Goal: Task Accomplishment & Management: Complete application form

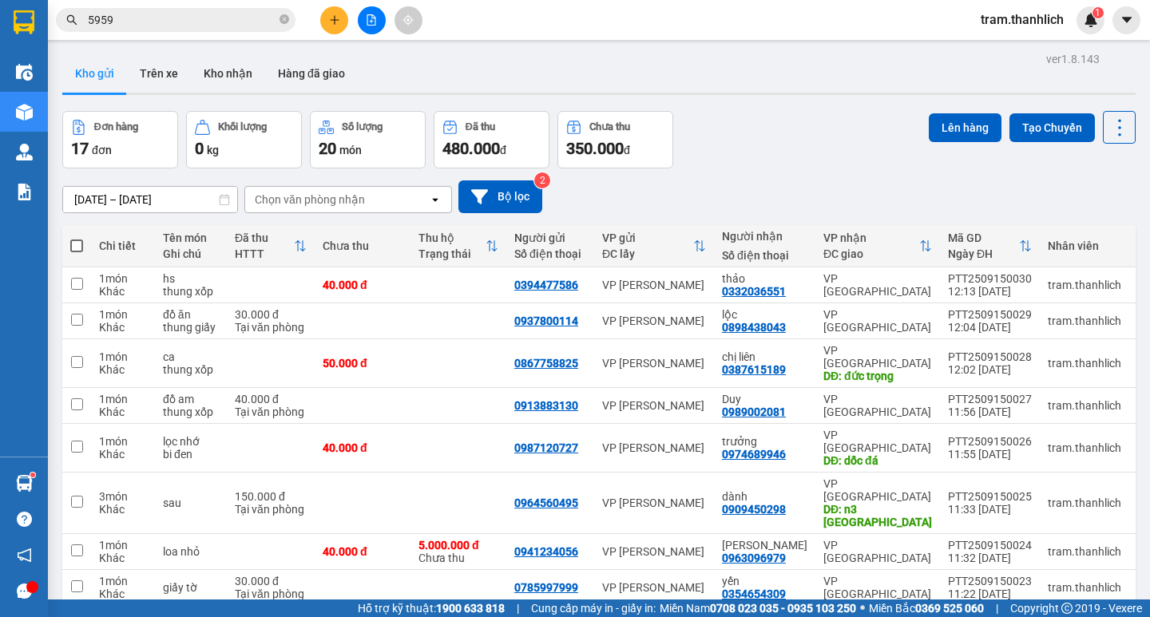
click at [69, 247] on th at bounding box center [76, 246] width 29 height 42
click at [83, 251] on th at bounding box center [76, 246] width 29 height 42
click at [71, 248] on span at bounding box center [76, 245] width 13 height 13
click at [77, 238] on input "checkbox" at bounding box center [77, 238] width 0 height 0
checkbox input "true"
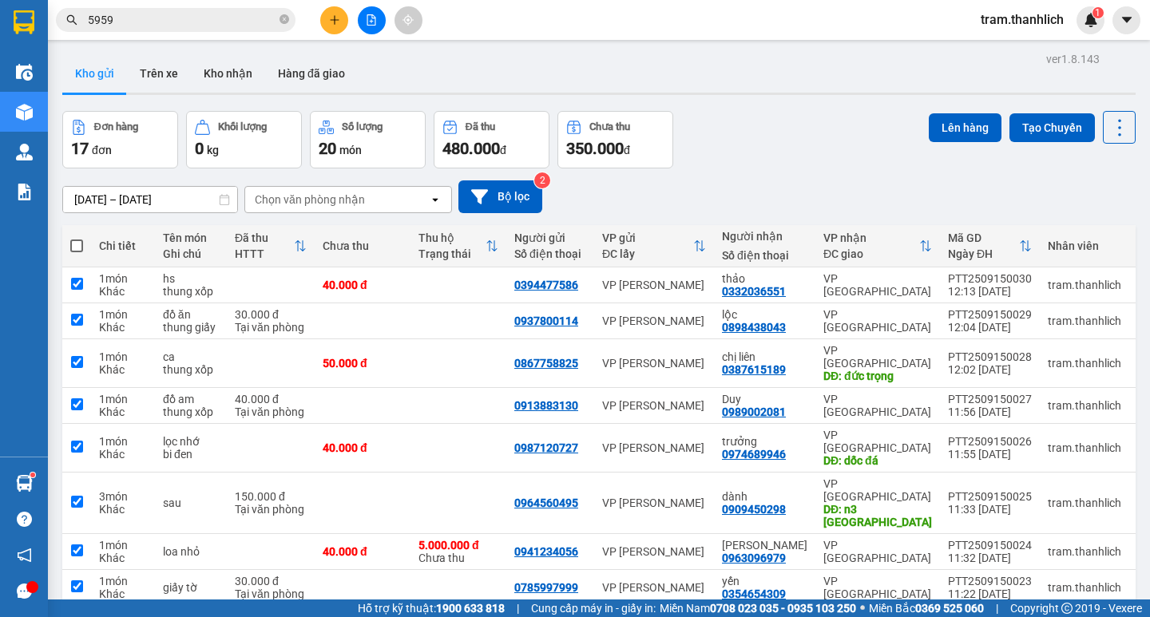
checkbox input "true"
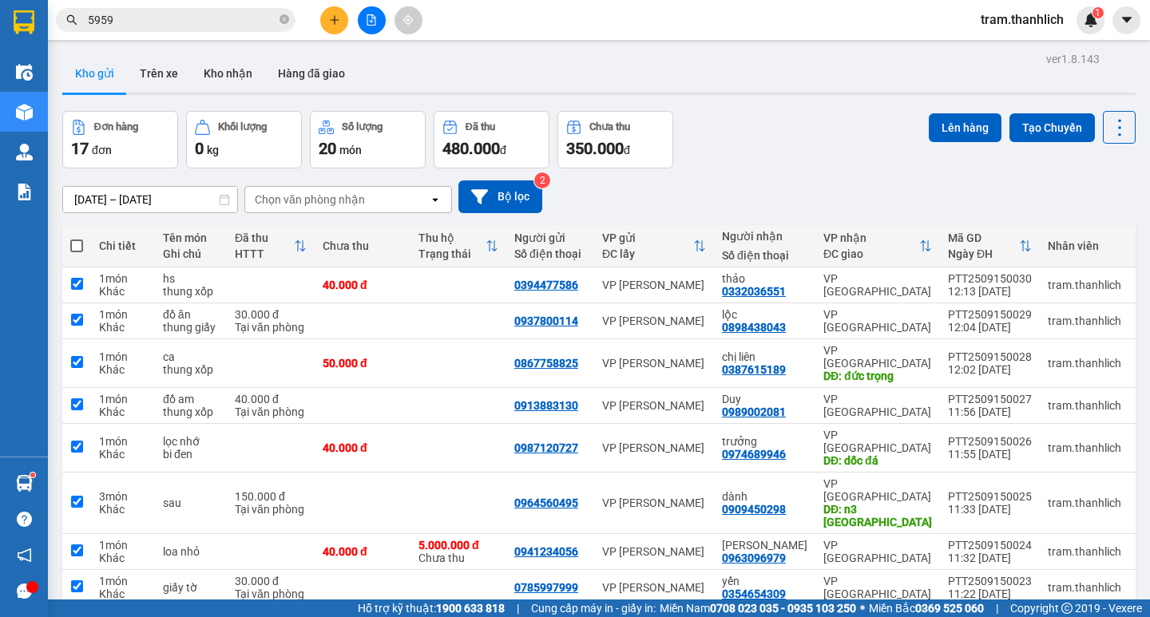
checkbox input "true"
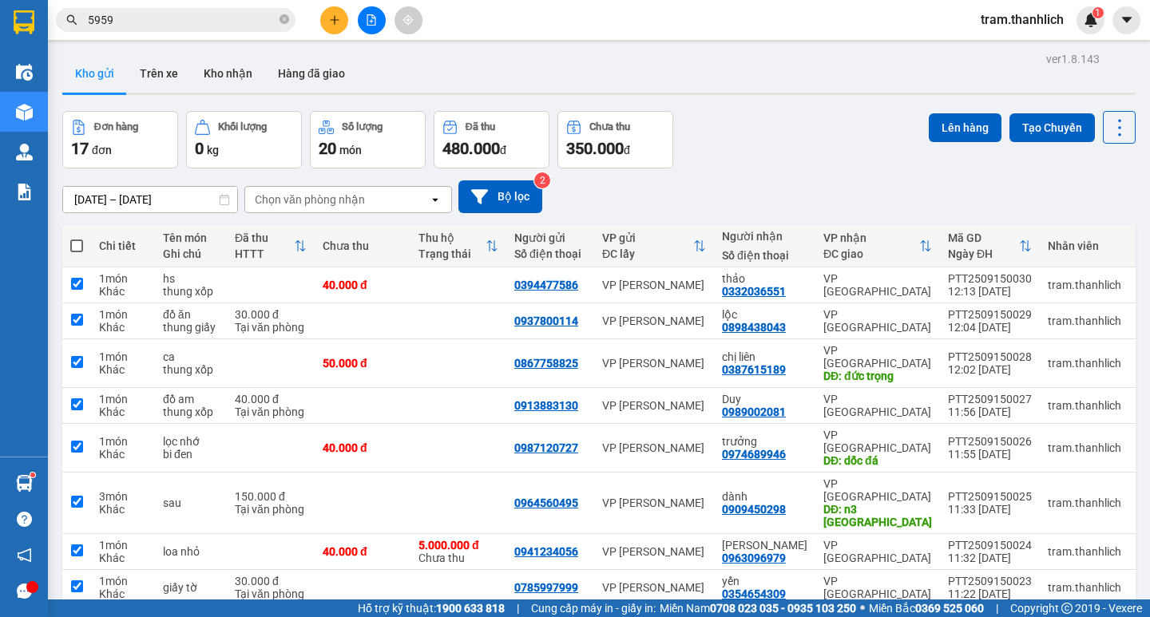
checkbox input "true"
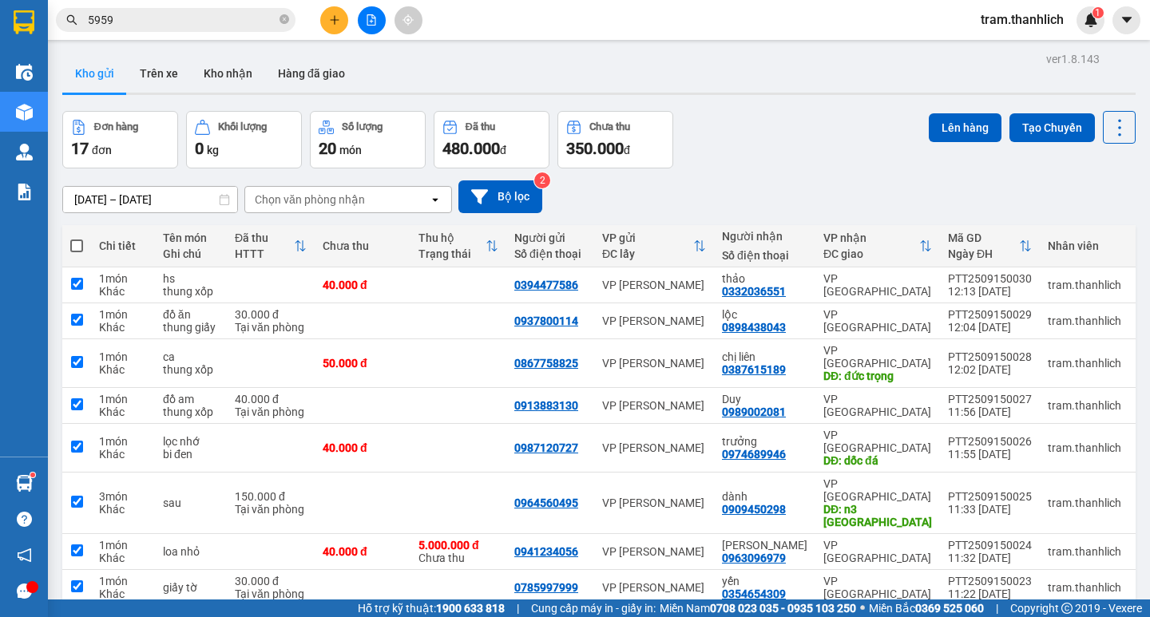
checkbox input "true"
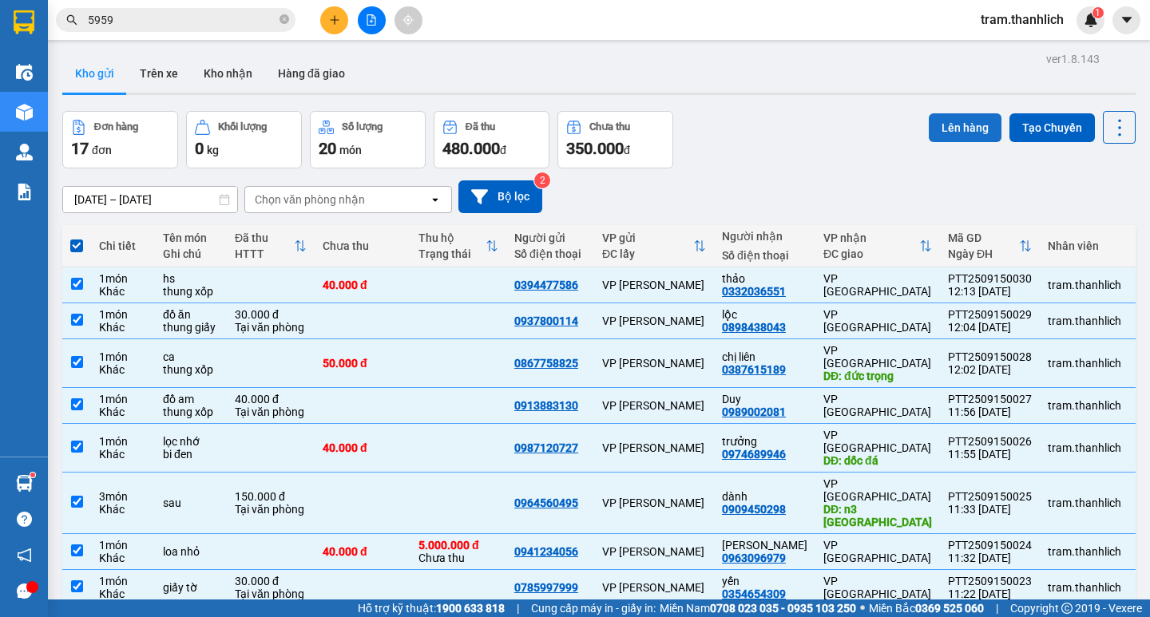
click at [934, 121] on button "Lên hàng" at bounding box center [964, 127] width 73 height 29
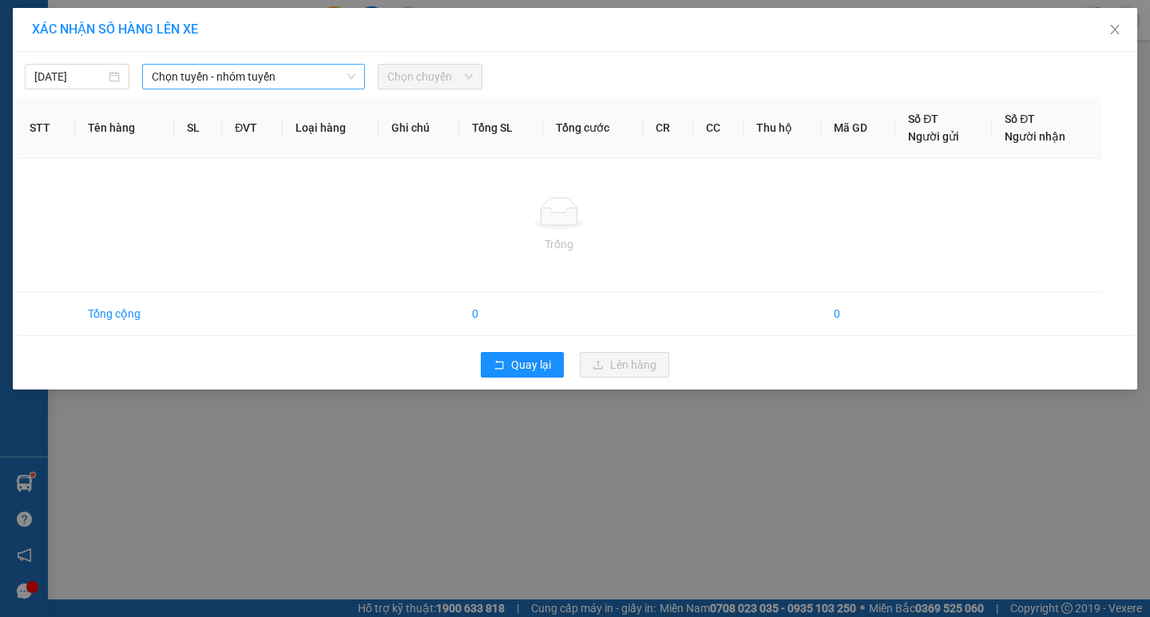
click at [288, 85] on span "Chọn tuyến - nhóm tuyến" at bounding box center [254, 77] width 204 height 24
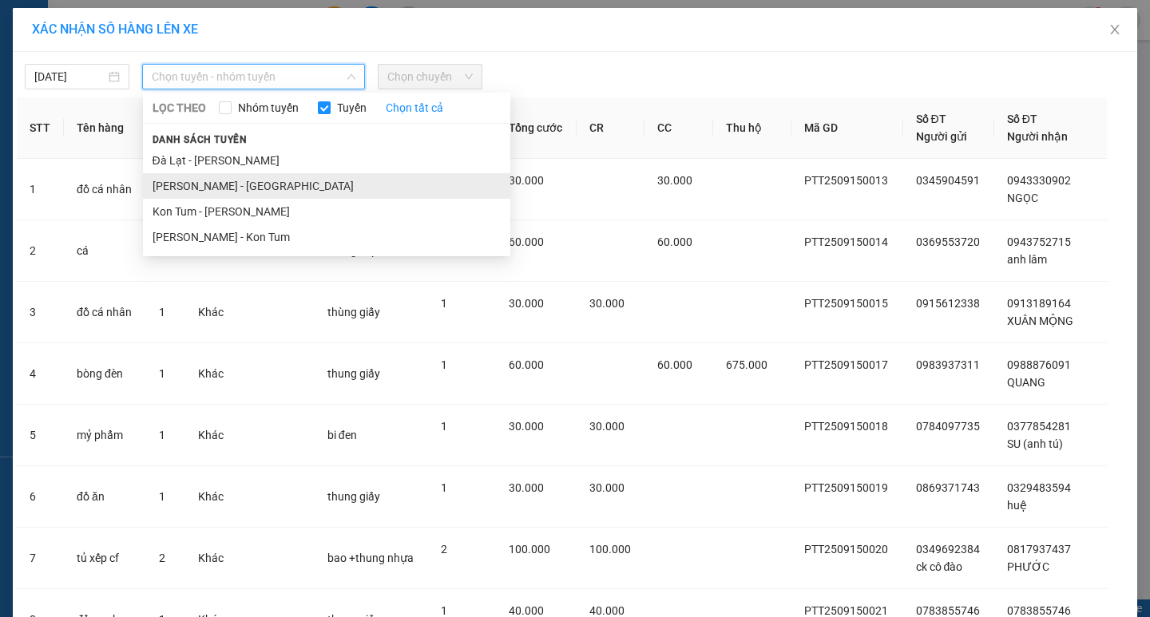
click at [235, 187] on li "[PERSON_NAME] - [GEOGRAPHIC_DATA]" at bounding box center [326, 186] width 367 height 26
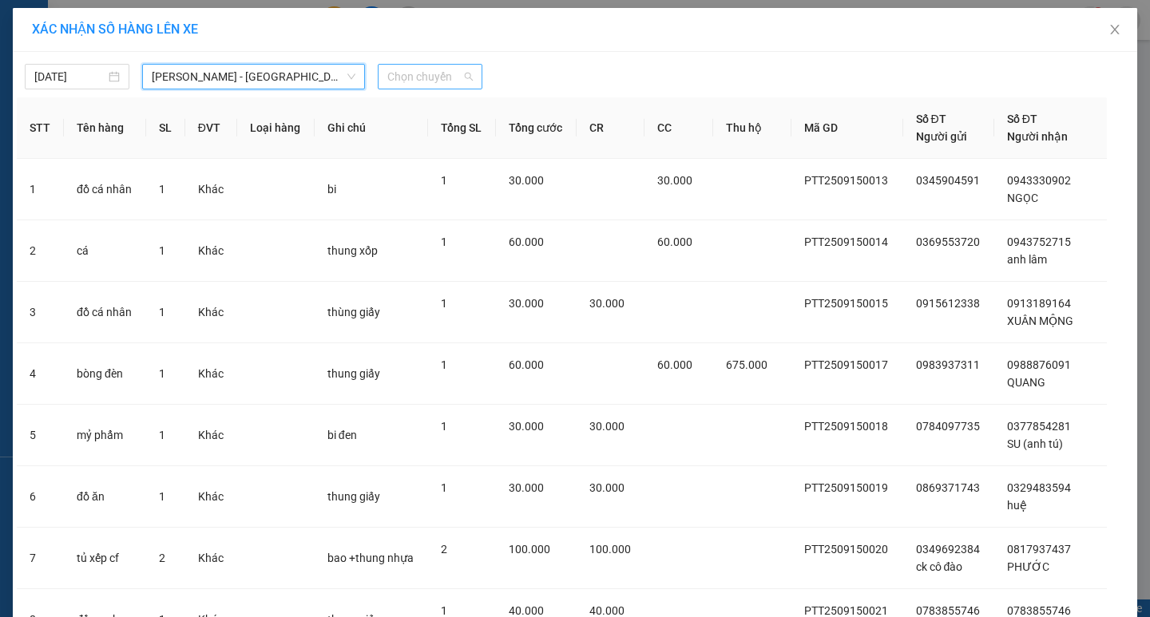
click at [434, 78] on span "Chọn chuyến" at bounding box center [429, 77] width 85 height 24
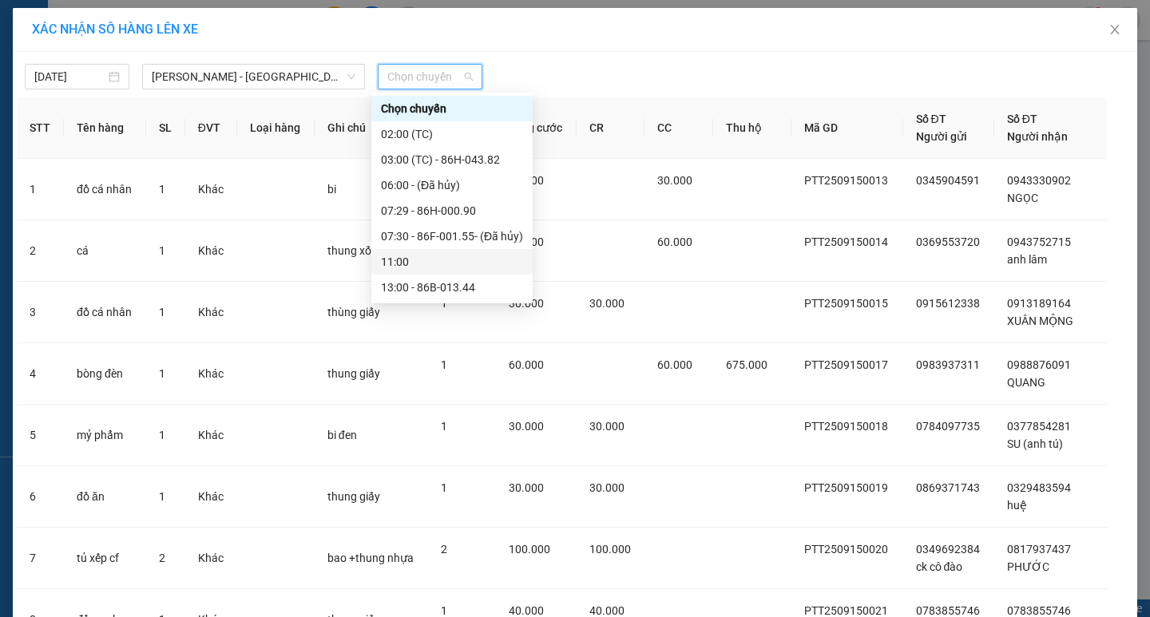
click at [437, 273] on div "11:00" at bounding box center [451, 262] width 161 height 26
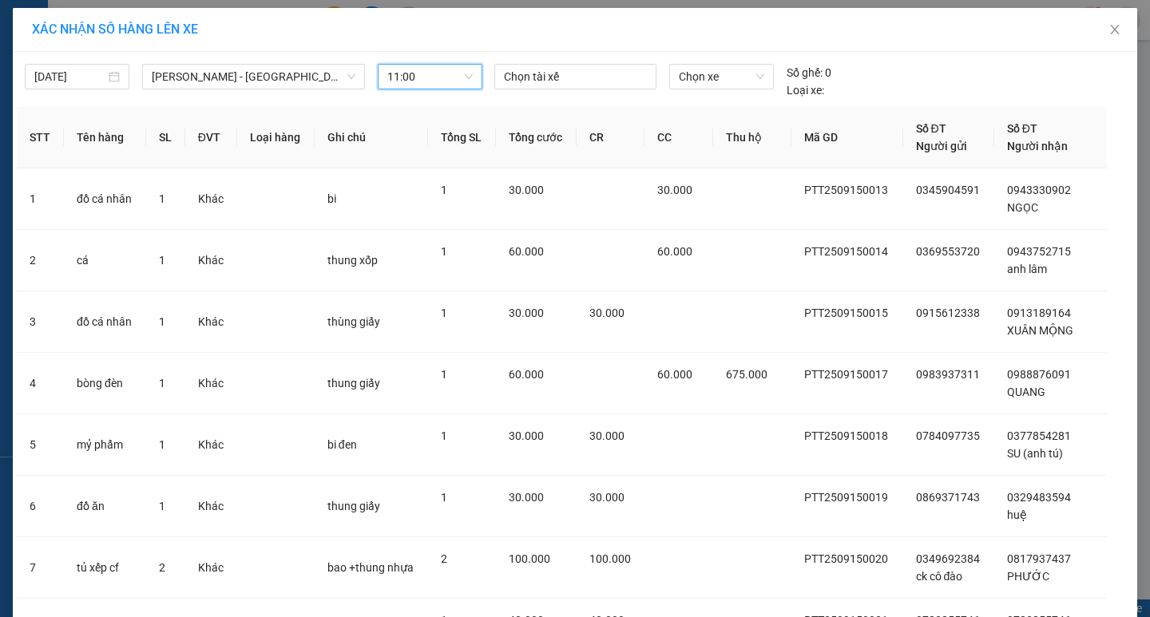
click at [426, 74] on span "11:00" at bounding box center [429, 77] width 85 height 24
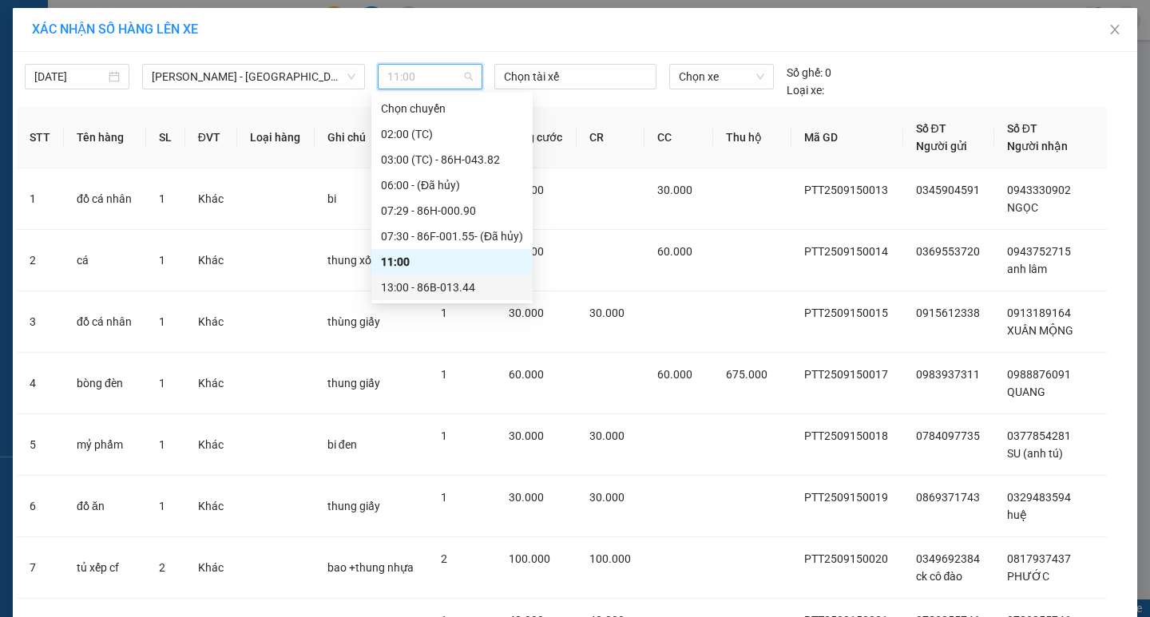
click at [432, 291] on div "13:00 - 86B-013.44" at bounding box center [452, 288] width 142 height 18
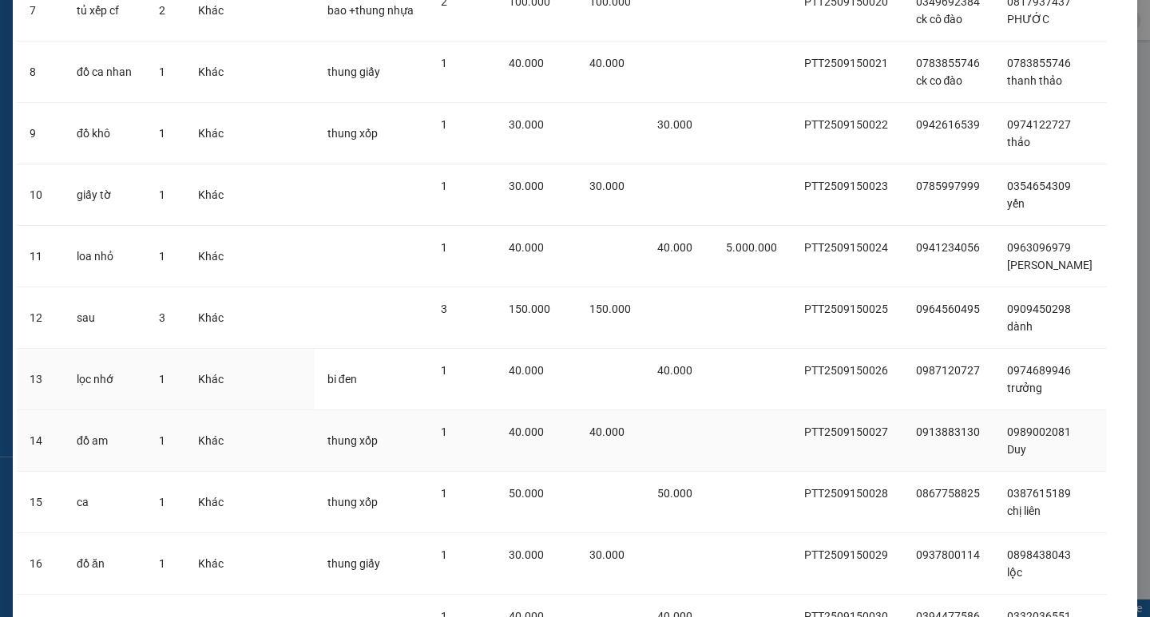
scroll to position [713, 0]
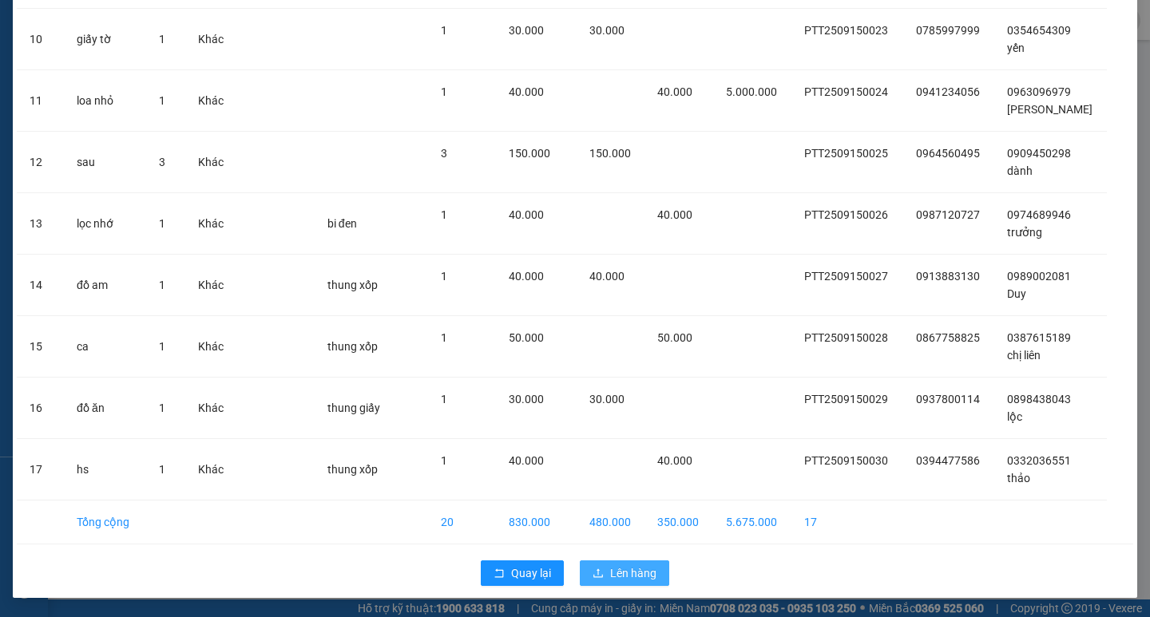
click at [604, 576] on button "Lên hàng" at bounding box center [624, 573] width 89 height 26
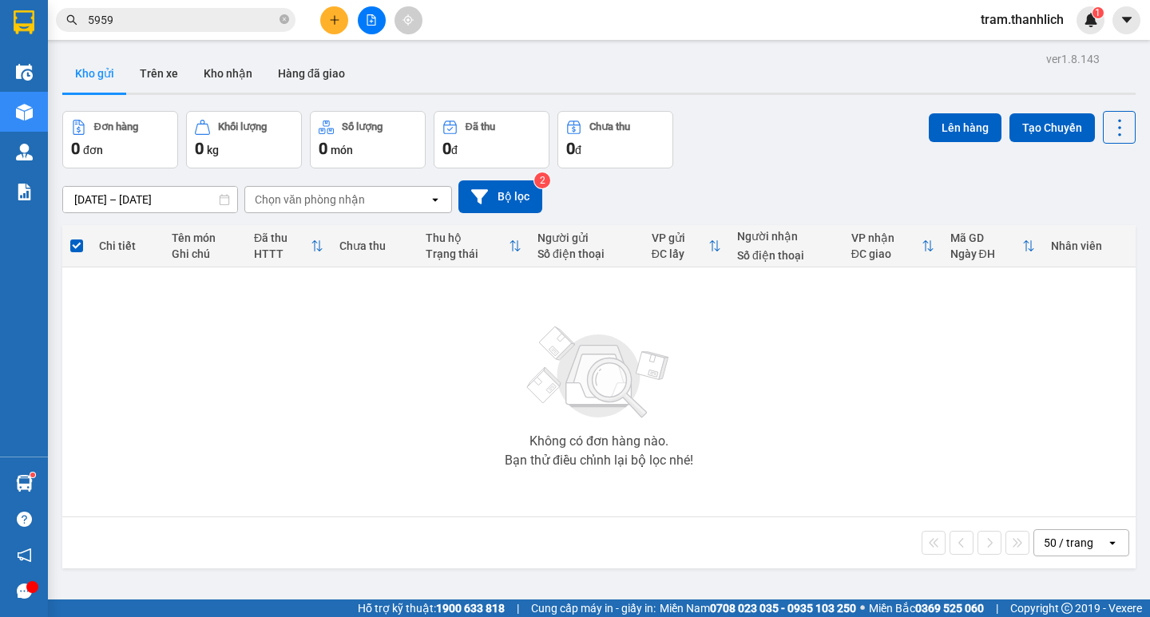
click at [323, 17] on button at bounding box center [334, 20] width 28 height 28
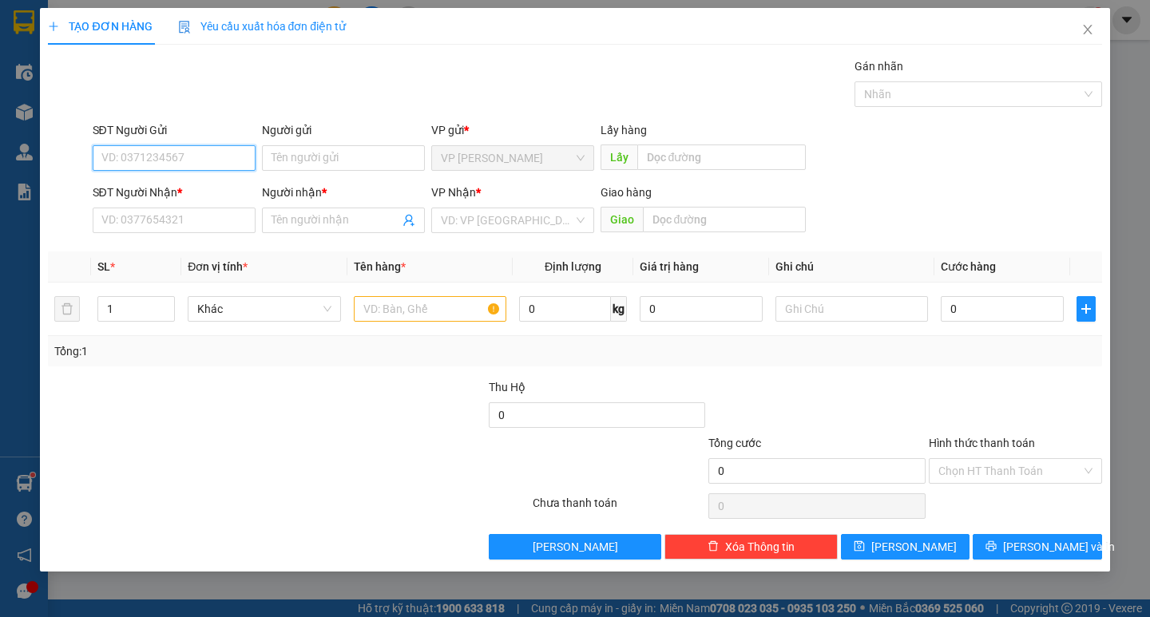
click at [196, 160] on input "SĐT Người Gửi" at bounding box center [174, 158] width 163 height 26
click at [182, 182] on div "0937067962" at bounding box center [174, 190] width 144 height 18
type input "0937067962"
type input "0944441434"
type input "Dũng"
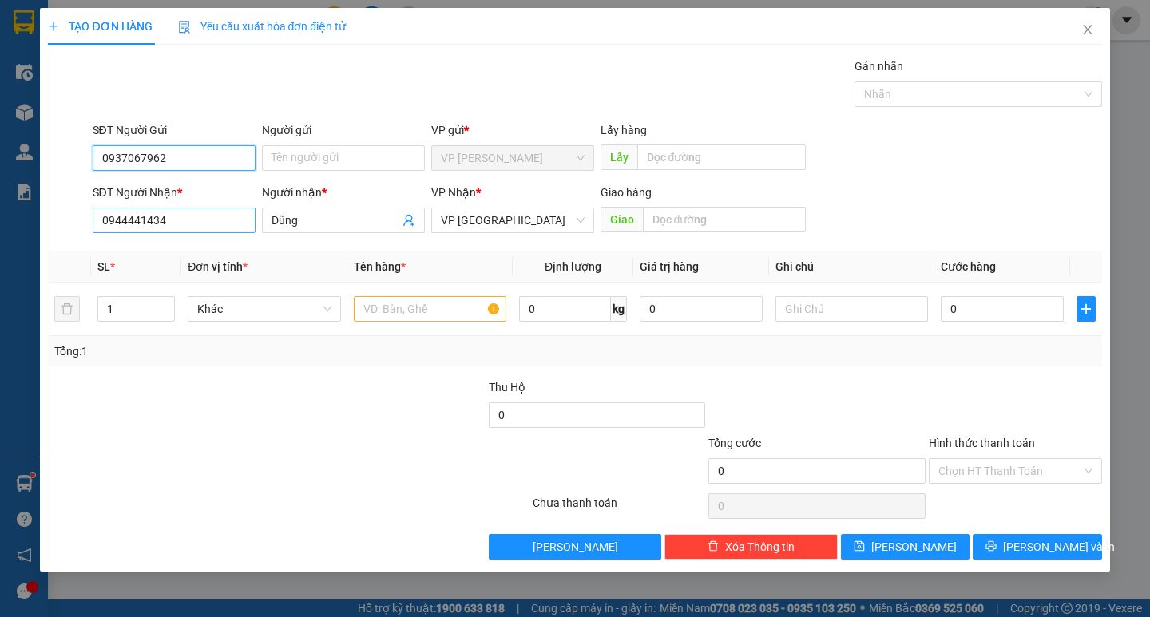
type input "0937067962"
click at [200, 232] on input "0944441434" at bounding box center [174, 221] width 163 height 26
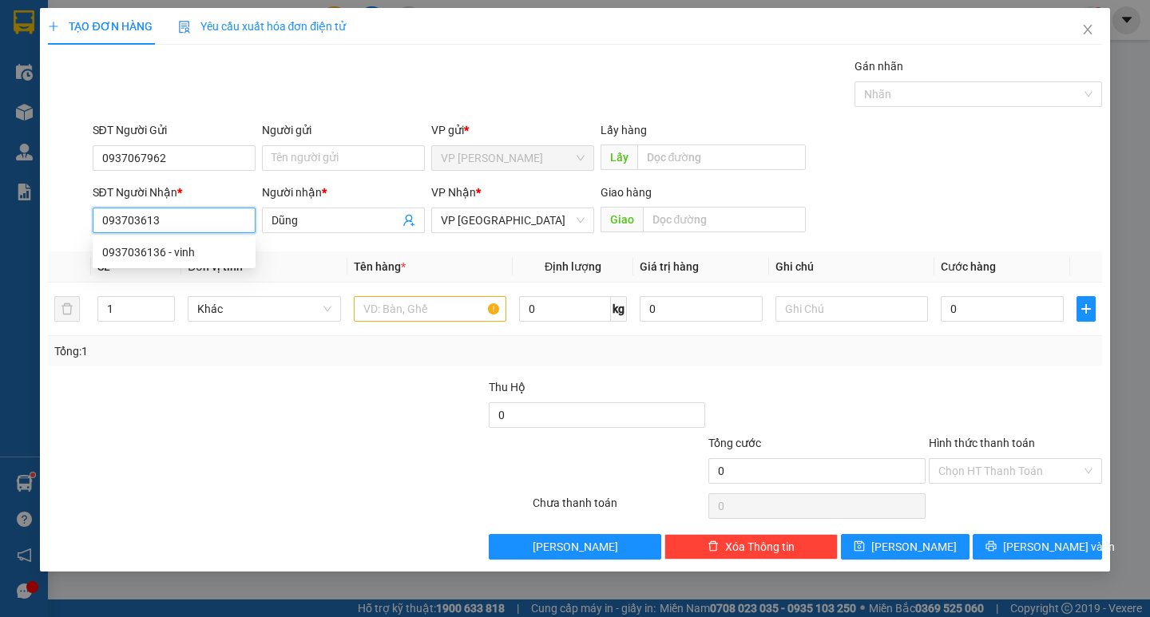
type input "0937036136"
click at [192, 243] on div "0937036136 - vinh" at bounding box center [174, 252] width 144 height 18
type input "vinh"
type input "0937036136"
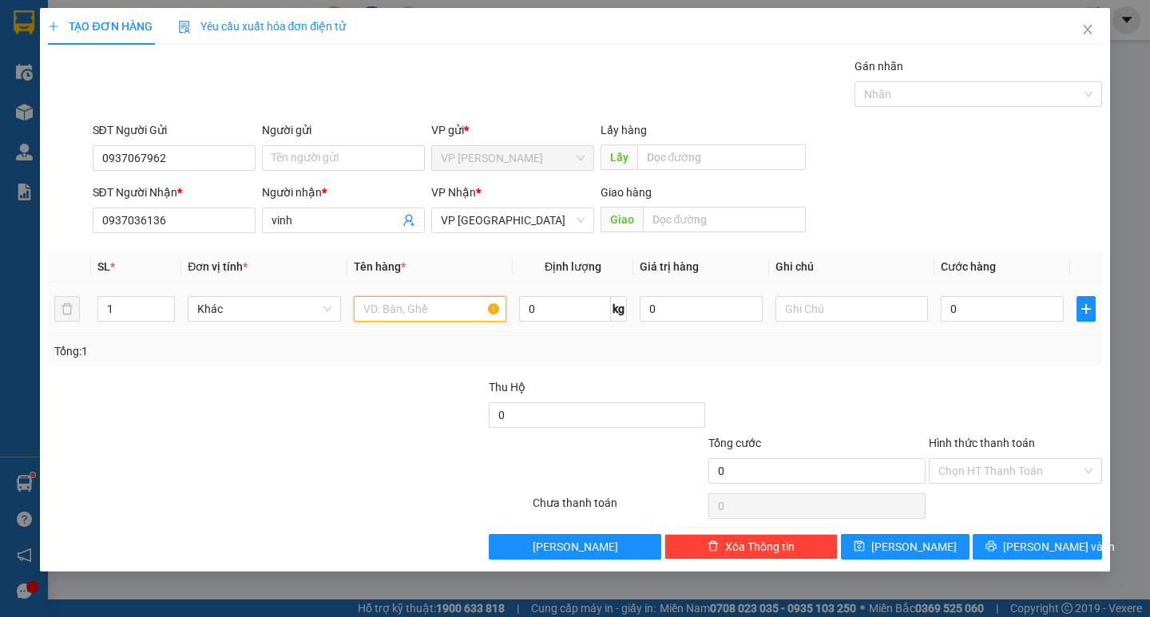
click at [456, 306] on input "text" at bounding box center [430, 309] width 152 height 26
type input "GIẤY TỜ"
click at [944, 316] on input "0" at bounding box center [1001, 309] width 123 height 26
type input "3"
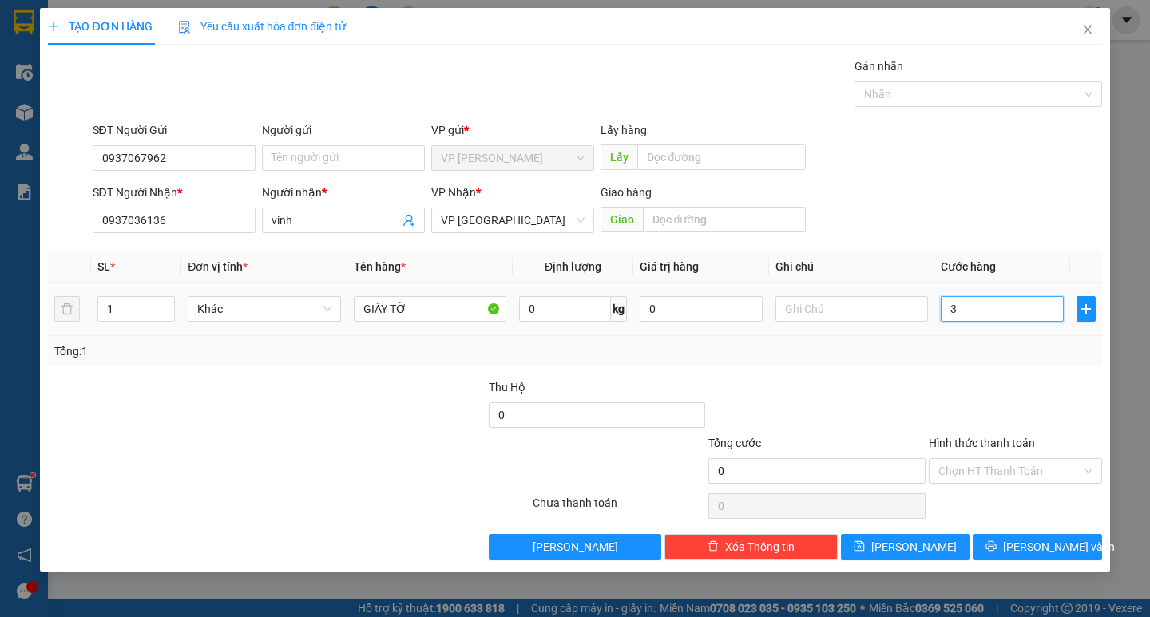
type input "3"
type input "30"
type input "300"
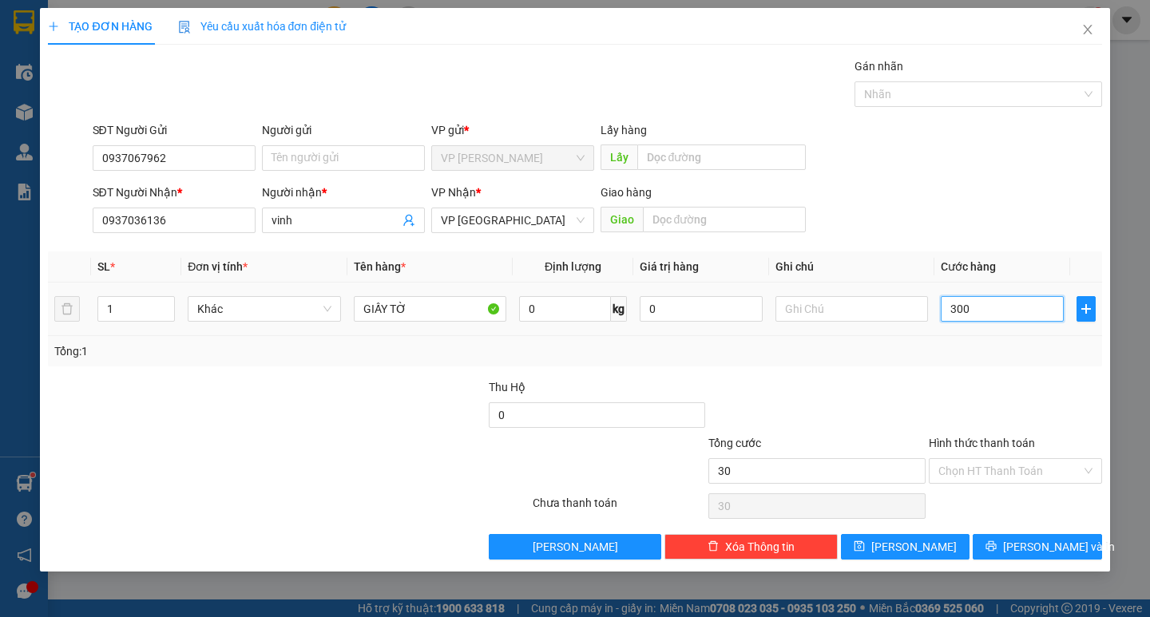
type input "300"
type input "3.000"
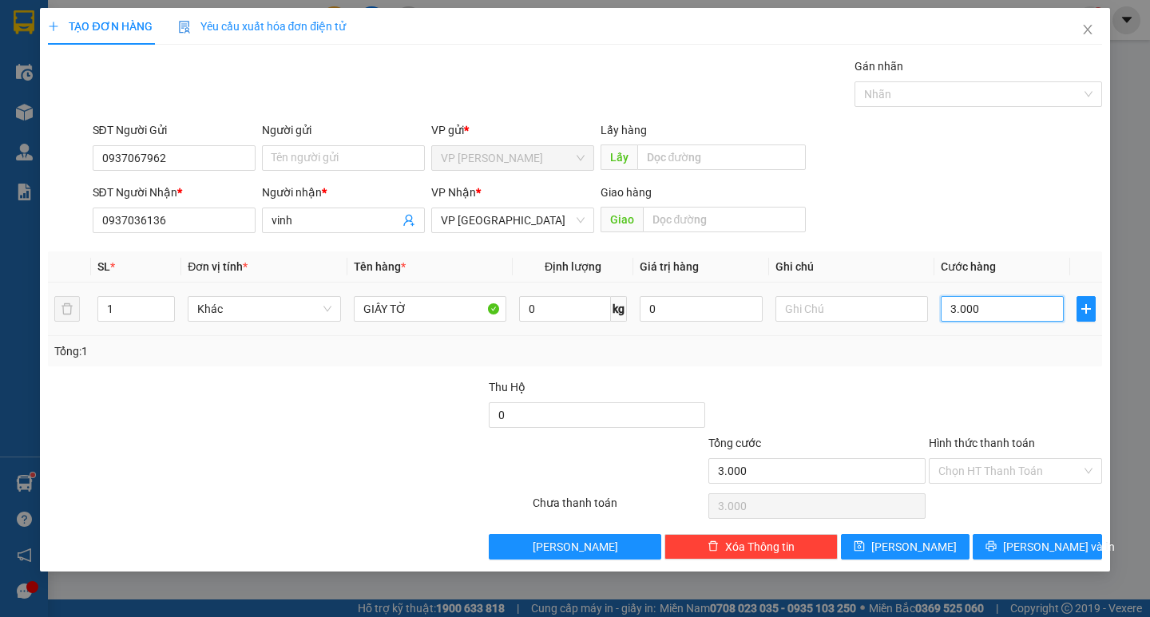
type input "30.000"
click at [954, 315] on input "30.000" at bounding box center [1001, 309] width 123 height 26
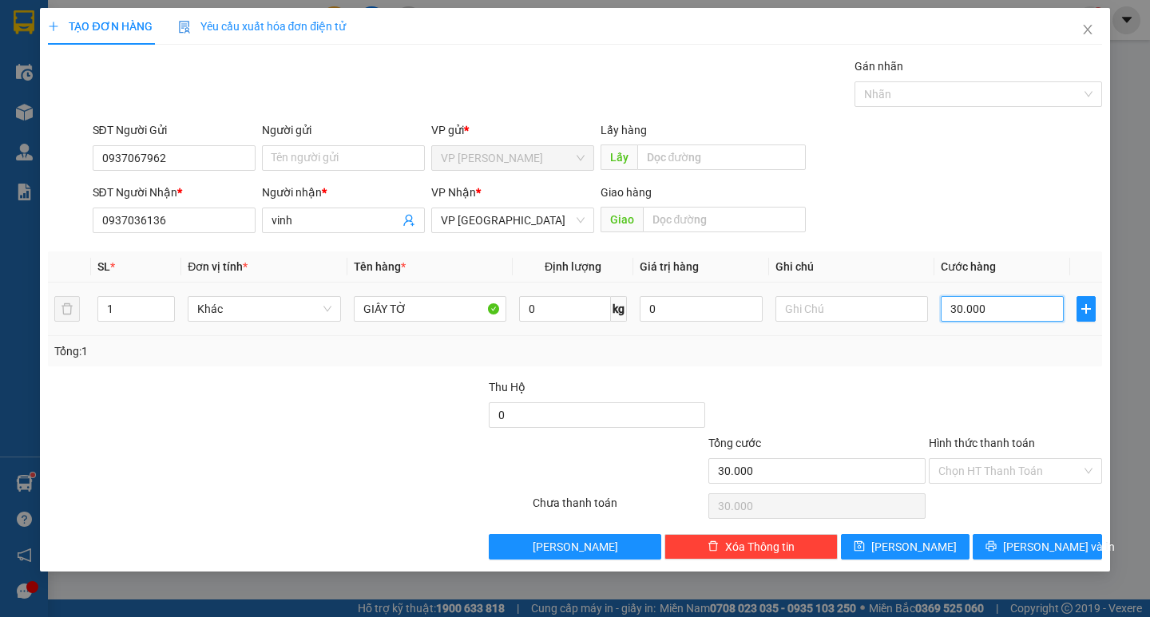
type input "2"
type input "20"
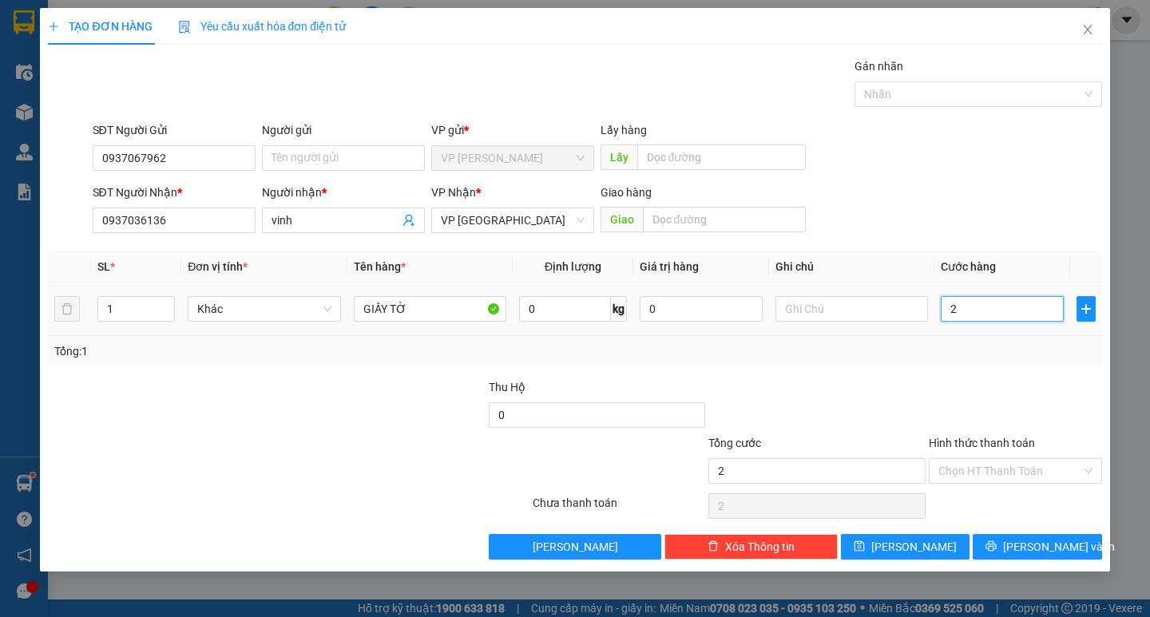
type input "20"
type input "200"
type input "2.000"
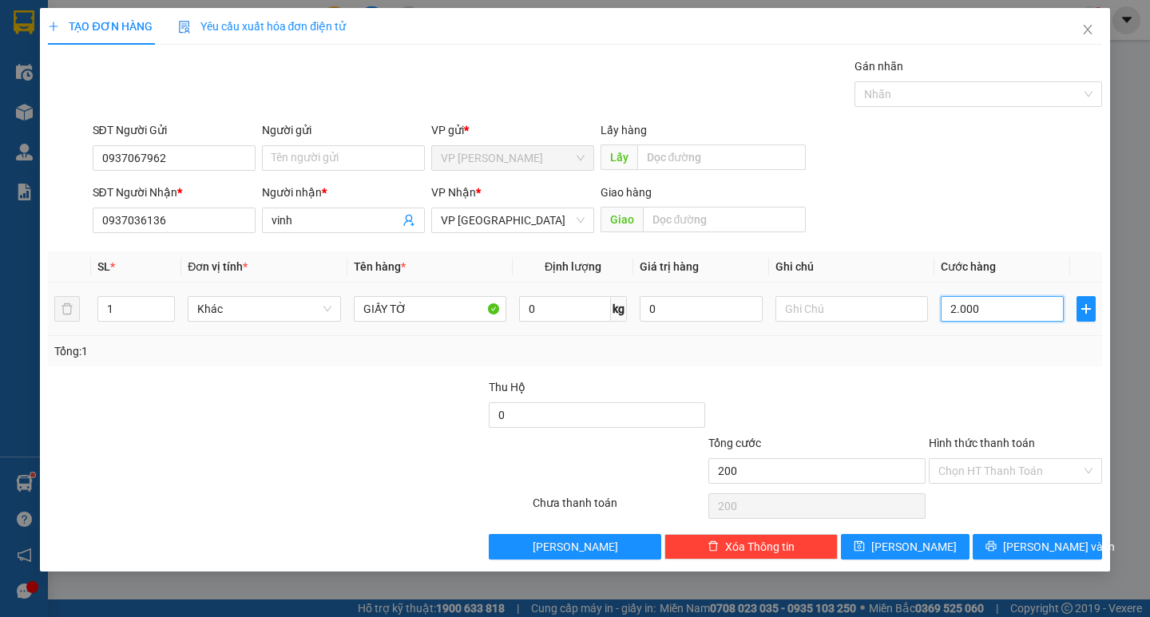
type input "2.000"
type input "20.000"
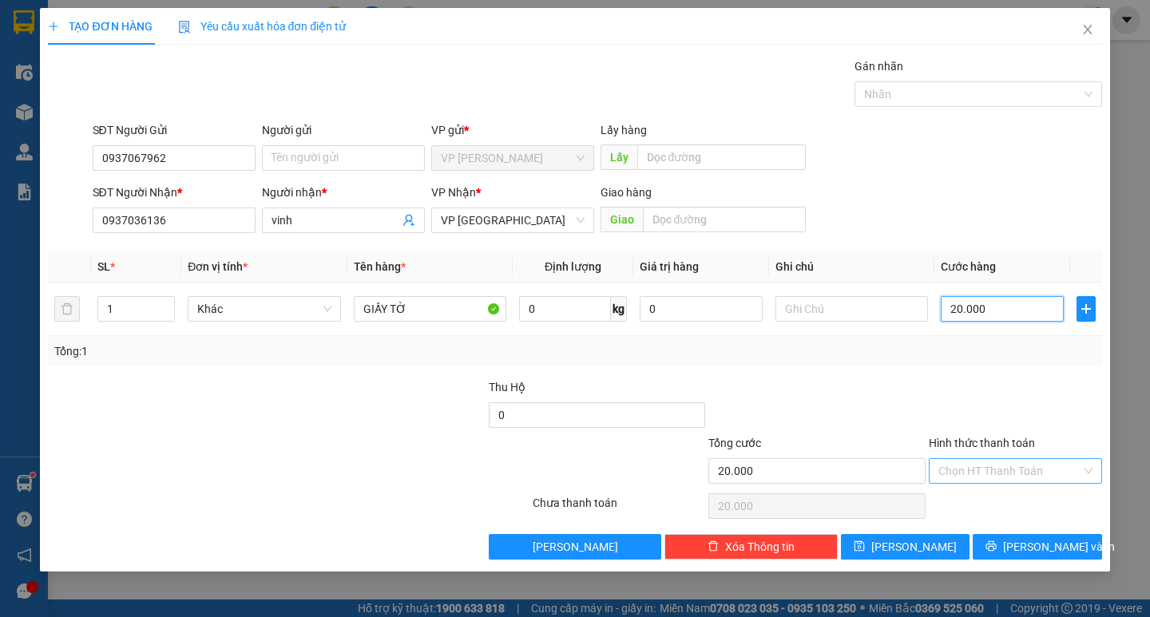
type input "20.000"
click at [1022, 481] on input "Hình thức thanh toán" at bounding box center [1009, 471] width 143 height 24
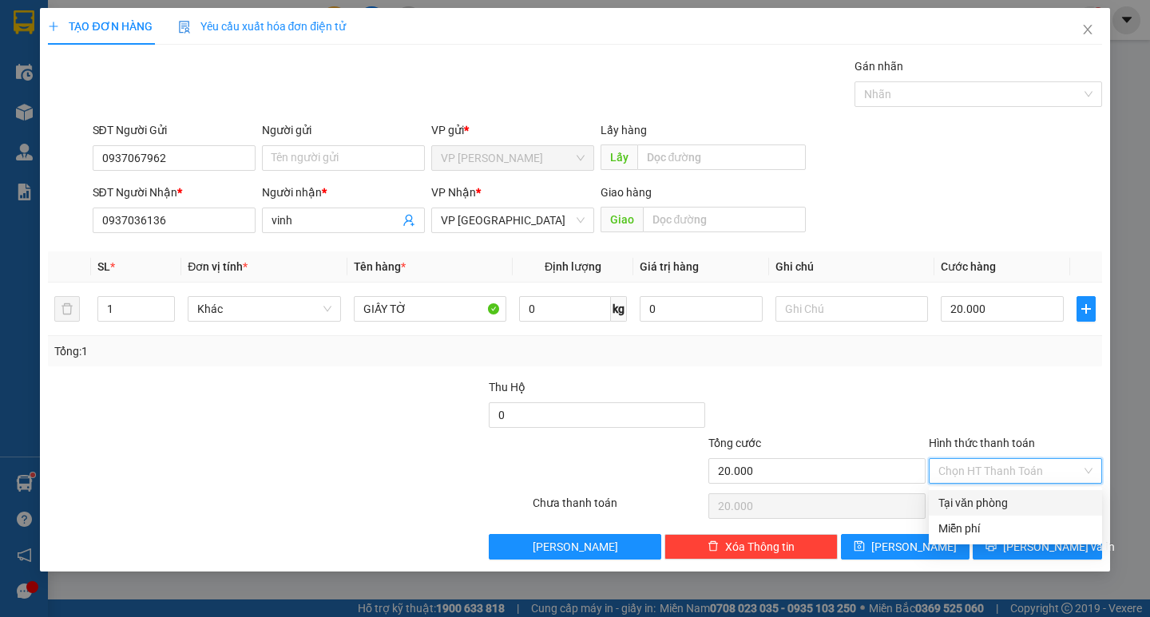
click at [1017, 499] on div "Tại văn phòng" at bounding box center [1015, 503] width 154 height 18
type input "0"
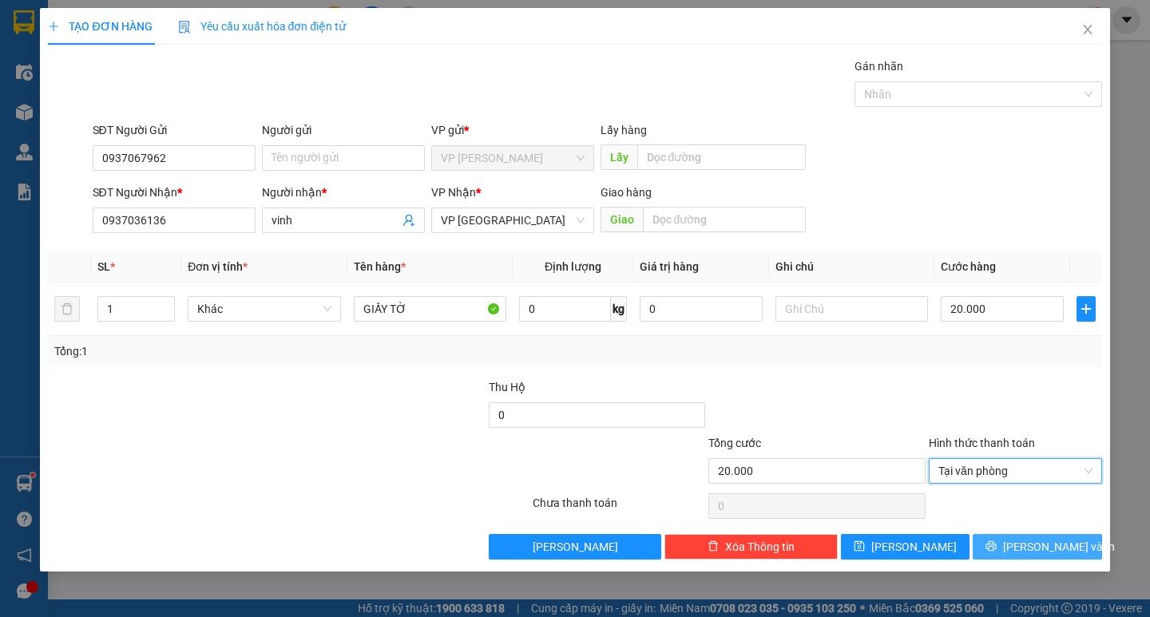
drag, startPoint x: 1020, startPoint y: 544, endPoint x: 994, endPoint y: 534, distance: 28.3
click at [1020, 545] on button "[PERSON_NAME] và In" at bounding box center [1036, 547] width 129 height 26
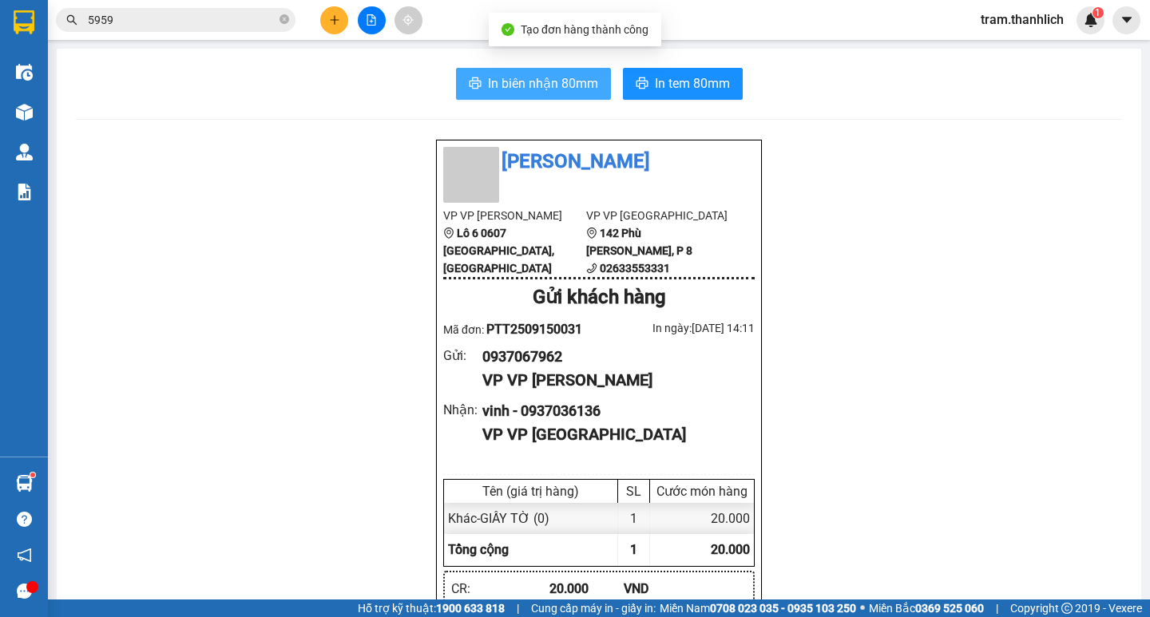
click at [547, 87] on span "In biên nhận 80mm" at bounding box center [543, 83] width 110 height 20
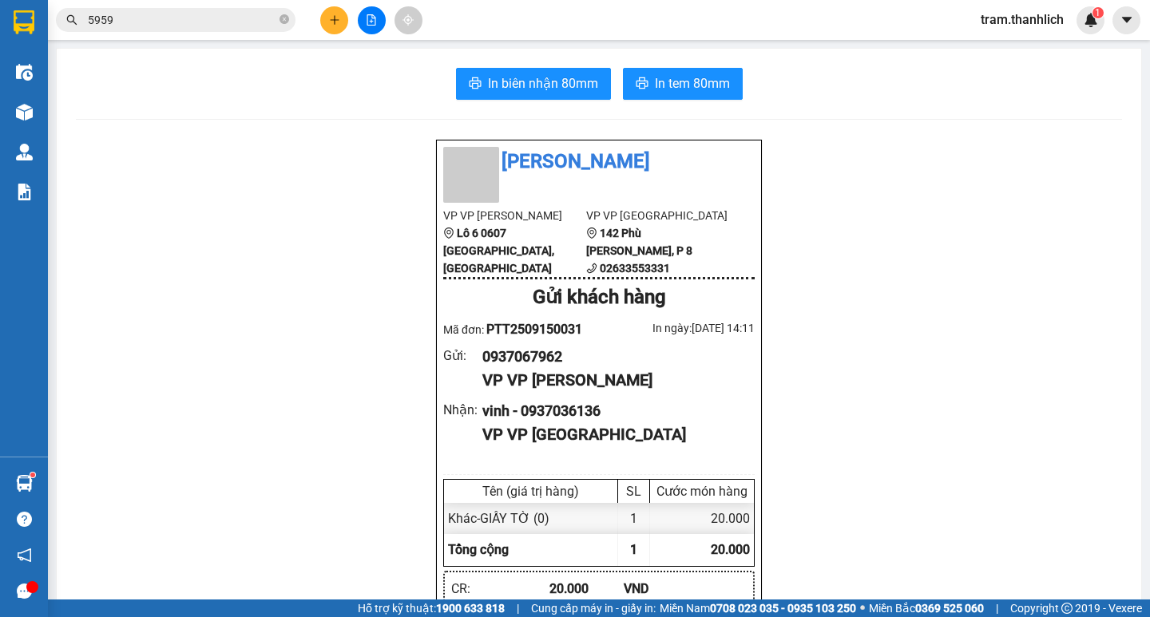
click at [699, 88] on span "In tem 80mm" at bounding box center [692, 83] width 75 height 20
click at [325, 14] on button at bounding box center [334, 20] width 28 height 28
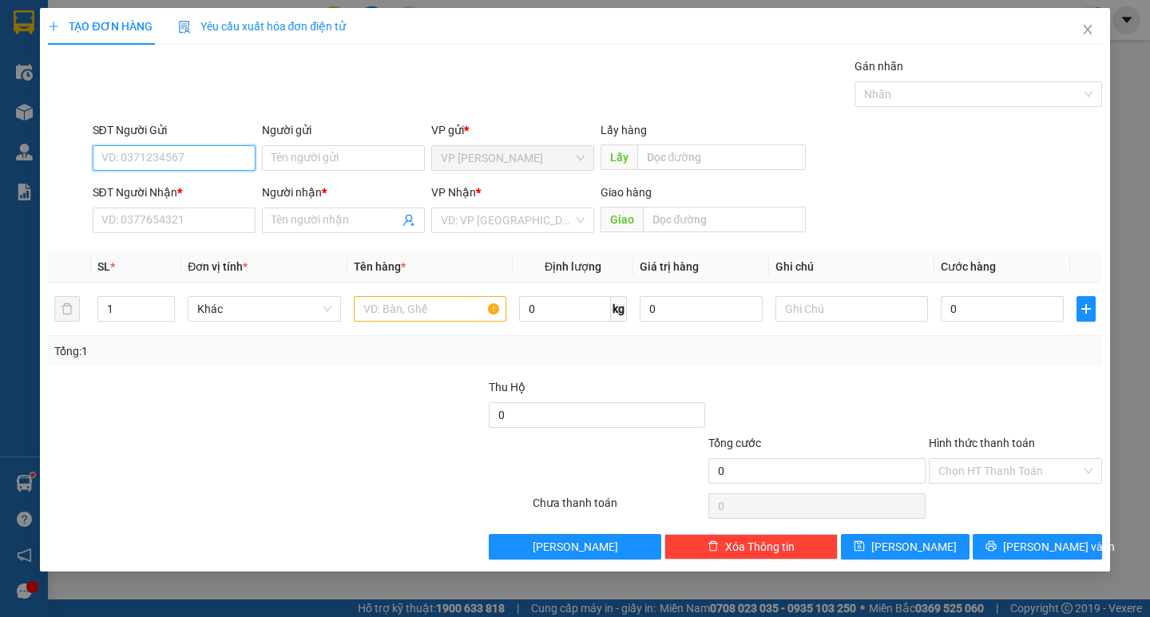
click at [212, 155] on input "SĐT Người Gửi" at bounding box center [174, 158] width 163 height 26
type input "0978247624"
click at [199, 212] on input "SĐT Người Nhận *" at bounding box center [174, 221] width 163 height 26
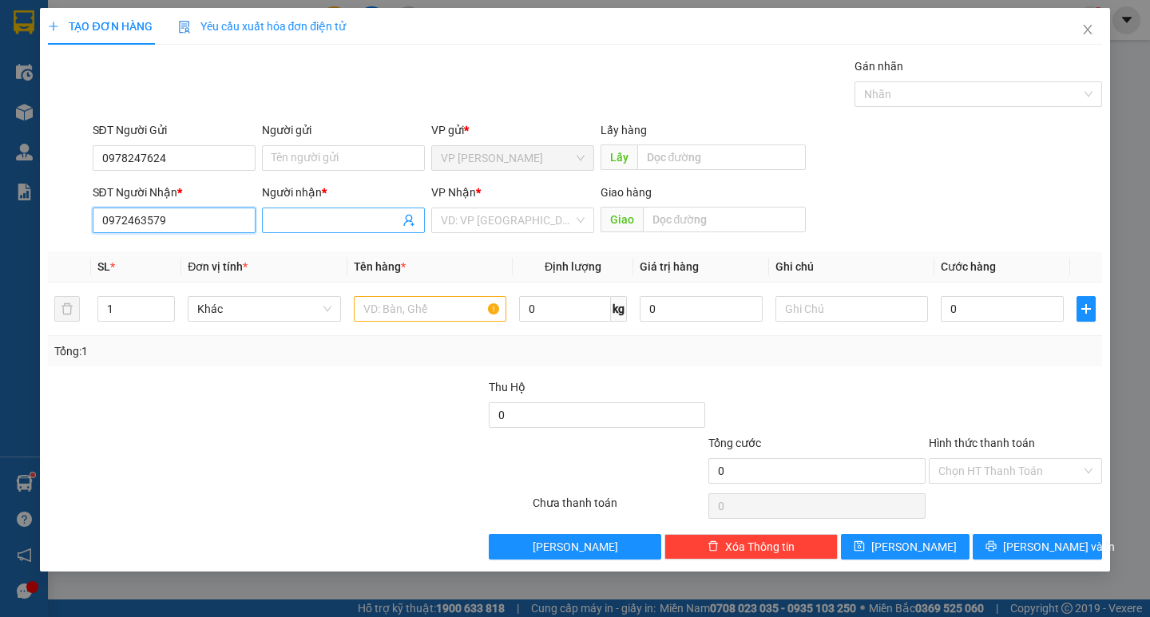
type input "0972463579"
click at [314, 221] on input "Người nhận *" at bounding box center [335, 221] width 128 height 18
type input "[PERSON_NAME]"
drag, startPoint x: 41, startPoint y: 472, endPoint x: 141, endPoint y: 441, distance: 104.3
click at [42, 472] on div "TẠO ĐƠN HÀNG Yêu cầu xuất hóa đơn điện tử Transit Pickup Surcharge Ids Transit …" at bounding box center [574, 290] width 1069 height 564
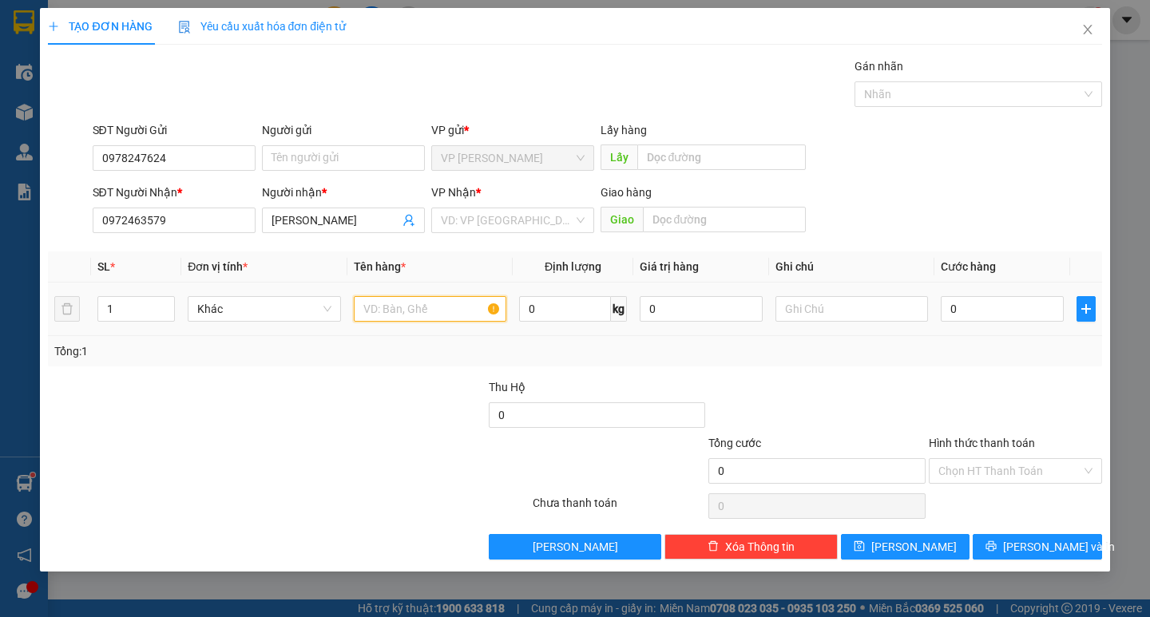
click at [394, 304] on input "text" at bounding box center [430, 309] width 152 height 26
click at [434, 307] on input "XE AB BSX 79L1_06129" at bounding box center [430, 309] width 152 height 26
type input "XE AB BSX 79N1_06129"
click at [1059, 293] on tr "1 Khác XE AB BSX 79N1_06129 0 kg 0 0" at bounding box center [574, 309] width 1053 height 53
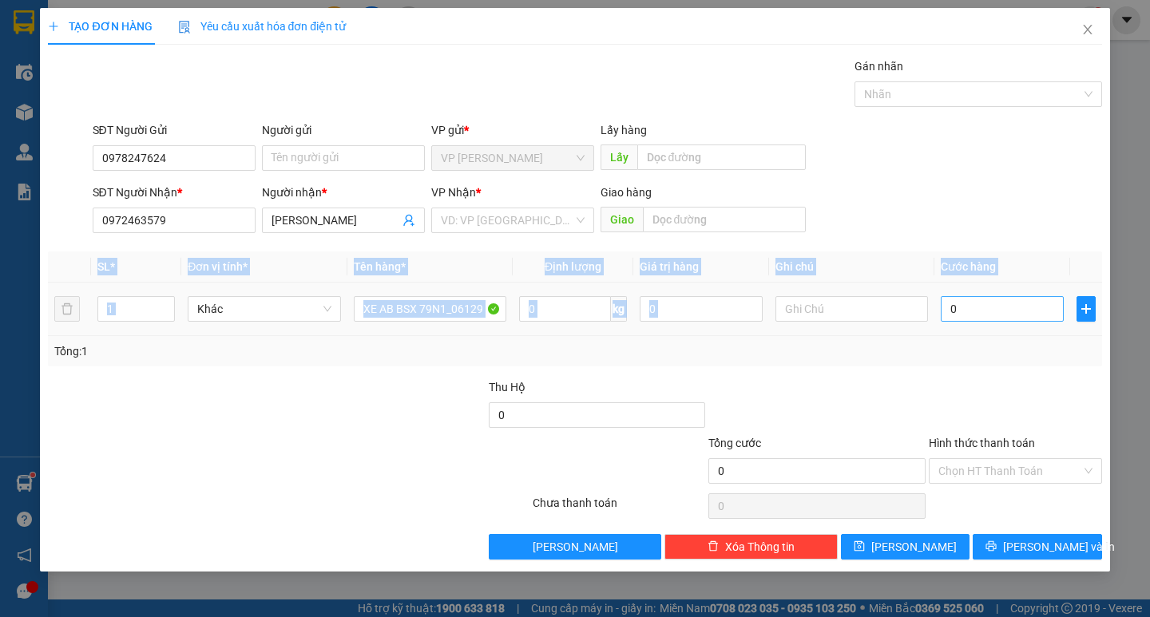
click at [1029, 302] on input "0" at bounding box center [1001, 309] width 123 height 26
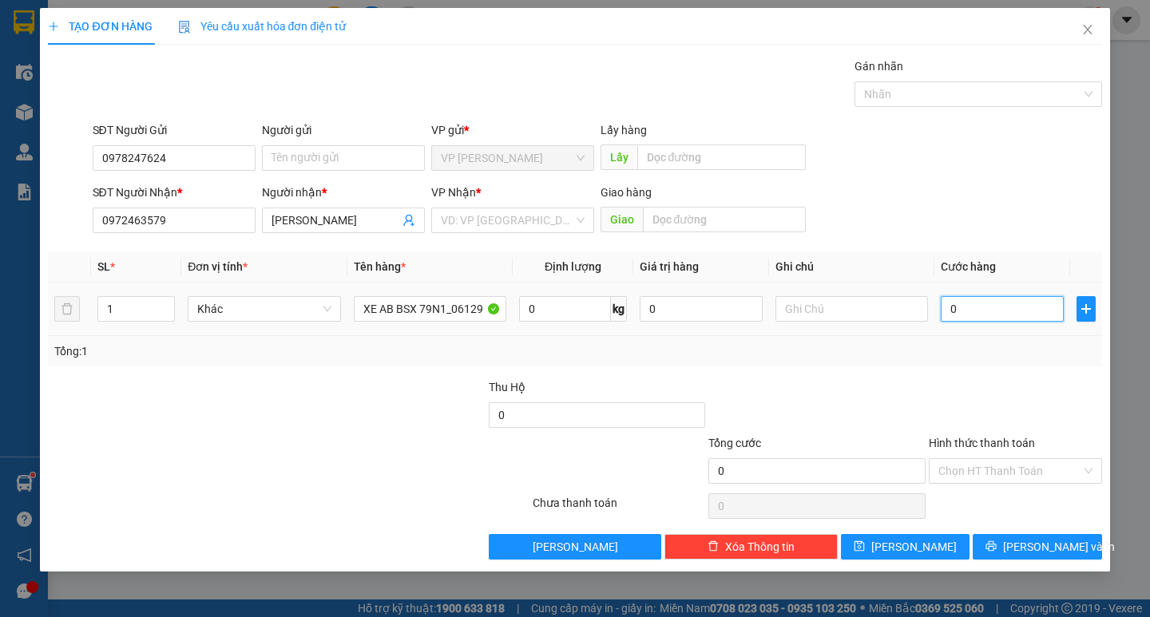
type input "4"
type input "40"
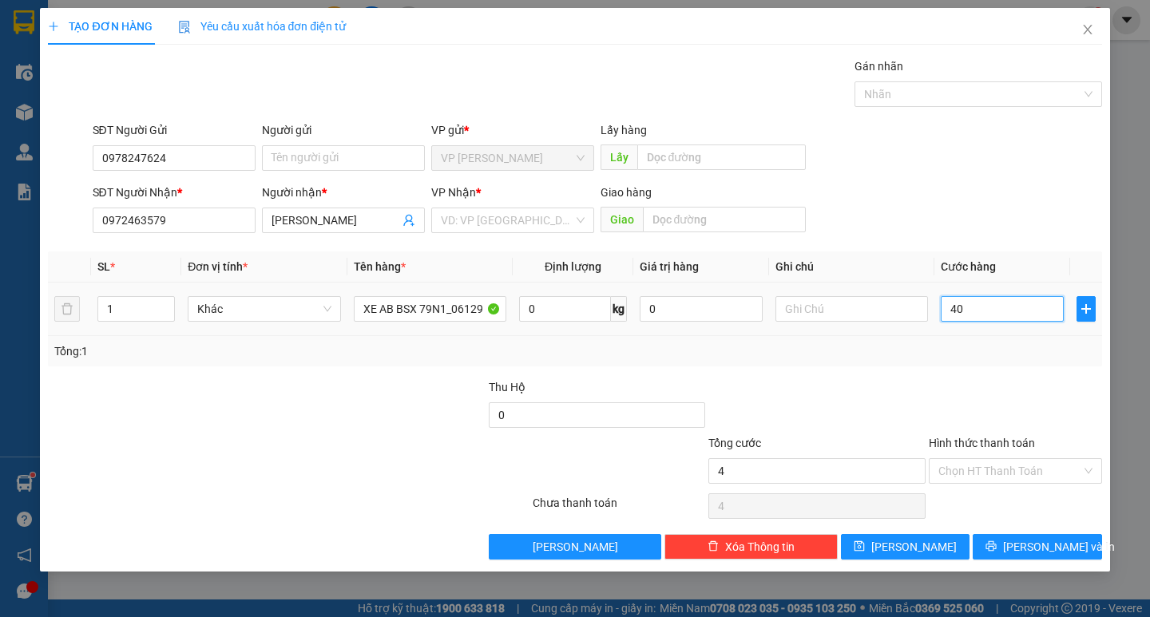
type input "40"
type input "400"
type input "4.000"
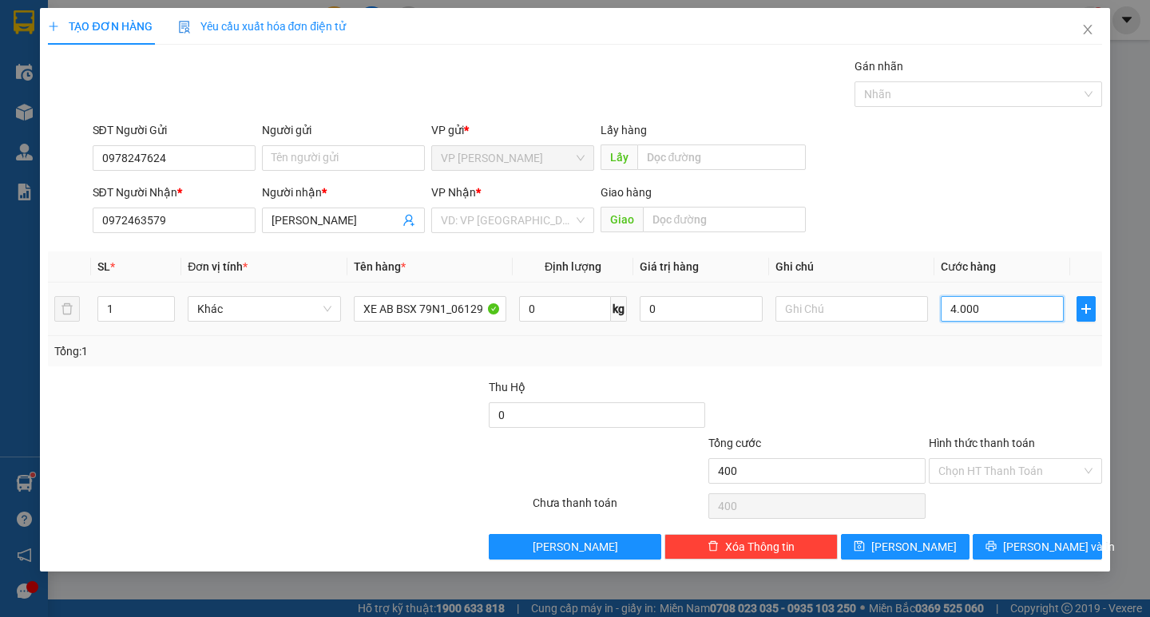
type input "4.000"
type input "40.000"
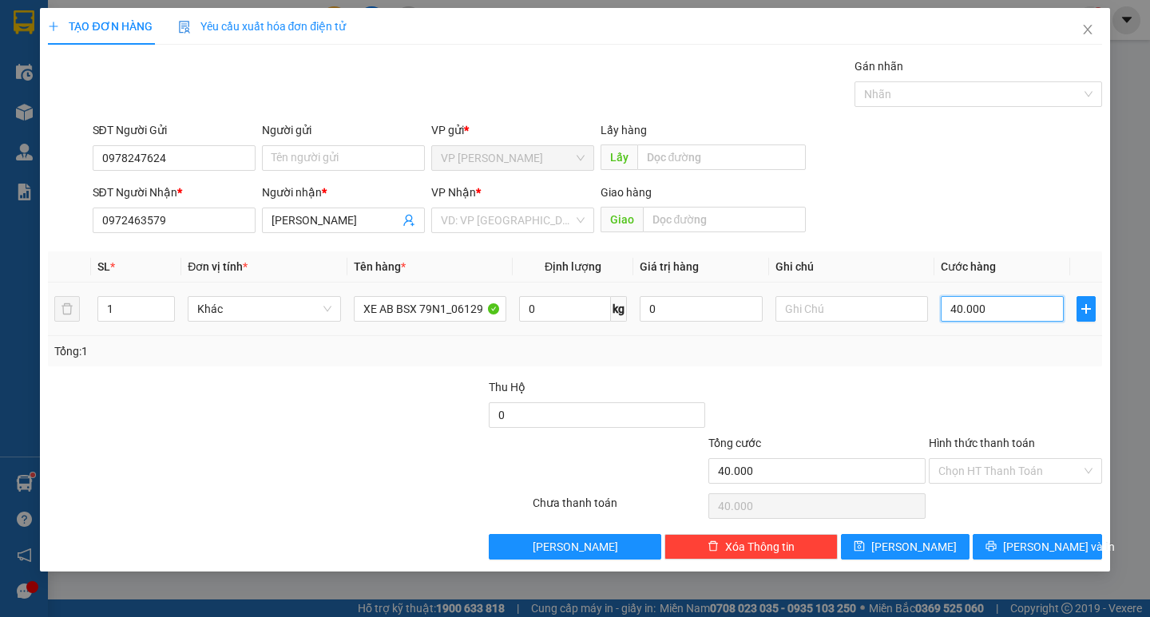
type input "400.000"
click at [1035, 536] on button "[PERSON_NAME] và In" at bounding box center [1036, 547] width 129 height 26
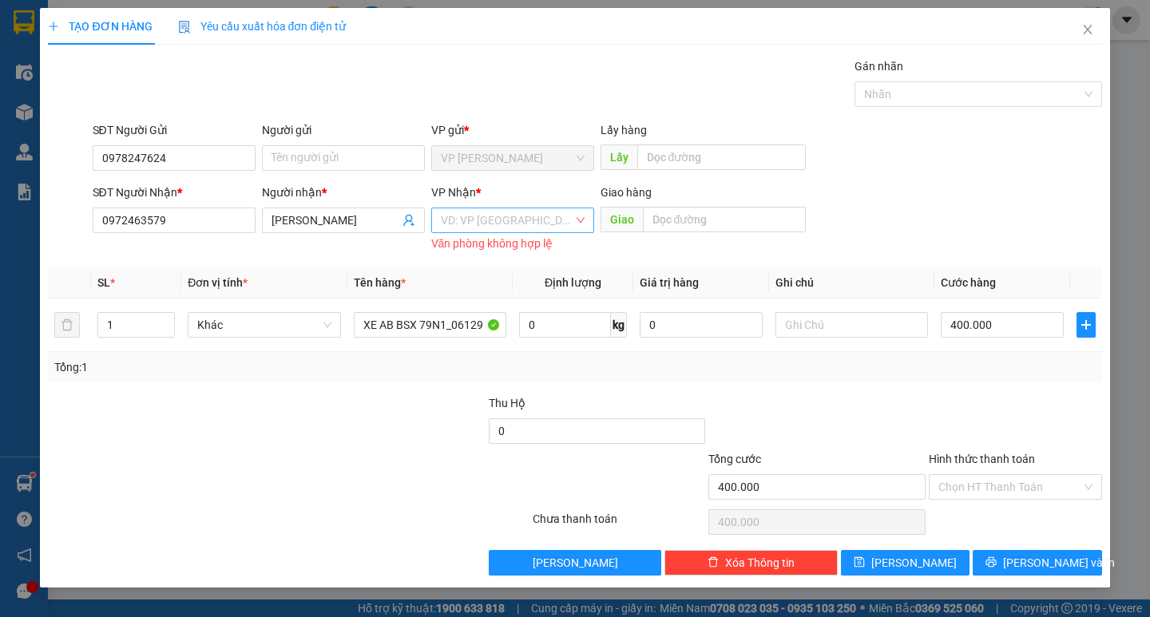
click at [497, 209] on input "search" at bounding box center [507, 220] width 133 height 24
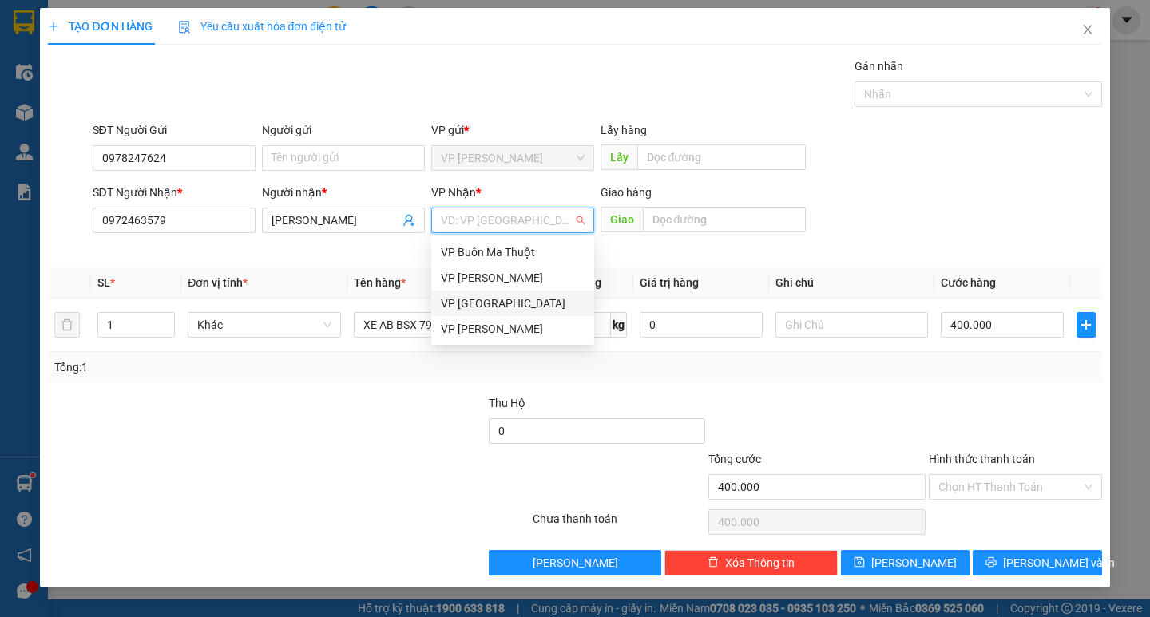
click at [486, 312] on div "VP [GEOGRAPHIC_DATA]" at bounding box center [512, 304] width 163 height 26
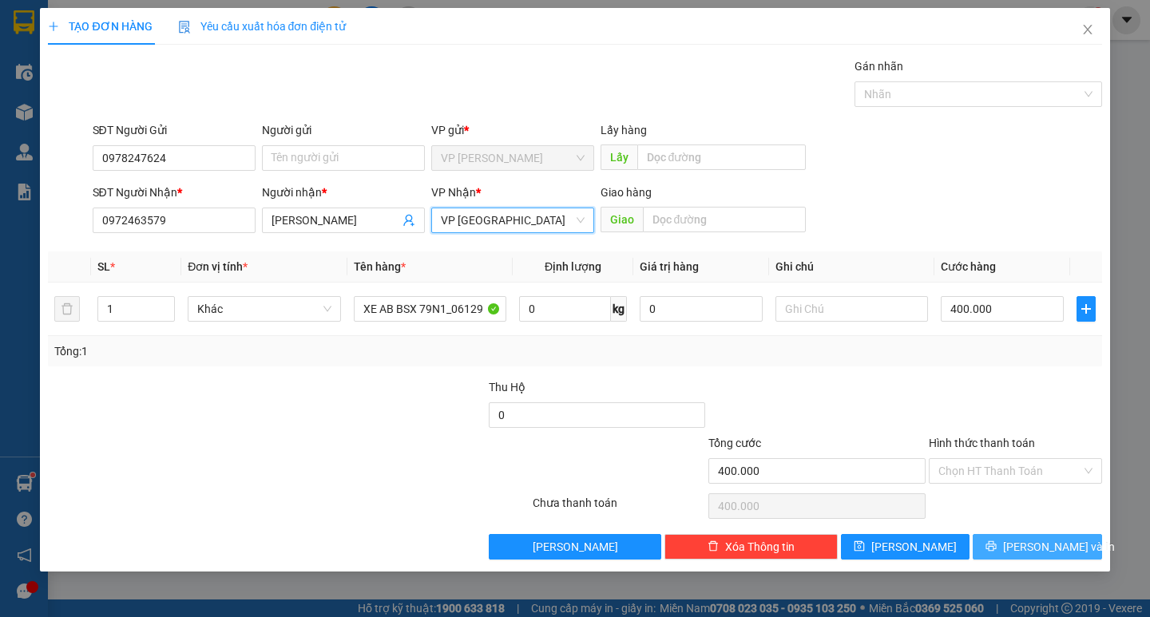
click at [1003, 539] on button "[PERSON_NAME] và In" at bounding box center [1036, 547] width 129 height 26
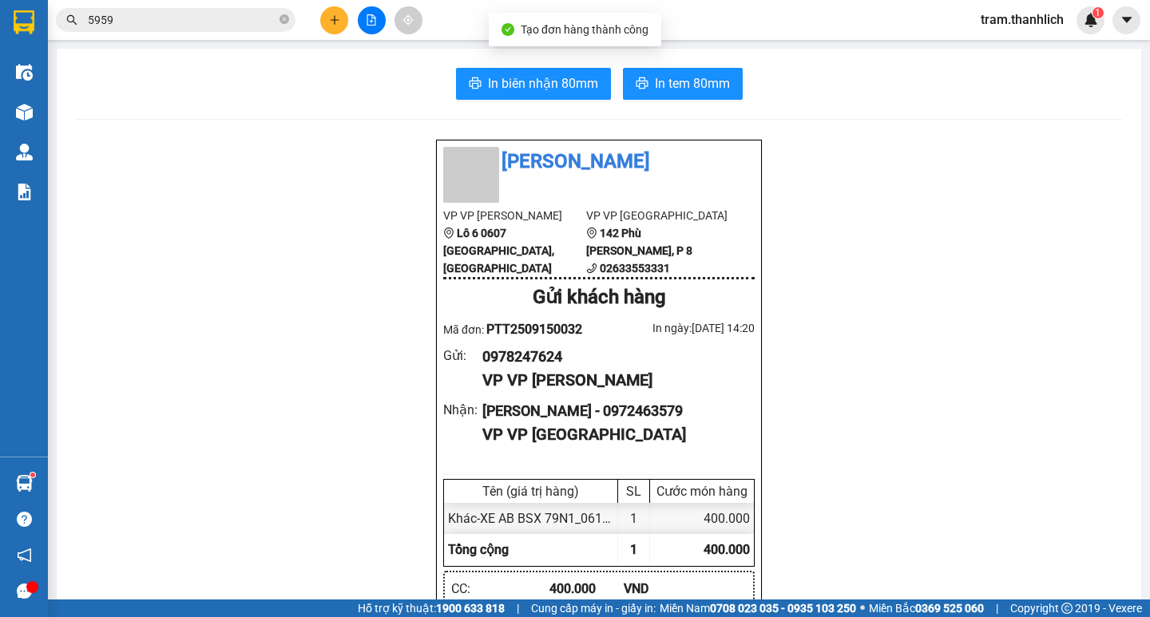
click at [517, 72] on button "In biên nhận 80mm" at bounding box center [533, 84] width 155 height 32
click at [701, 97] on button "In tem 80mm" at bounding box center [683, 84] width 120 height 32
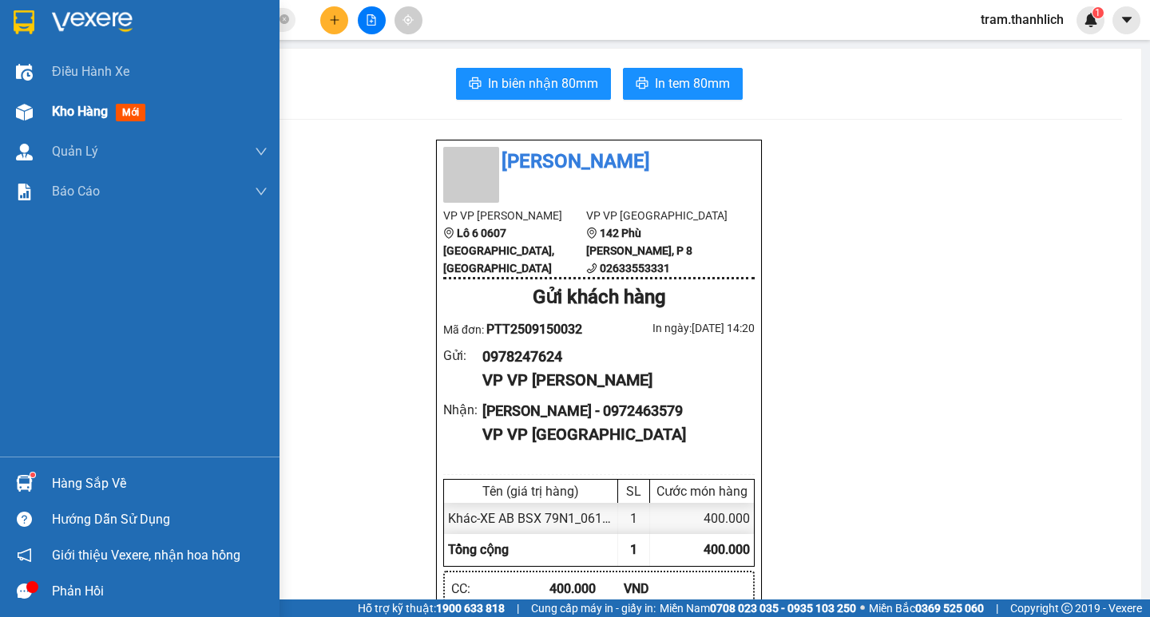
click at [49, 103] on div "Kho hàng mới" at bounding box center [139, 112] width 279 height 40
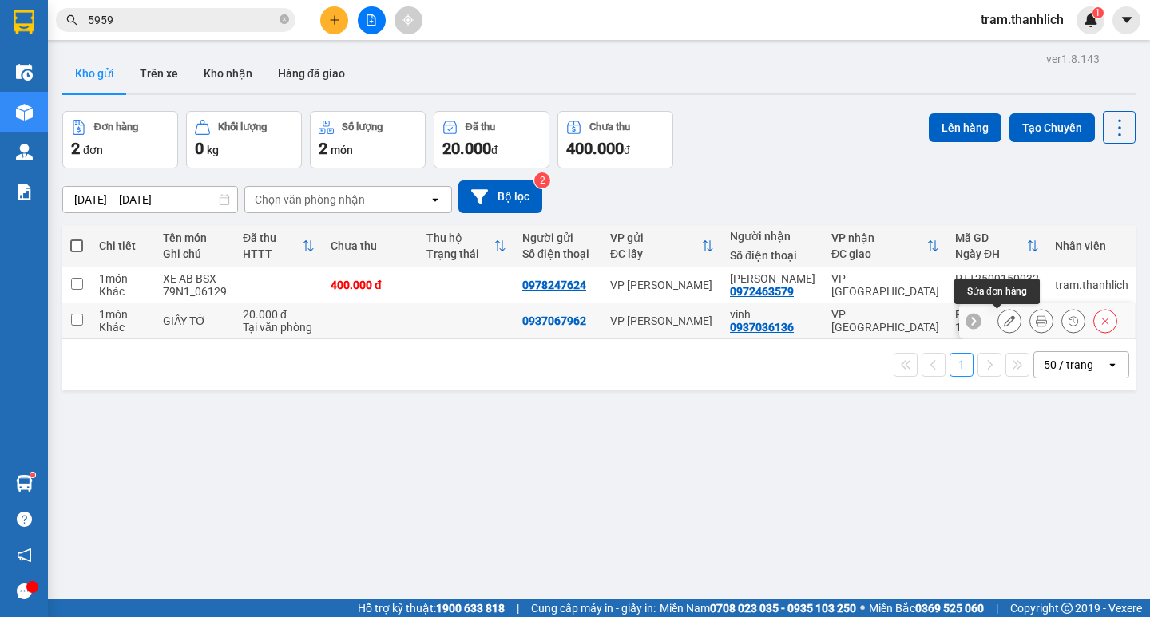
click at [1000, 328] on button at bounding box center [1009, 321] width 22 height 28
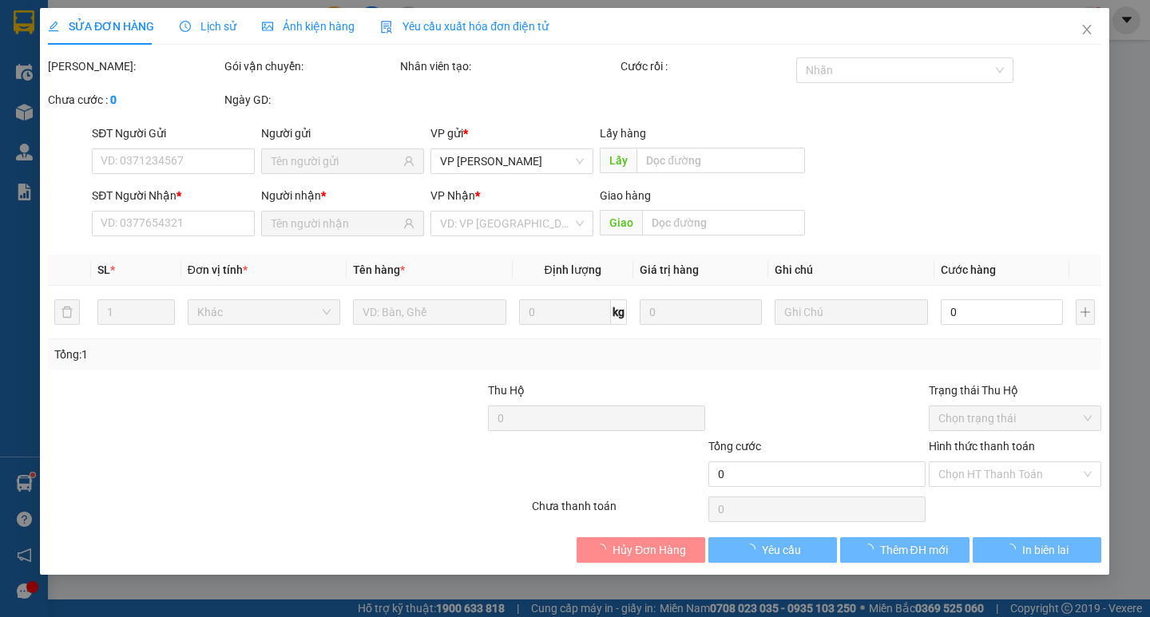
type input "0937067962"
type input "0937036136"
type input "20.000"
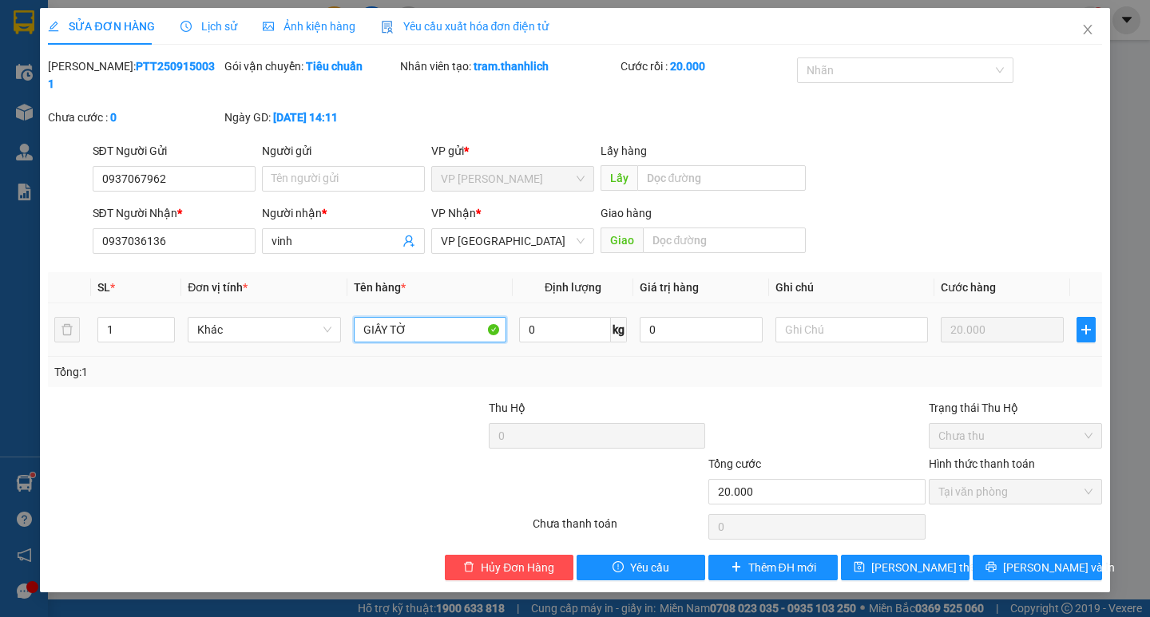
click at [471, 317] on input "GIẤY TỜ" at bounding box center [430, 330] width 152 height 26
type input "GIẤY TỜ DI XE 5H LIMOSIN"
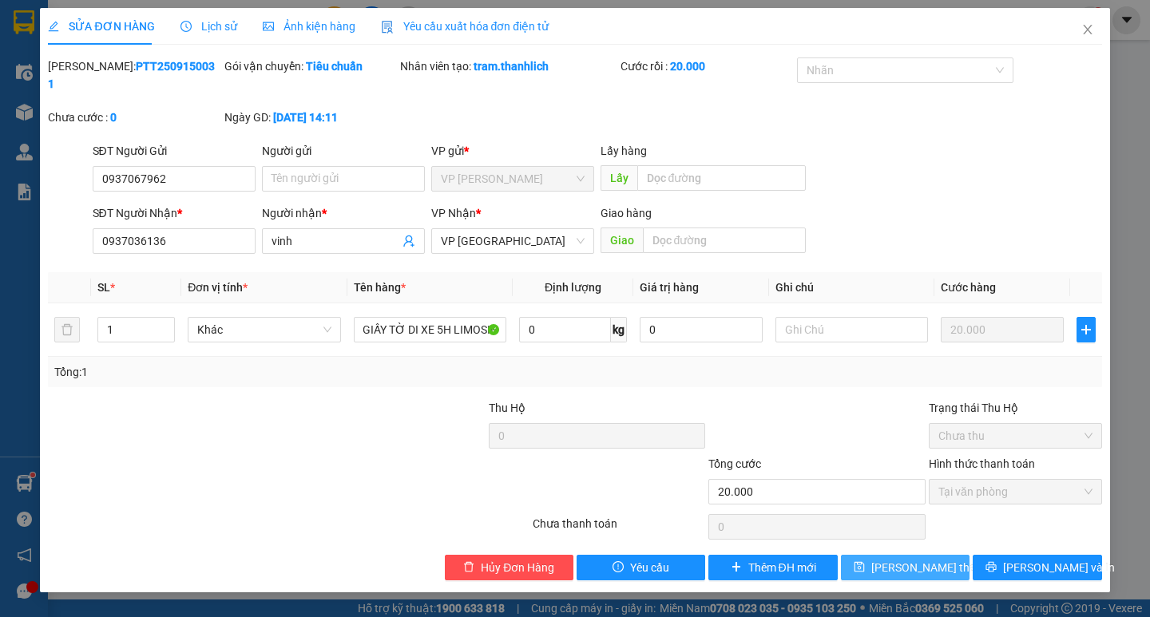
click at [865, 561] on icon "save" at bounding box center [858, 566] width 11 height 11
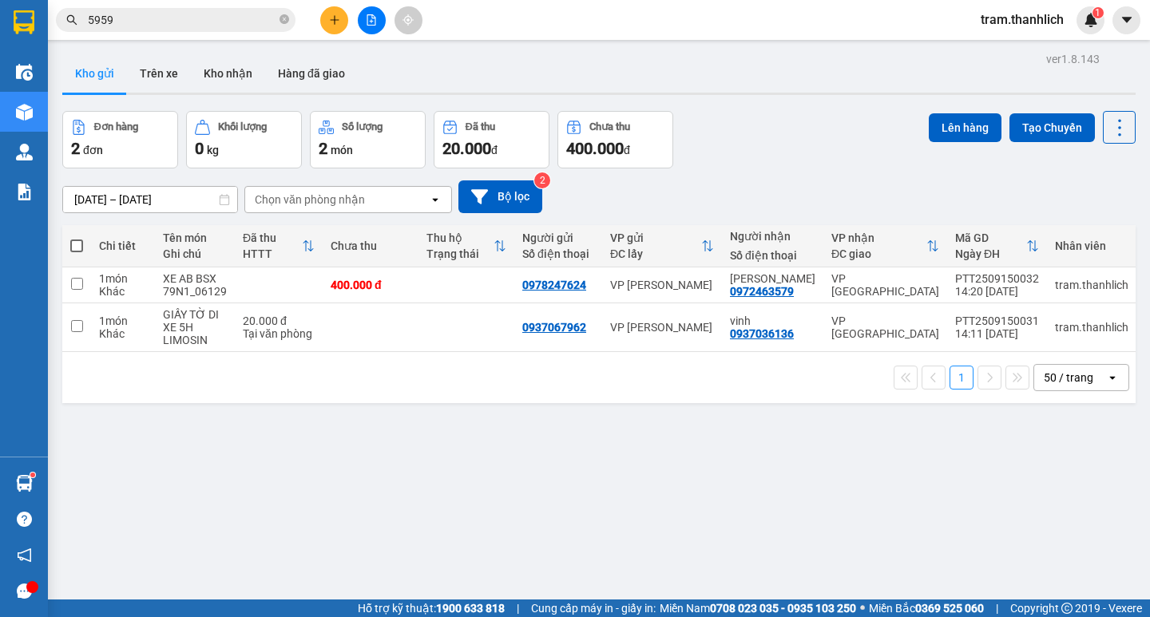
click at [212, 22] on input "5959" at bounding box center [182, 20] width 188 height 18
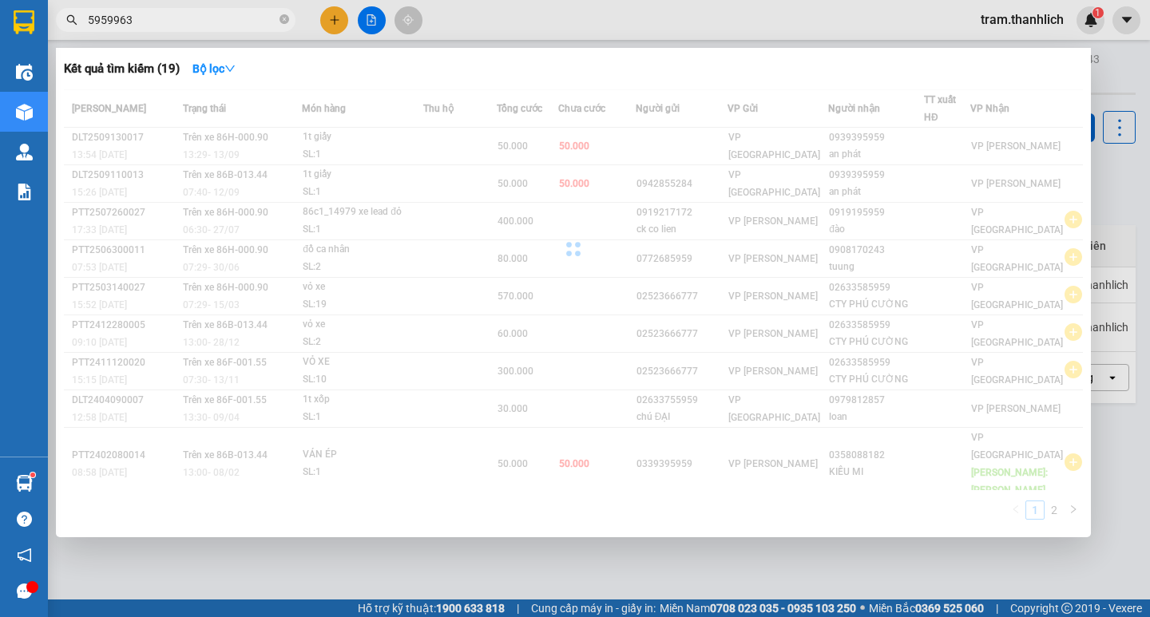
click at [212, 22] on input "5959963" at bounding box center [182, 20] width 188 height 18
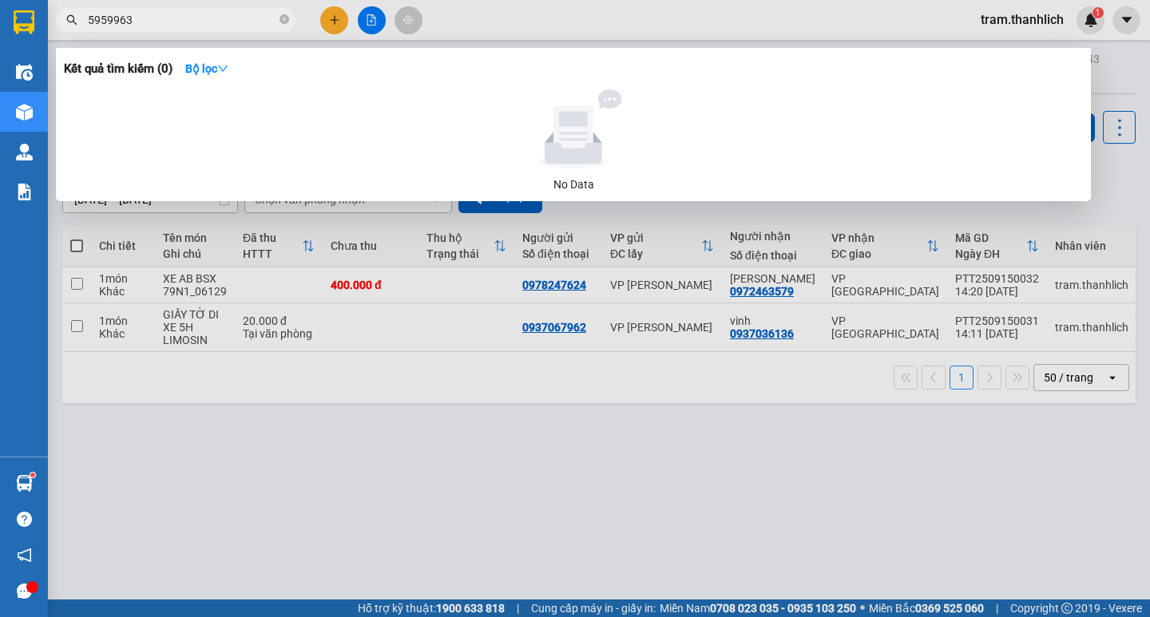
click at [212, 22] on input "5959963" at bounding box center [182, 20] width 188 height 18
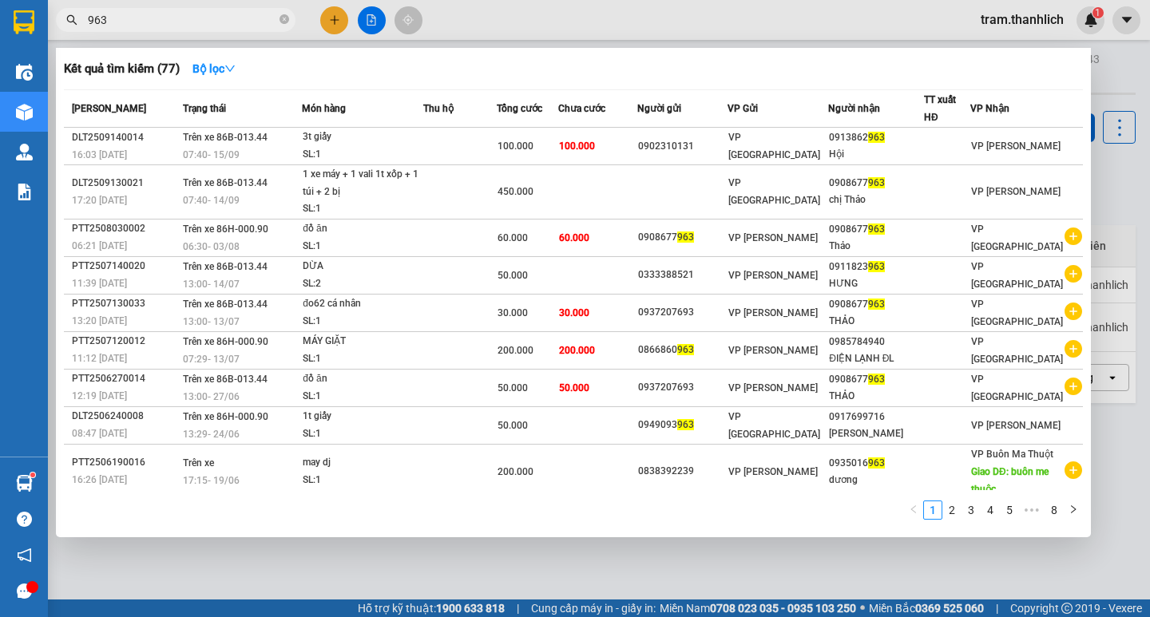
type input "963"
click at [338, 22] on div at bounding box center [575, 308] width 1150 height 617
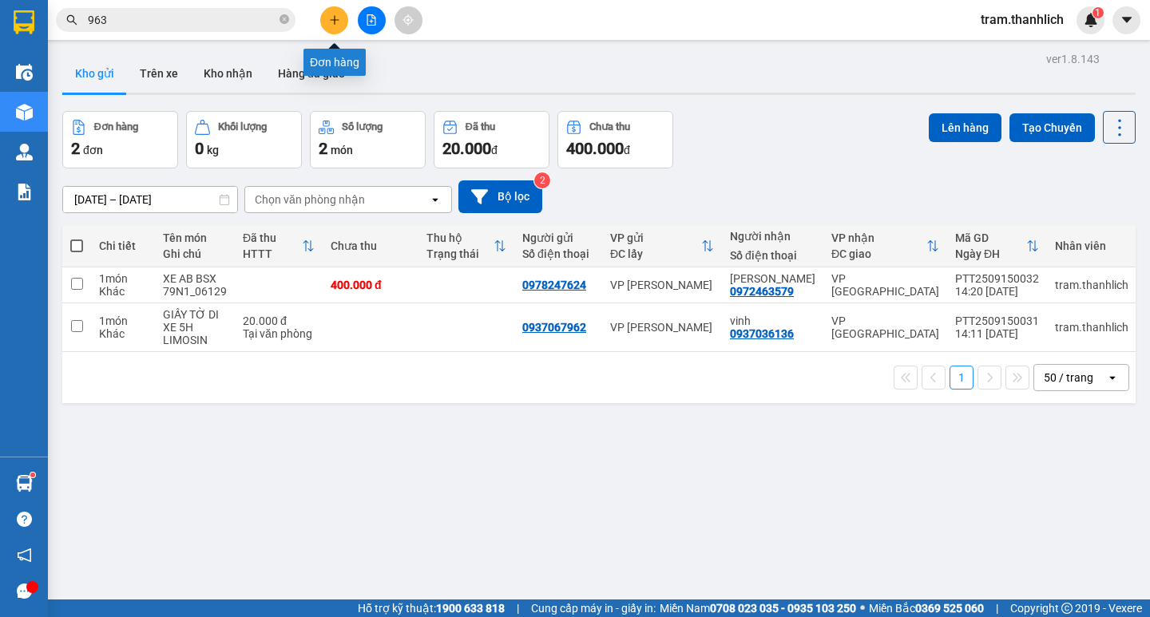
click at [331, 22] on icon "plus" at bounding box center [334, 19] width 11 height 11
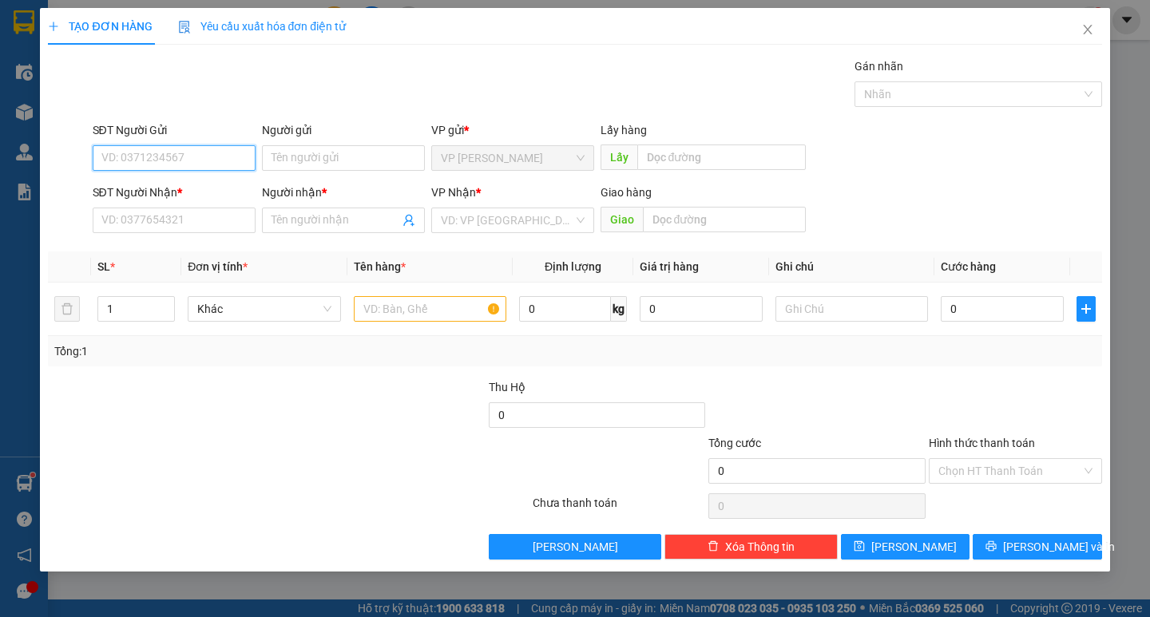
click at [198, 154] on input "SĐT Người Gửi" at bounding box center [174, 158] width 163 height 26
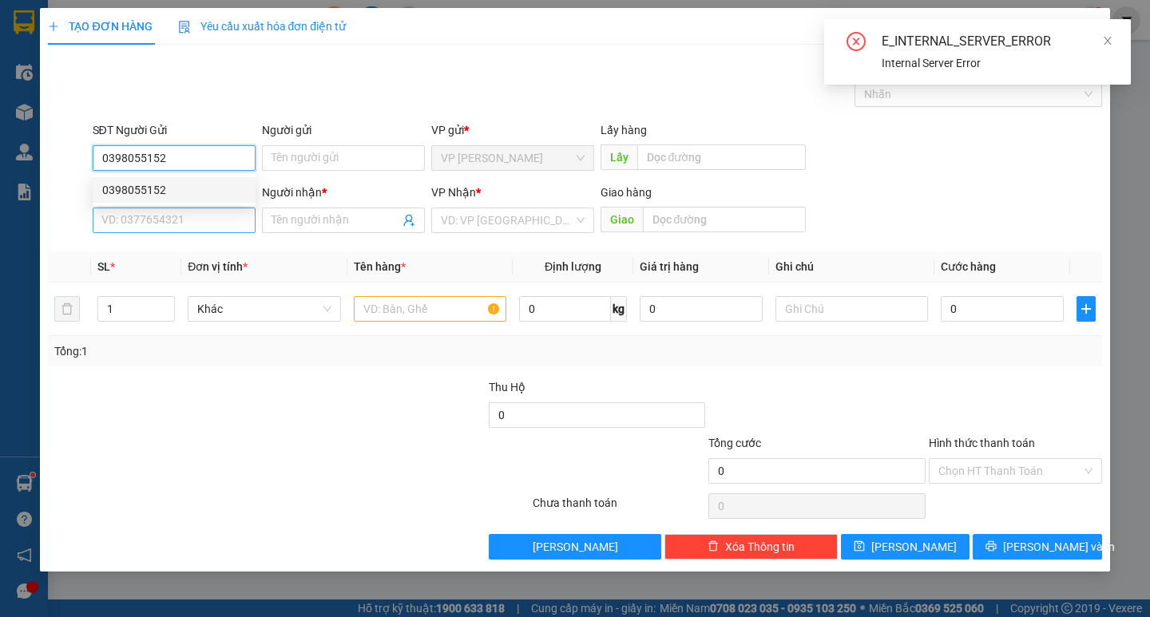
type input "0398055152"
click at [175, 228] on input "SĐT Người Nhận *" at bounding box center [174, 221] width 163 height 26
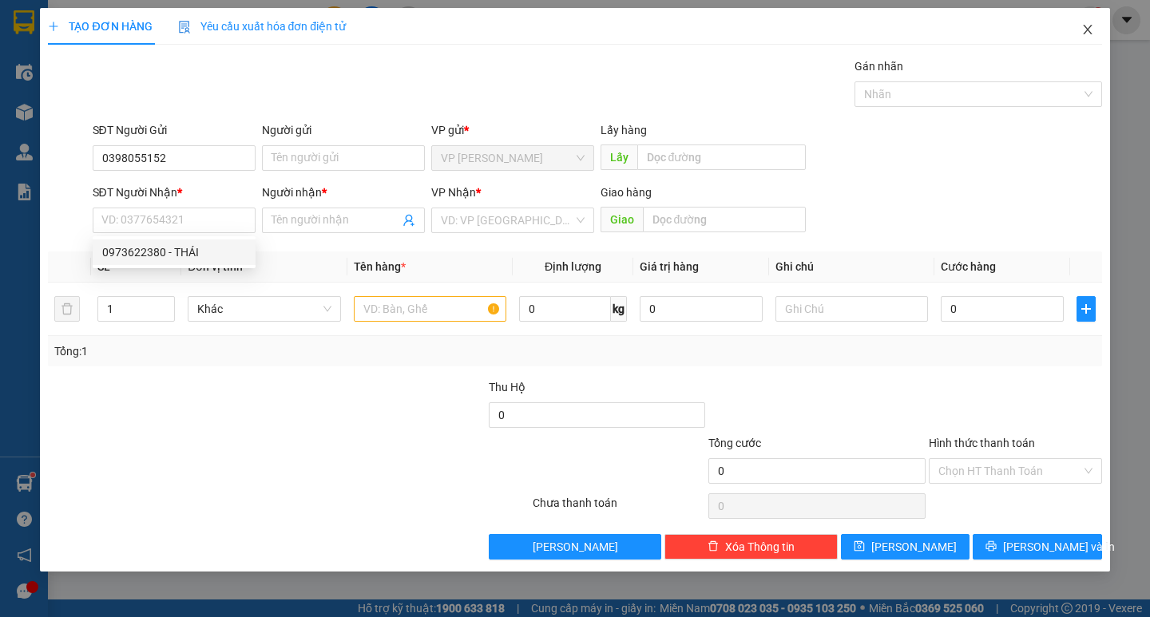
click at [1075, 26] on span "Close" at bounding box center [1087, 30] width 45 height 45
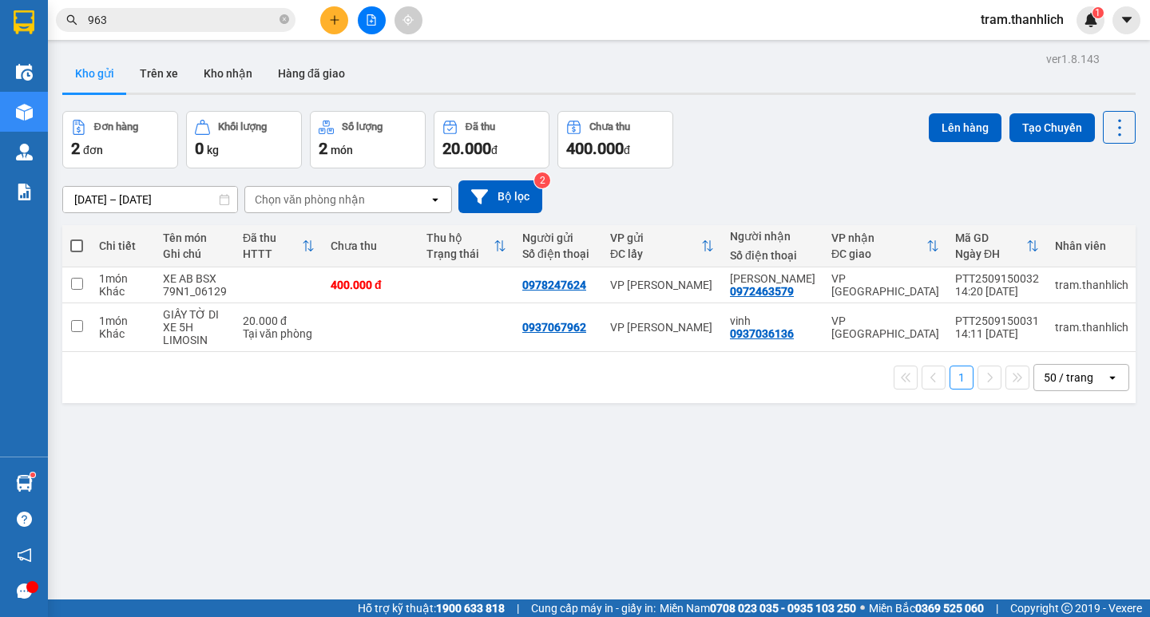
click at [342, 24] on button at bounding box center [334, 20] width 28 height 28
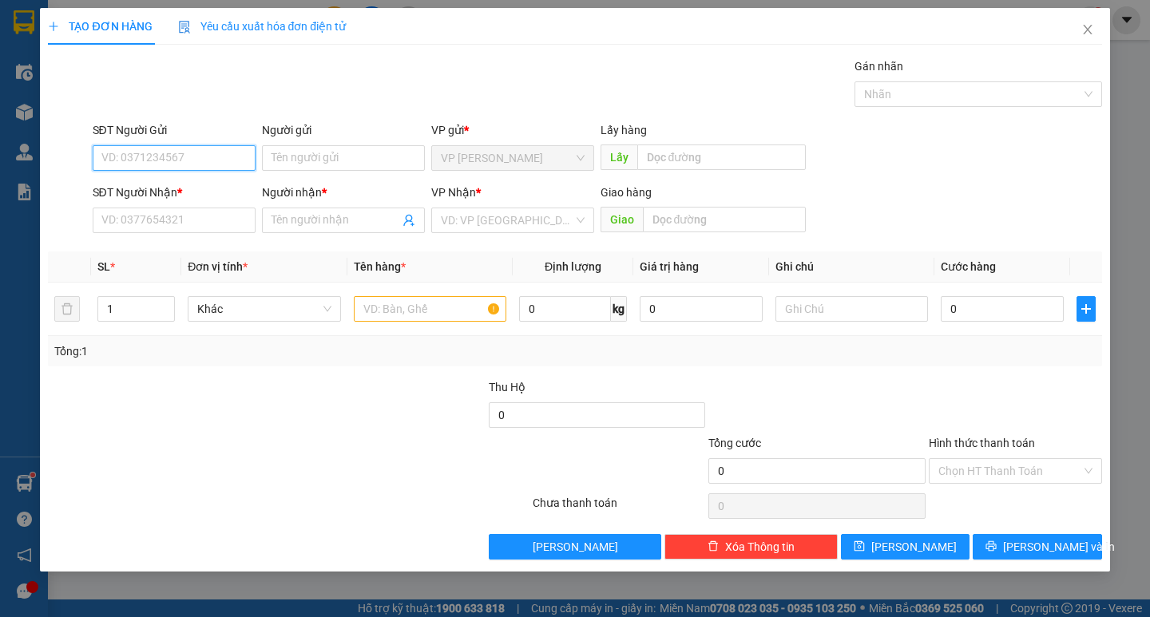
click at [204, 151] on input "SĐT Người Gửi" at bounding box center [174, 158] width 163 height 26
type input "0948944837"
click at [214, 208] on input "SĐT Người Nhận *" at bounding box center [174, 221] width 163 height 26
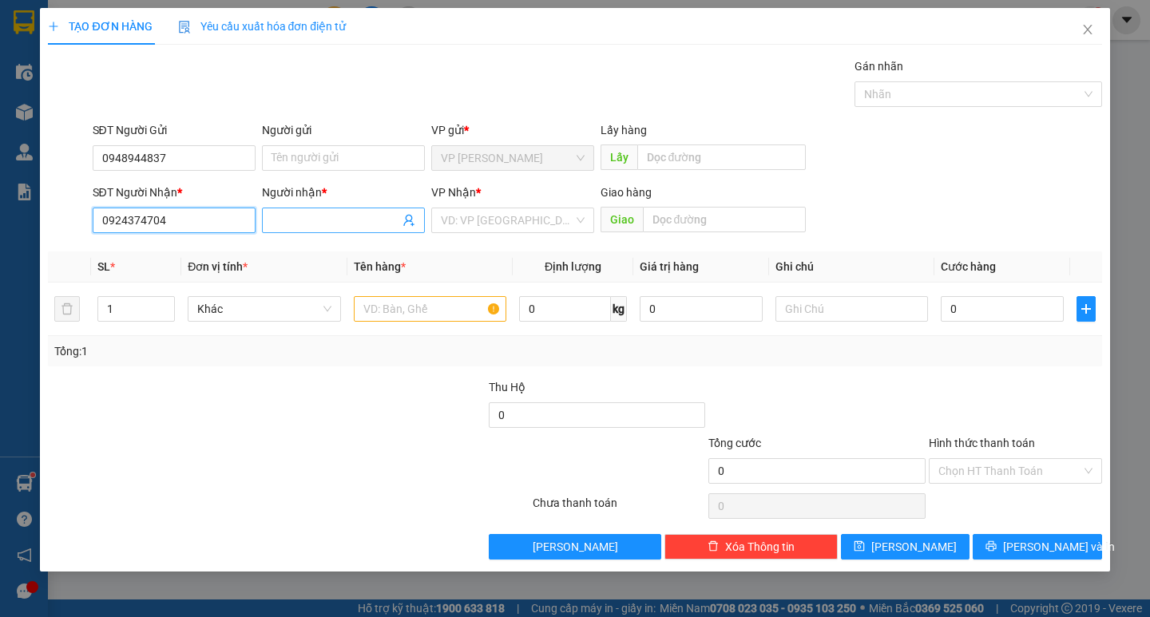
type input "0924374704"
click at [302, 228] on input "Người nhận *" at bounding box center [335, 221] width 128 height 18
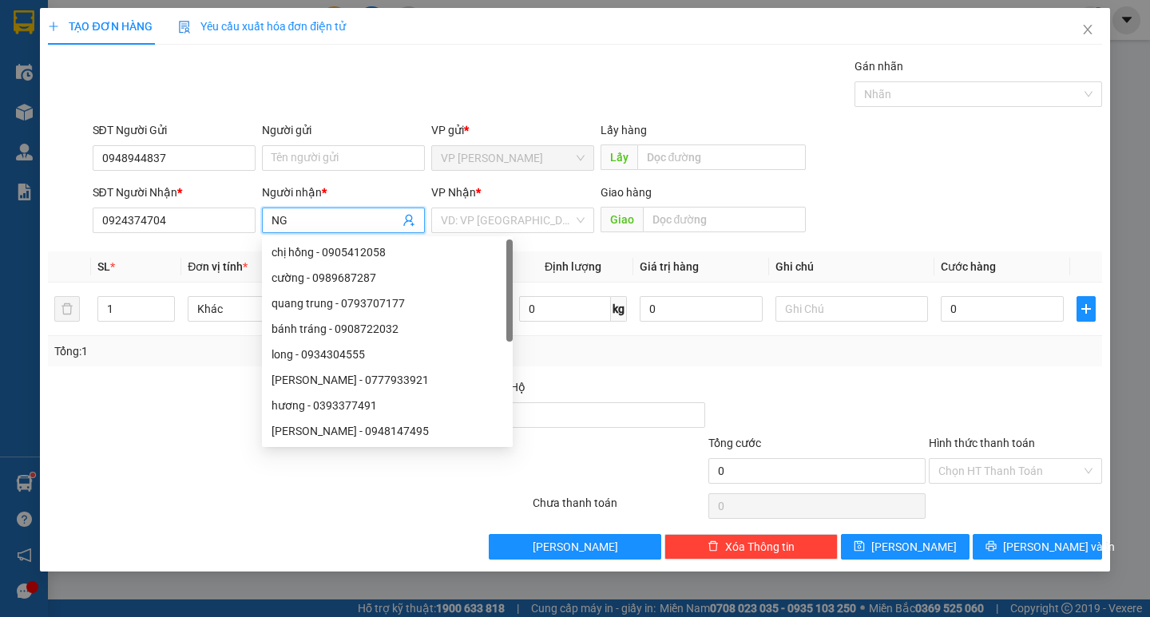
type input "N"
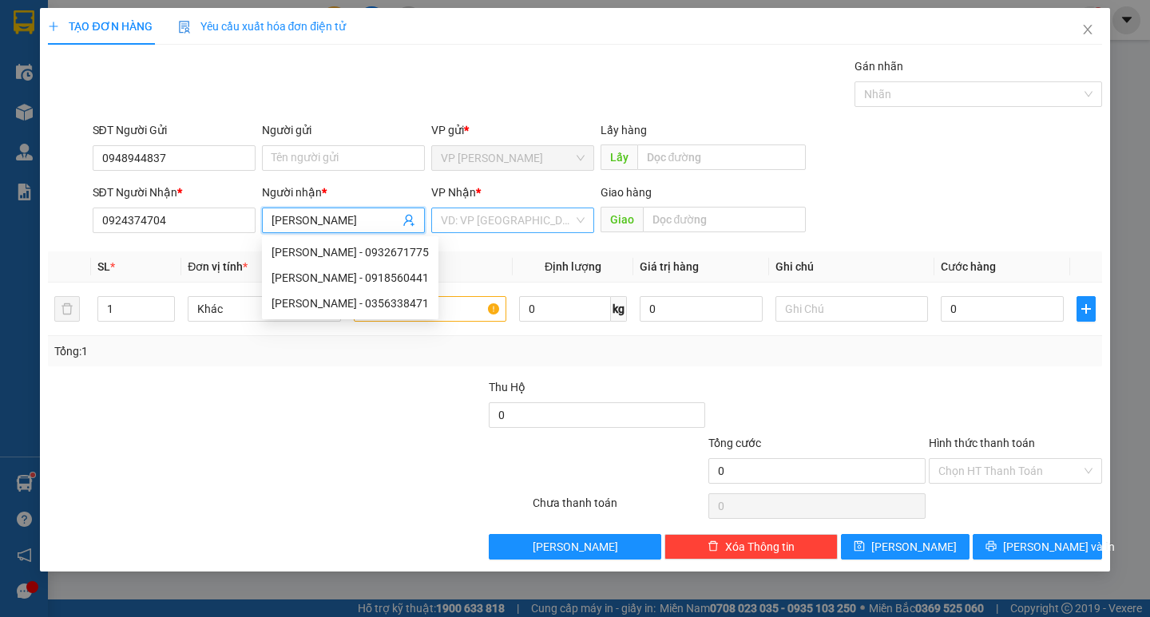
type input "[PERSON_NAME]"
click at [513, 230] on input "search" at bounding box center [507, 220] width 133 height 24
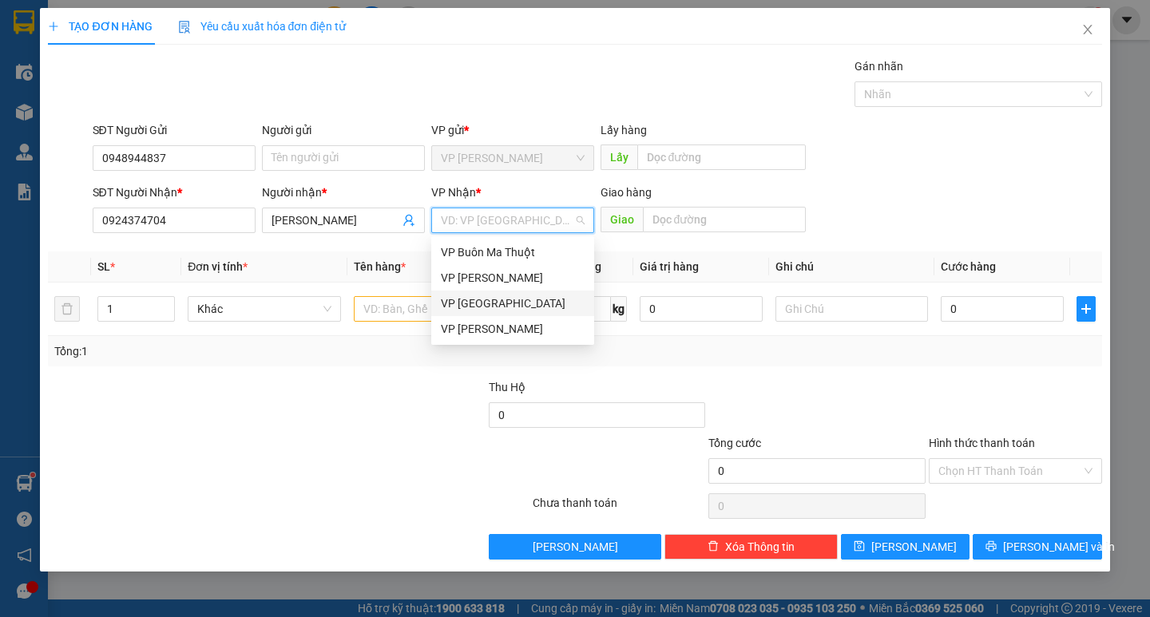
click at [515, 307] on div "VP [GEOGRAPHIC_DATA]" at bounding box center [513, 304] width 144 height 18
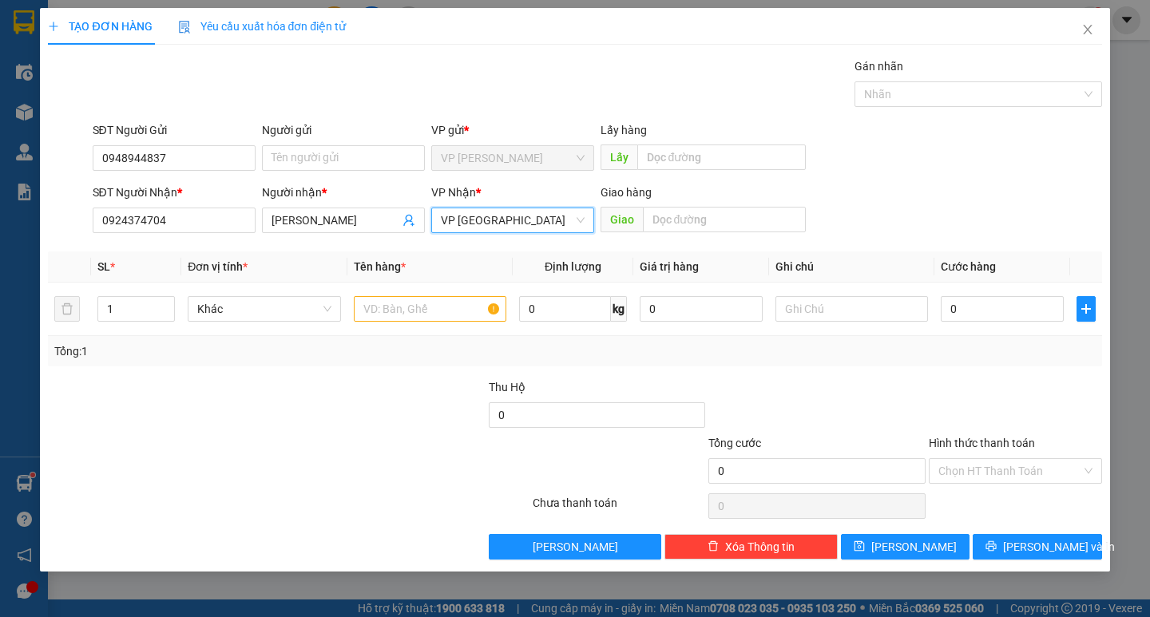
click at [499, 195] on div "VP Nhận *" at bounding box center [512, 193] width 163 height 18
click at [495, 209] on span "VP [GEOGRAPHIC_DATA]" at bounding box center [513, 220] width 144 height 24
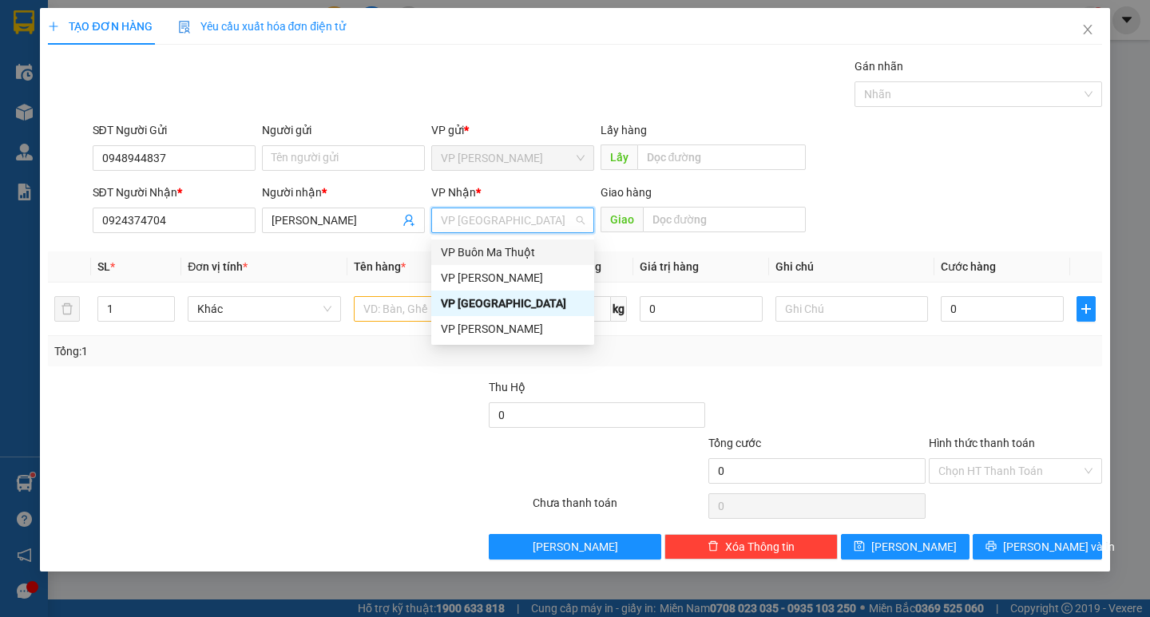
drag, startPoint x: 506, startPoint y: 249, endPoint x: 686, endPoint y: 234, distance: 180.3
click at [508, 249] on div "VP Buôn Ma Thuột" at bounding box center [513, 252] width 144 height 18
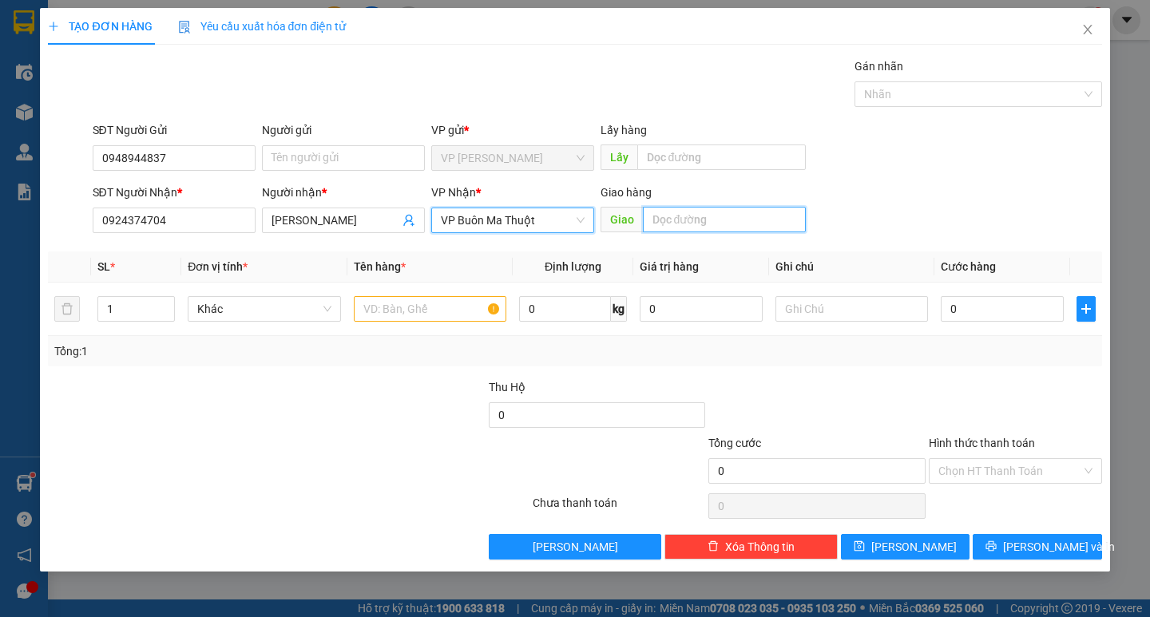
click at [703, 218] on input "text" at bounding box center [724, 220] width 163 height 26
type input "BUÔN MA THUỘC"
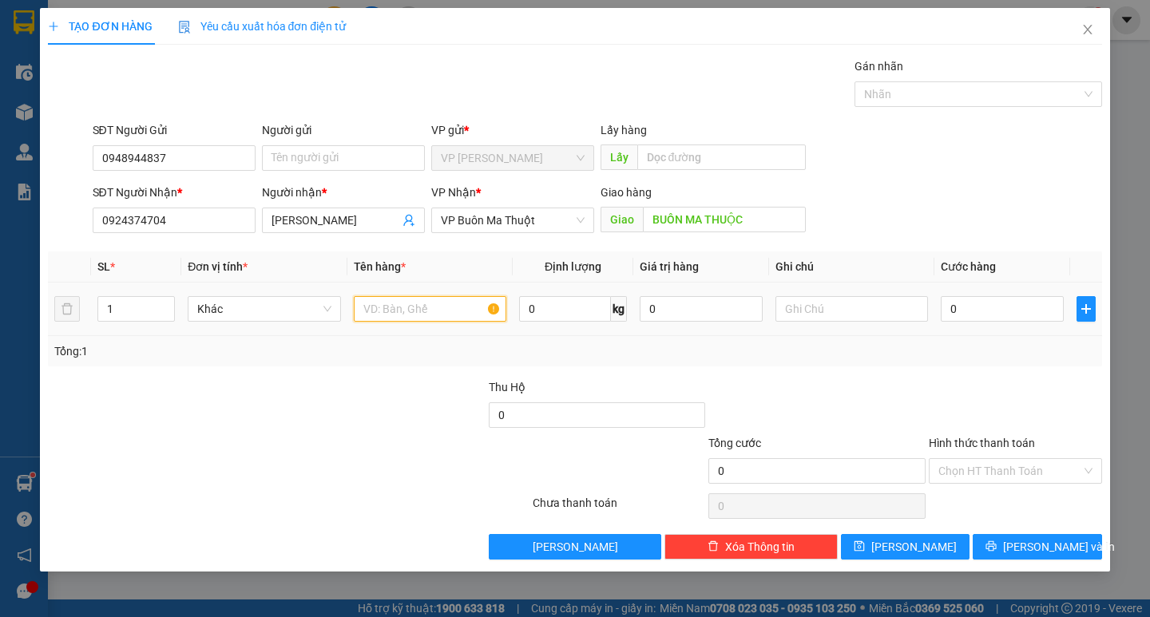
click at [466, 313] on input "text" at bounding box center [430, 309] width 152 height 26
type input "MUỖNG NHỰA"
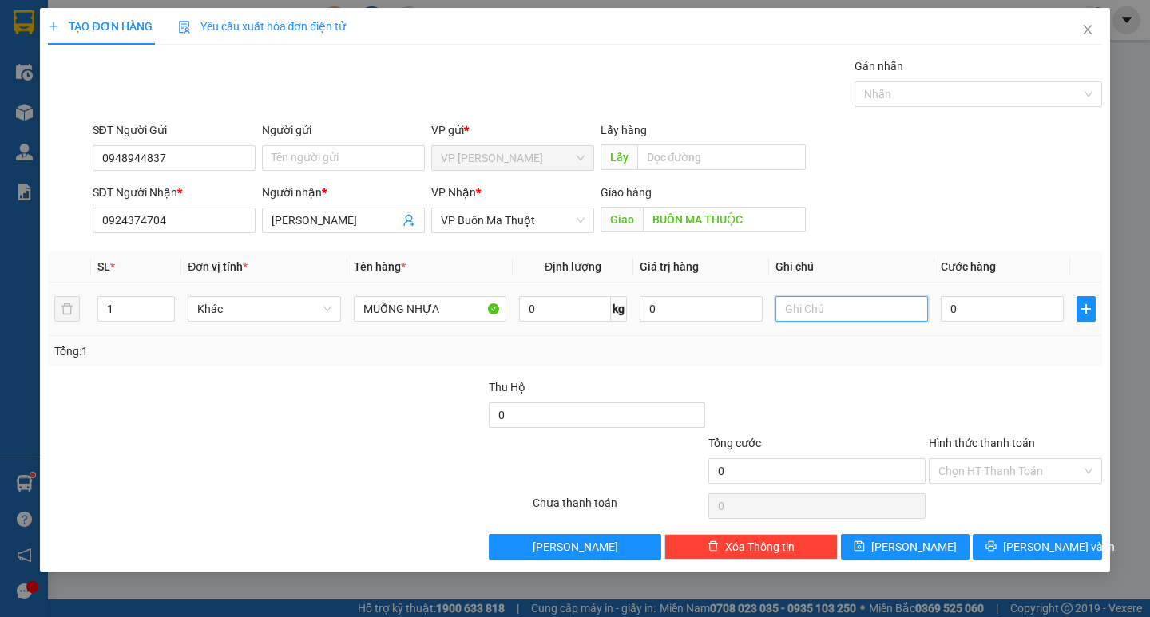
click at [844, 306] on input "text" at bounding box center [851, 309] width 152 height 26
type input "THÙNG GIẤY"
click at [1035, 332] on td "0" at bounding box center [1002, 309] width 136 height 53
click at [1017, 311] on input "0" at bounding box center [1001, 309] width 123 height 26
type input "6"
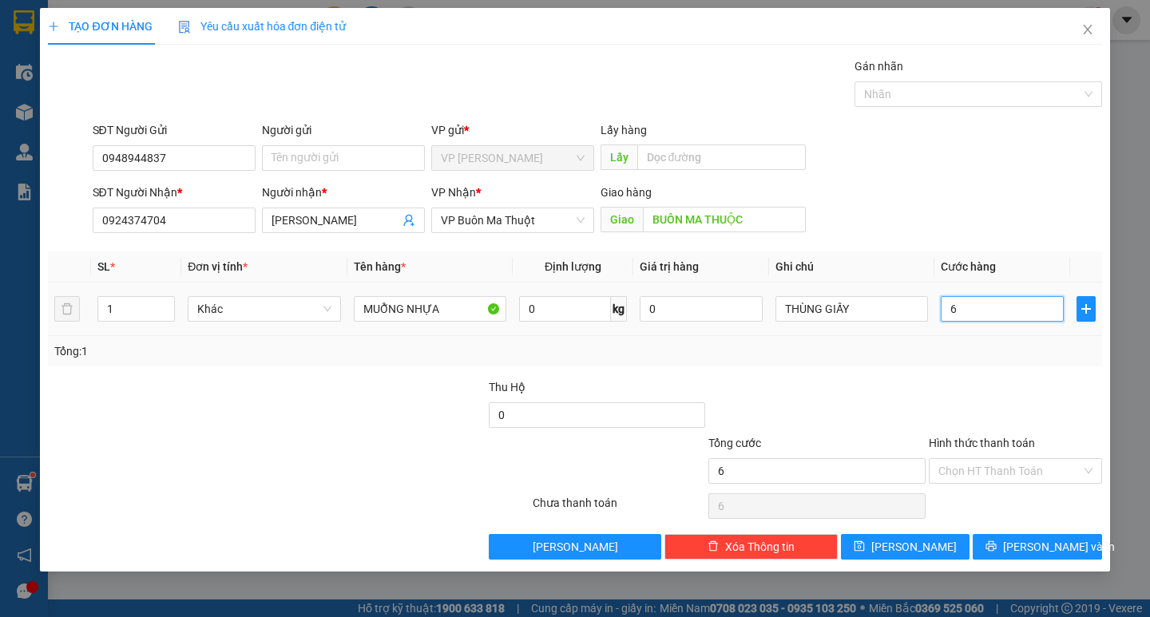
type input "6"
type input "60"
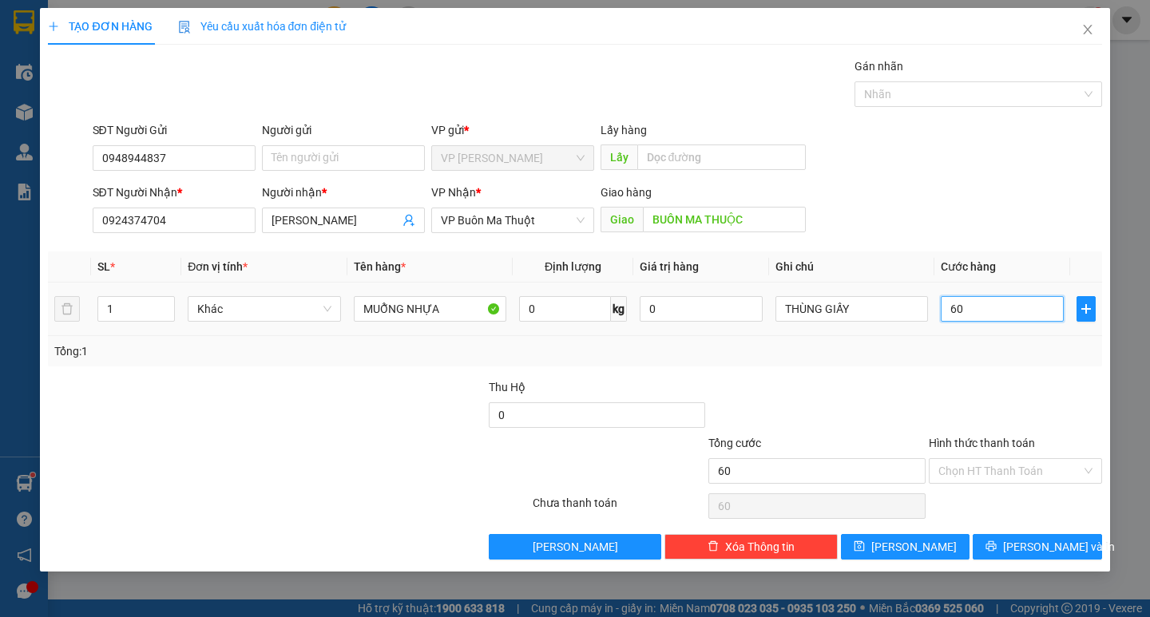
type input "6"
type input "0"
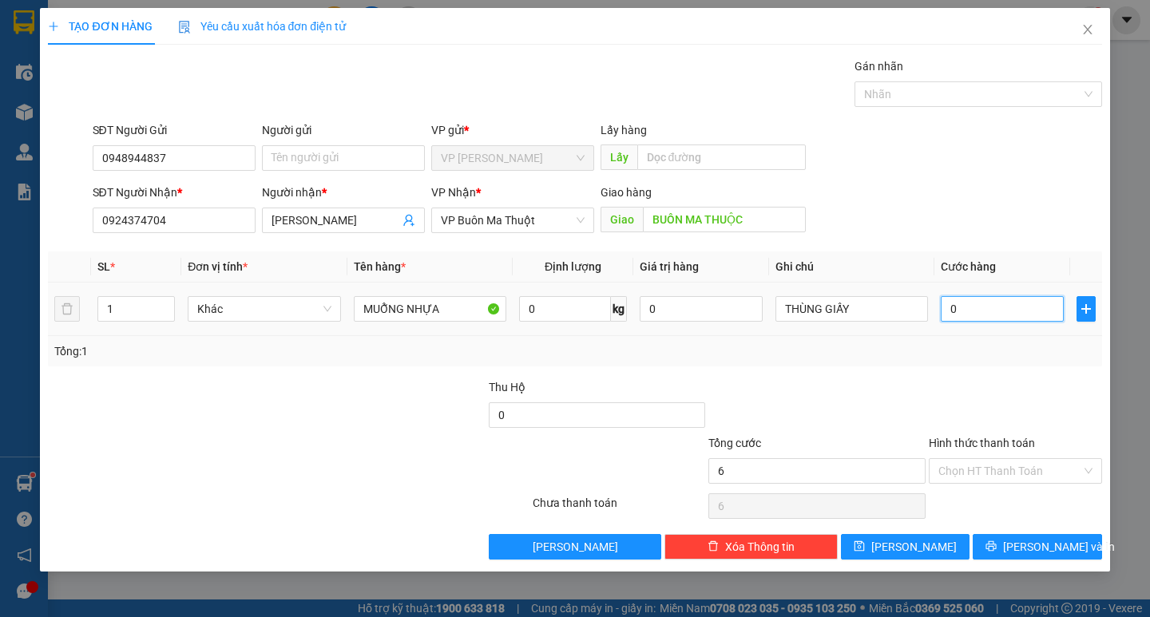
type input "0"
type input "07"
type input "7"
type input "070"
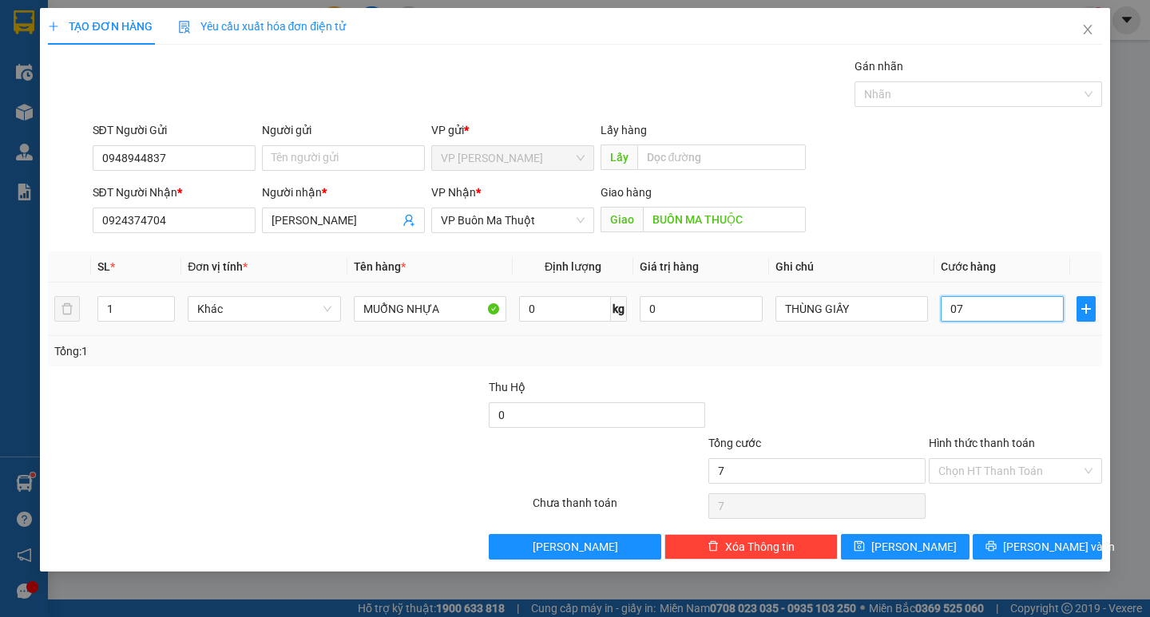
type input "70"
type input "0.700"
type input "700"
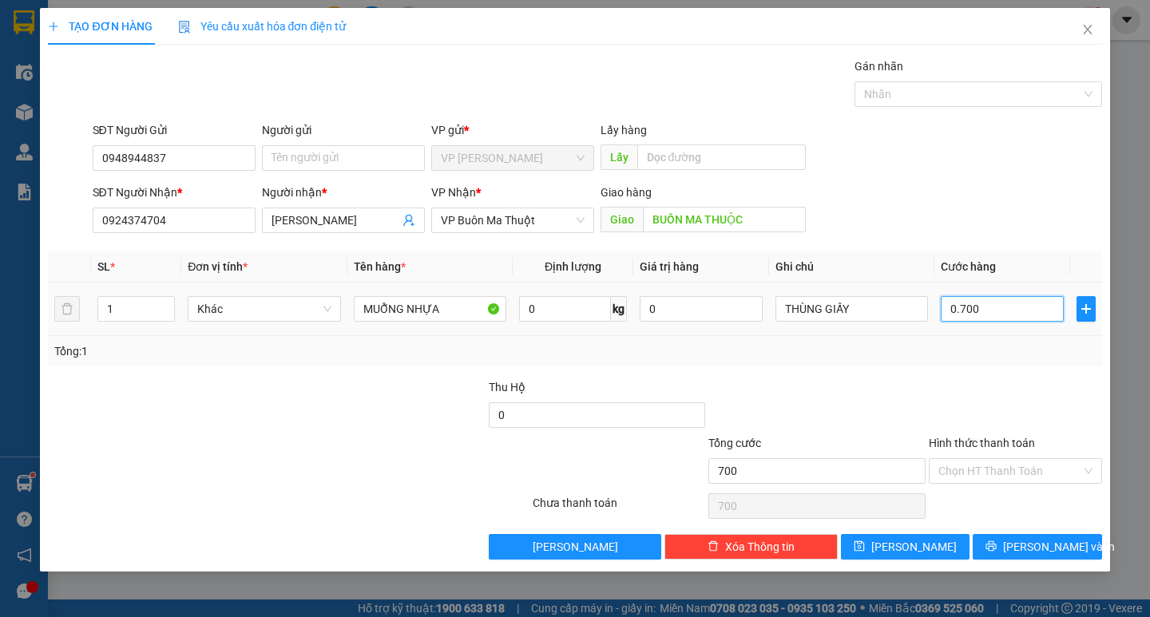
type input "07.000"
type input "7.000"
type input "070.000"
type input "70.000"
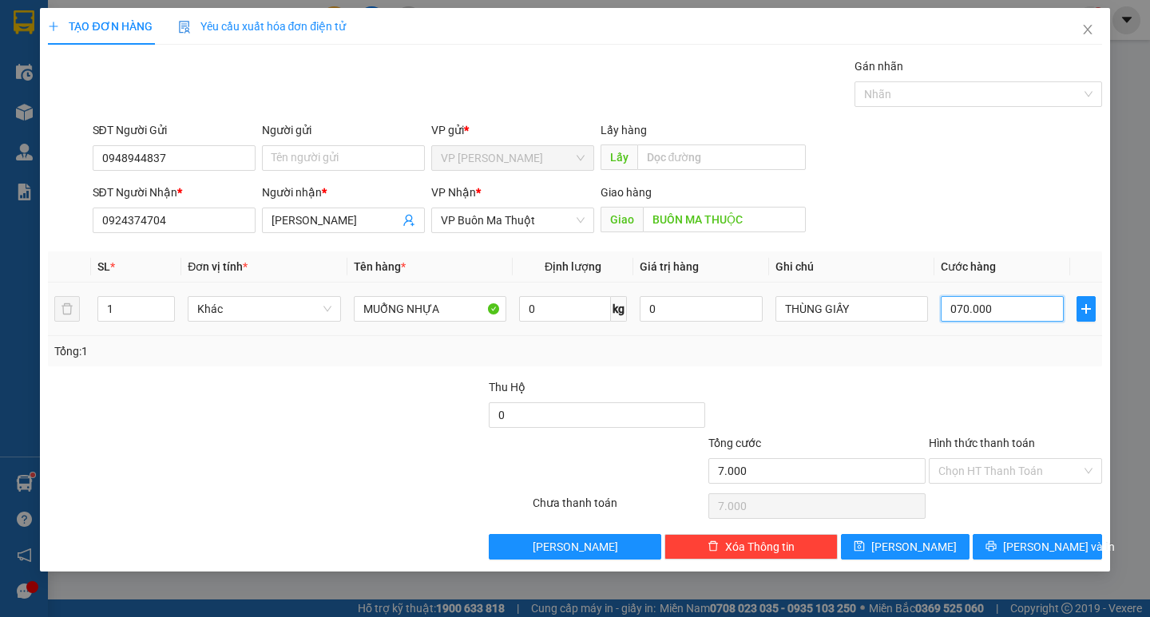
type input "70.000"
click at [1076, 550] on button "[PERSON_NAME] và In" at bounding box center [1036, 547] width 129 height 26
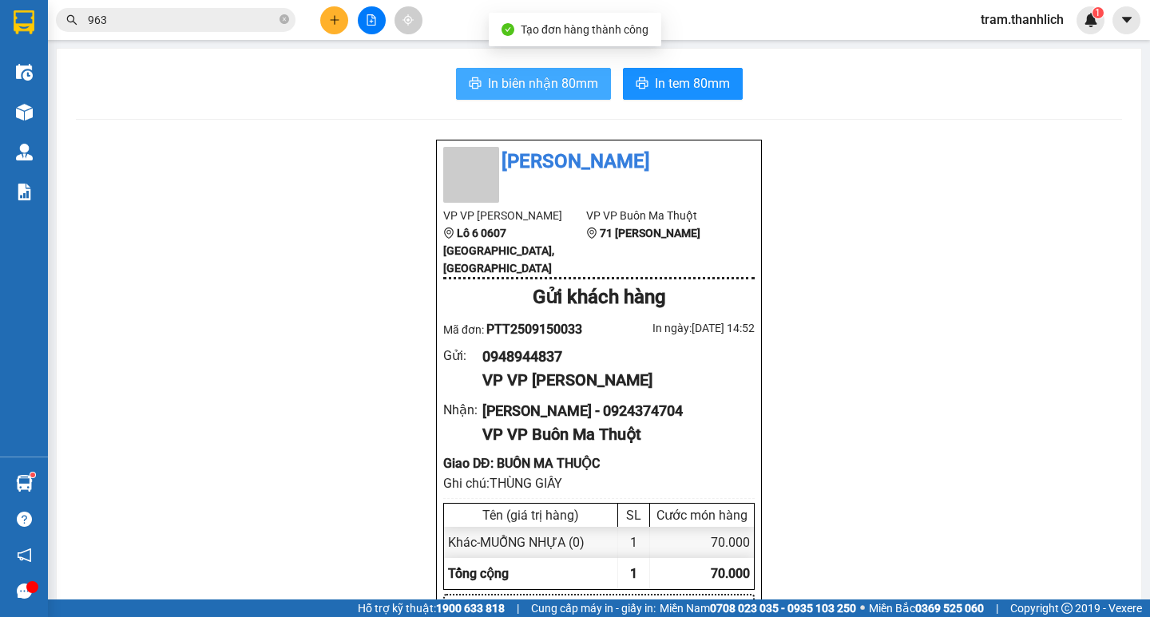
click at [489, 88] on span "In biên nhận 80mm" at bounding box center [543, 83] width 110 height 20
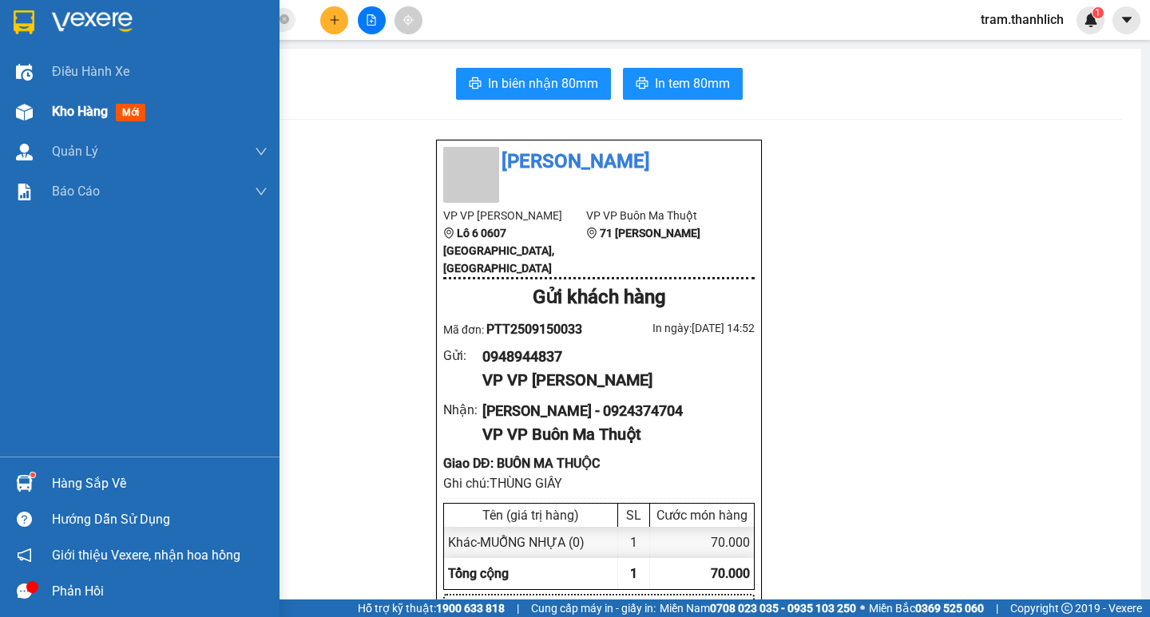
click at [14, 101] on div at bounding box center [24, 112] width 28 height 28
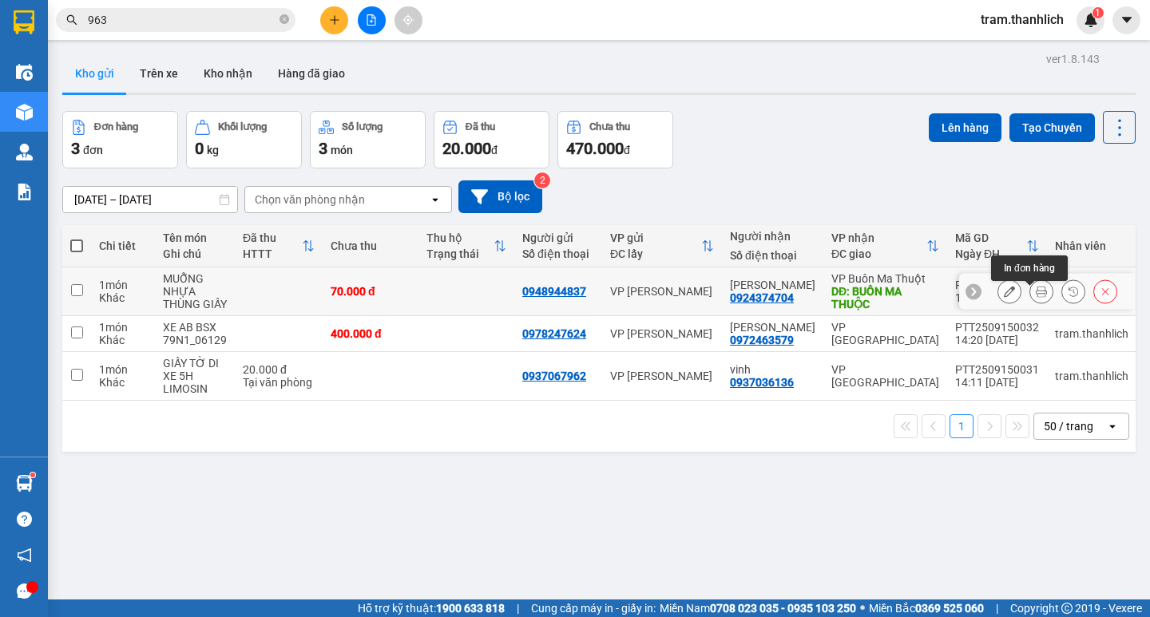
click at [1035, 299] on button at bounding box center [1041, 292] width 22 height 28
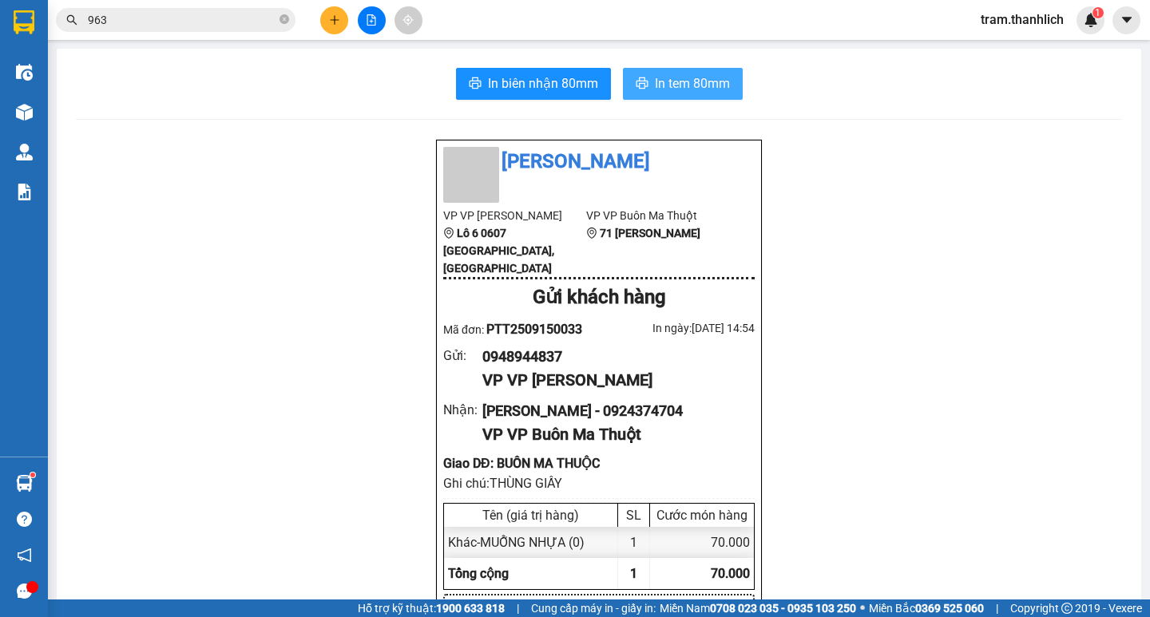
click at [695, 87] on span "In tem 80mm" at bounding box center [692, 83] width 75 height 20
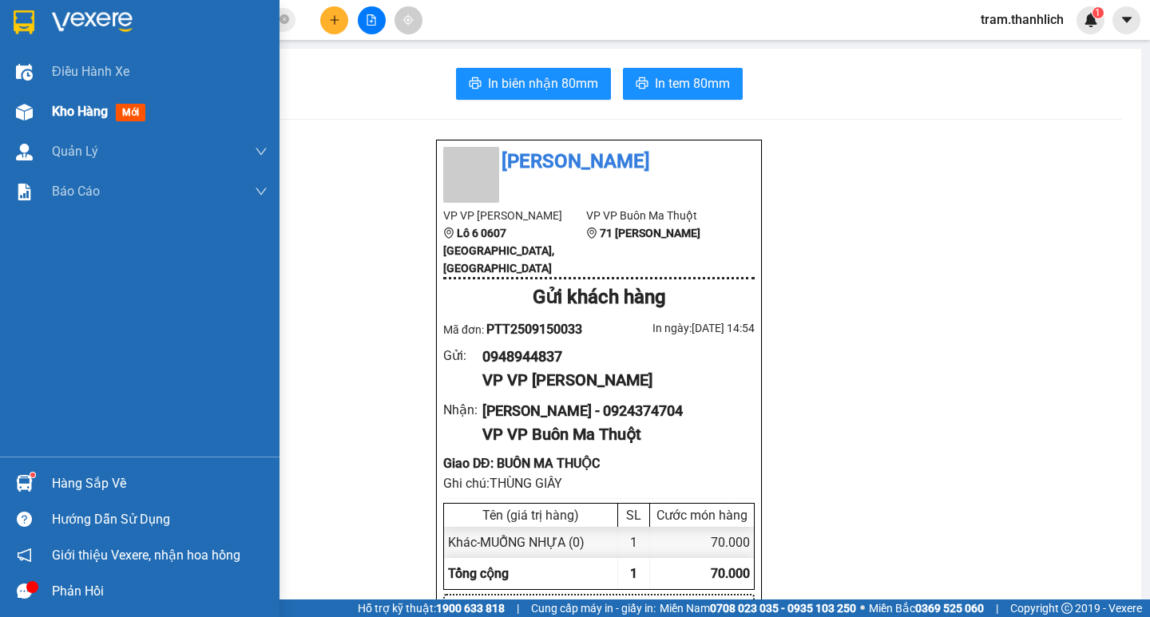
click at [29, 102] on div at bounding box center [24, 112] width 28 height 28
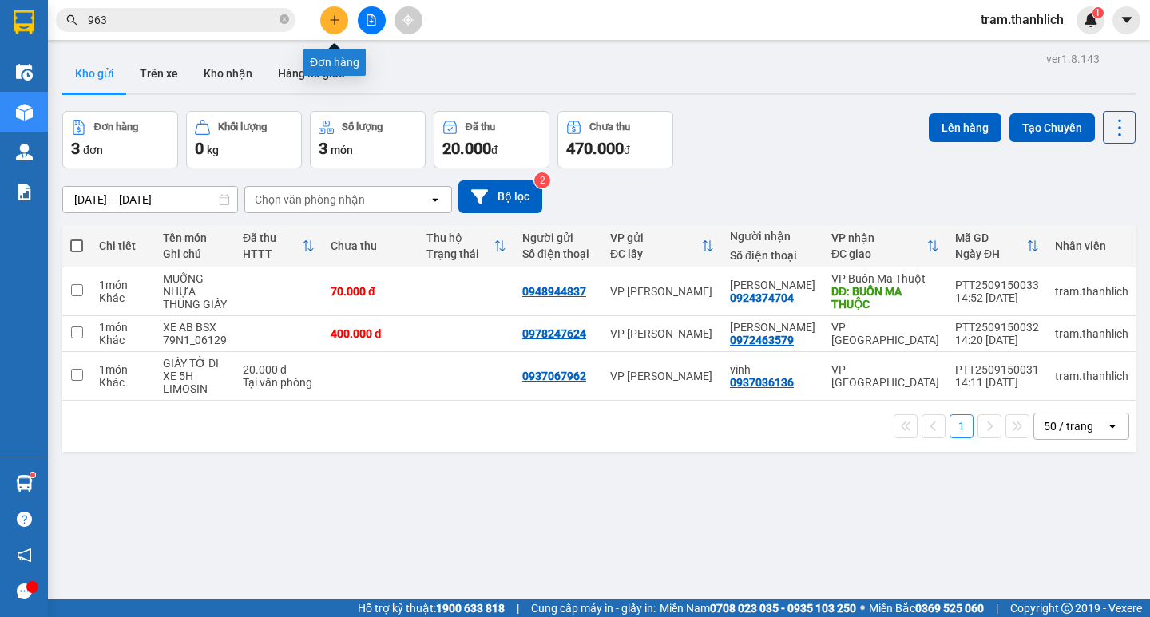
click at [335, 26] on button at bounding box center [334, 20] width 28 height 28
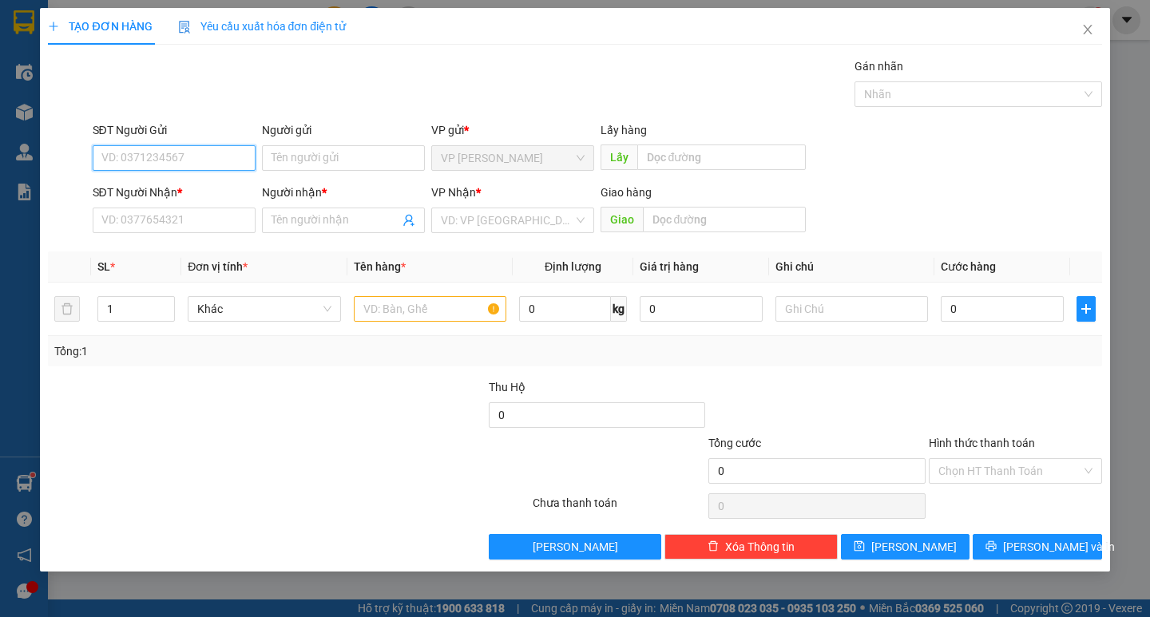
click at [134, 152] on input "SĐT Người Gửi" at bounding box center [174, 158] width 163 height 26
click at [141, 192] on div "0799776161" at bounding box center [174, 190] width 144 height 18
type input "0799776161"
type input "0975328232"
type input "toàn"
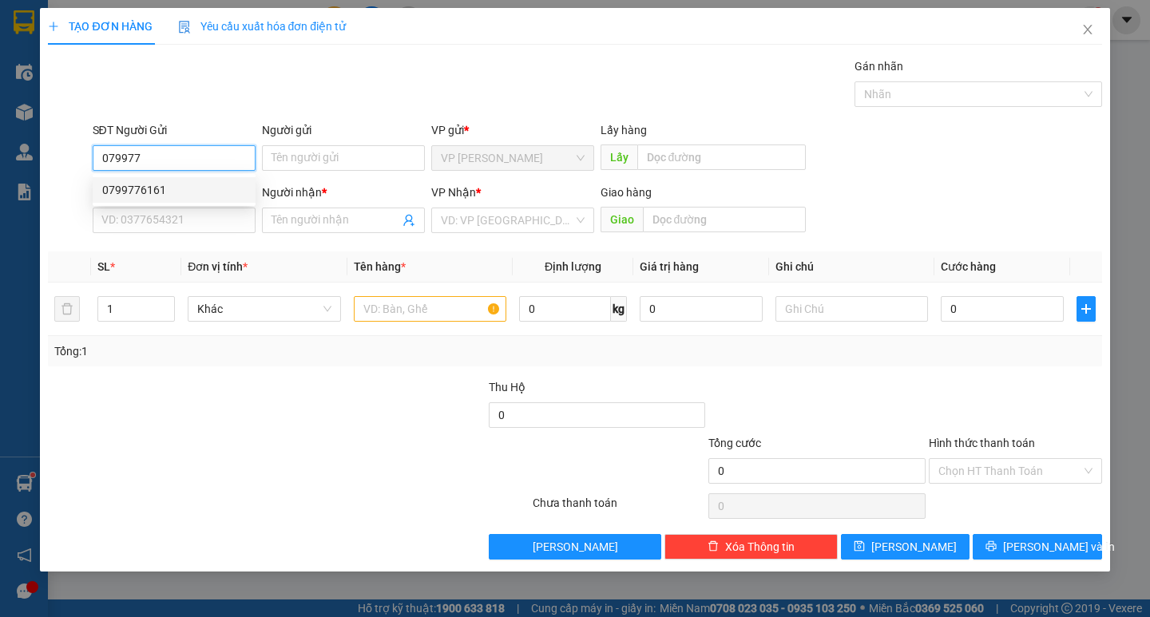
type input "KONTUM"
type input "0799776161"
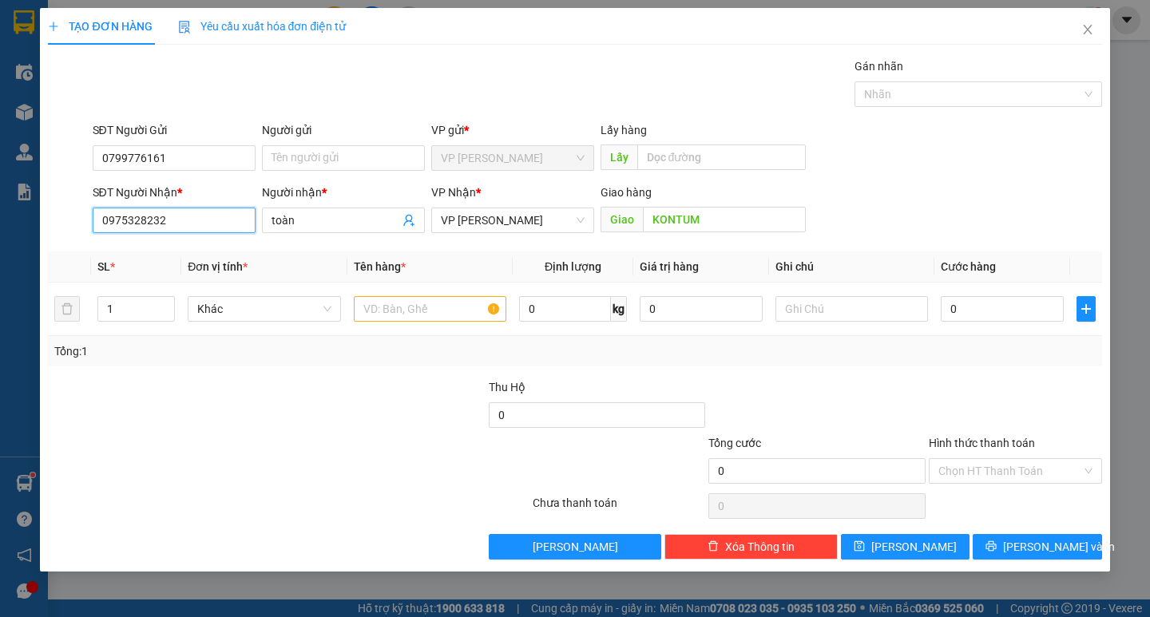
click at [247, 224] on input "0975328232" at bounding box center [174, 221] width 163 height 26
click at [225, 253] on div "0984521222 - c hiền" at bounding box center [174, 252] width 144 height 18
type input "0984521222"
type input "c hiền"
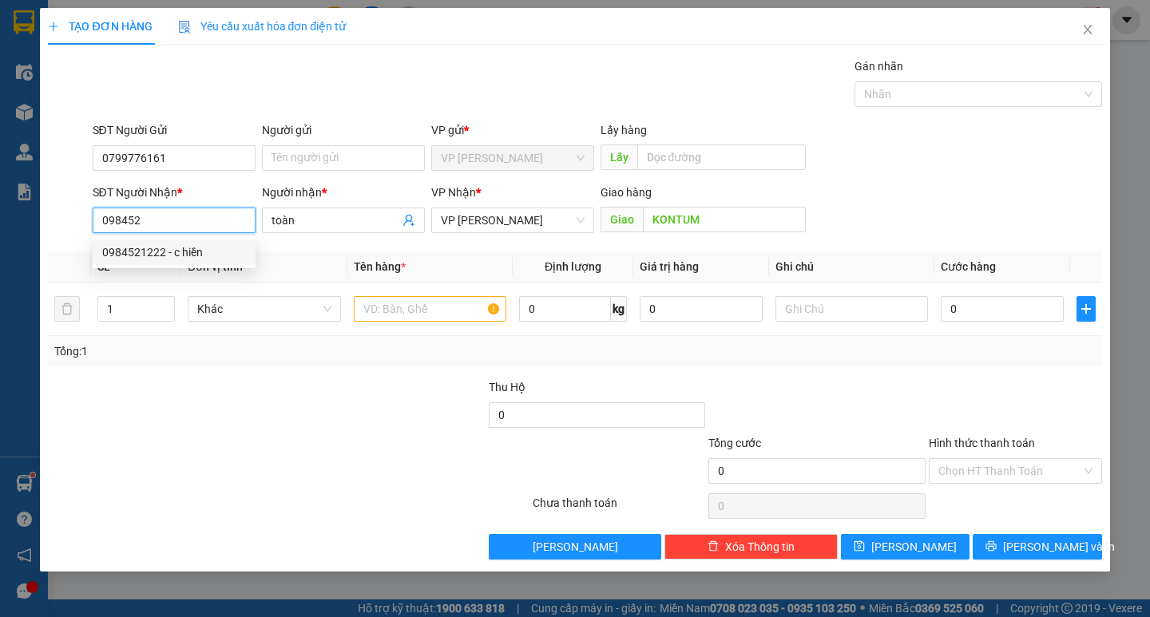
type input "[PERSON_NAME]"
type input "0984521222"
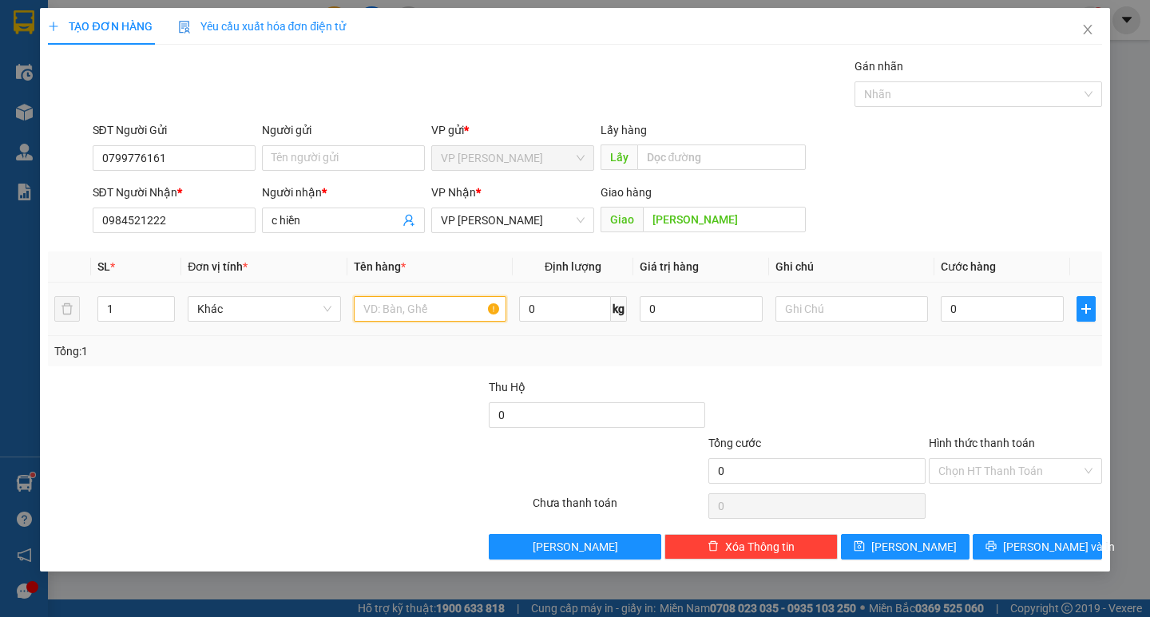
drag, startPoint x: 353, startPoint y: 313, endPoint x: 365, endPoint y: 315, distance: 12.1
click at [362, 314] on input "text" at bounding box center [430, 309] width 152 height 26
type input "xe satria"
click at [993, 305] on input "0" at bounding box center [1001, 309] width 123 height 26
type input "5"
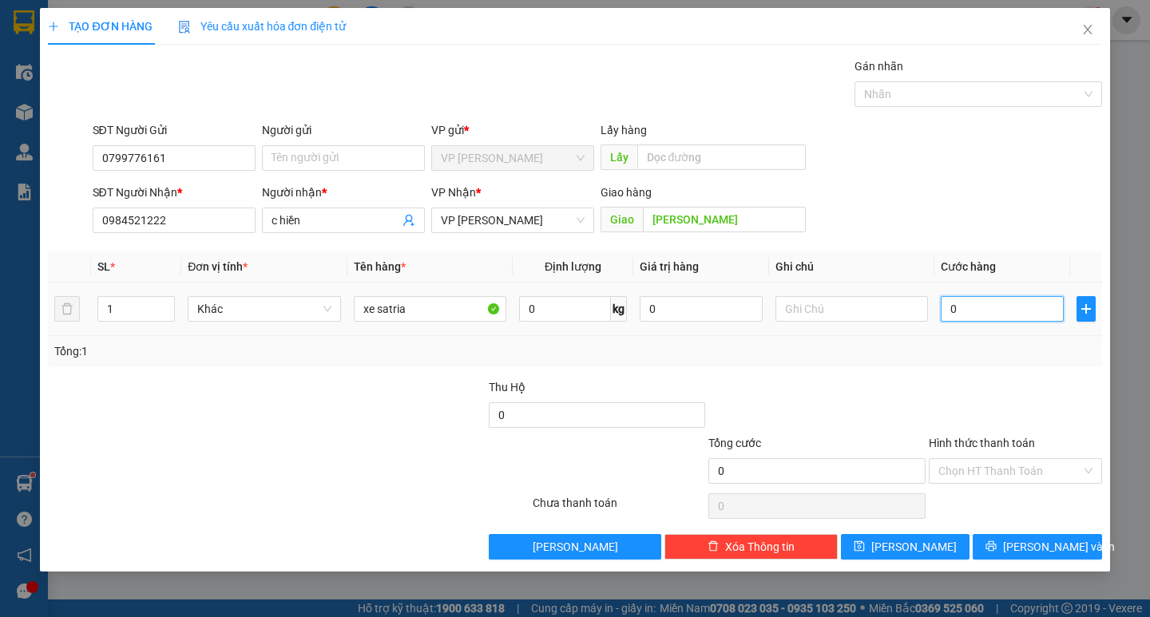
type input "5"
type input "55"
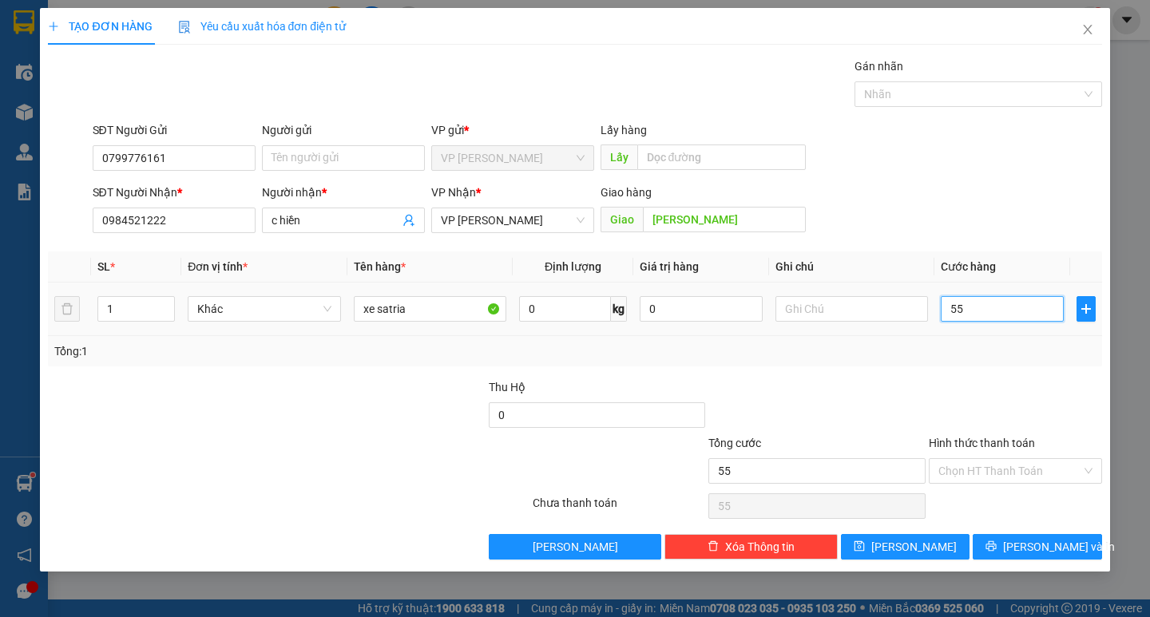
type input "550"
type input "5.500"
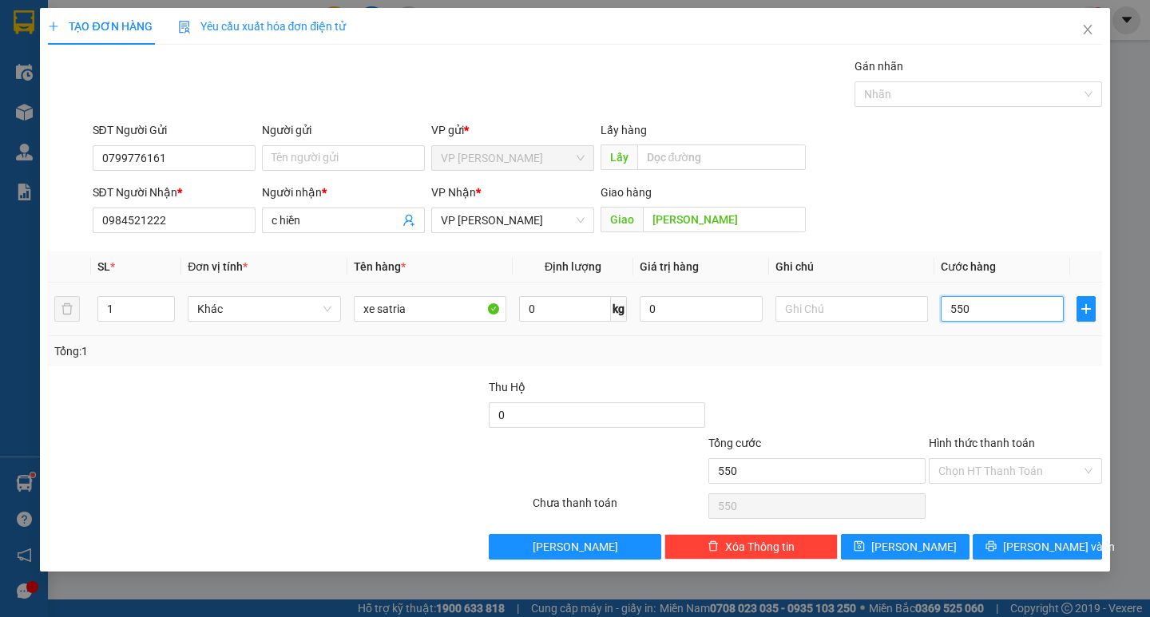
type input "5.500"
type input "55.000"
type input "550.000"
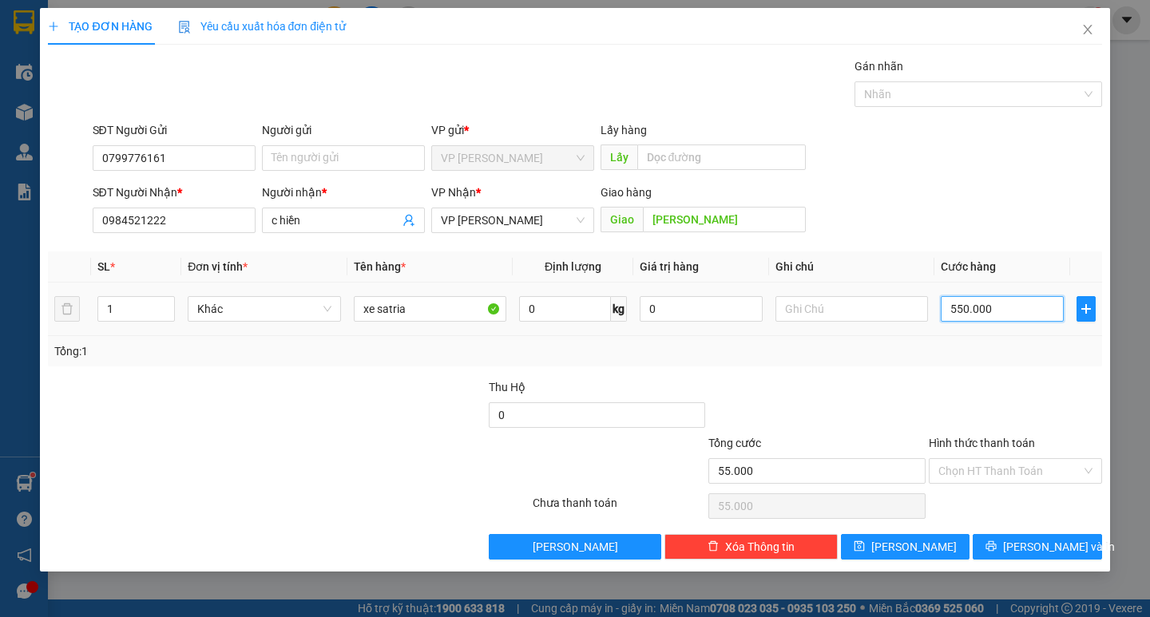
type input "550.000"
click at [1070, 546] on button "[PERSON_NAME] và In" at bounding box center [1036, 547] width 129 height 26
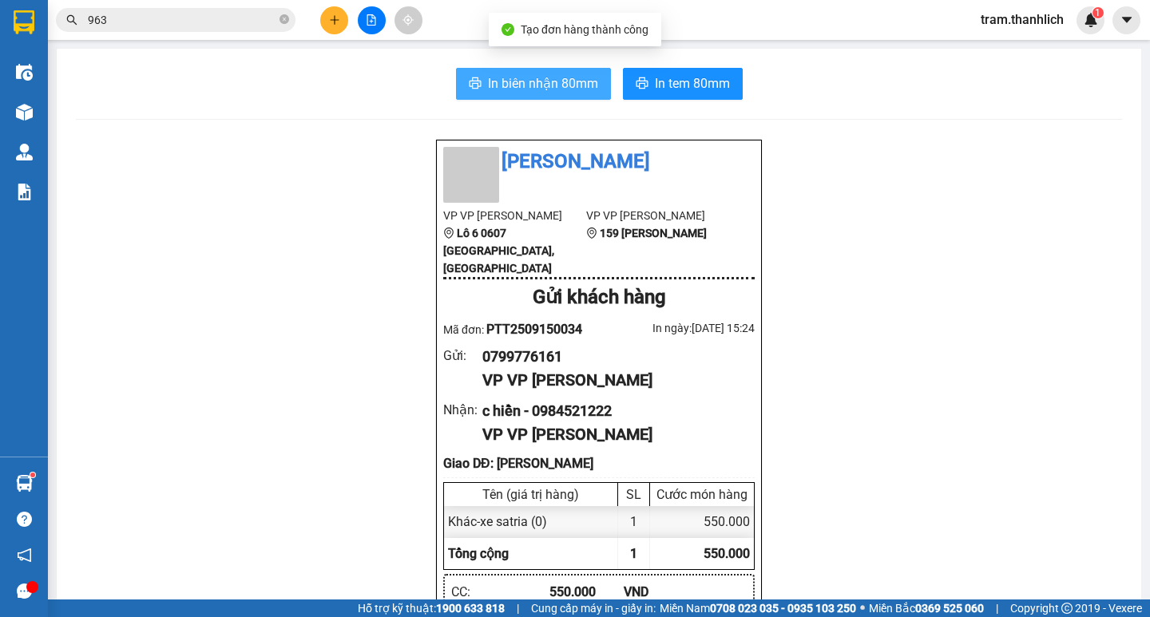
click at [517, 83] on span "In biên nhận 80mm" at bounding box center [543, 83] width 110 height 20
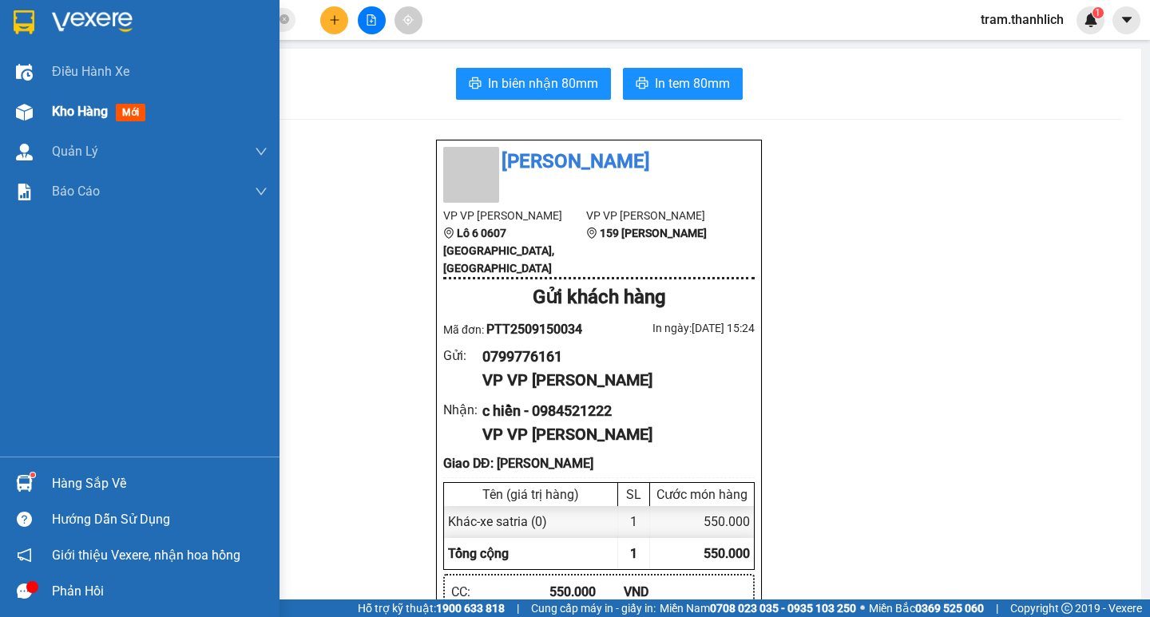
click at [34, 113] on div at bounding box center [24, 112] width 28 height 28
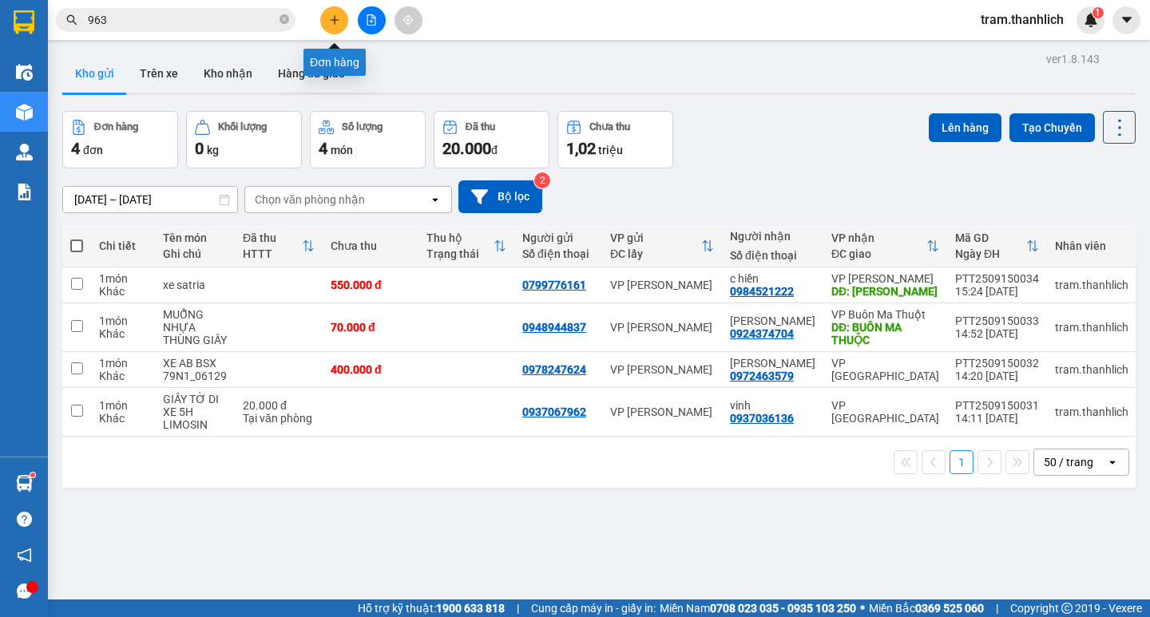
click at [332, 16] on icon "plus" at bounding box center [334, 19] width 11 height 11
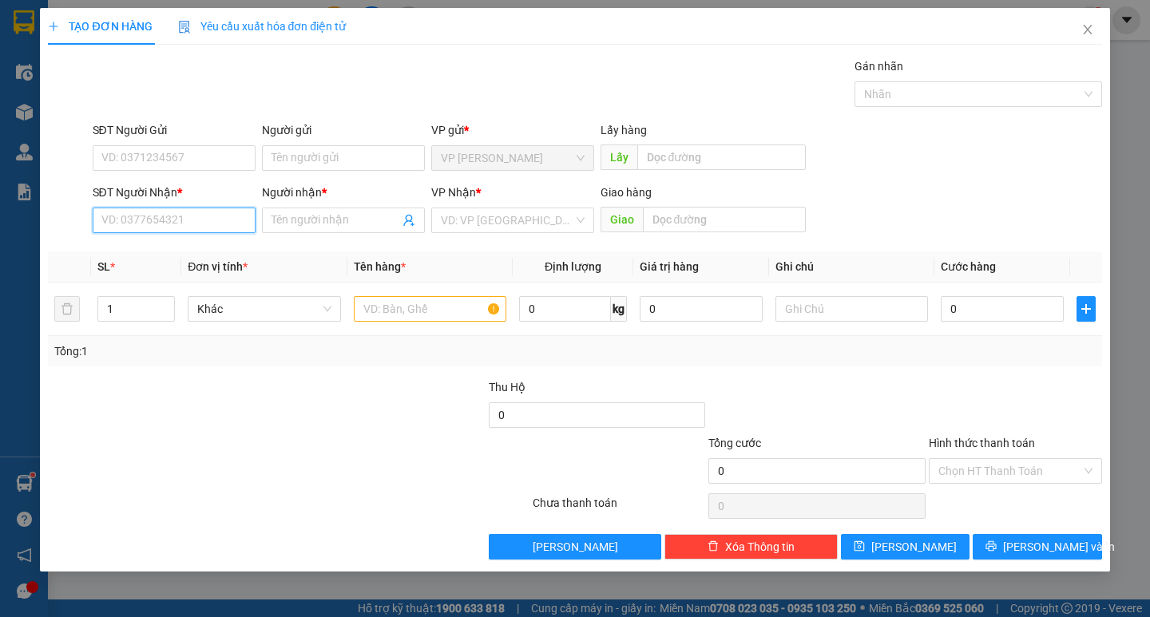
click at [179, 227] on input "SĐT Người Nhận *" at bounding box center [174, 221] width 163 height 26
click at [183, 164] on input "SĐT Người Gửi" at bounding box center [174, 158] width 163 height 26
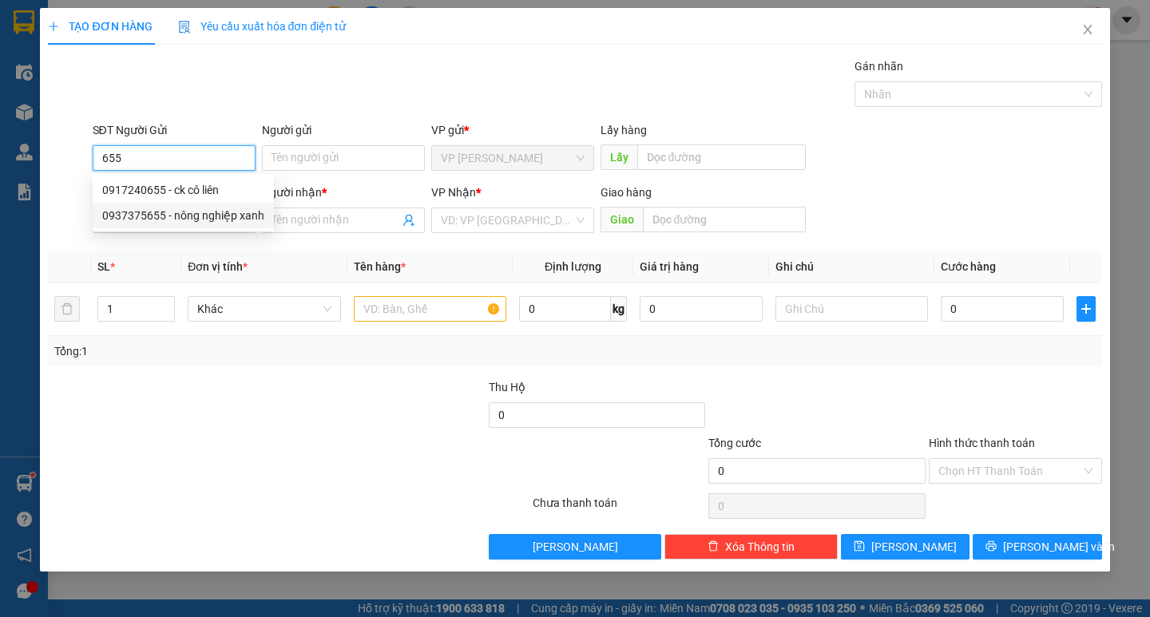
click at [208, 221] on div "0937375655 - nông nghiệp xanh" at bounding box center [183, 216] width 162 height 18
type input "0937375655"
type input "nông nghiệp xanh"
type input "0985346012"
type input "KIÊN NNX"
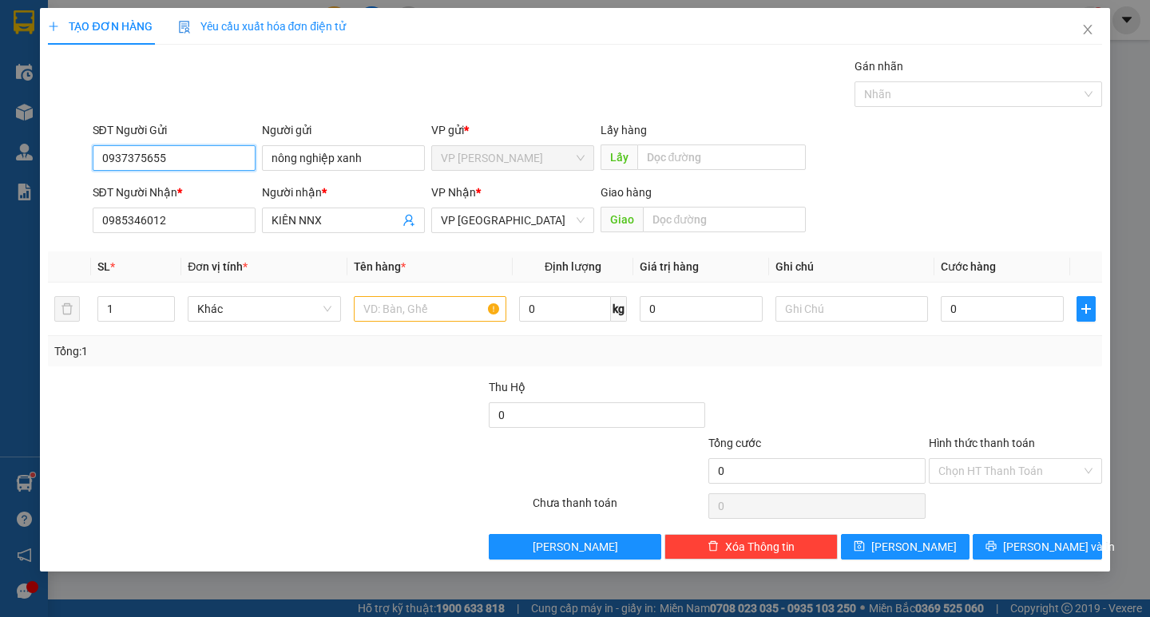
type input "0937375655"
click at [208, 221] on input "0985346012" at bounding box center [174, 221] width 163 height 26
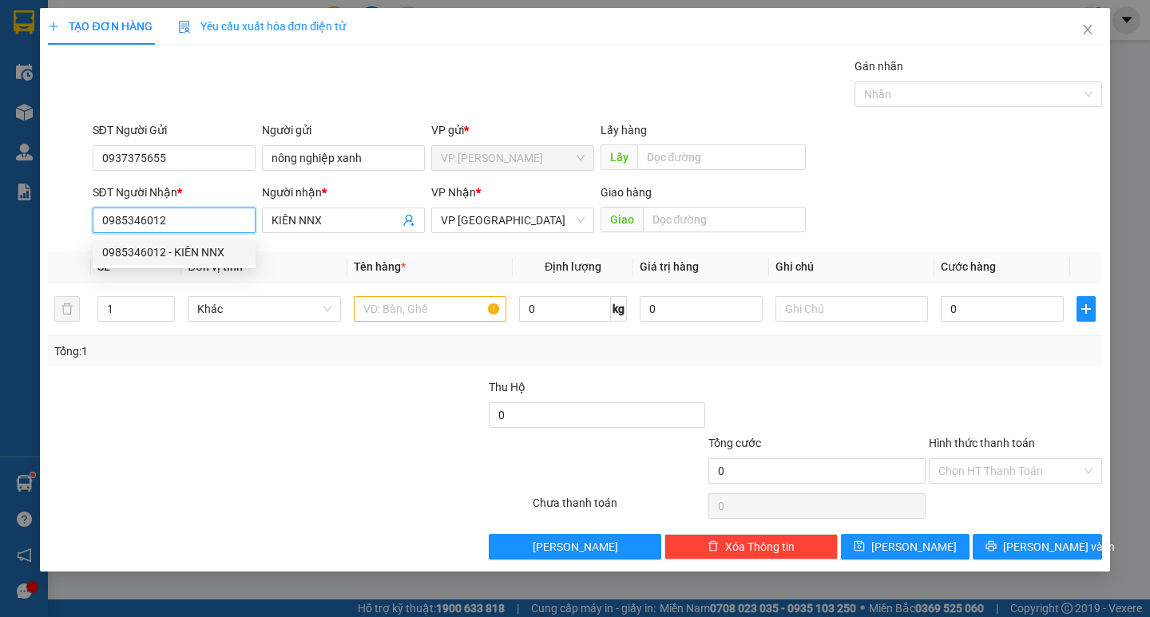
click at [208, 221] on input "0985346012" at bounding box center [174, 221] width 163 height 26
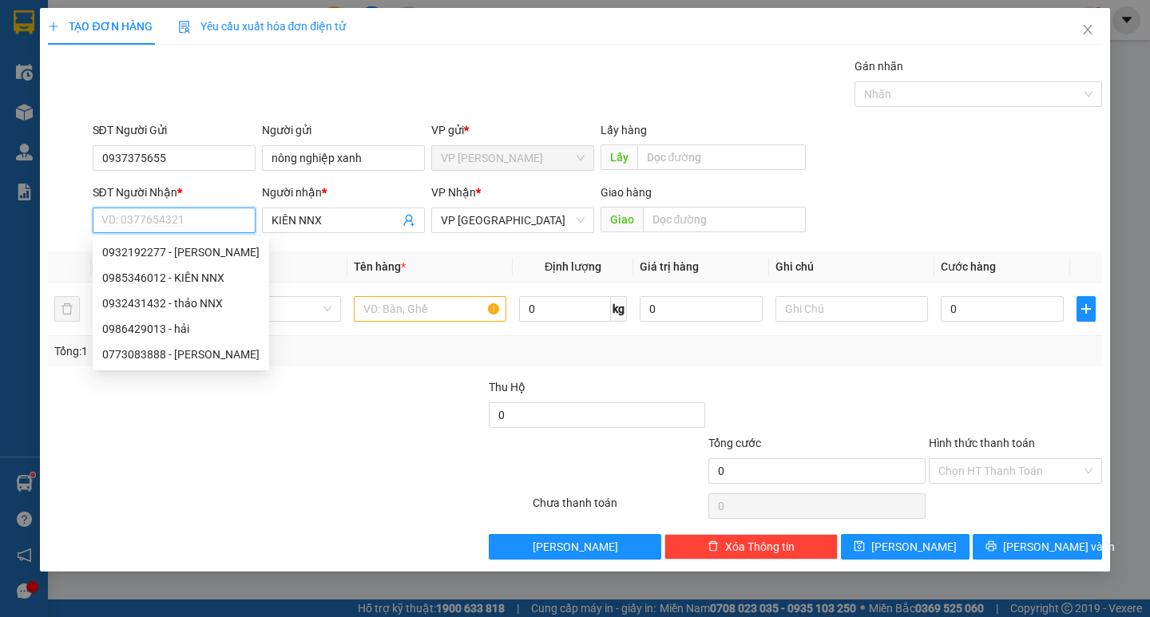
click at [208, 221] on input "SĐT Người Nhận *" at bounding box center [174, 221] width 163 height 26
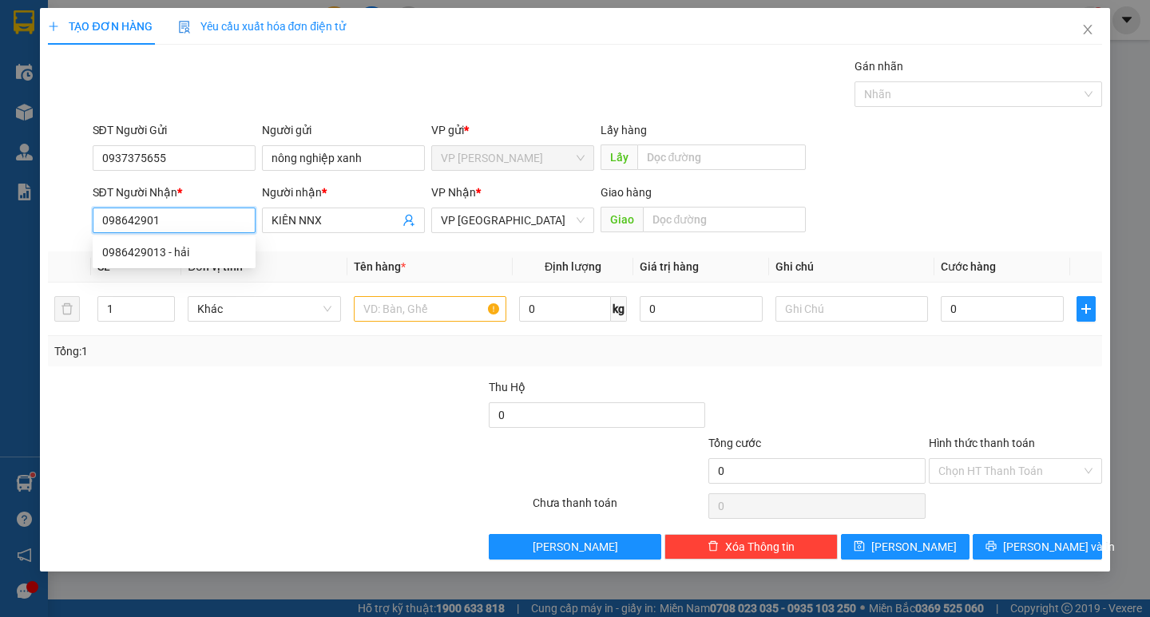
type input "0986429013"
click at [200, 246] on div "0986429013 - hải" at bounding box center [174, 252] width 144 height 18
type input "hải"
type input "[PERSON_NAME]"
type input "0986429013"
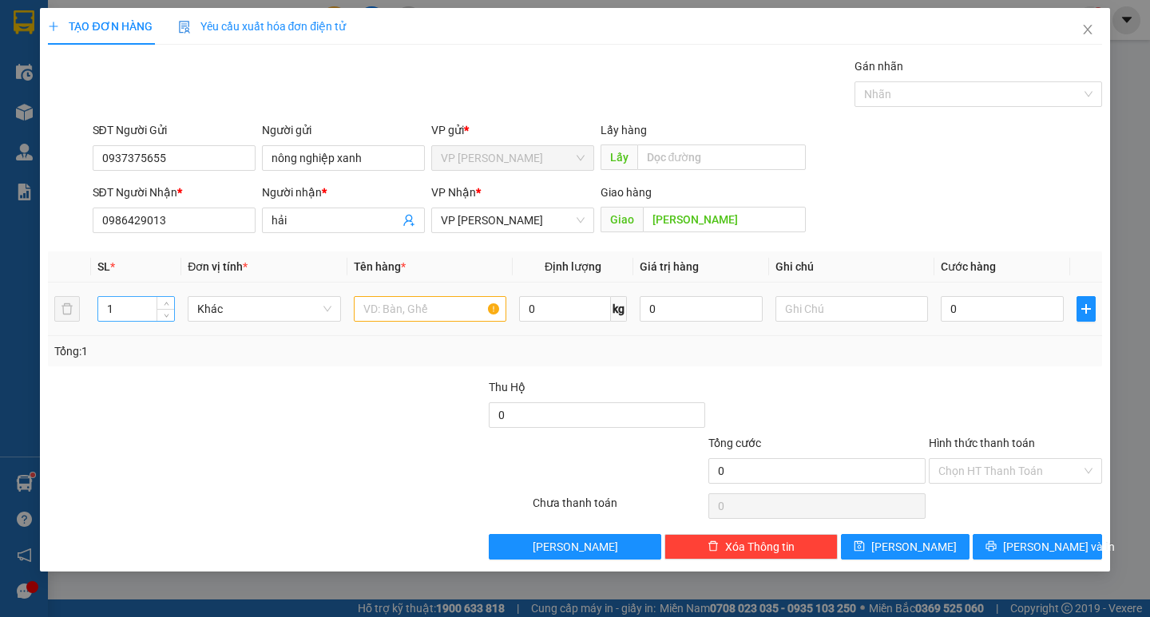
click at [147, 307] on input "1" at bounding box center [136, 309] width 76 height 24
type input "48"
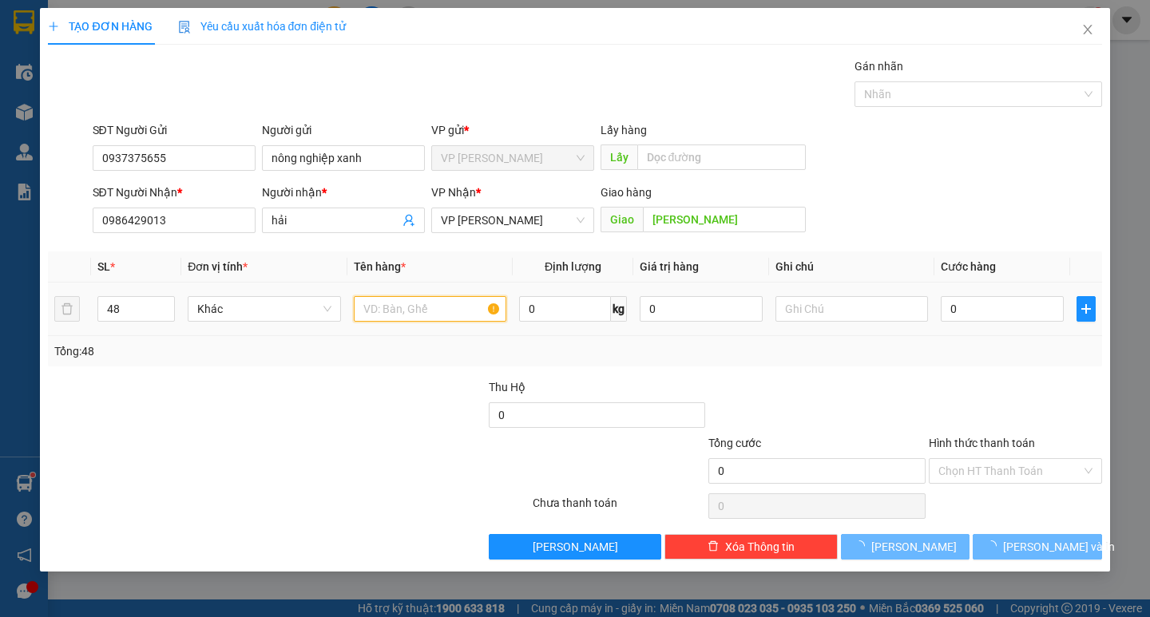
click at [403, 307] on input "text" at bounding box center [430, 309] width 152 height 26
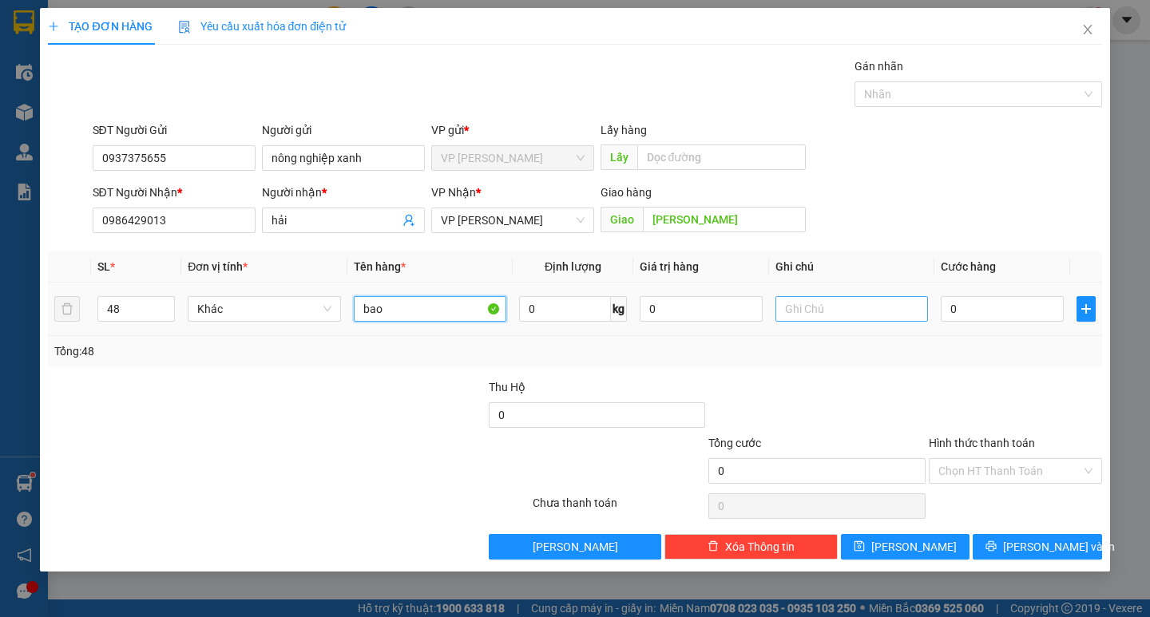
type input "bao"
click at [840, 311] on input "text" at bounding box center [851, 309] width 152 height 26
type input "gửi [DATE]"
click at [997, 322] on div "0" at bounding box center [1001, 309] width 123 height 32
click at [1003, 315] on input "0" at bounding box center [1001, 309] width 123 height 26
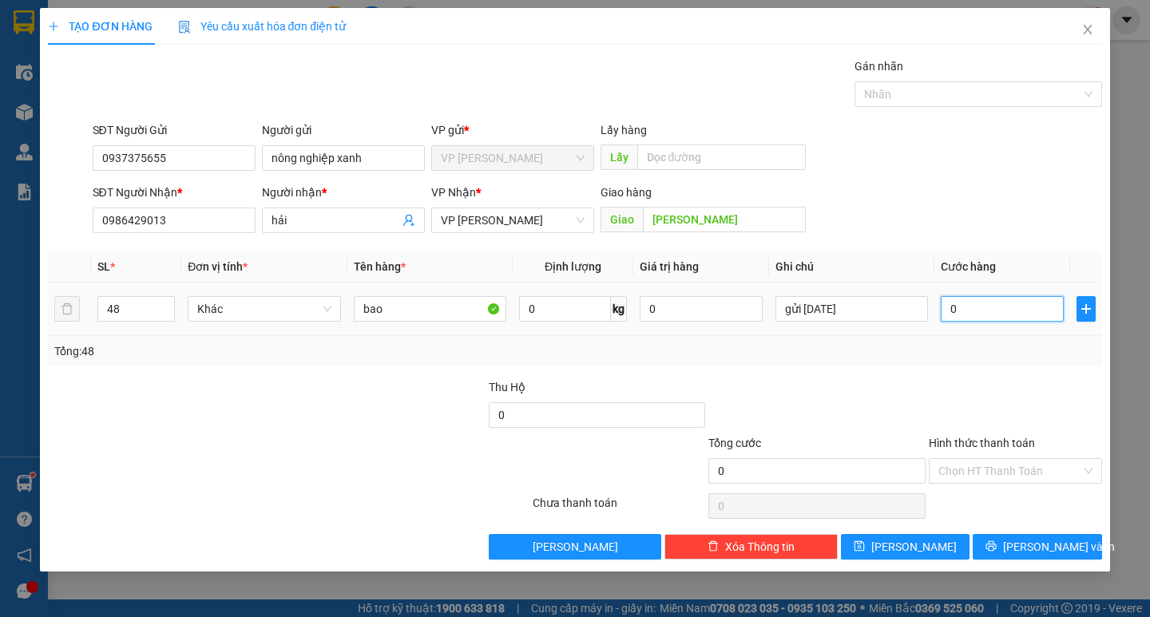
type input "1"
type input "12"
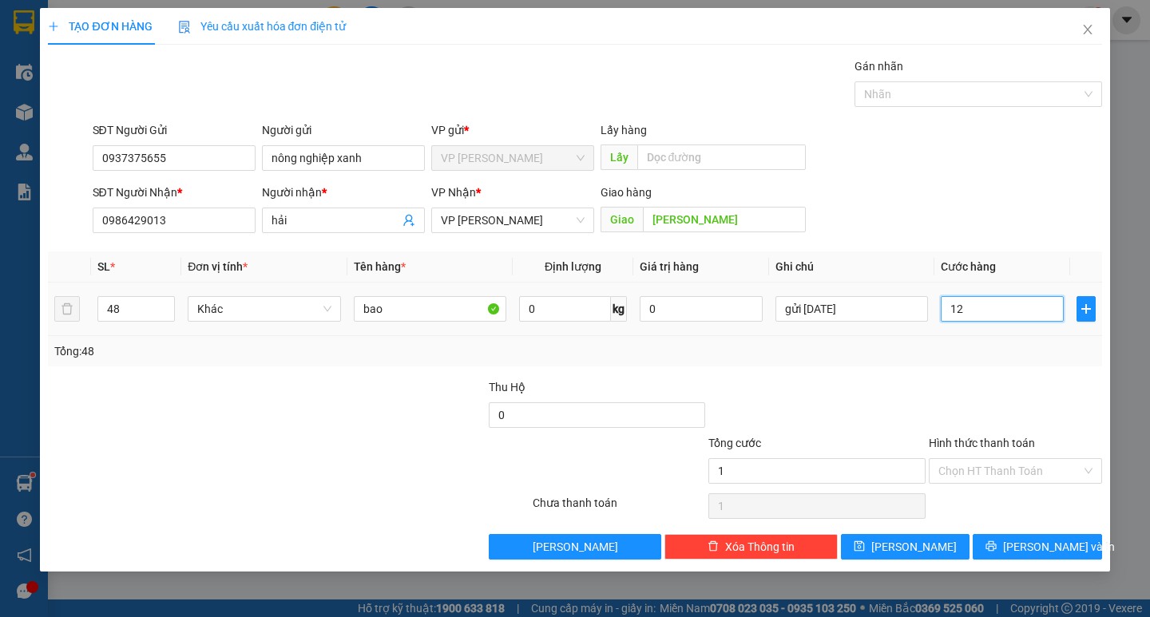
type input "12"
type input "120"
type input "1.200"
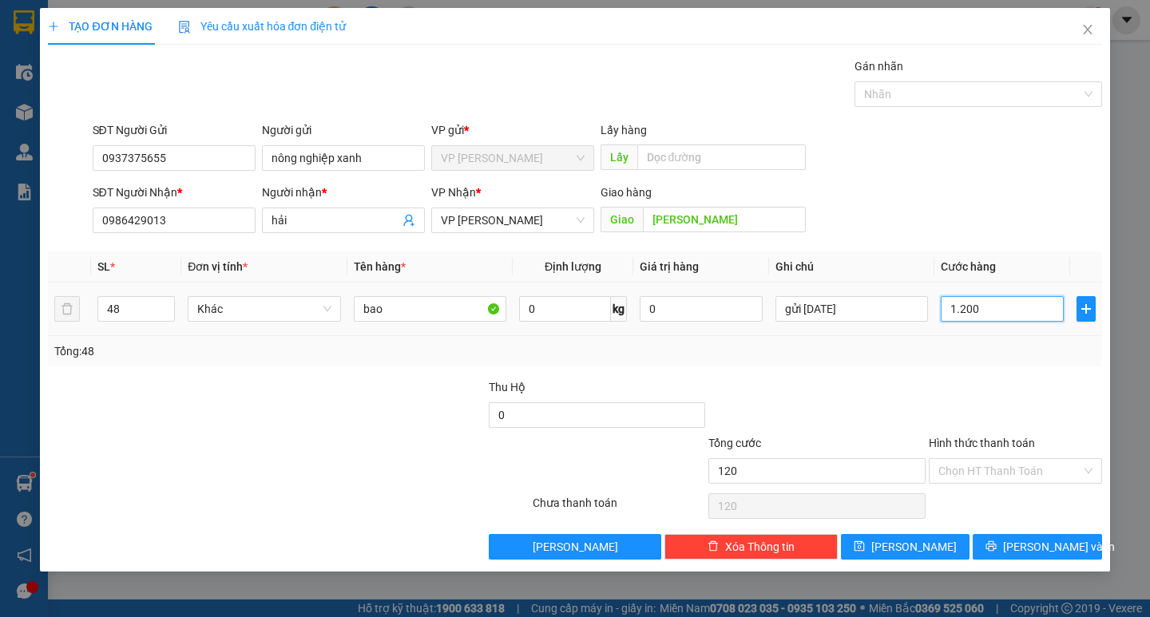
type input "1.200"
type input "12.000"
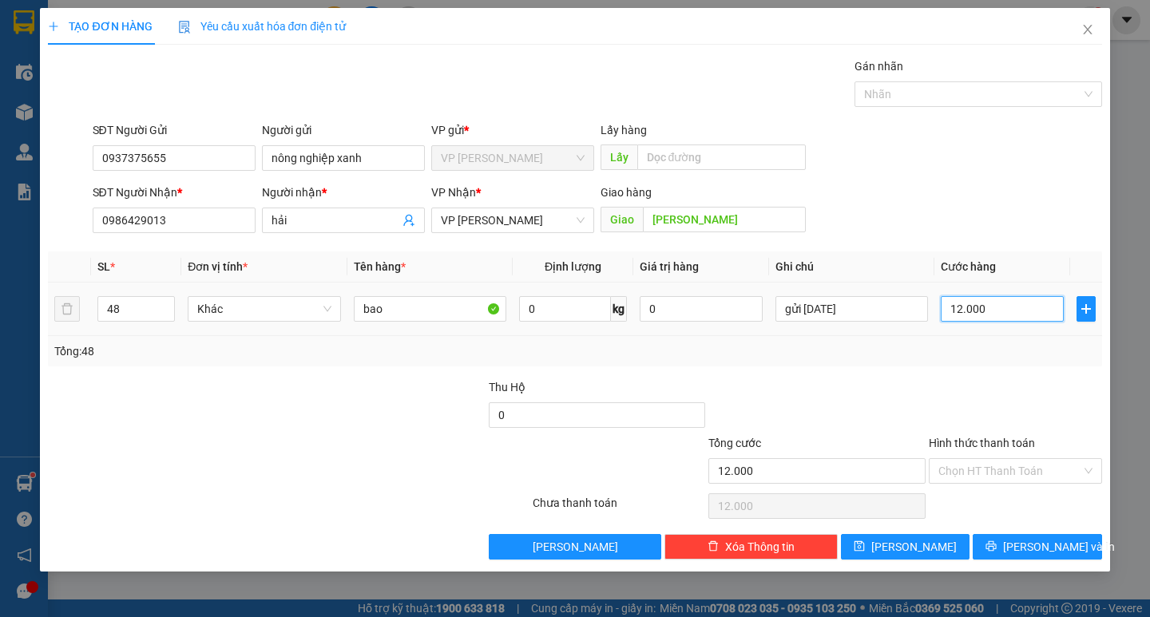
type input "1.200"
type input "120"
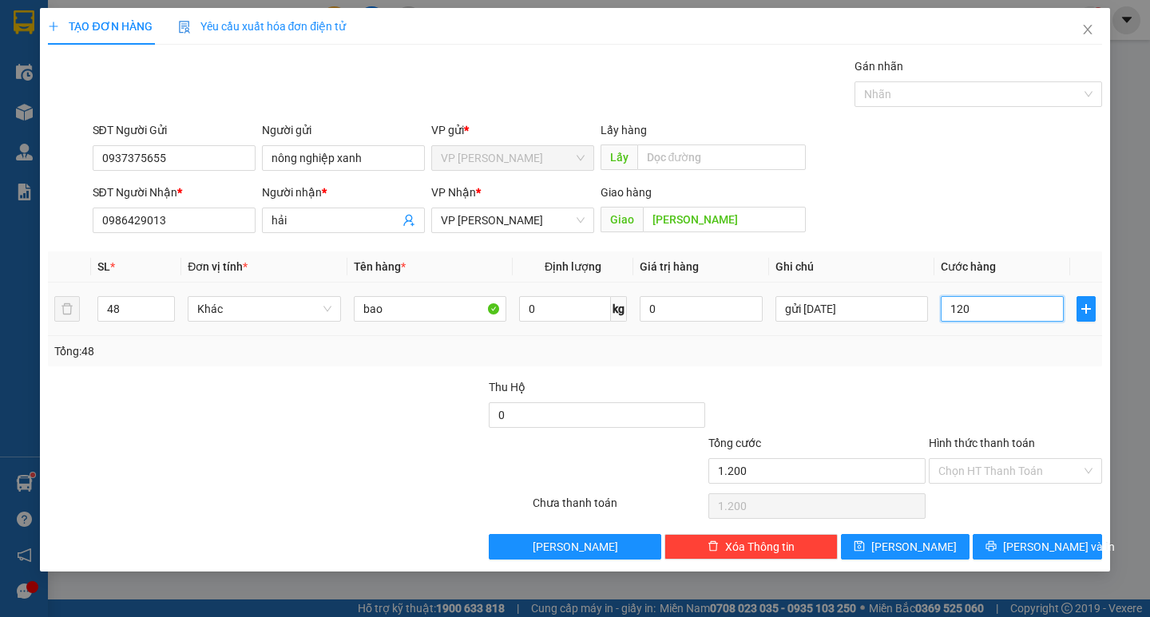
type input "120"
type input "12"
type input "1"
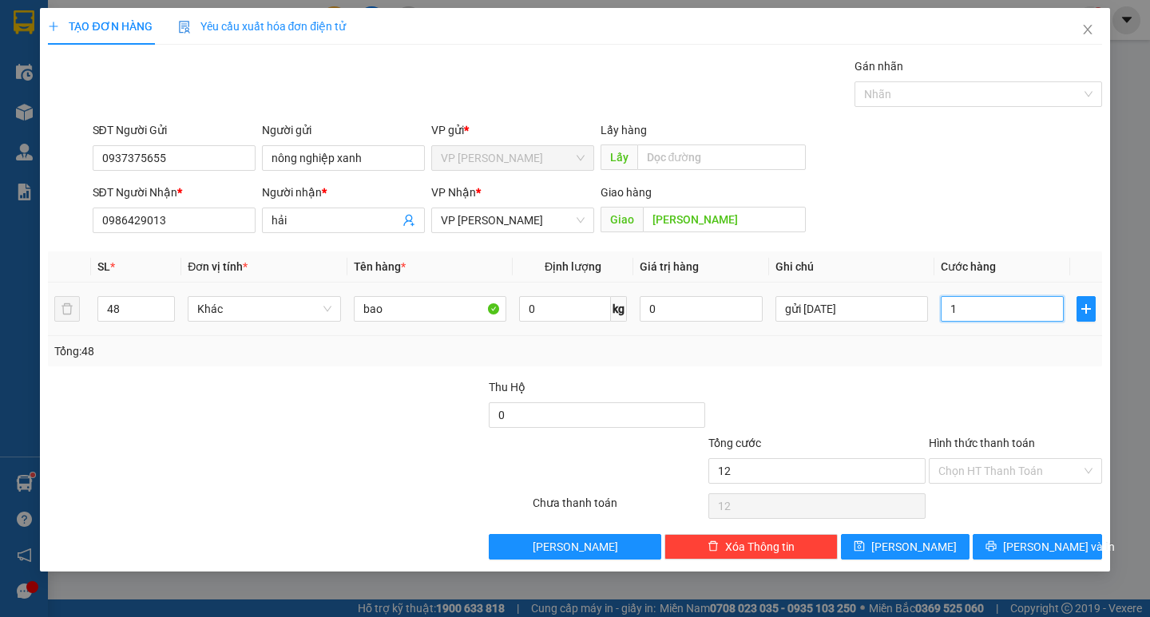
type input "1"
type input "0"
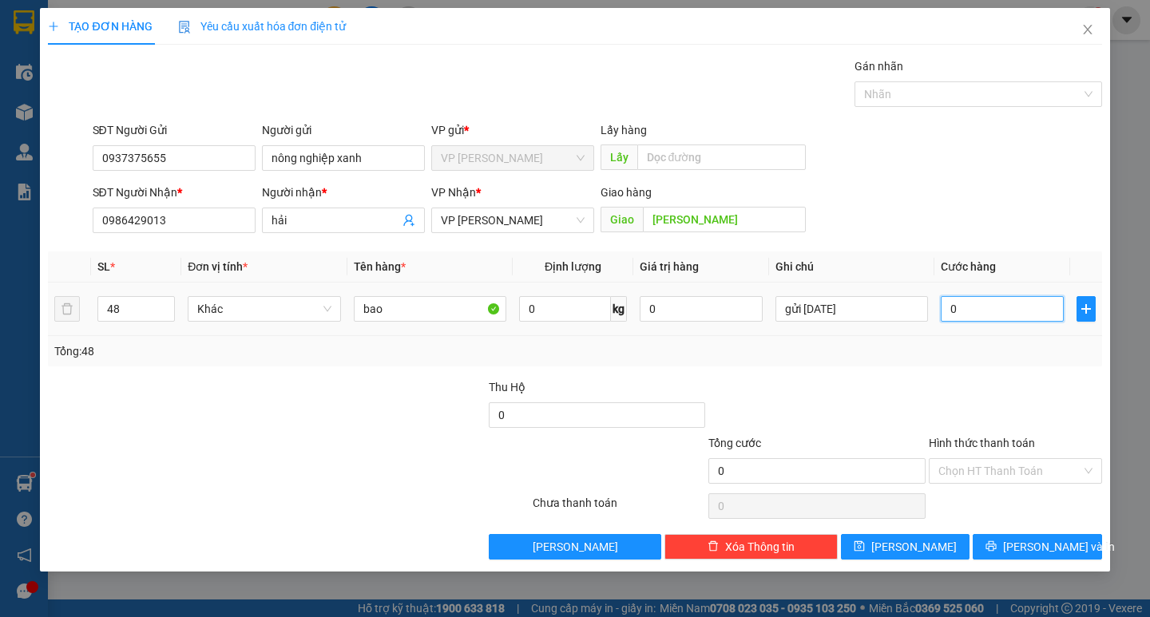
type input "01"
type input "1"
type input "012"
type input "12"
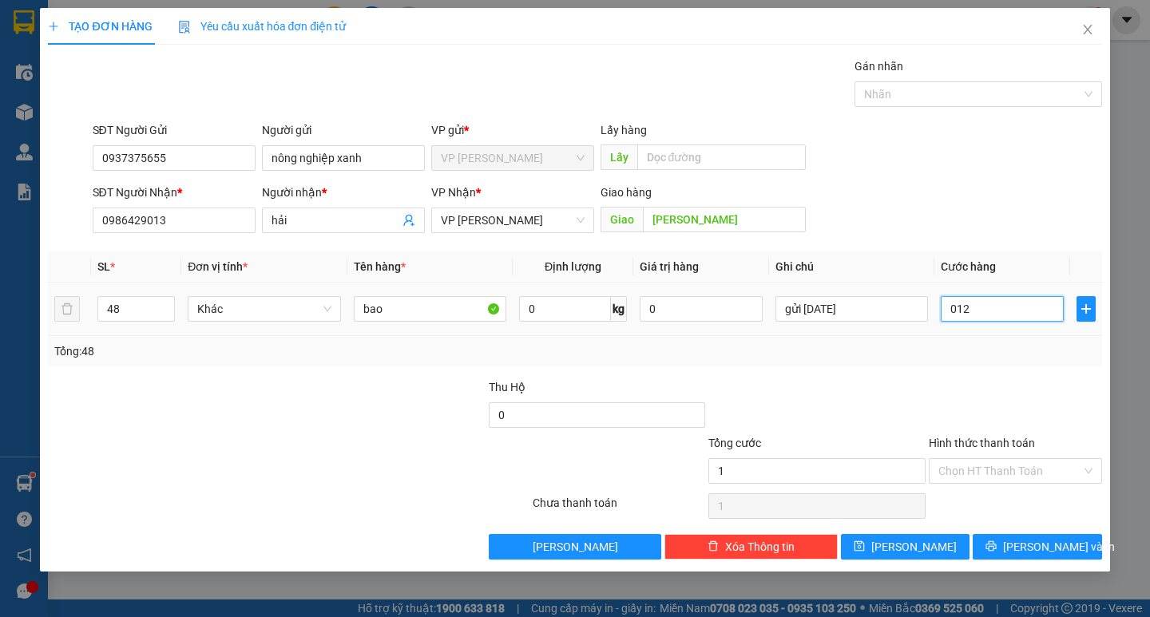
type input "12"
type input "0.120"
type input "120"
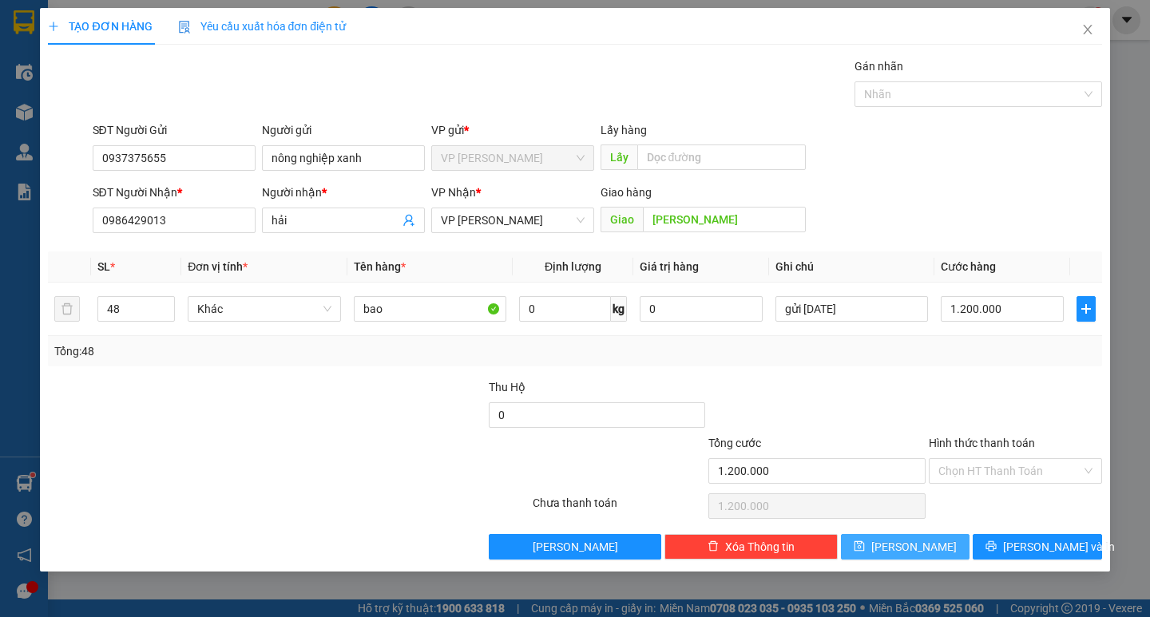
click at [915, 555] on span "[PERSON_NAME]" at bounding box center [913, 547] width 85 height 18
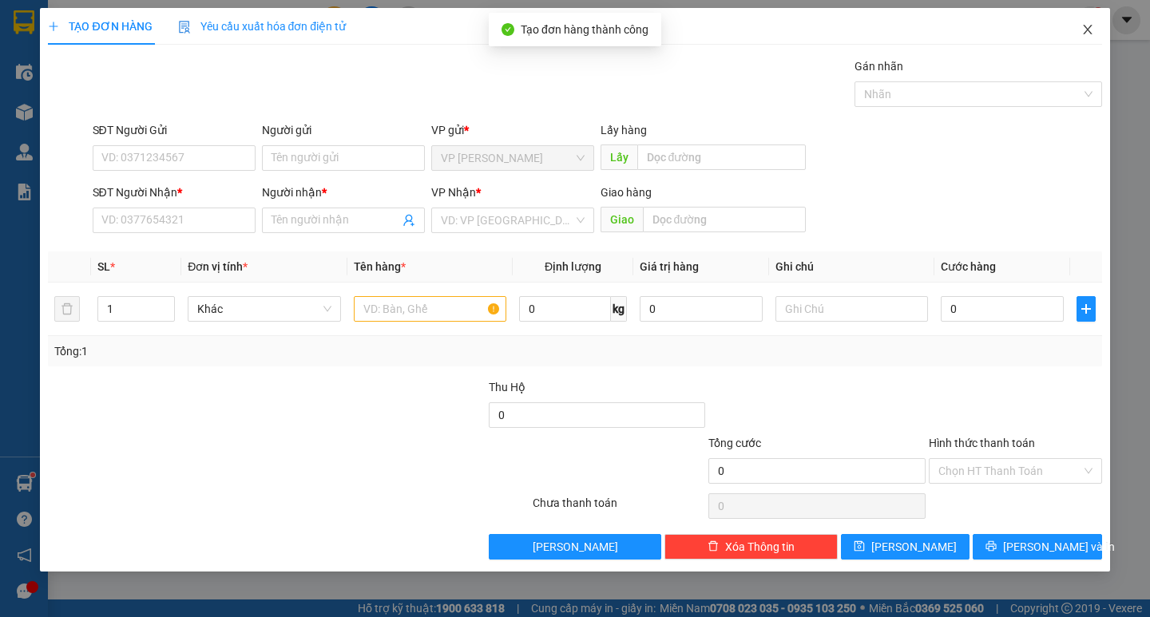
click at [1093, 38] on span "Close" at bounding box center [1087, 30] width 45 height 45
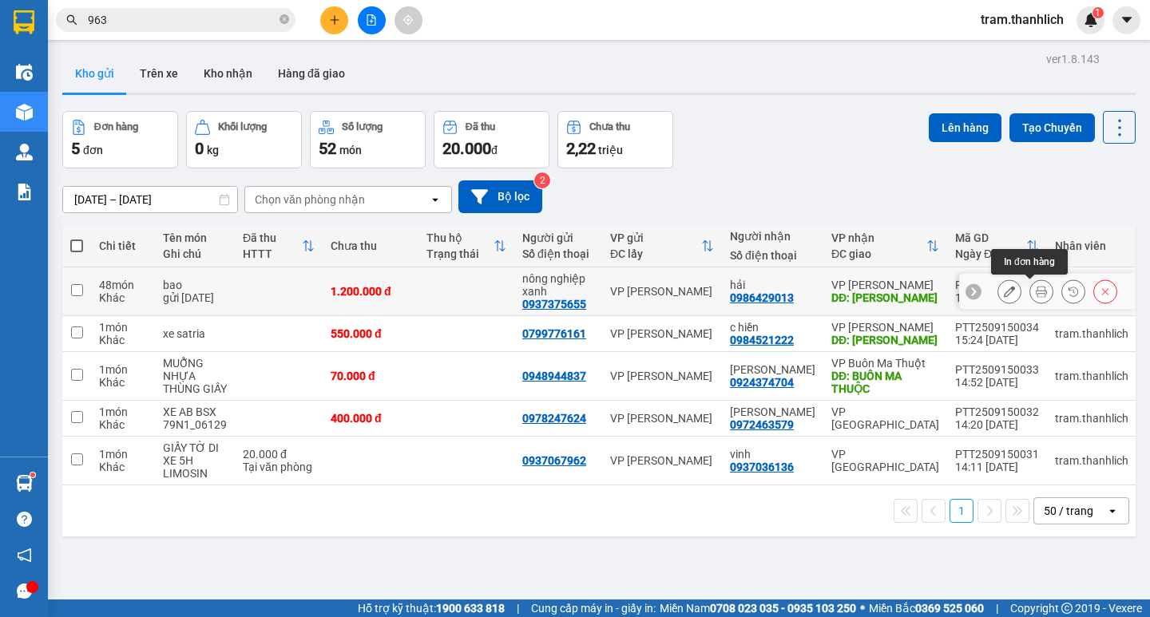
click at [1036, 292] on button at bounding box center [1041, 292] width 22 height 28
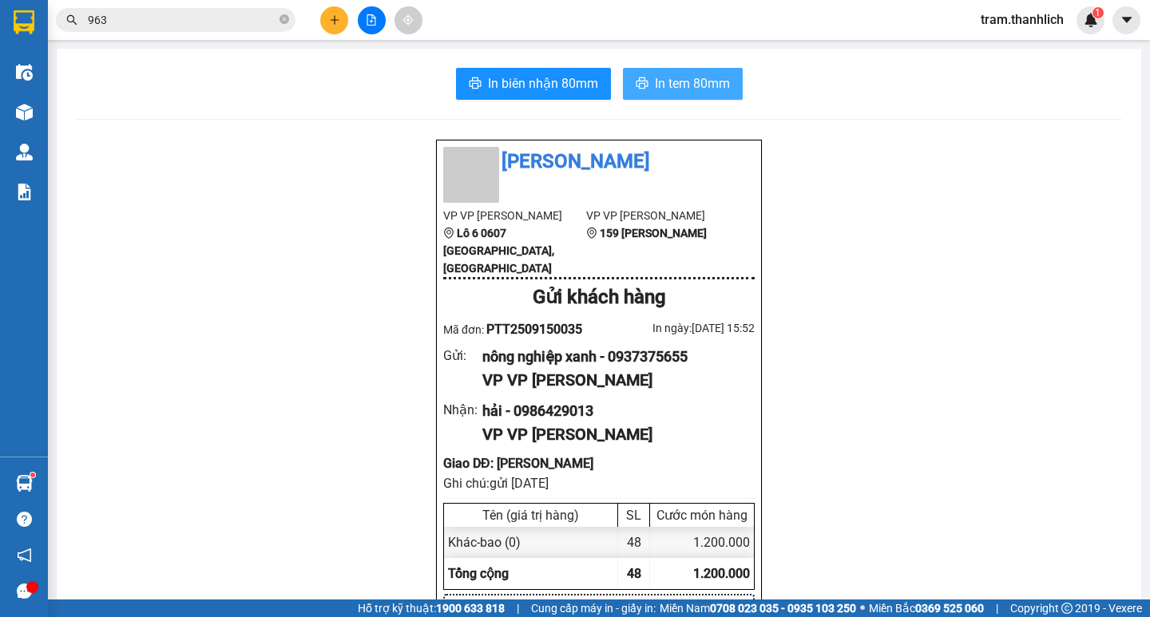
click at [679, 85] on span "In tem 80mm" at bounding box center [692, 83] width 75 height 20
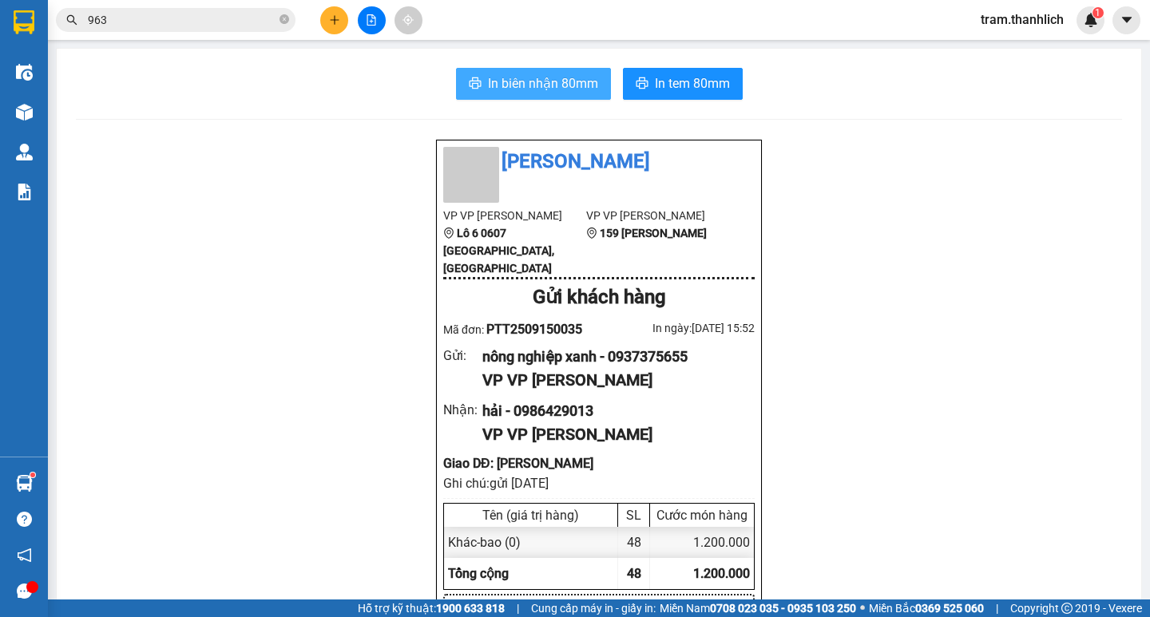
click at [540, 97] on button "In biên nhận 80mm" at bounding box center [533, 84] width 155 height 32
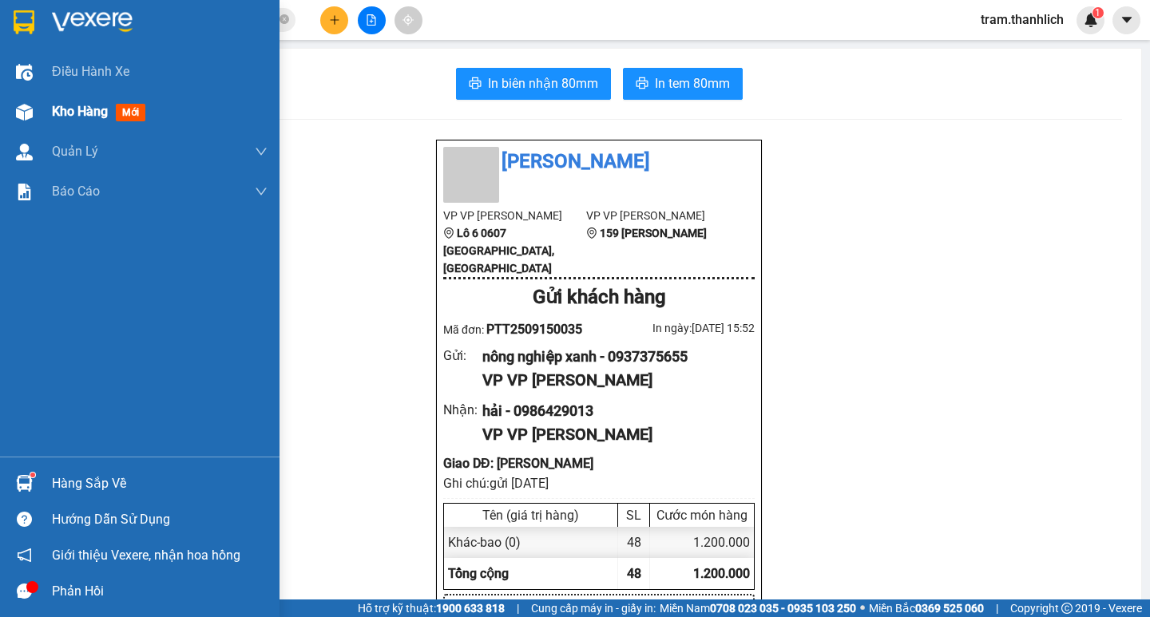
click at [27, 116] on img at bounding box center [24, 112] width 17 height 17
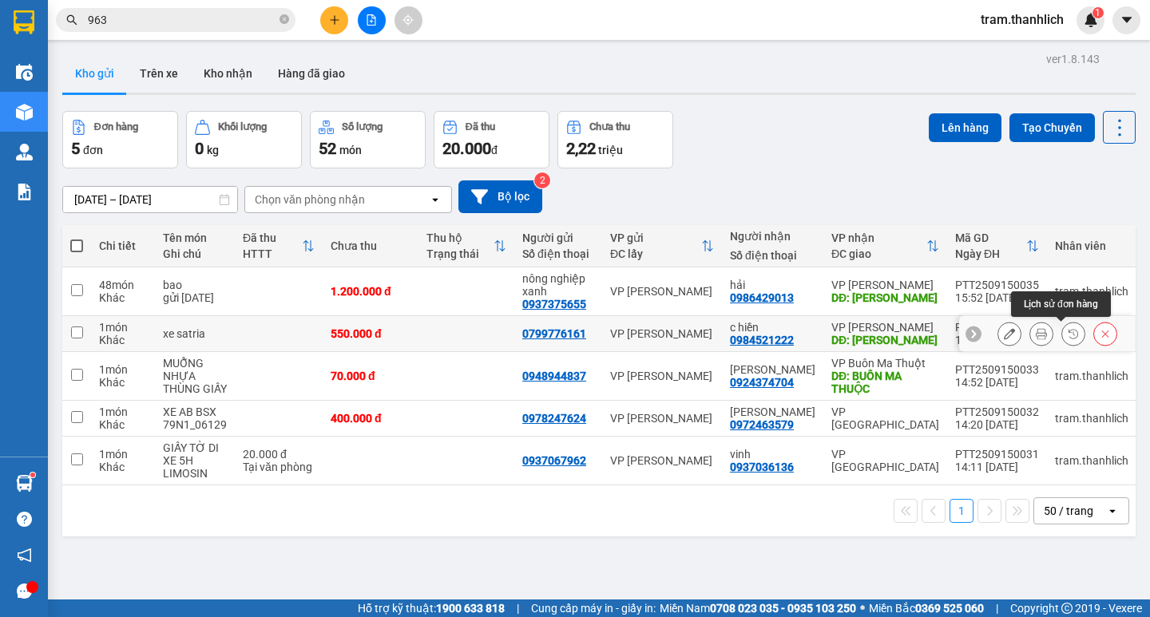
click at [1035, 335] on icon at bounding box center [1040, 333] width 11 height 11
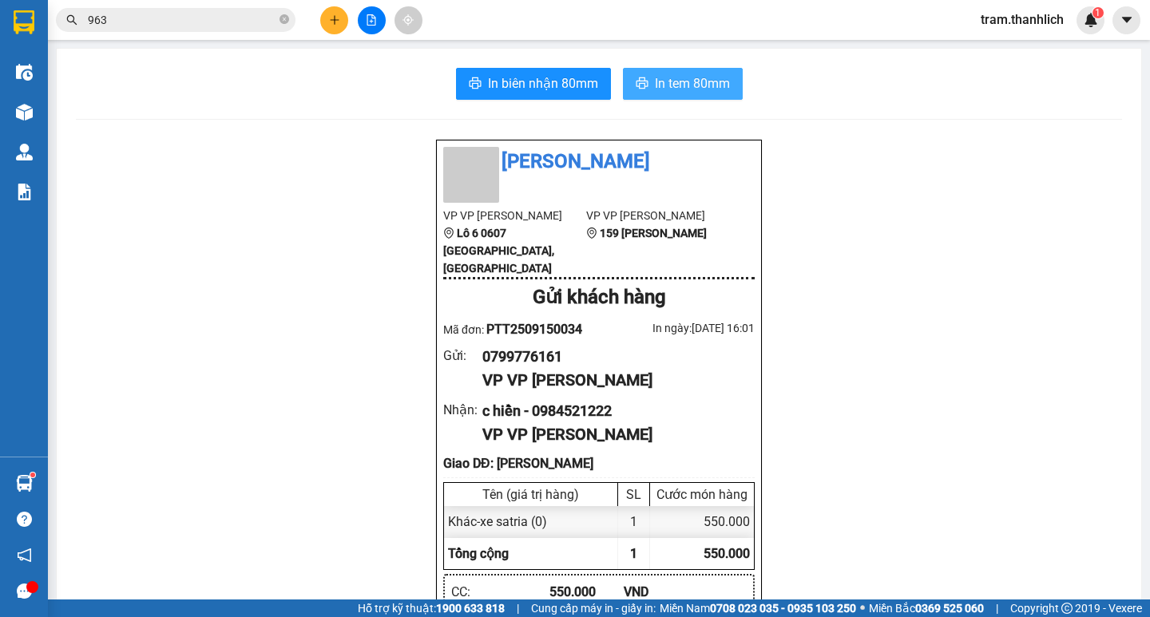
click at [718, 76] on span "In tem 80mm" at bounding box center [692, 83] width 75 height 20
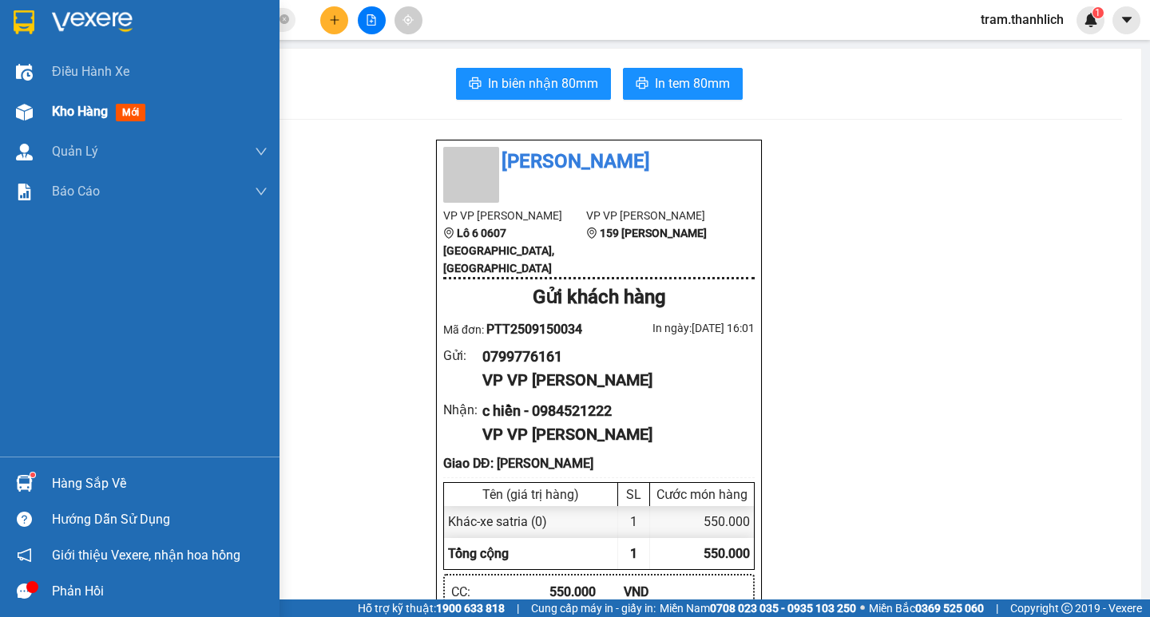
click at [70, 107] on span "Kho hàng" at bounding box center [80, 111] width 56 height 15
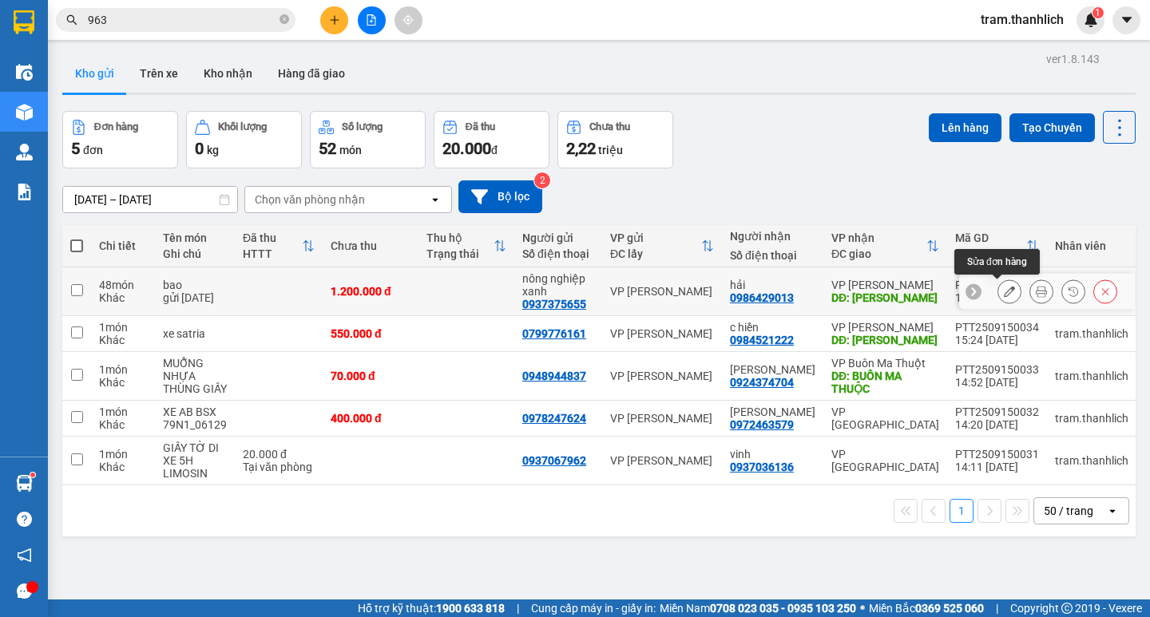
click at [1003, 295] on icon at bounding box center [1008, 291] width 11 height 11
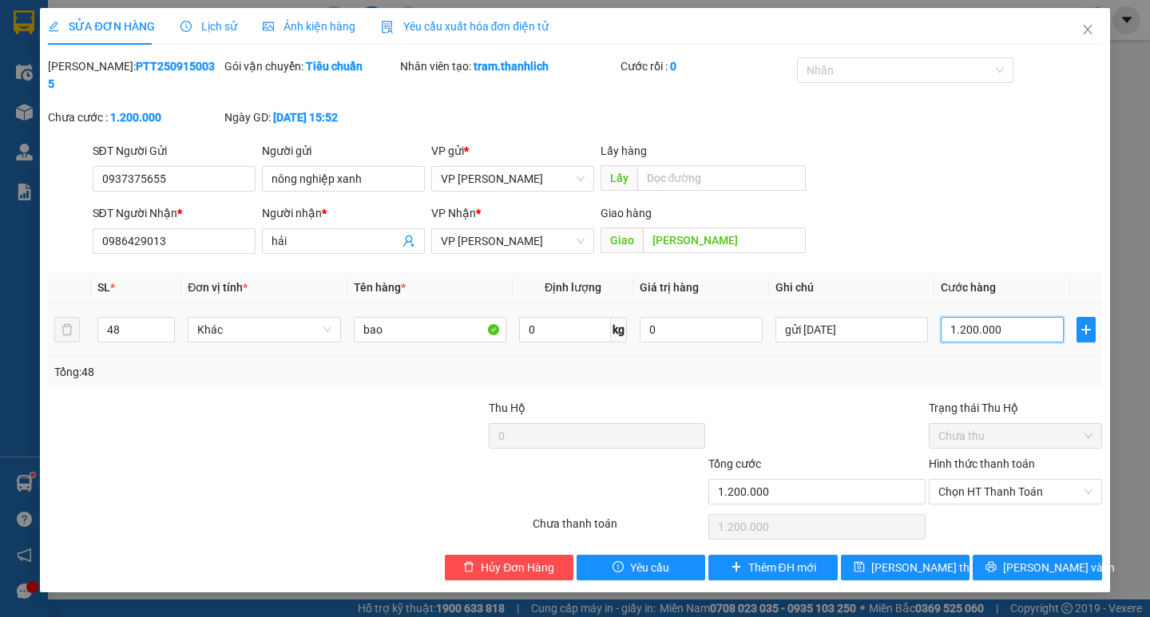
click at [1021, 317] on input "1.200.000" at bounding box center [1001, 330] width 123 height 26
click at [865, 406] on div at bounding box center [817, 427] width 220 height 56
click at [912, 559] on span "[PERSON_NAME] thay đổi" at bounding box center [935, 568] width 128 height 18
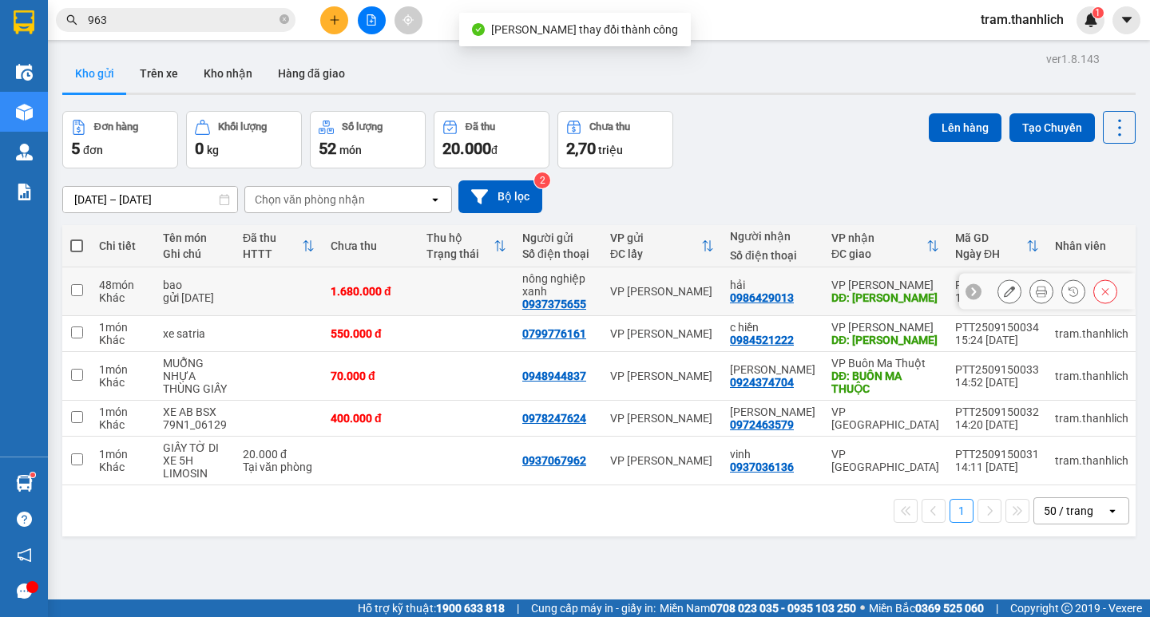
click at [1035, 291] on icon at bounding box center [1040, 291] width 11 height 11
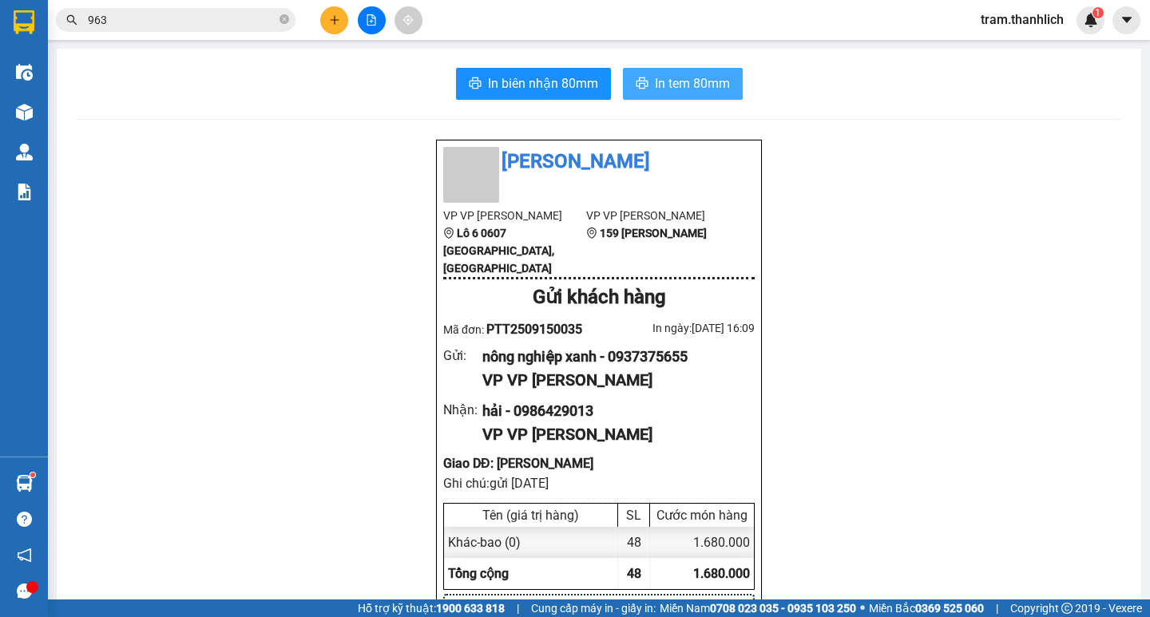
click at [675, 85] on span "In tem 80mm" at bounding box center [692, 83] width 75 height 20
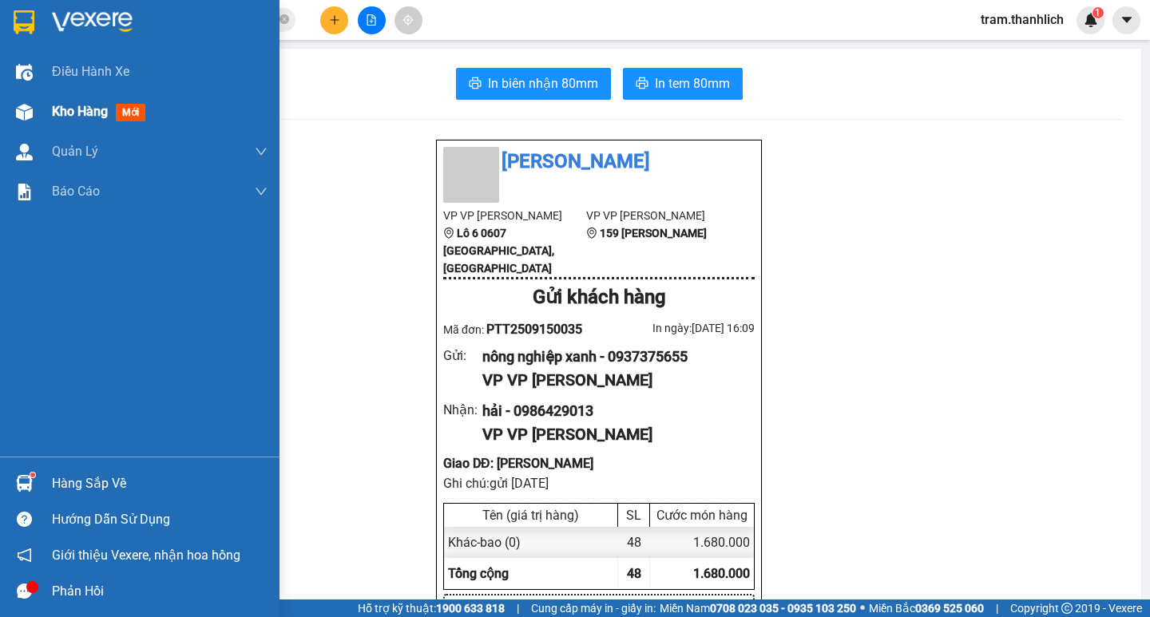
click at [7, 121] on div "Kho hàng mới" at bounding box center [139, 112] width 279 height 40
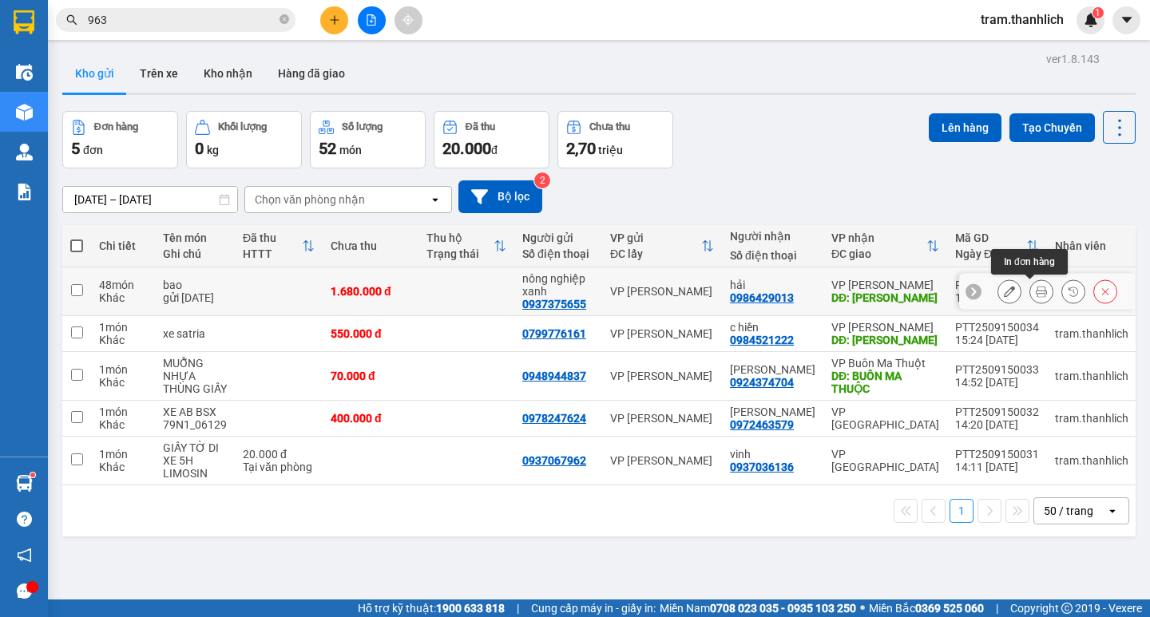
click at [1035, 293] on icon at bounding box center [1040, 291] width 11 height 11
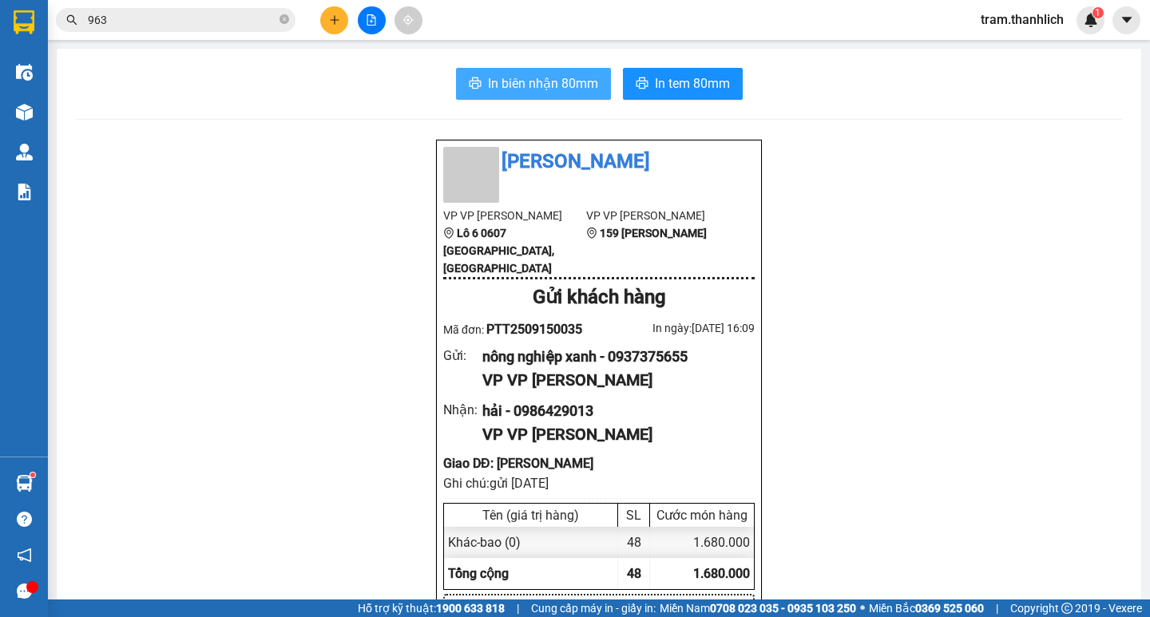
click at [498, 78] on span "In biên nhận 80mm" at bounding box center [543, 83] width 110 height 20
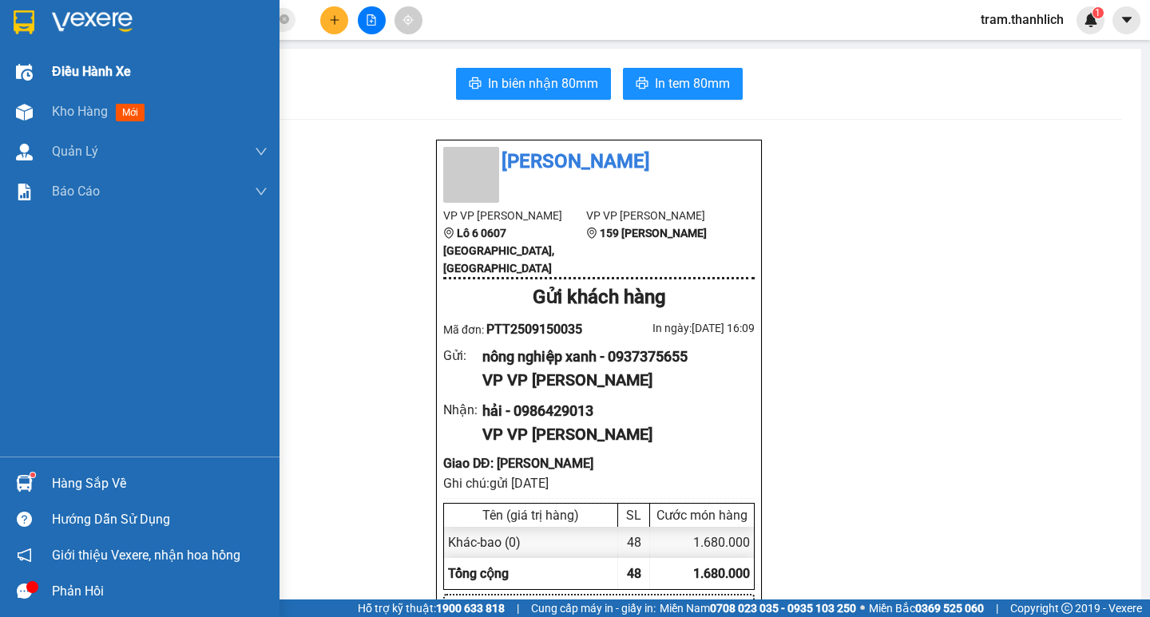
click at [52, 91] on div "Điều hành xe" at bounding box center [160, 72] width 216 height 40
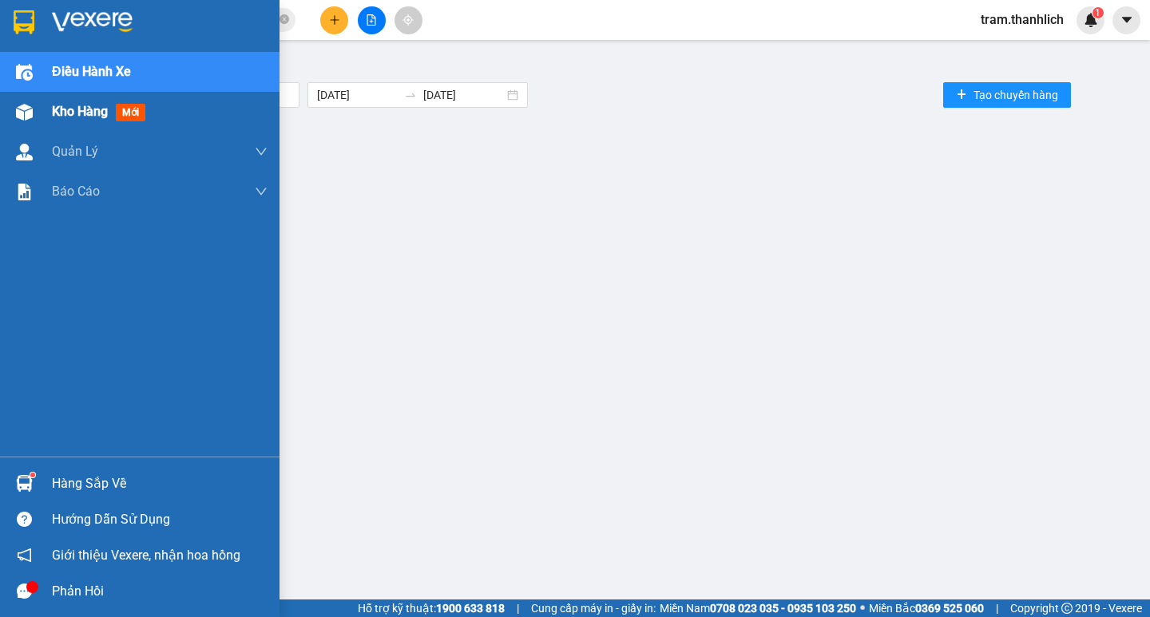
click at [55, 102] on div "Kho hàng mới" at bounding box center [102, 111] width 100 height 20
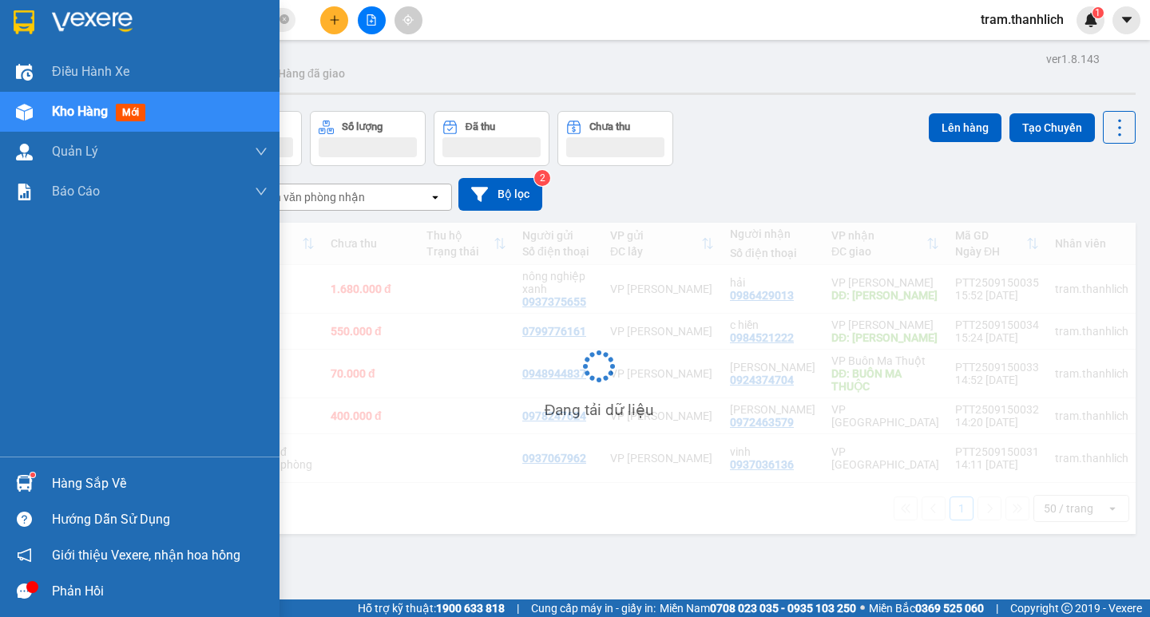
click at [71, 121] on div "Kho hàng mới" at bounding box center [102, 111] width 100 height 20
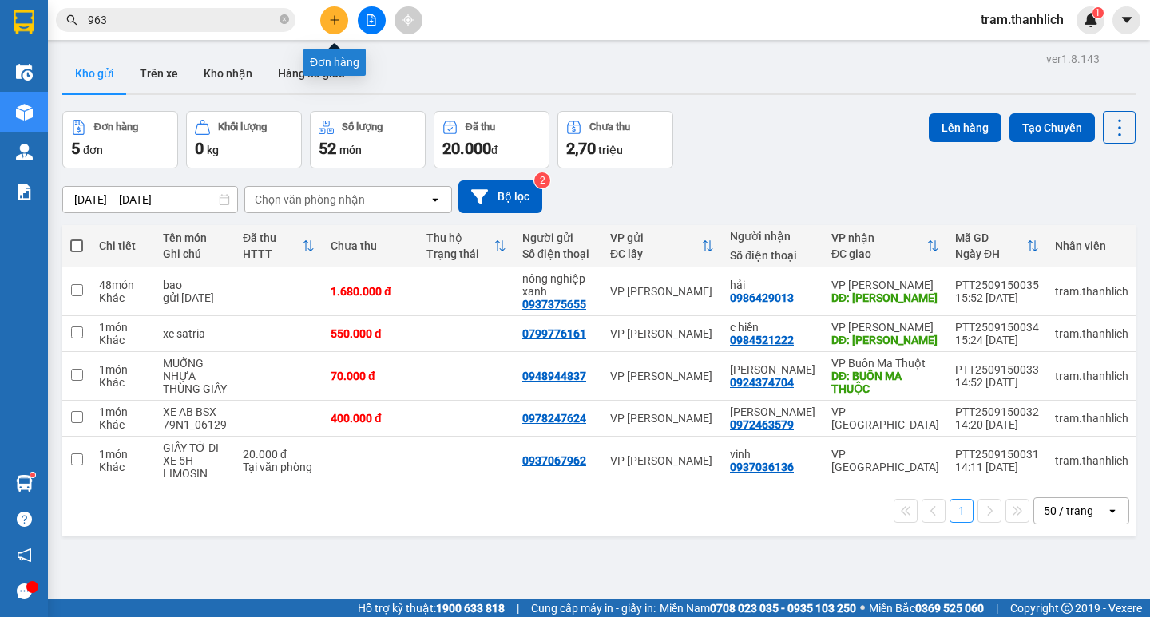
click at [339, 18] on icon "plus" at bounding box center [334, 19] width 11 height 11
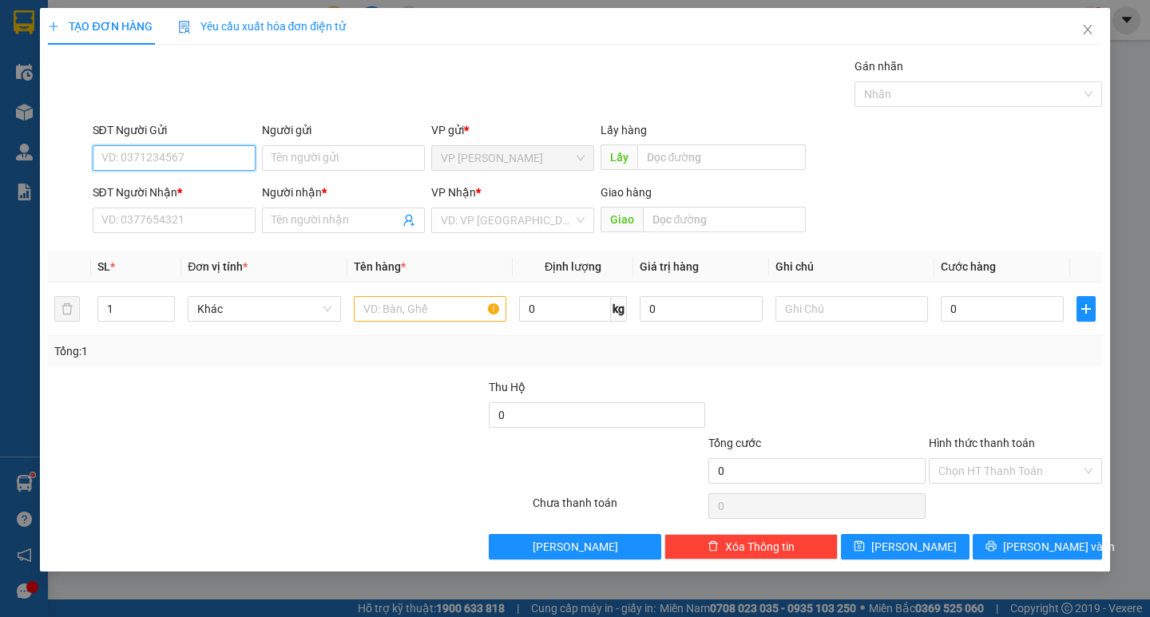
click at [166, 156] on input "SĐT Người Gửi" at bounding box center [174, 158] width 163 height 26
click at [160, 189] on div "0913837692" at bounding box center [174, 190] width 144 height 18
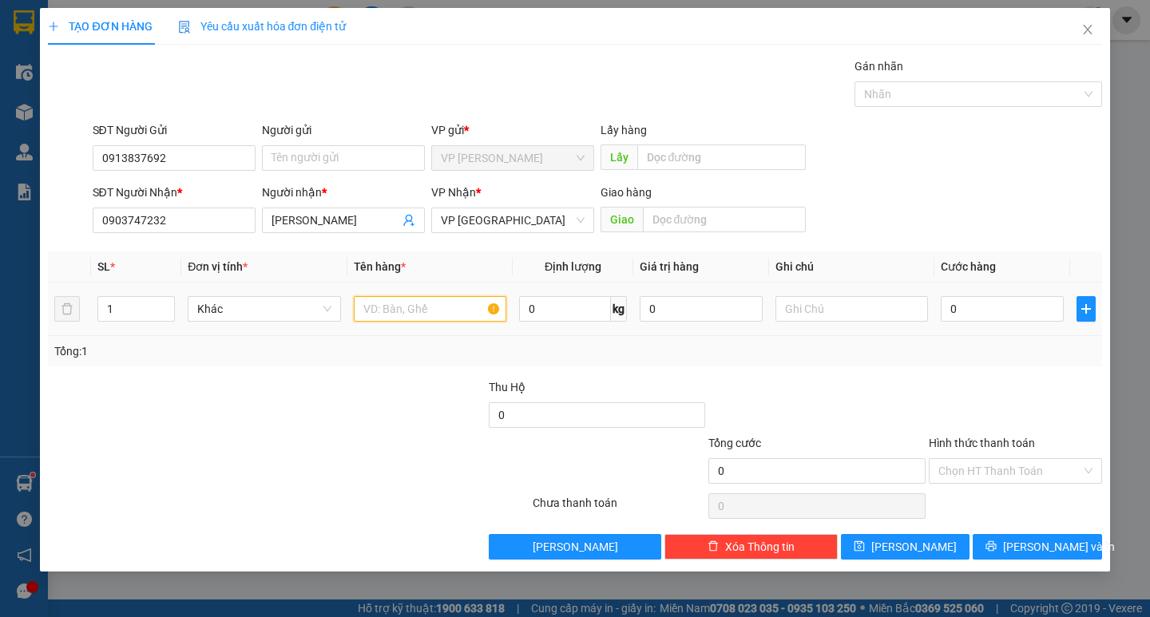
click at [429, 297] on input "text" at bounding box center [430, 309] width 152 height 26
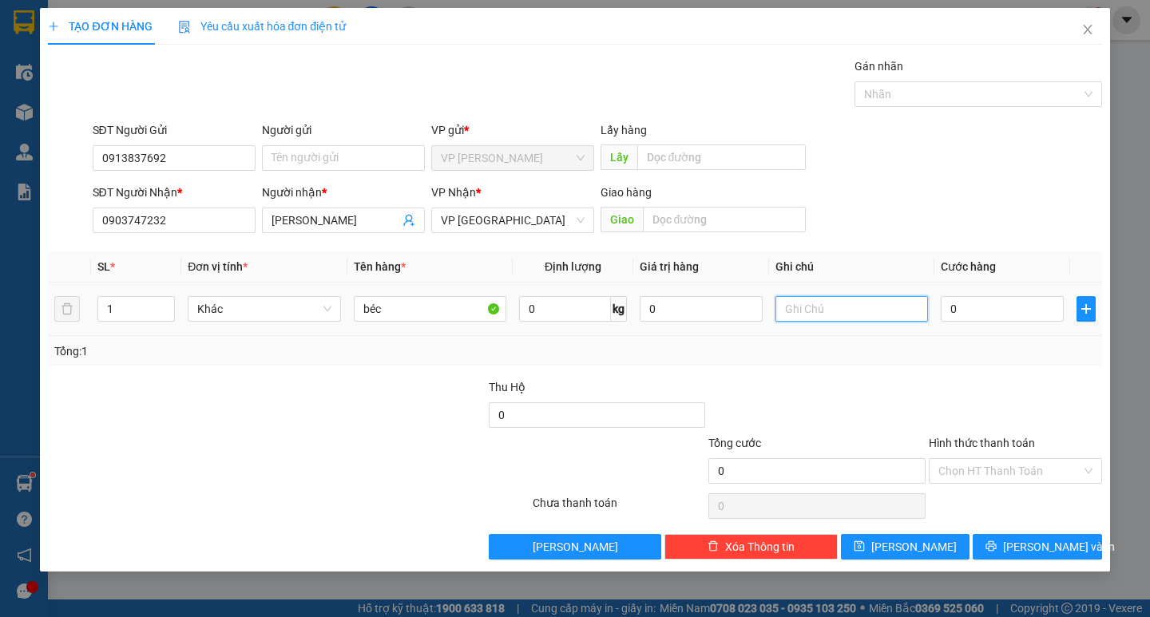
click at [855, 312] on input "text" at bounding box center [851, 309] width 152 height 26
click at [1000, 310] on input "0" at bounding box center [1001, 309] width 123 height 26
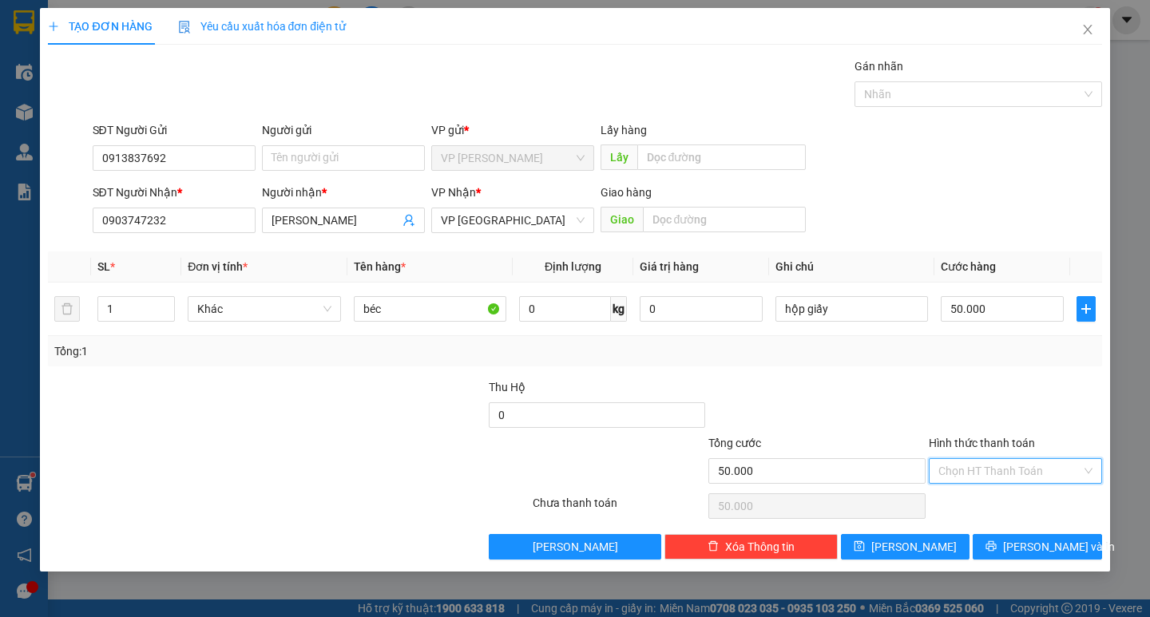
click at [999, 478] on input "Hình thức thanh toán" at bounding box center [1009, 471] width 143 height 24
click at [996, 501] on div "Tại văn phòng" at bounding box center [1015, 503] width 154 height 18
click at [996, 547] on icon "printer" at bounding box center [990, 545] width 11 height 11
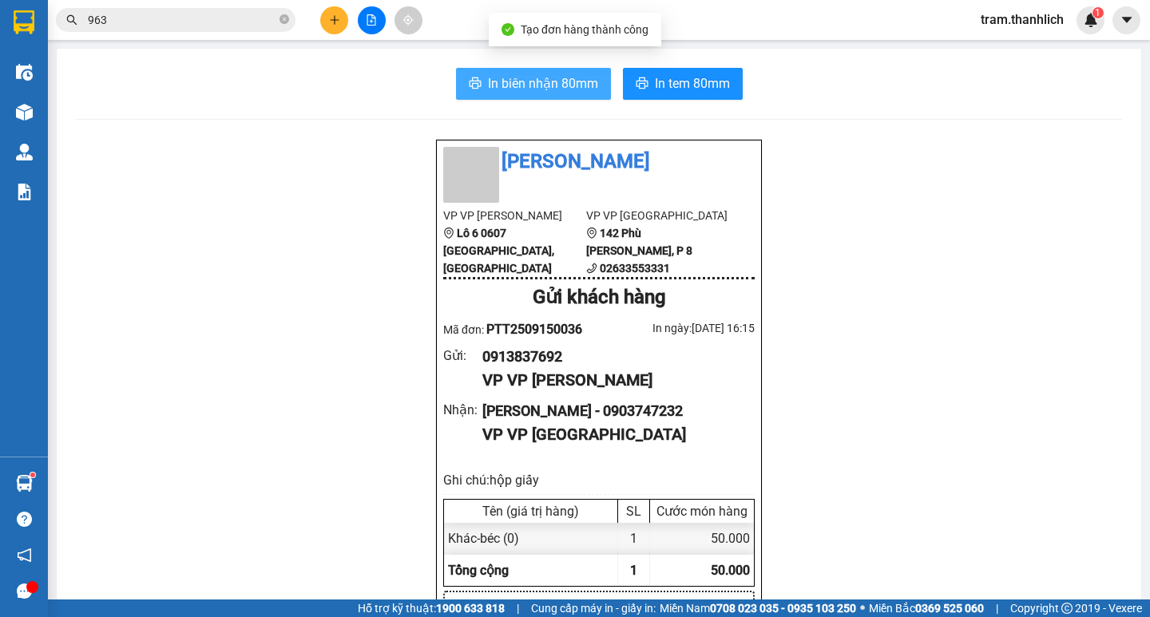
click at [552, 69] on button "In biên nhận 80mm" at bounding box center [533, 84] width 155 height 32
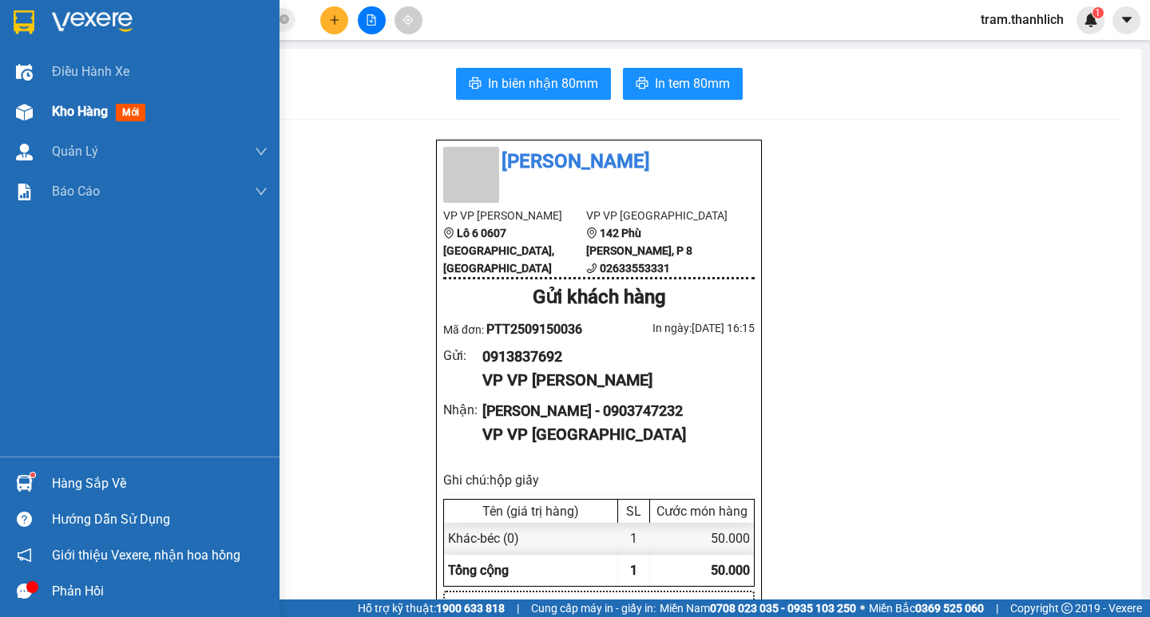
click at [36, 101] on div at bounding box center [24, 112] width 28 height 28
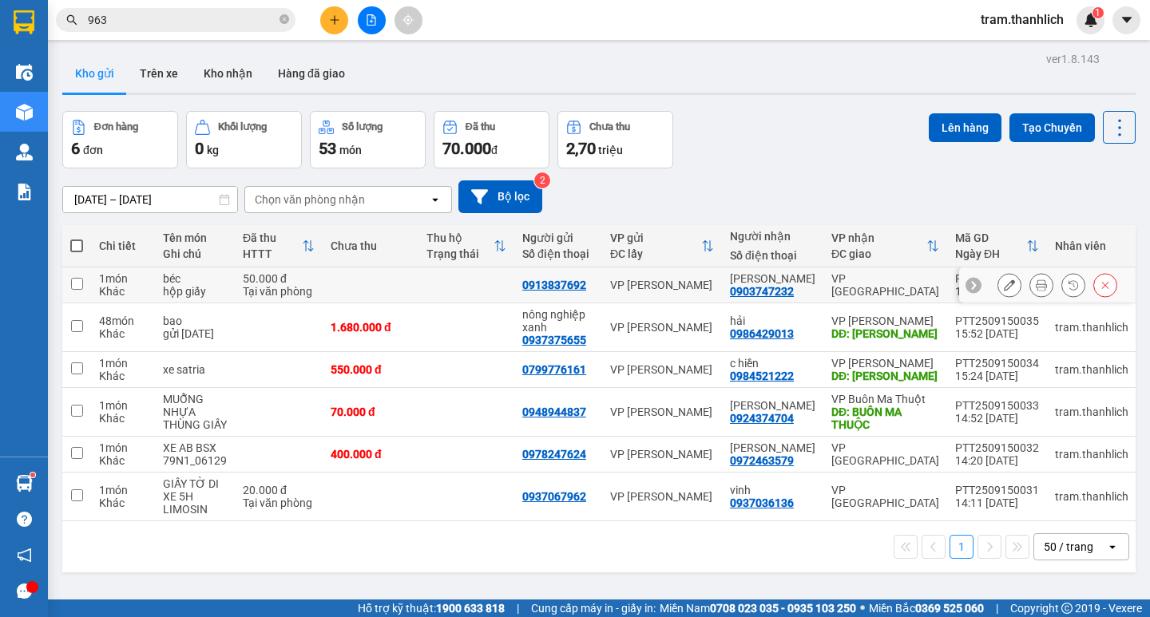
click at [1030, 291] on button at bounding box center [1041, 285] width 22 height 28
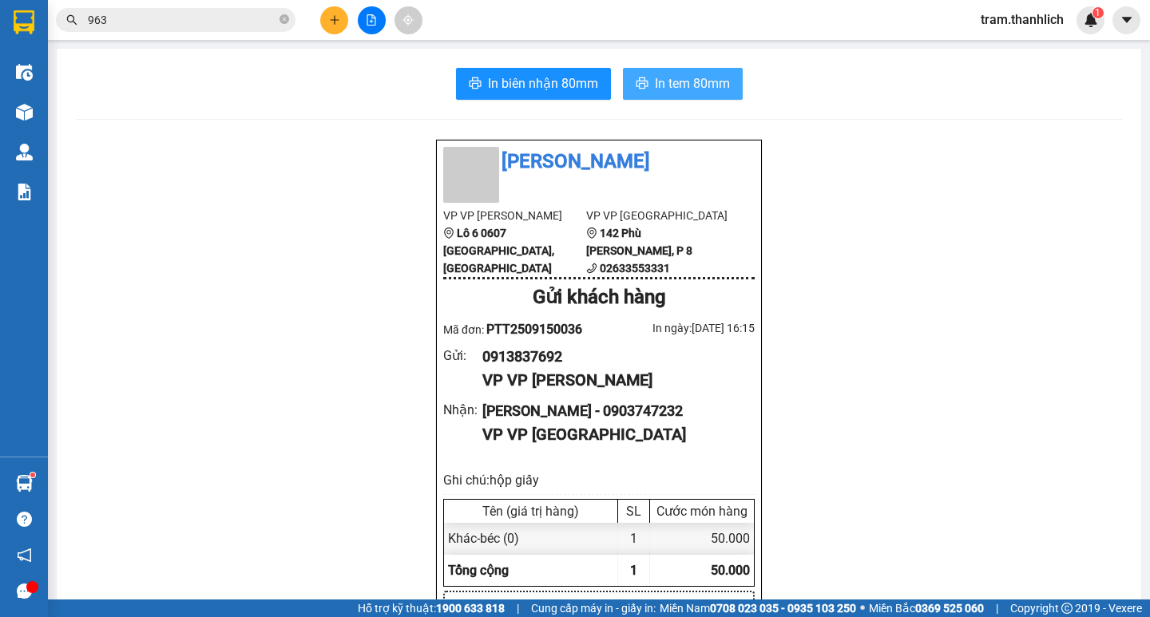
click at [683, 81] on span "In tem 80mm" at bounding box center [692, 83] width 75 height 20
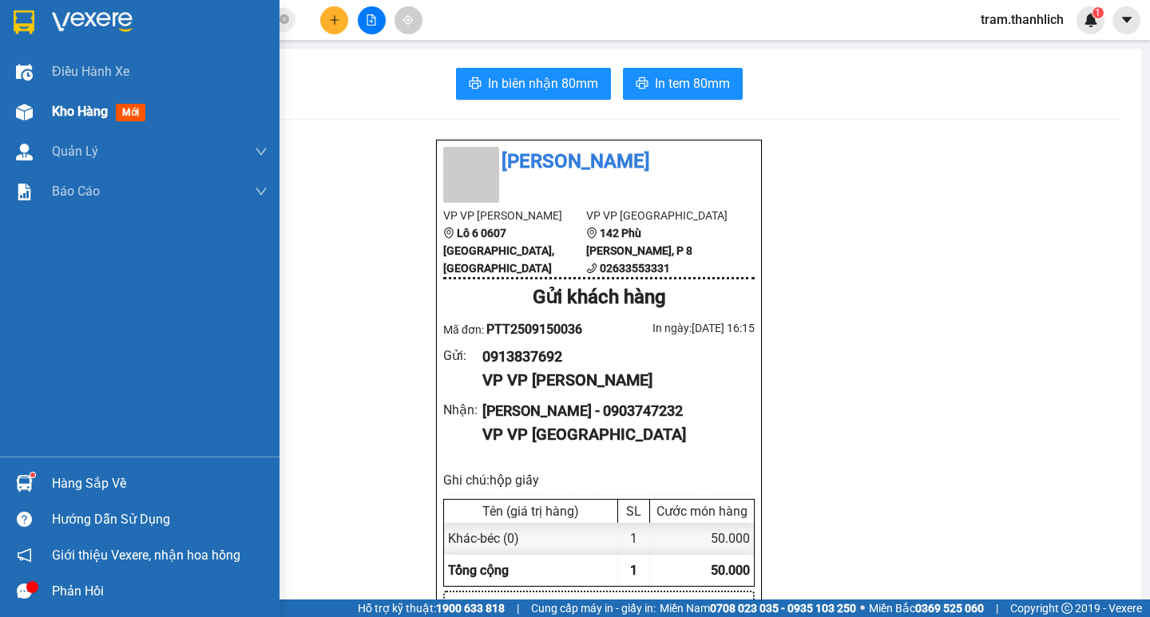
click at [38, 129] on div "Kho hàng mới" at bounding box center [139, 112] width 279 height 40
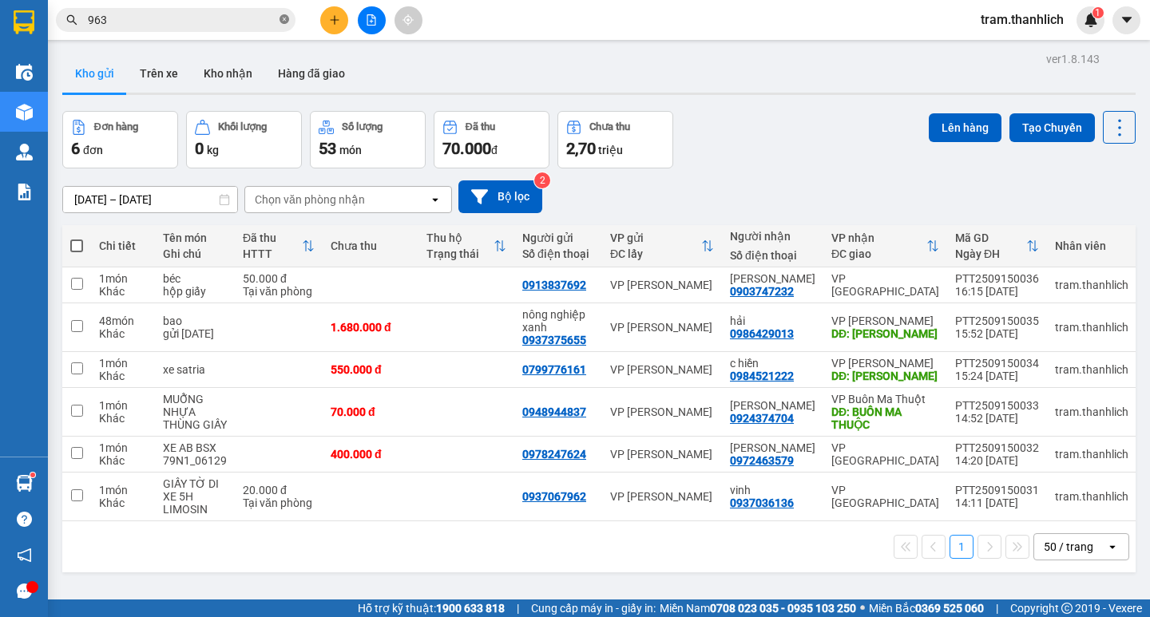
click at [286, 21] on icon "close-circle" at bounding box center [284, 19] width 10 height 10
click at [325, 26] on button at bounding box center [334, 20] width 28 height 28
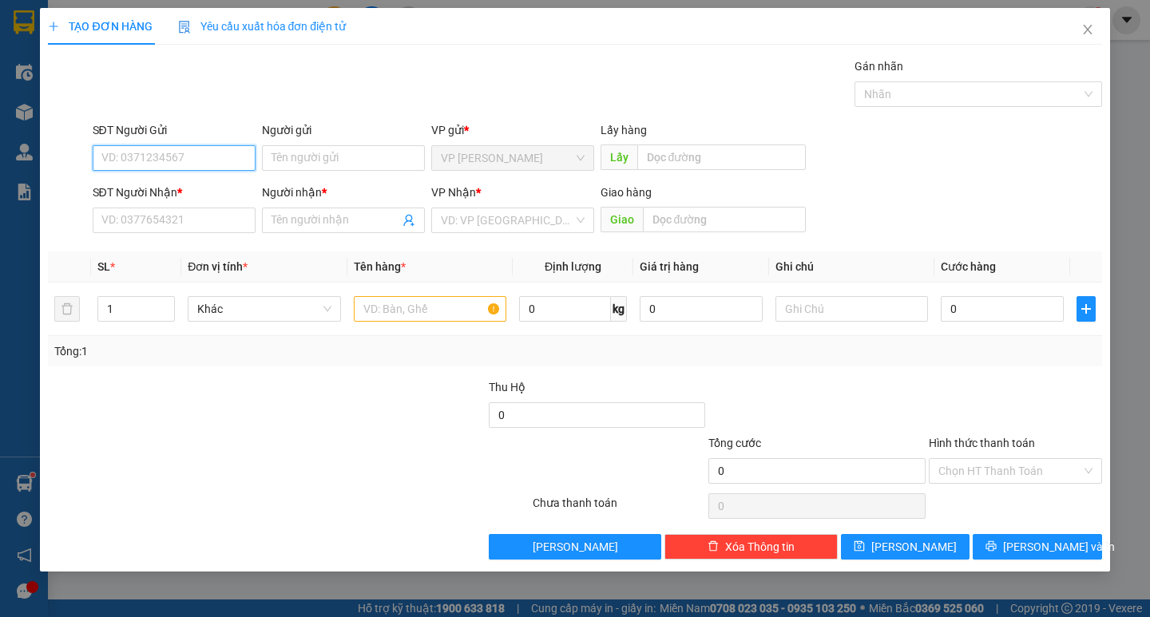
click at [120, 159] on input "SĐT Người Gửi" at bounding box center [174, 158] width 163 height 26
click at [129, 187] on div "0933304762" at bounding box center [174, 190] width 144 height 18
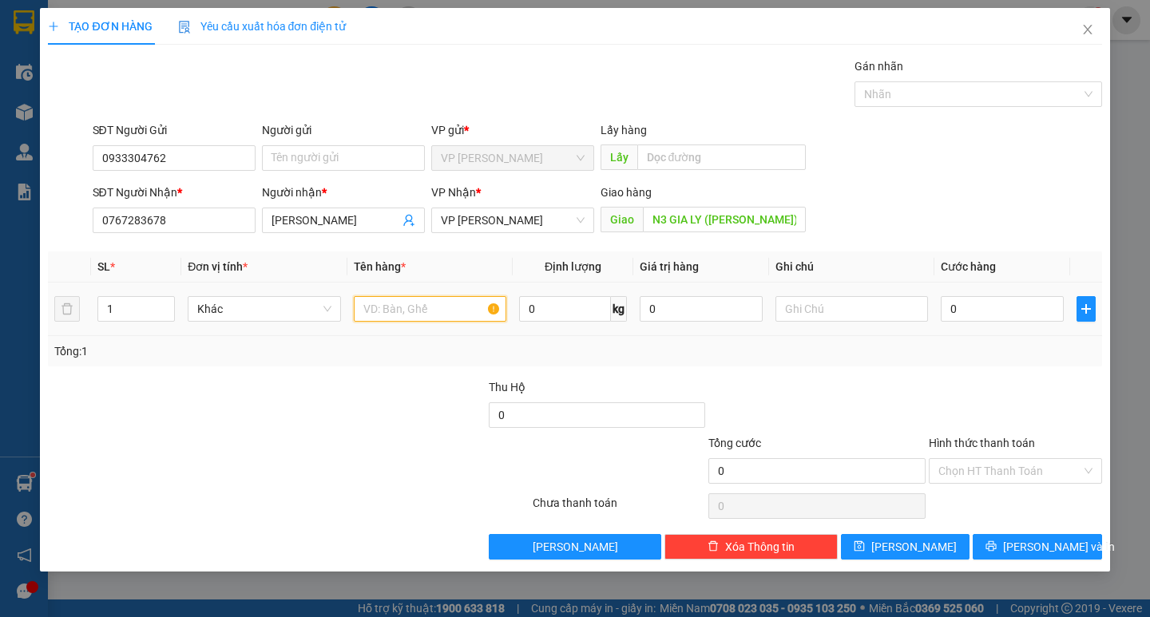
click at [378, 310] on input "text" at bounding box center [430, 309] width 152 height 26
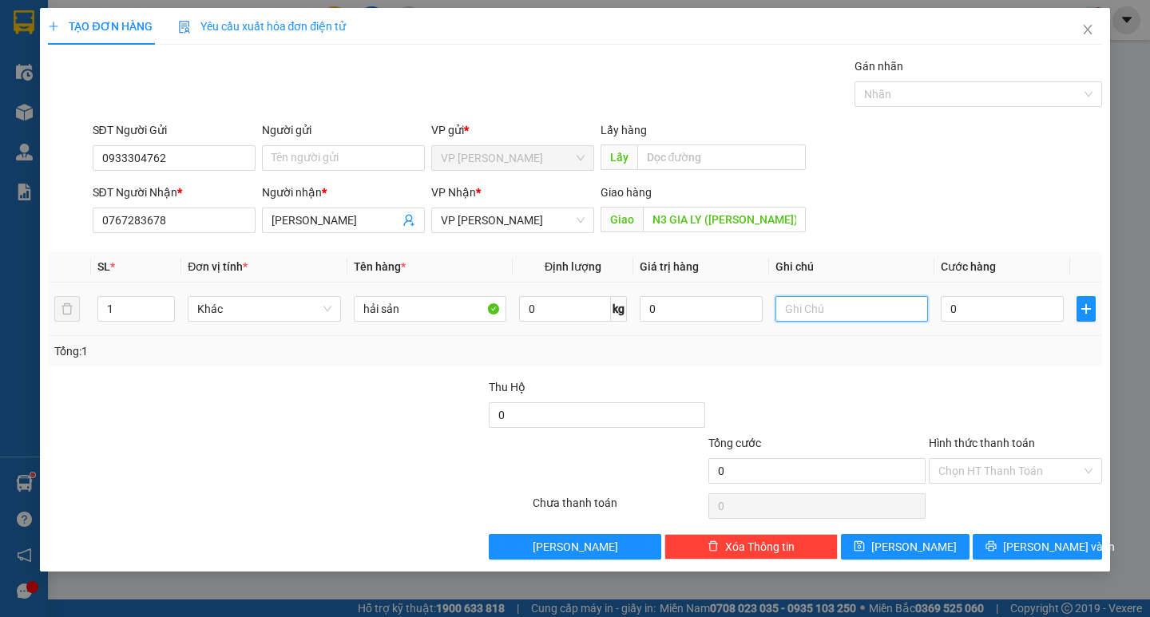
click at [809, 302] on input "text" at bounding box center [851, 309] width 152 height 26
click at [936, 299] on td "0" at bounding box center [1002, 309] width 136 height 53
click at [1005, 338] on div "Tổng: 1" at bounding box center [574, 351] width 1053 height 30
click at [1009, 322] on div "0" at bounding box center [1001, 309] width 123 height 32
click at [971, 318] on input "0" at bounding box center [1001, 309] width 123 height 26
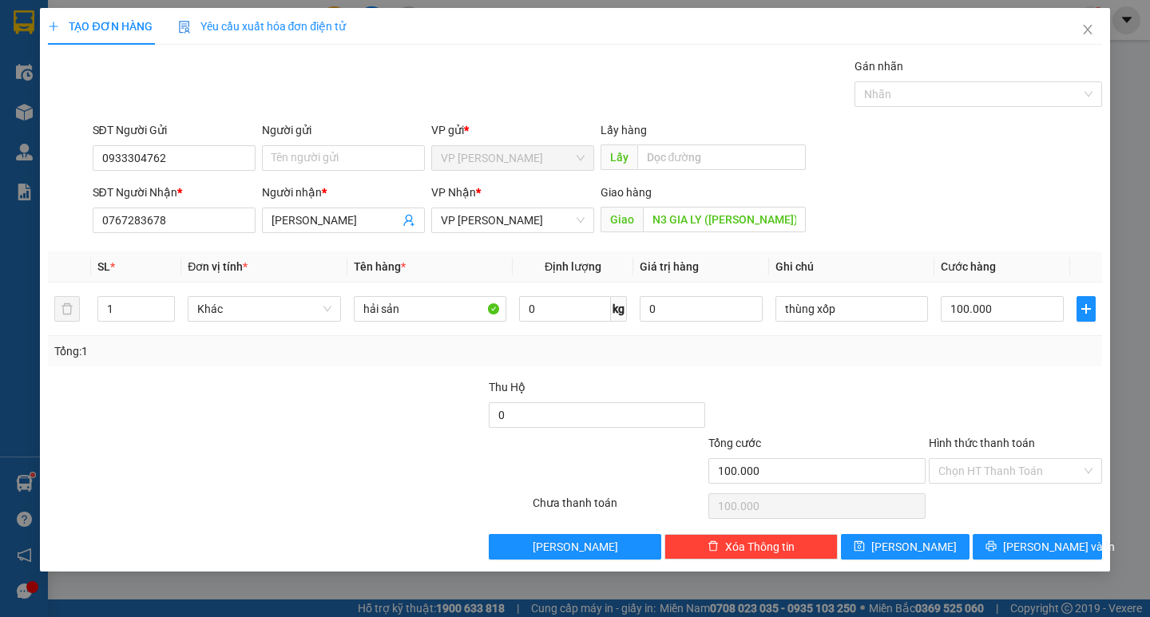
click at [1030, 489] on div "Hình thức thanh toán Chọn HT Thanh Toán" at bounding box center [1014, 462] width 173 height 56
click at [1027, 475] on input "Hình thức thanh toán" at bounding box center [1009, 471] width 143 height 24
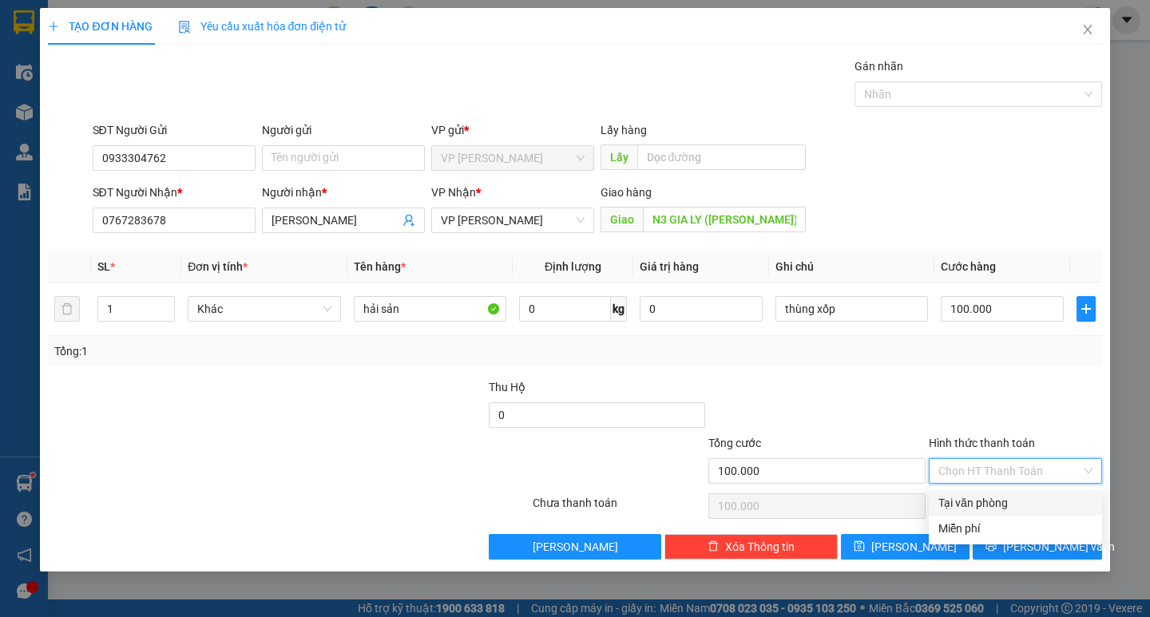
click at [1021, 501] on div "Tại văn phòng" at bounding box center [1015, 503] width 154 height 18
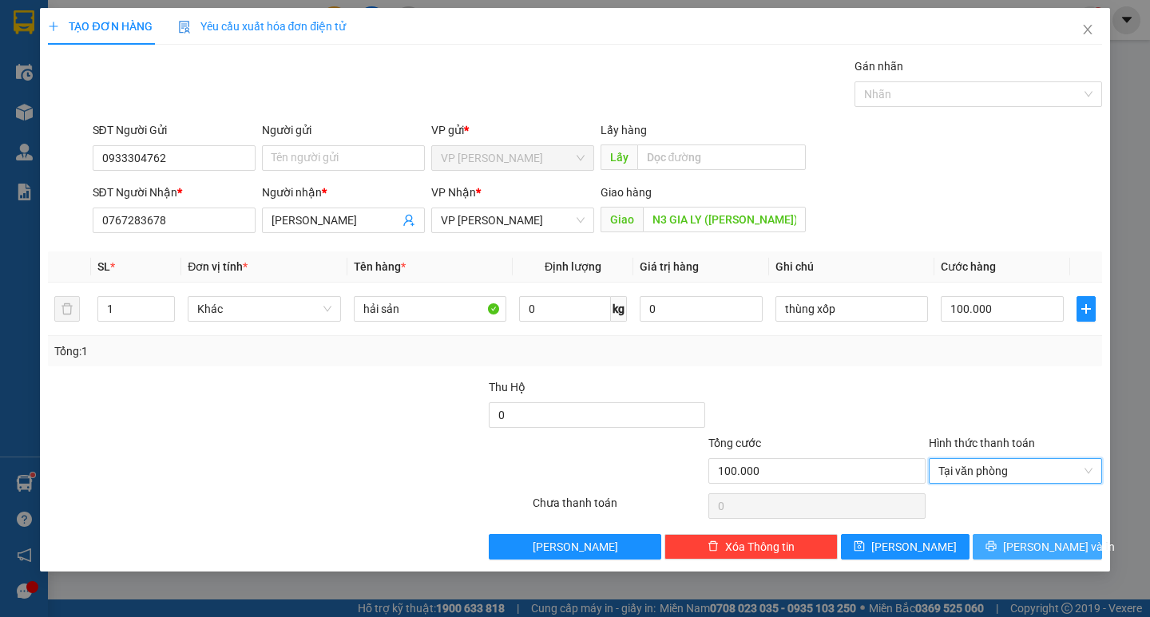
click at [1026, 550] on span "[PERSON_NAME] và In" at bounding box center [1059, 547] width 112 height 18
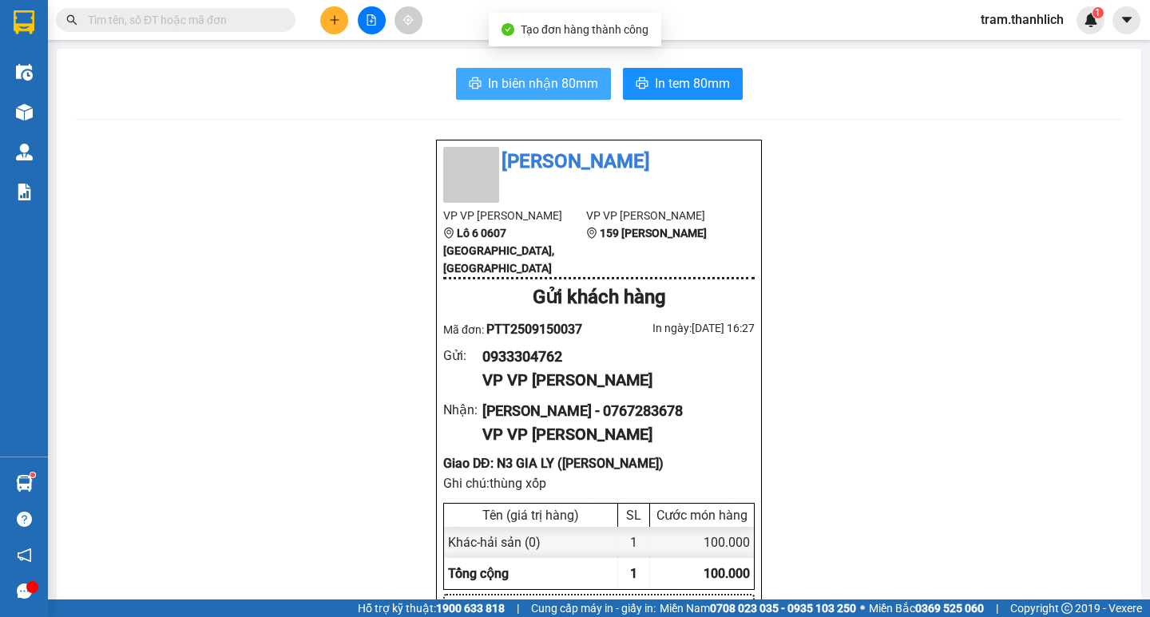
click at [548, 88] on span "In biên nhận 80mm" at bounding box center [543, 83] width 110 height 20
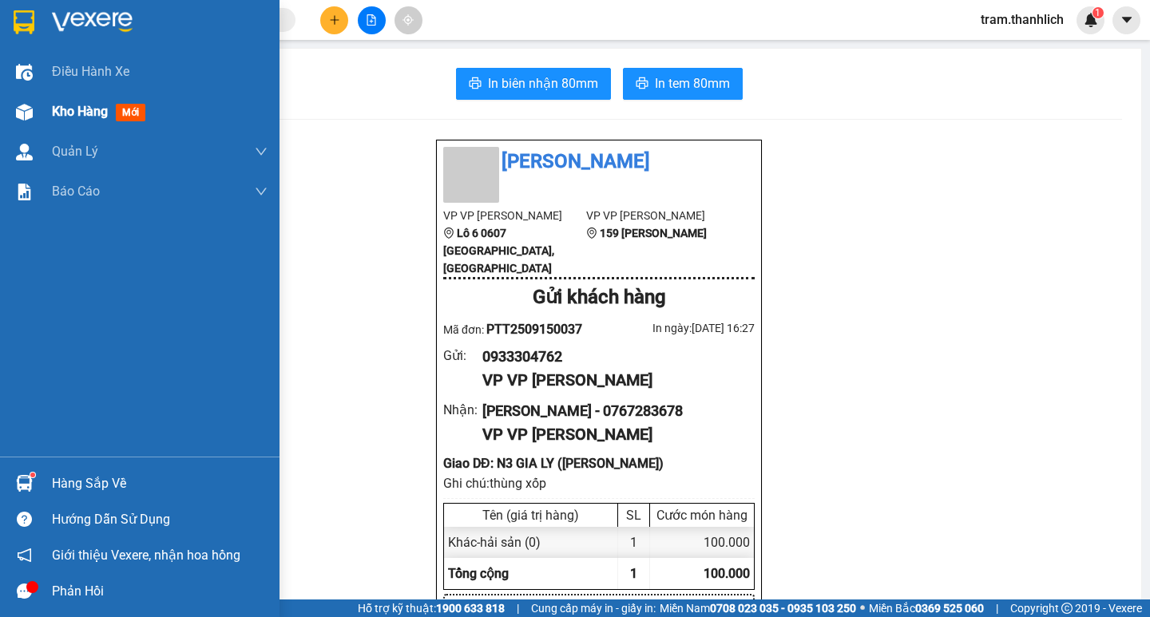
click at [62, 119] on span "Kho hàng" at bounding box center [80, 111] width 56 height 15
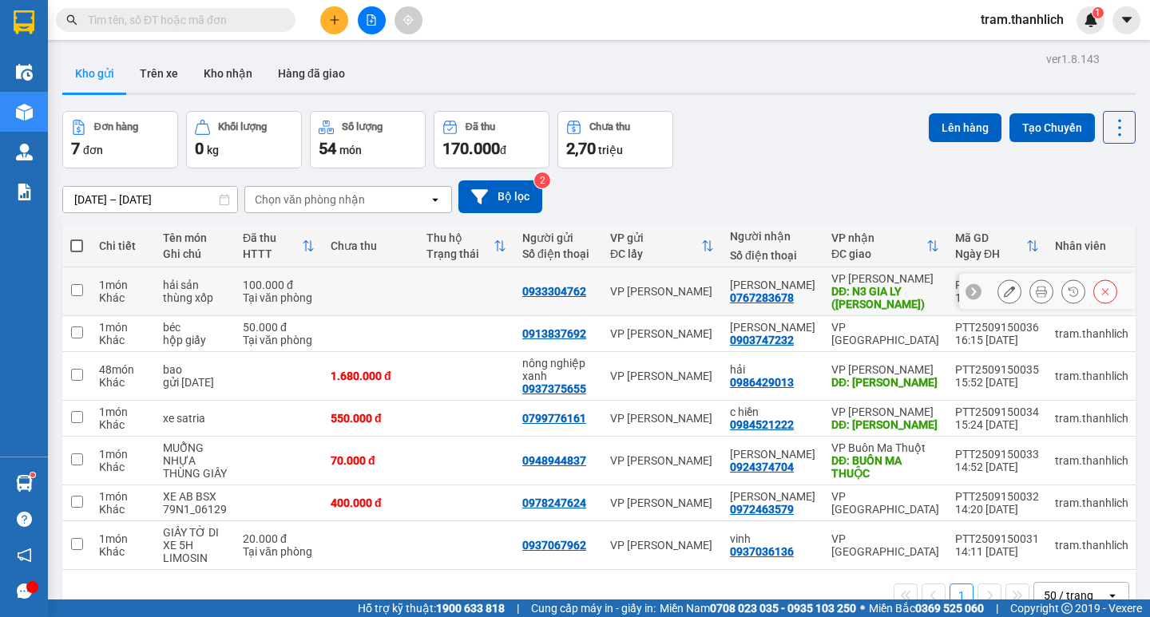
click at [1035, 291] on icon at bounding box center [1040, 291] width 11 height 11
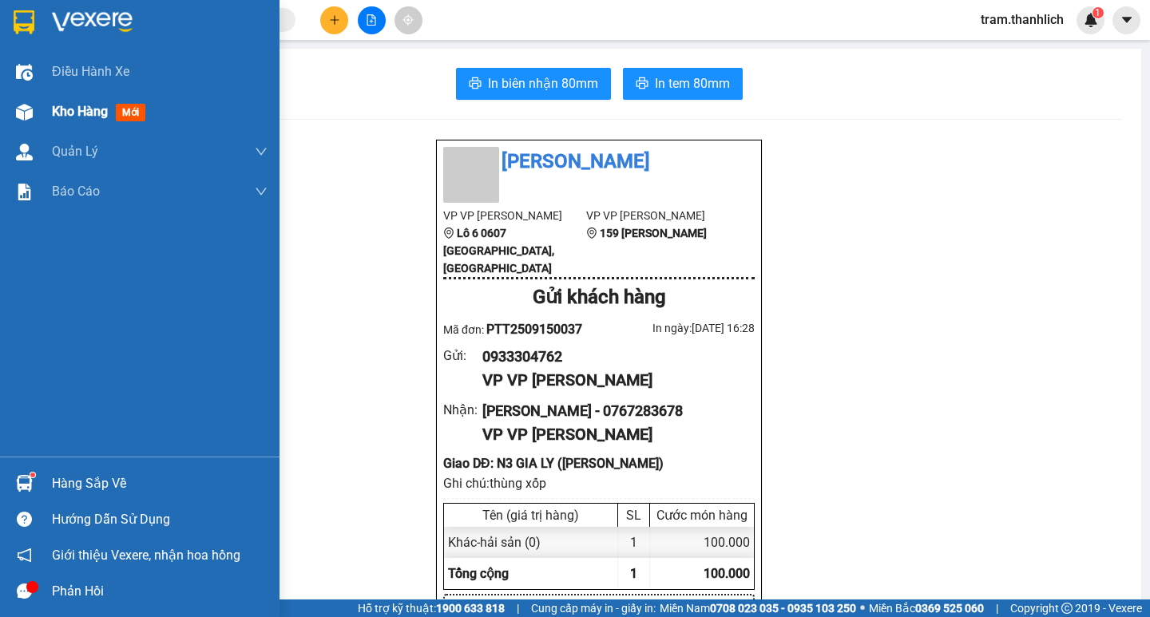
click at [38, 112] on div at bounding box center [24, 112] width 28 height 28
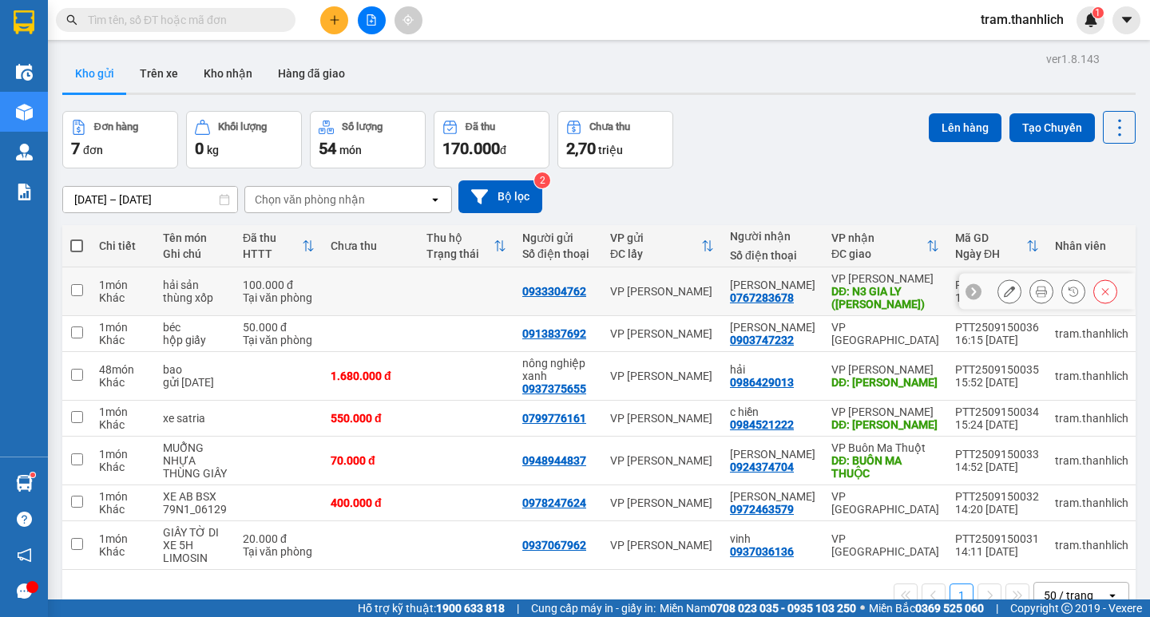
click at [1036, 293] on button at bounding box center [1041, 292] width 22 height 28
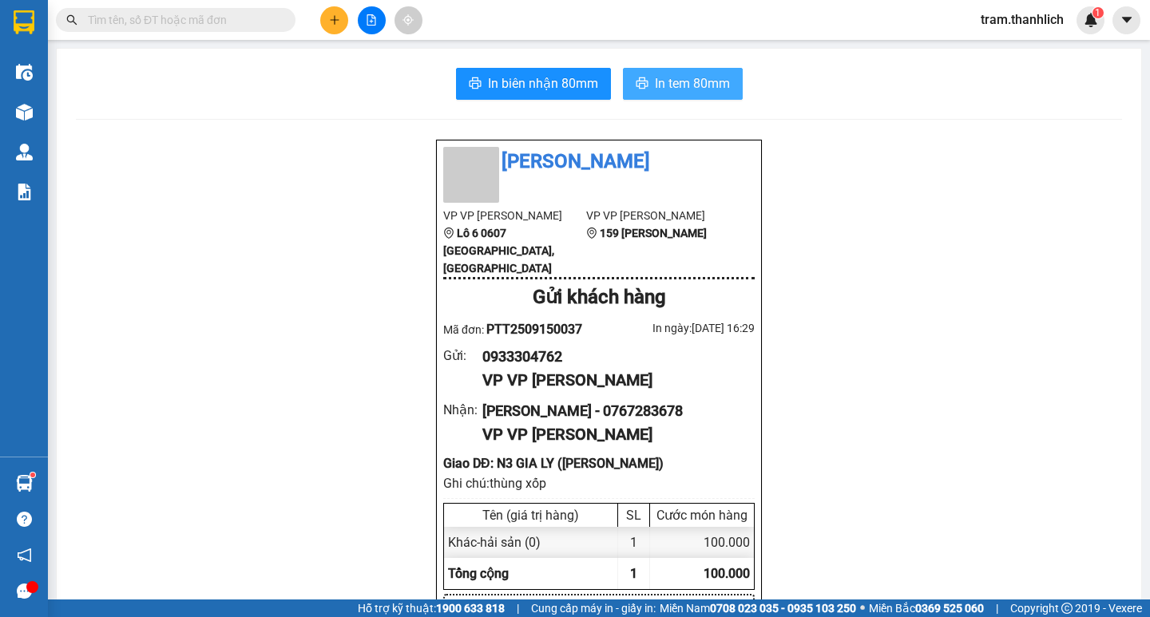
click at [676, 82] on span "In tem 80mm" at bounding box center [692, 83] width 75 height 20
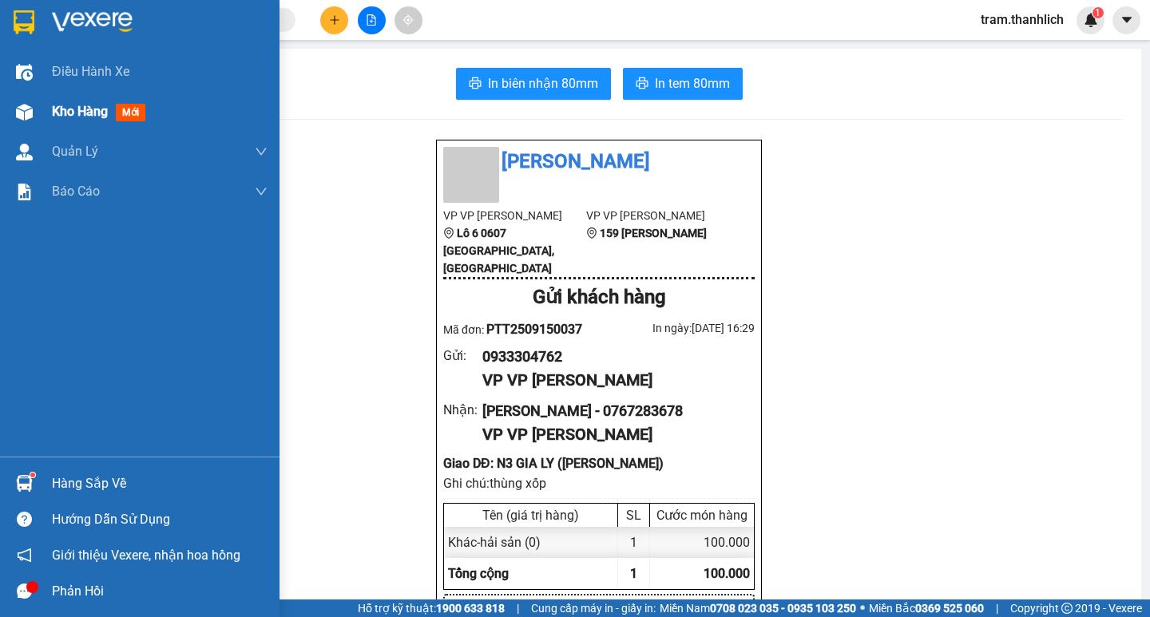
click at [86, 111] on span "Kho hàng" at bounding box center [80, 111] width 56 height 15
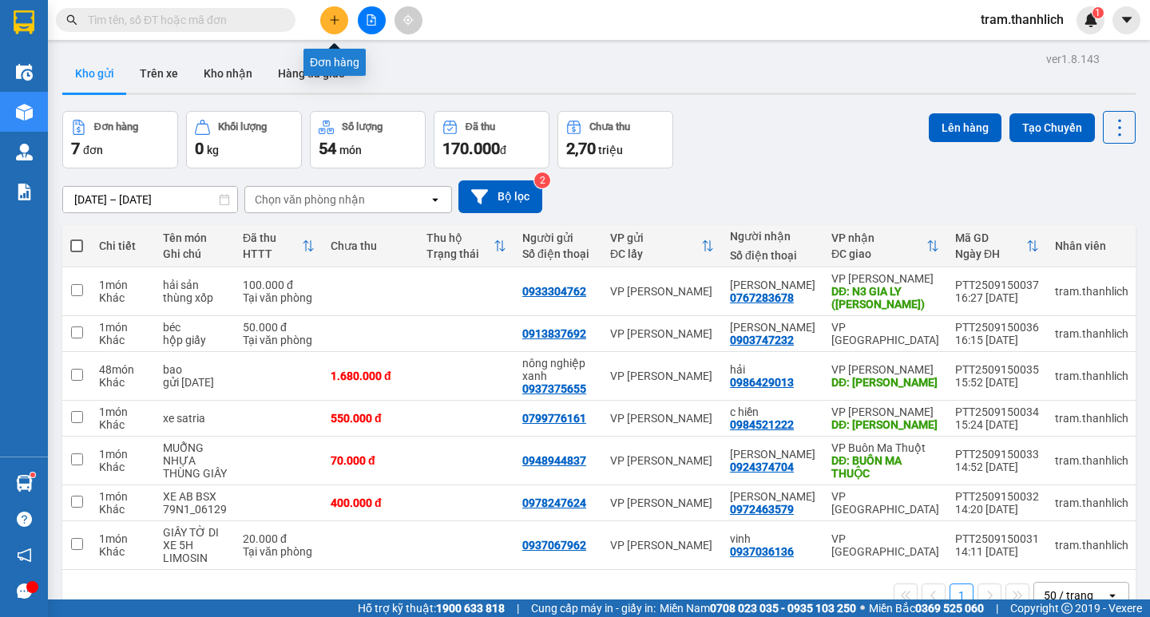
click at [334, 28] on button at bounding box center [334, 20] width 28 height 28
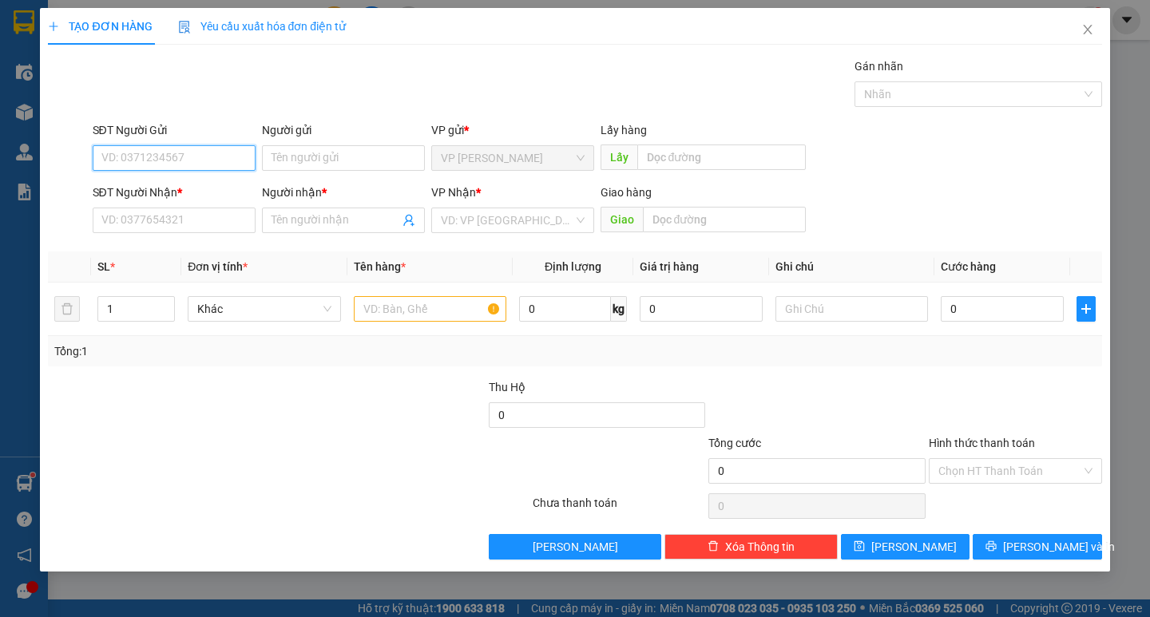
click at [176, 152] on input "SĐT Người Gửi" at bounding box center [174, 158] width 163 height 26
click at [170, 194] on div "0902275757 - ck co đào" at bounding box center [174, 190] width 144 height 18
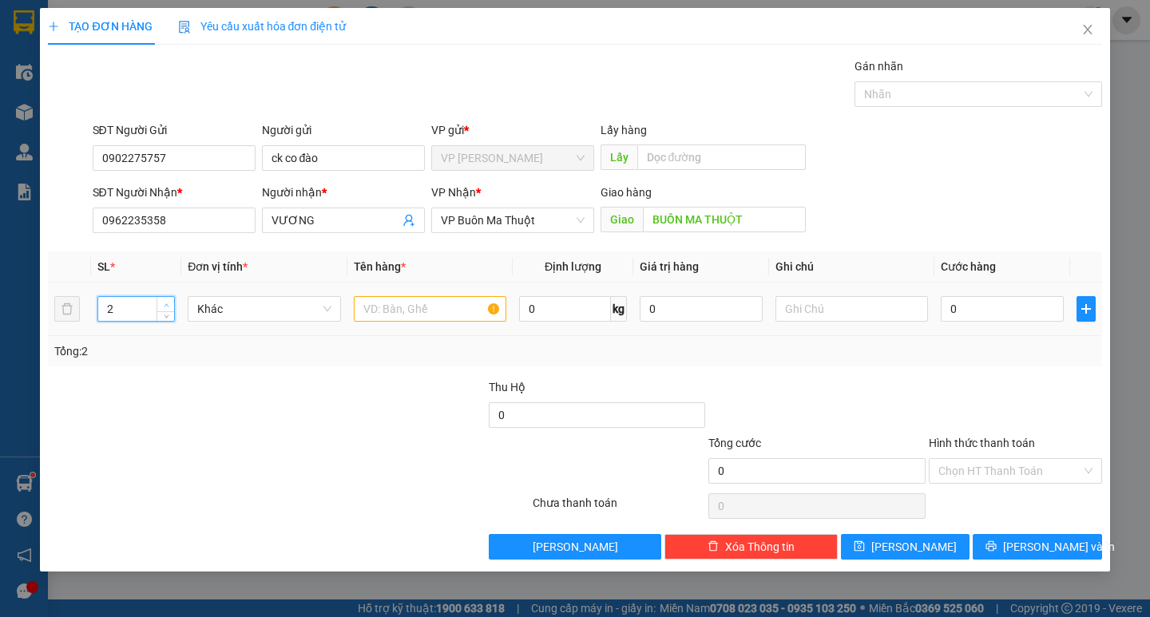
click at [160, 303] on span "Increase Value" at bounding box center [165, 304] width 18 height 14
click at [382, 307] on input "text" at bounding box center [430, 309] width 152 height 26
click at [946, 306] on input "0" at bounding box center [1001, 309] width 123 height 26
click at [893, 307] on input "text" at bounding box center [851, 309] width 152 height 26
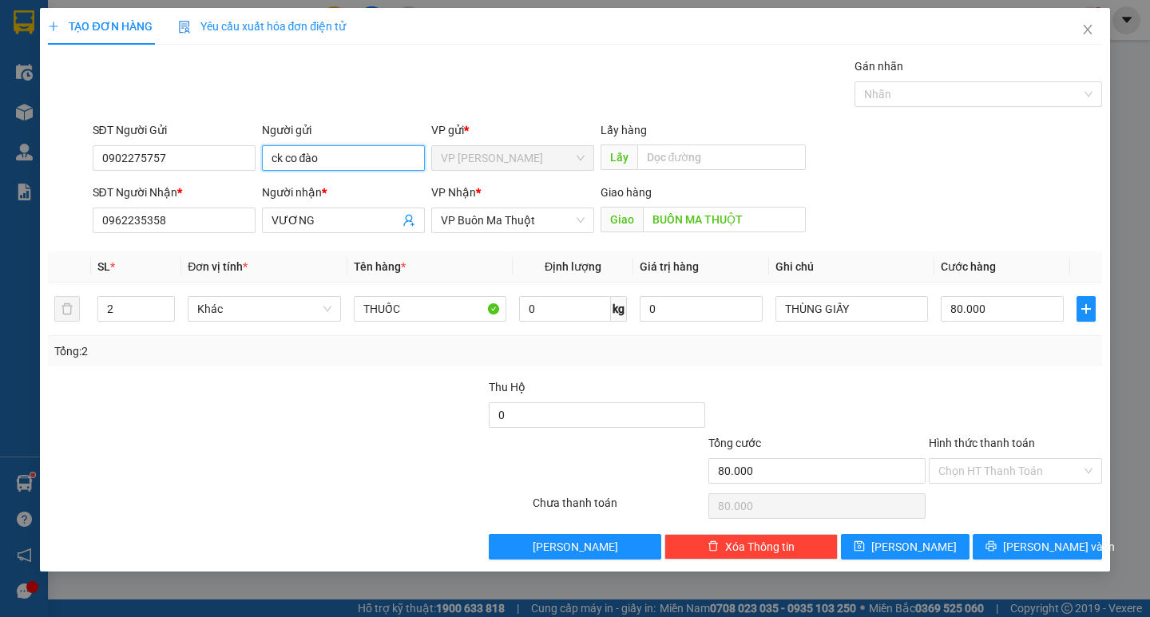
click at [376, 153] on input "ck co đào" at bounding box center [343, 158] width 163 height 26
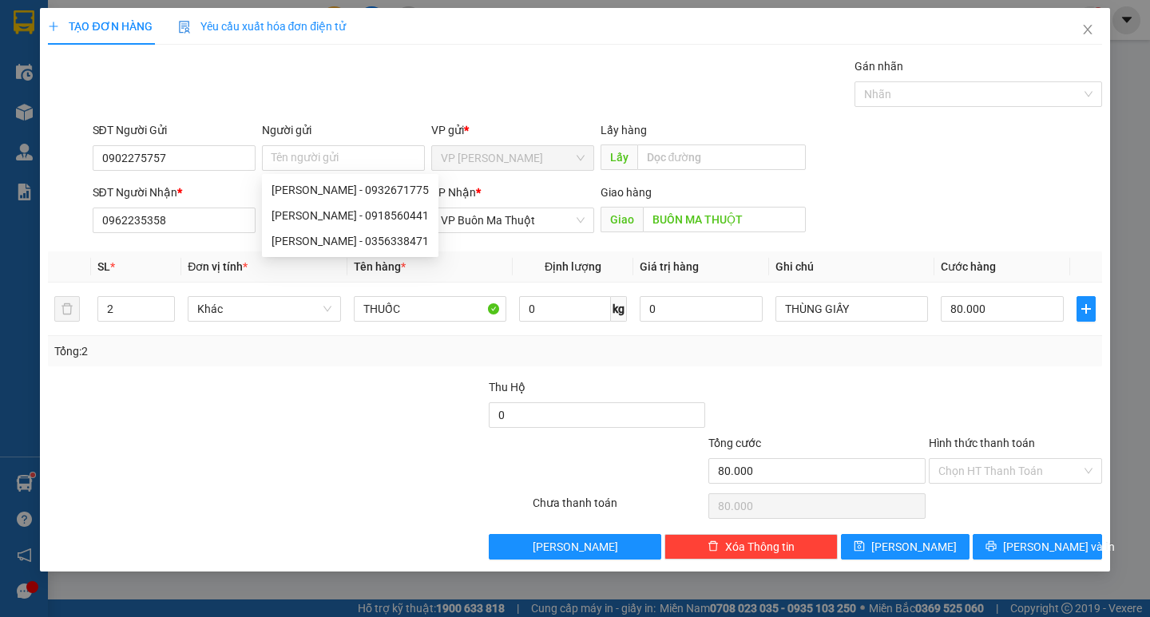
click at [906, 129] on div "SĐT Người Gửi 0902275757 Người gửi Tên người gửi VP gửi * VP [PERSON_NAME] Lấy …" at bounding box center [596, 149] width 1015 height 56
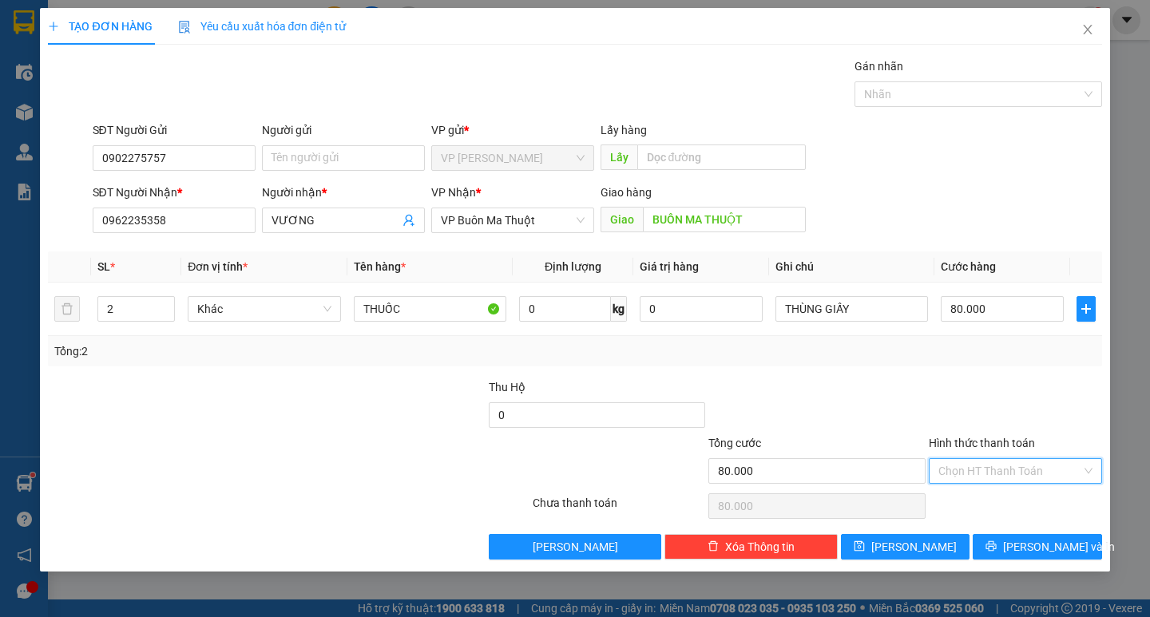
click at [1023, 478] on input "Hình thức thanh toán" at bounding box center [1009, 471] width 143 height 24
click at [1009, 499] on div "Tại văn phòng" at bounding box center [1015, 503] width 154 height 18
click at [1037, 548] on span "[PERSON_NAME] và In" at bounding box center [1059, 547] width 112 height 18
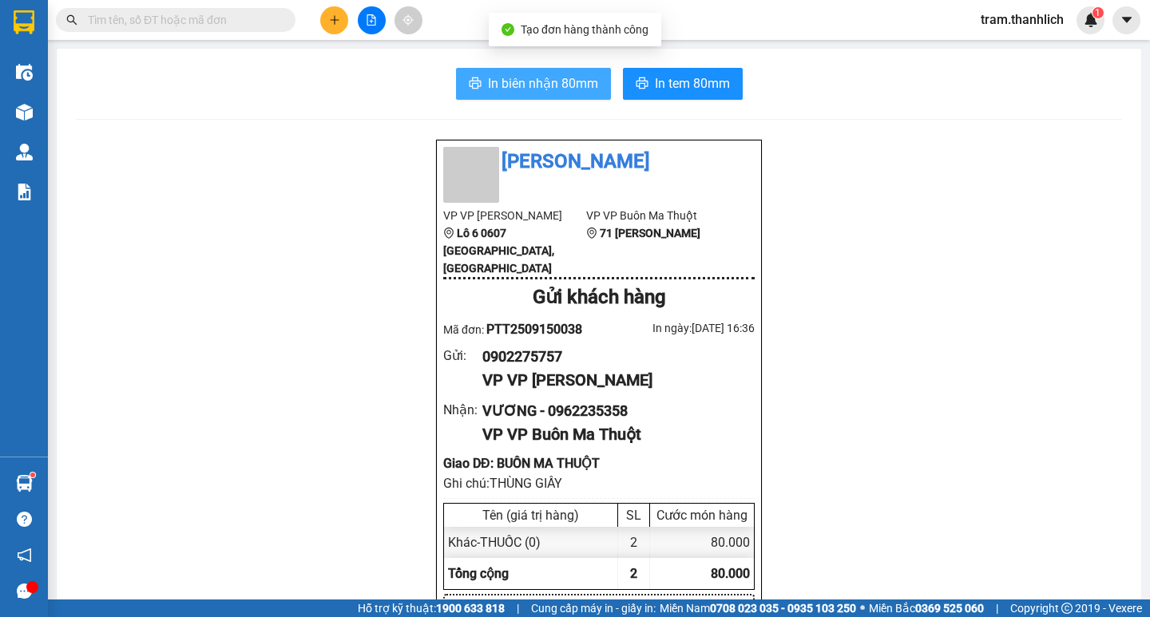
click at [563, 83] on span "In biên nhận 80mm" at bounding box center [543, 83] width 110 height 20
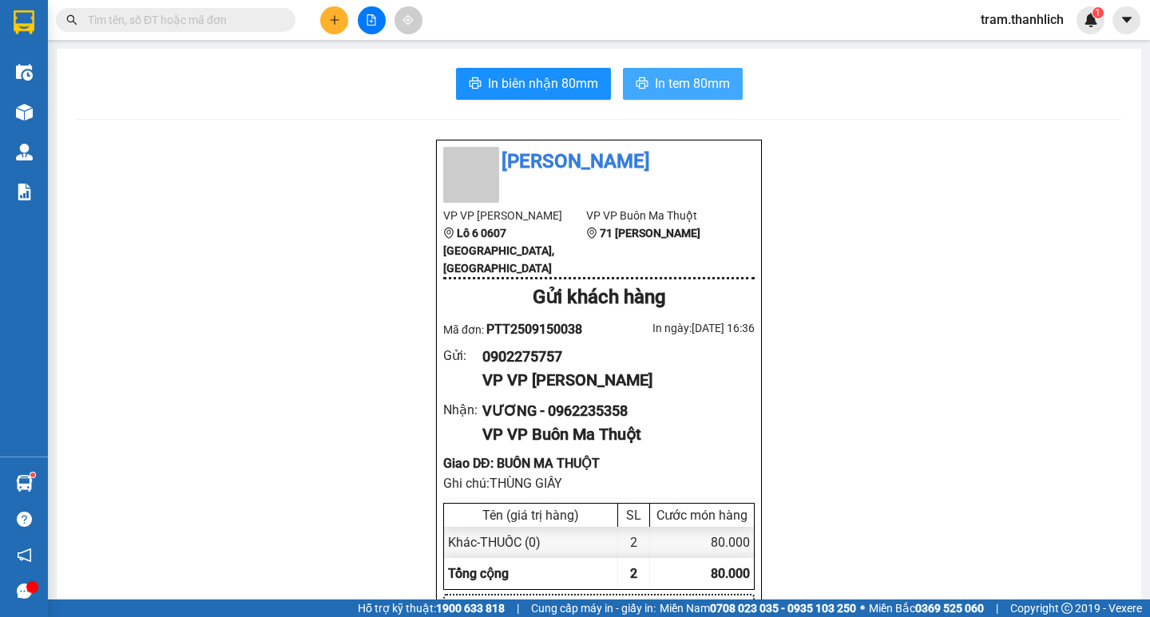
click at [680, 86] on span "In tem 80mm" at bounding box center [692, 83] width 75 height 20
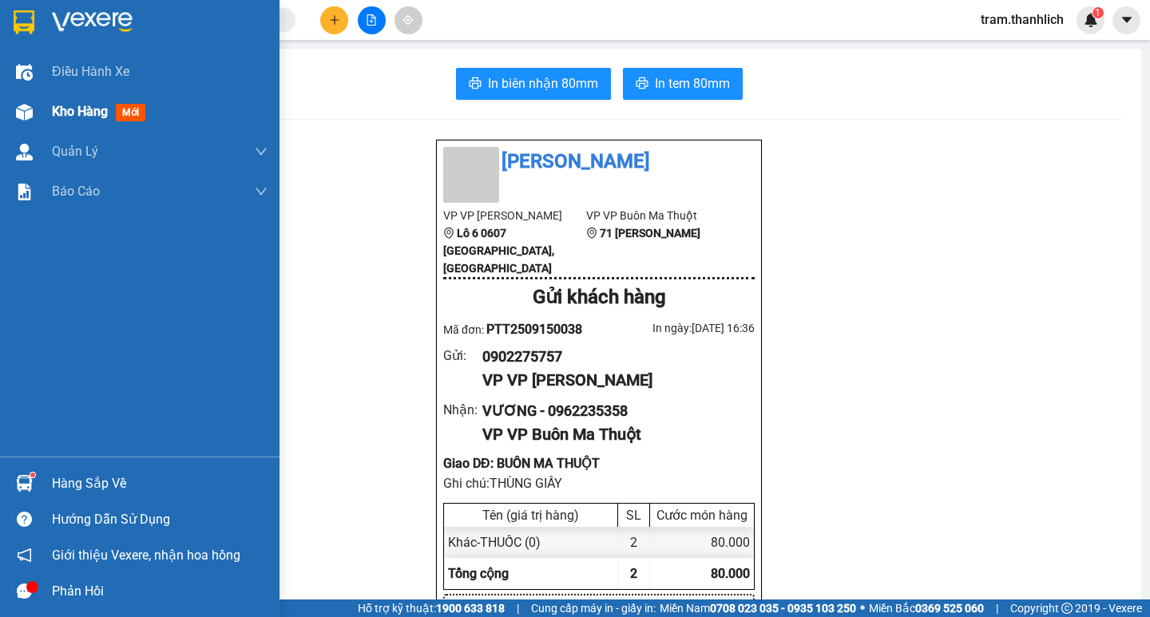
click at [46, 124] on div "Kho hàng mới" at bounding box center [139, 112] width 279 height 40
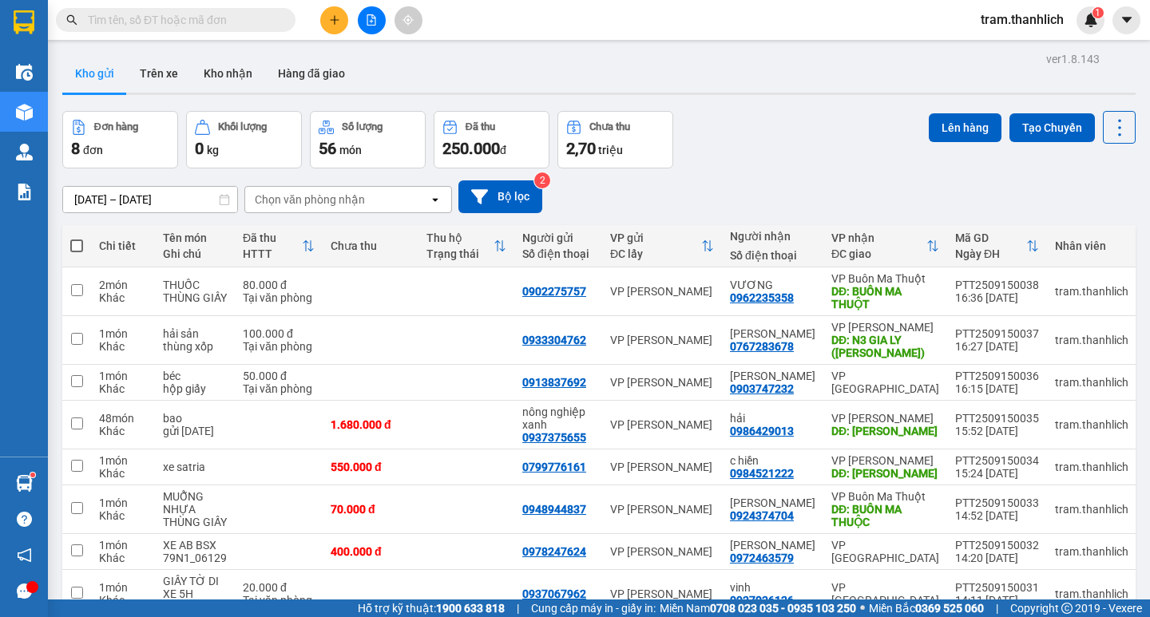
click at [252, 14] on input "text" at bounding box center [182, 20] width 188 height 18
click at [332, 30] on button at bounding box center [334, 20] width 28 height 28
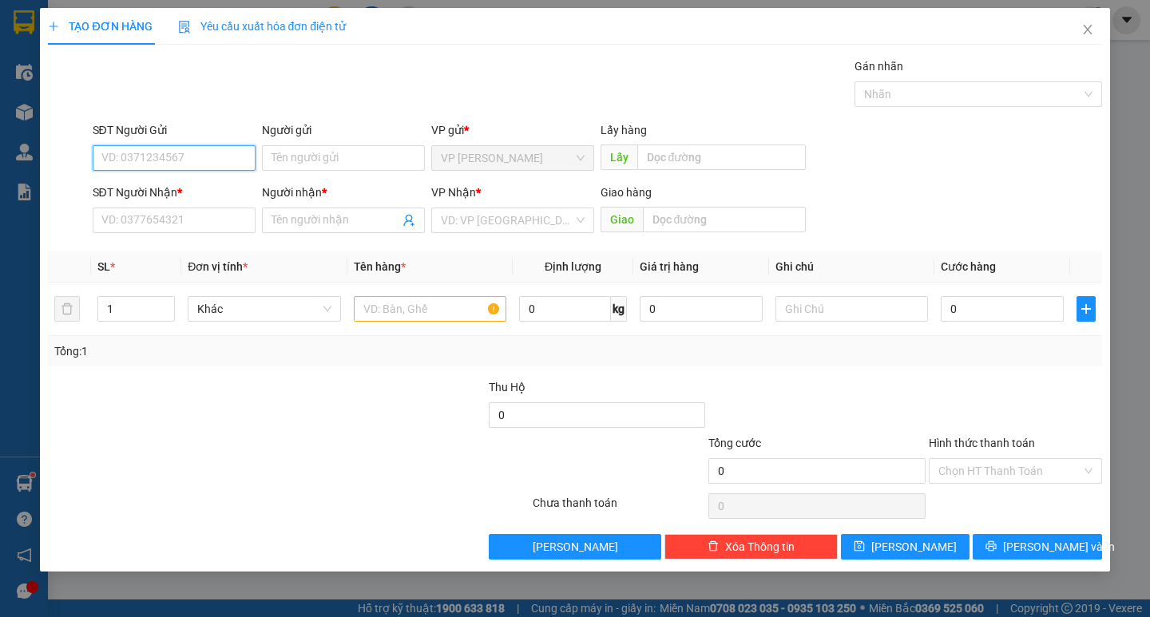
click at [180, 149] on input "SĐT Người Gửi" at bounding box center [174, 158] width 163 height 26
click at [192, 216] on input "SĐT Người Nhận *" at bounding box center [174, 221] width 163 height 26
click at [318, 207] on div "Người nhận *" at bounding box center [343, 196] width 163 height 24
click at [299, 220] on input "Người nhận *" at bounding box center [335, 221] width 128 height 18
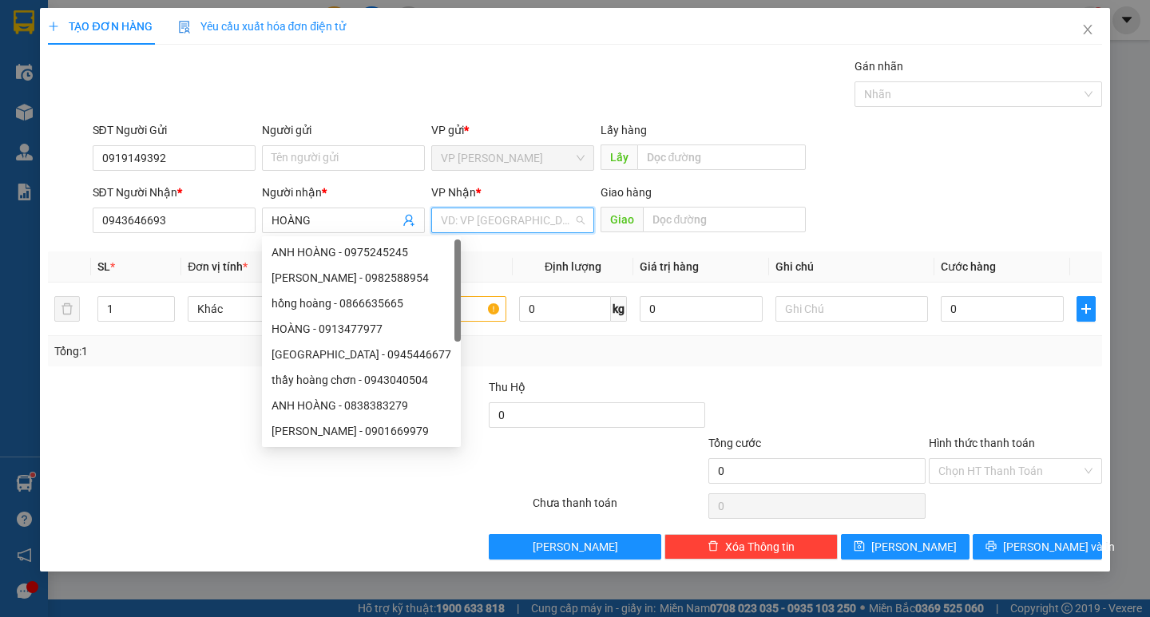
click at [513, 220] on input "search" at bounding box center [507, 220] width 133 height 24
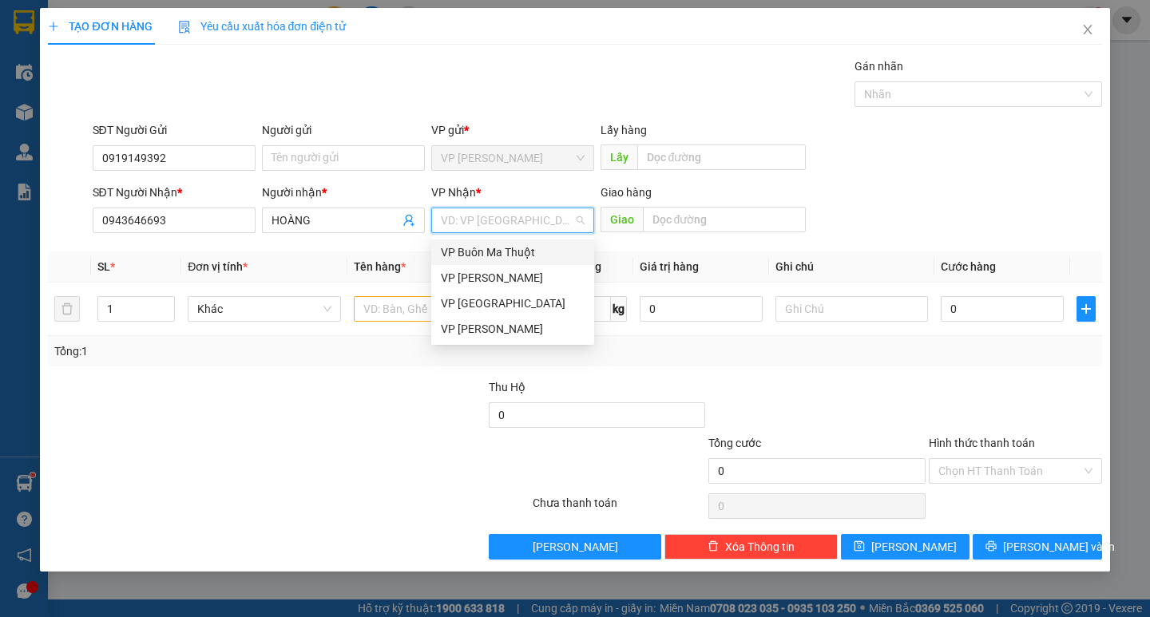
click at [527, 260] on div "VP Buôn Ma Thuột" at bounding box center [513, 252] width 144 height 18
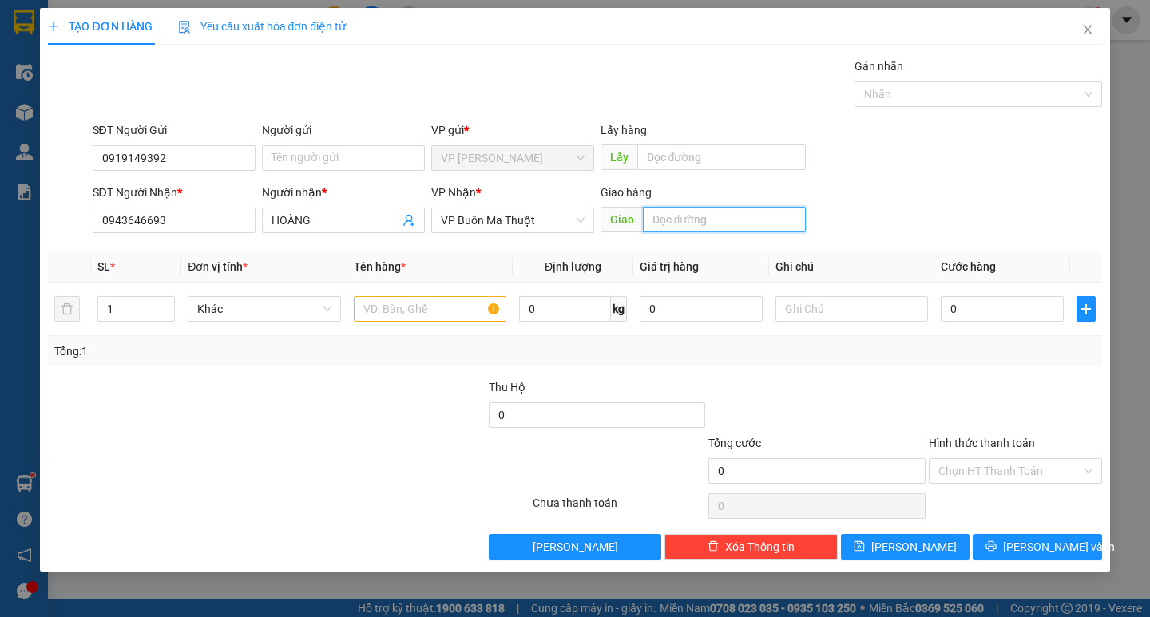
drag, startPoint x: 788, startPoint y: 216, endPoint x: 765, endPoint y: 224, distance: 24.2
click at [786, 216] on input "text" at bounding box center [724, 220] width 163 height 26
click at [399, 314] on input "text" at bounding box center [430, 309] width 152 height 26
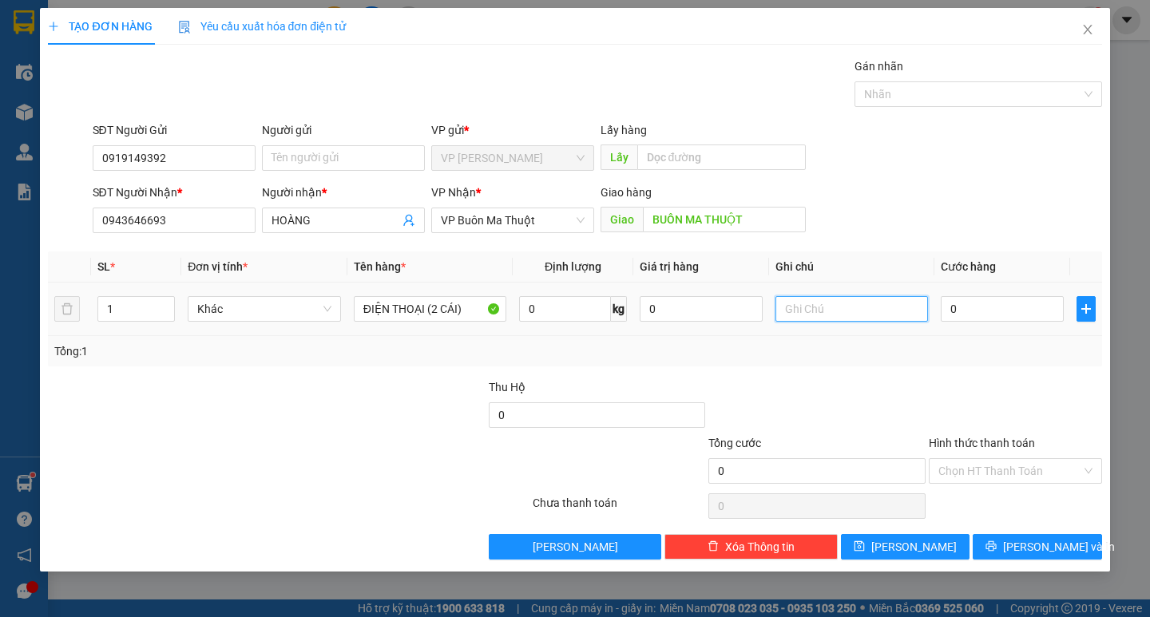
click at [871, 319] on input "text" at bounding box center [851, 309] width 152 height 26
click at [999, 295] on div "0" at bounding box center [1001, 309] width 123 height 32
click at [993, 307] on input "0" at bounding box center [1001, 309] width 123 height 26
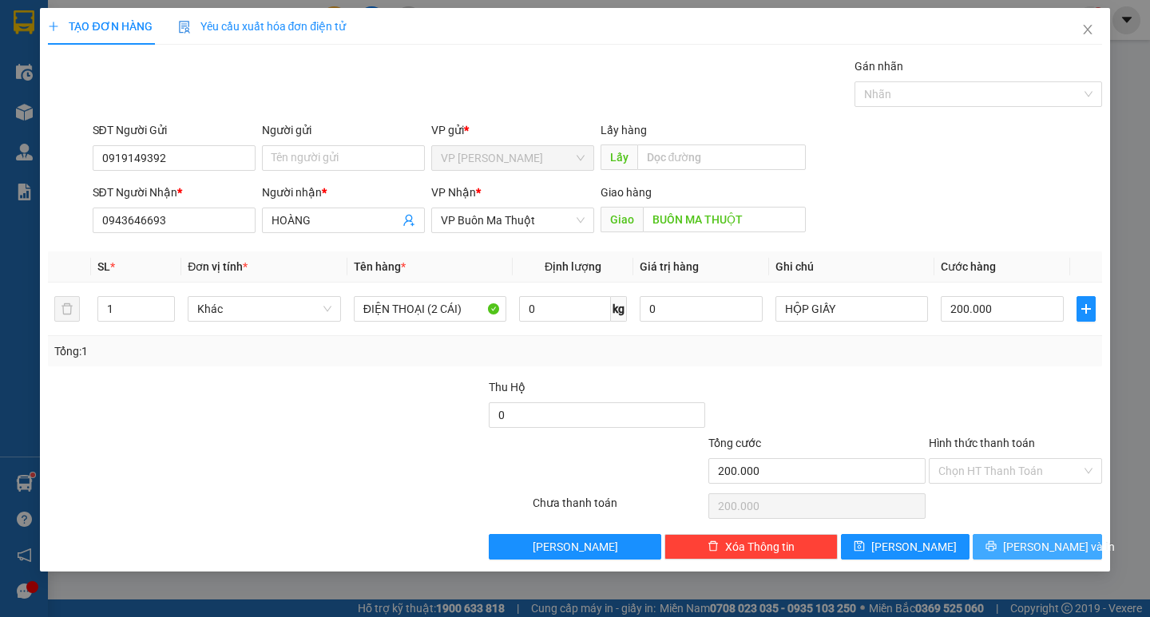
click at [1048, 550] on span "[PERSON_NAME] và In" at bounding box center [1059, 547] width 112 height 18
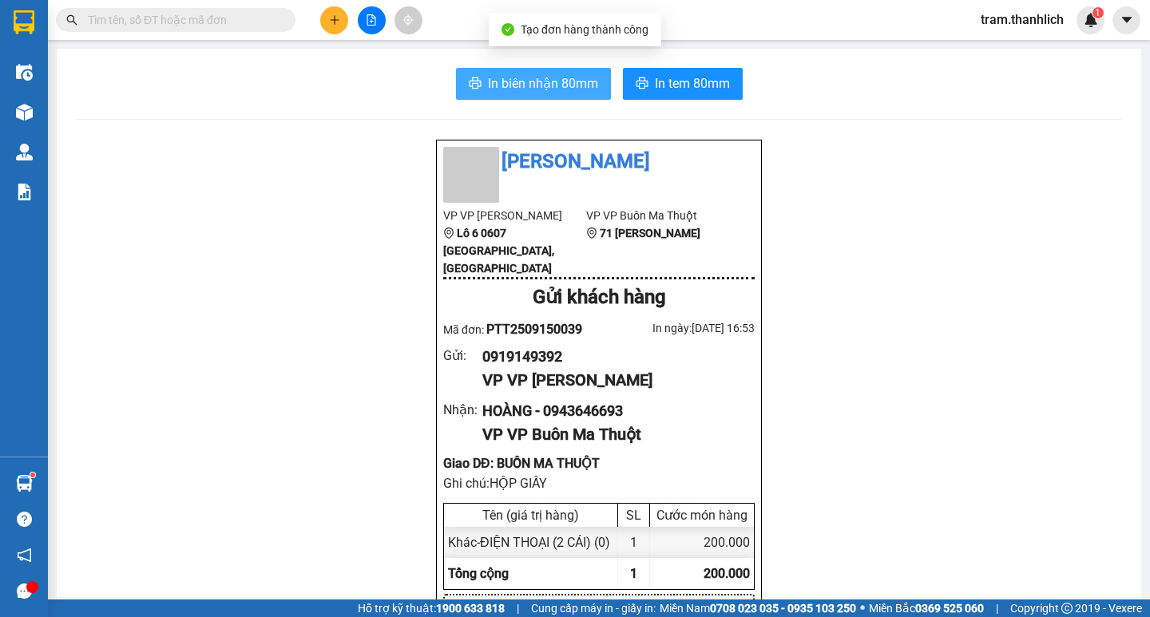
click at [536, 93] on span "In biên nhận 80mm" at bounding box center [543, 83] width 110 height 20
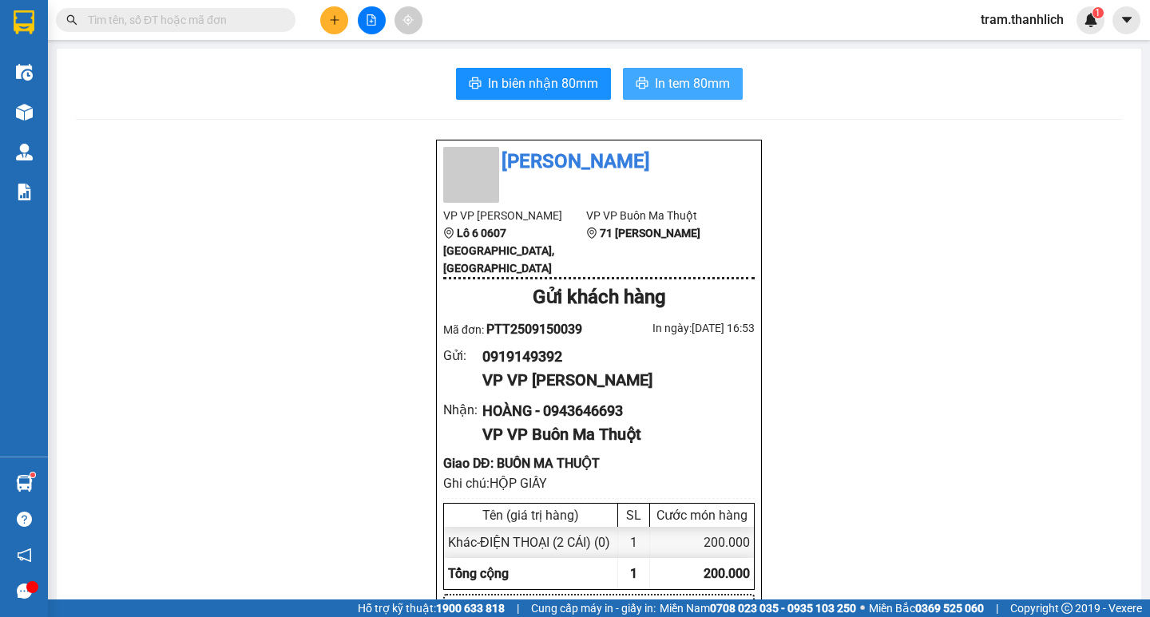
click at [703, 83] on span "In tem 80mm" at bounding box center [692, 83] width 75 height 20
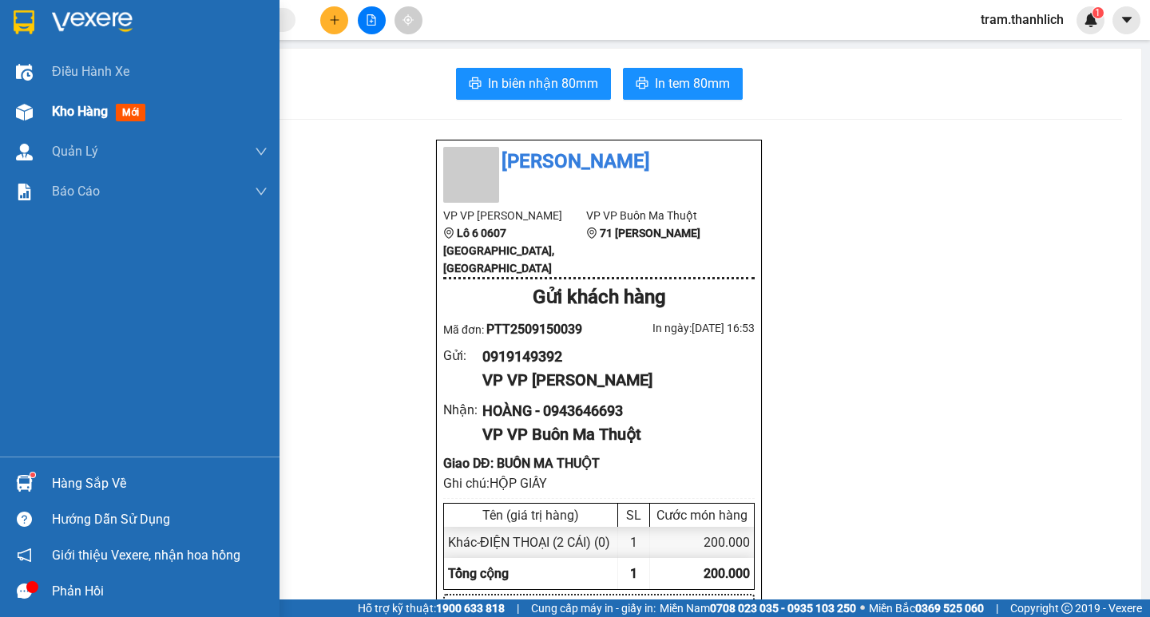
click at [37, 112] on div at bounding box center [24, 112] width 28 height 28
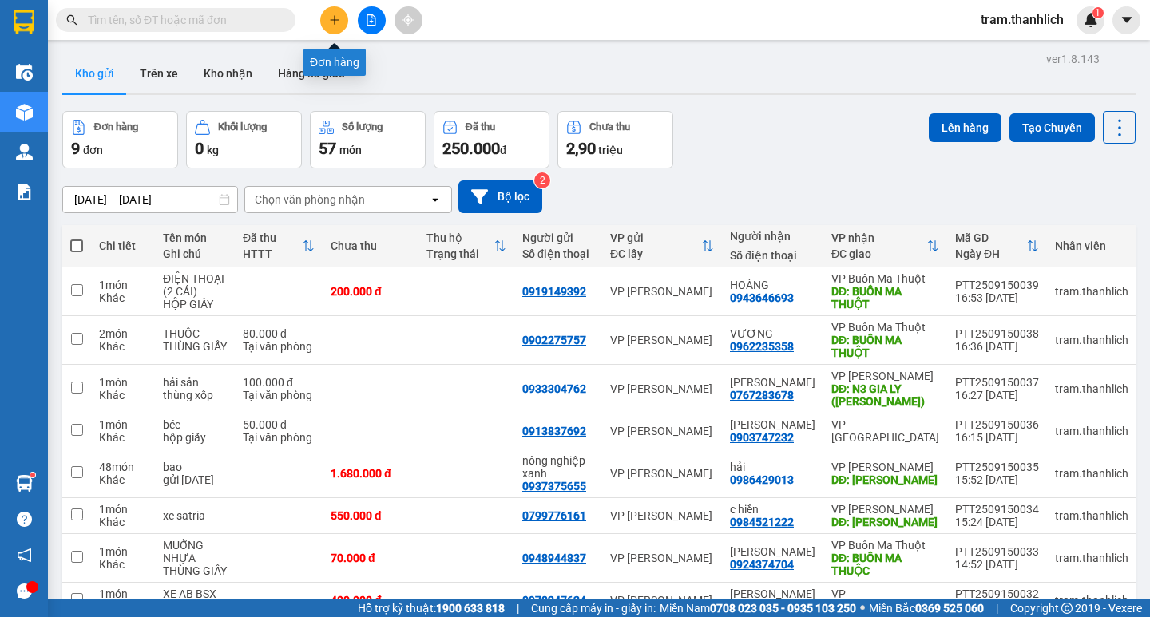
click at [329, 25] on icon "plus" at bounding box center [334, 19] width 11 height 11
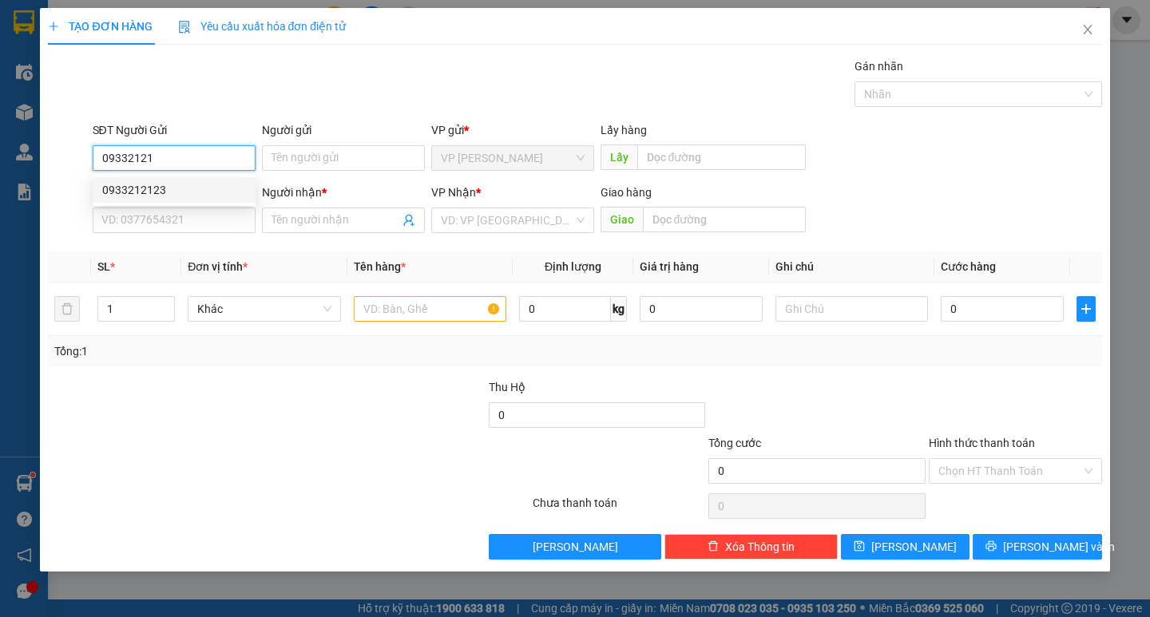
click at [168, 188] on div "0933212123" at bounding box center [174, 190] width 144 height 18
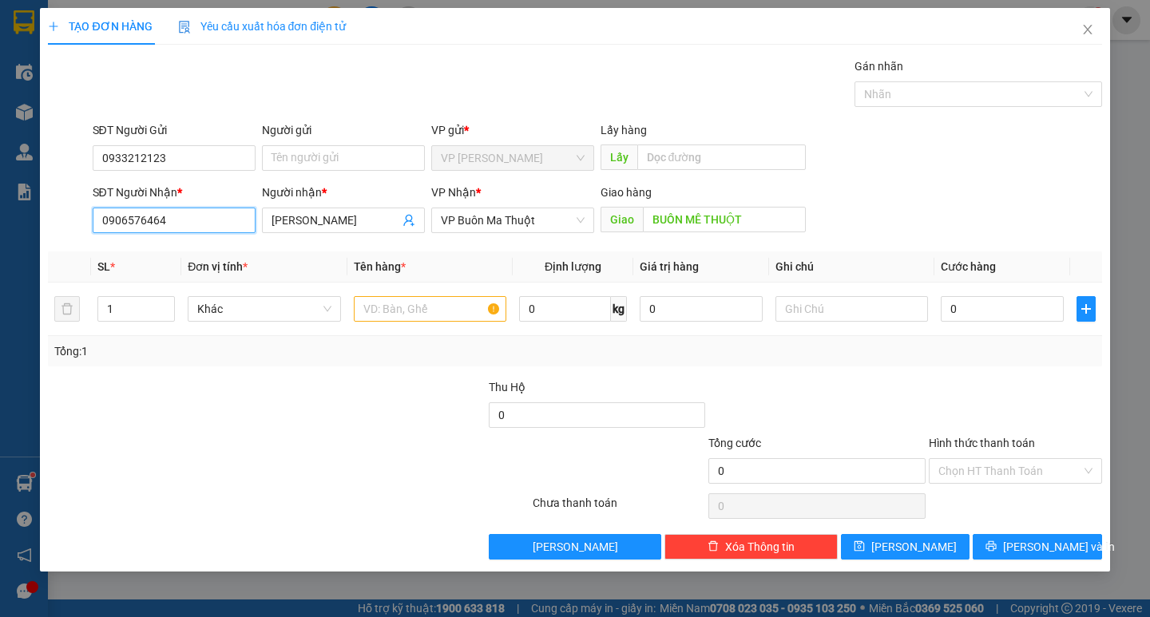
click at [207, 213] on input "0906576464" at bounding box center [174, 221] width 163 height 26
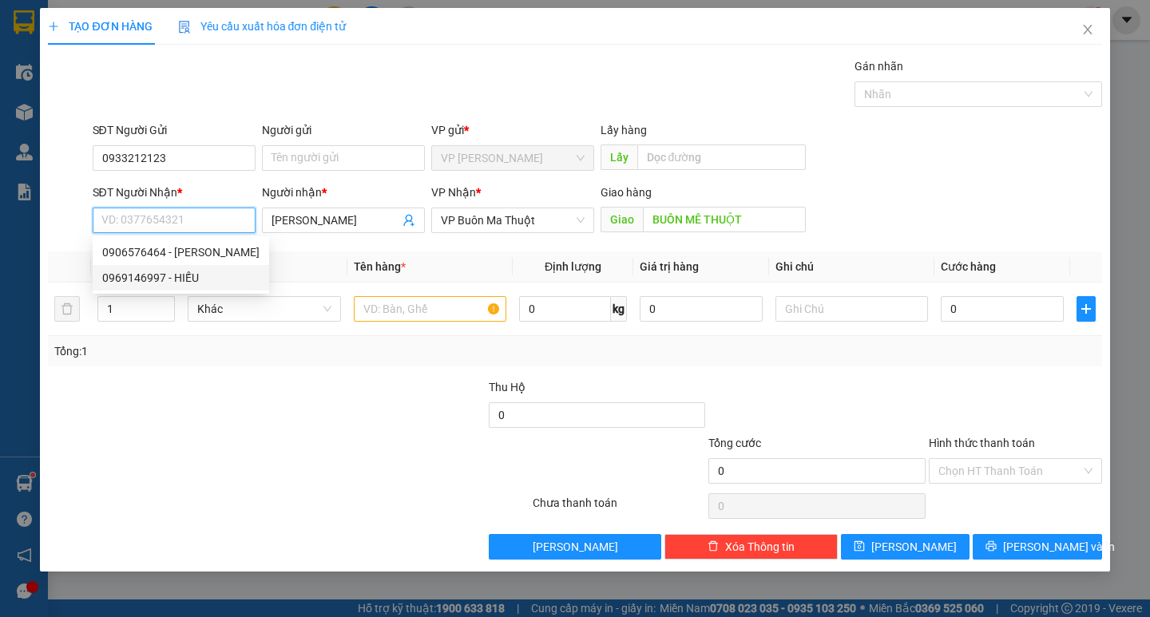
click at [185, 274] on div "0969146997 - HIẾU" at bounding box center [180, 278] width 157 height 18
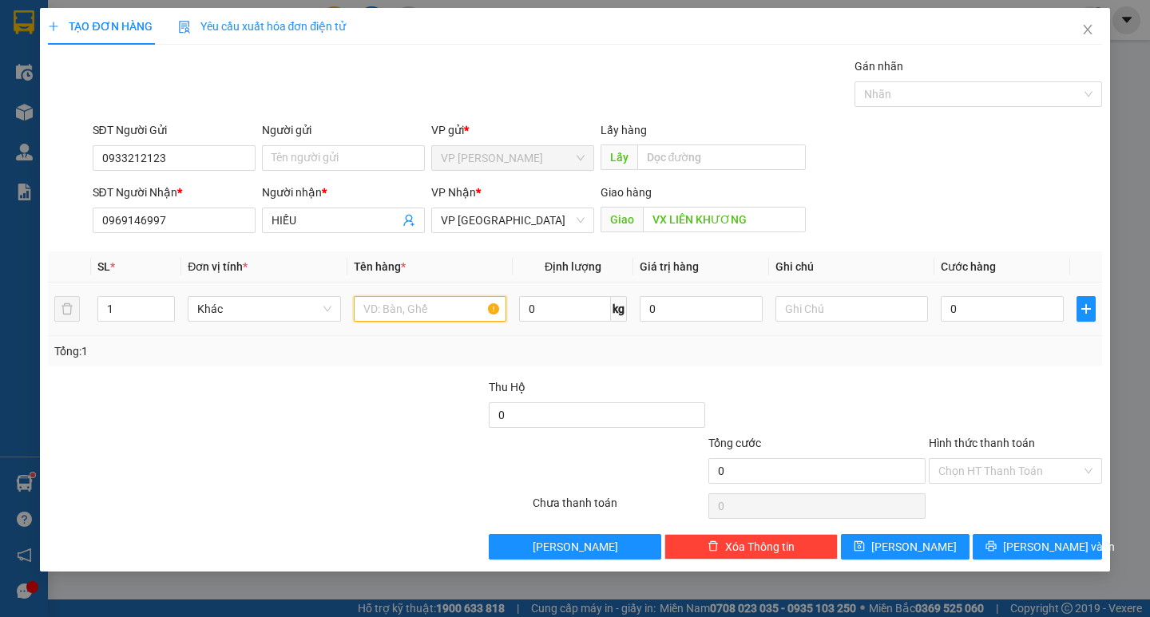
click at [396, 311] on input "text" at bounding box center [430, 309] width 152 height 26
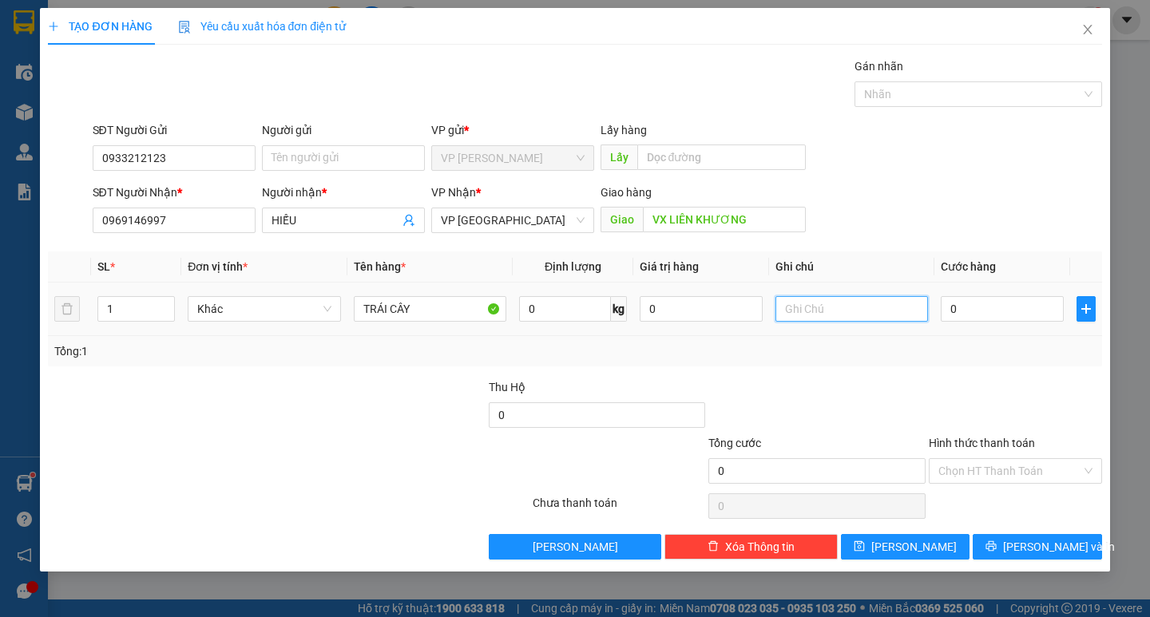
click at [842, 304] on input "text" at bounding box center [851, 309] width 152 height 26
click at [965, 316] on input "0" at bounding box center [1001, 309] width 123 height 26
click at [990, 470] on input "Hình thức thanh toán" at bounding box center [1009, 471] width 143 height 24
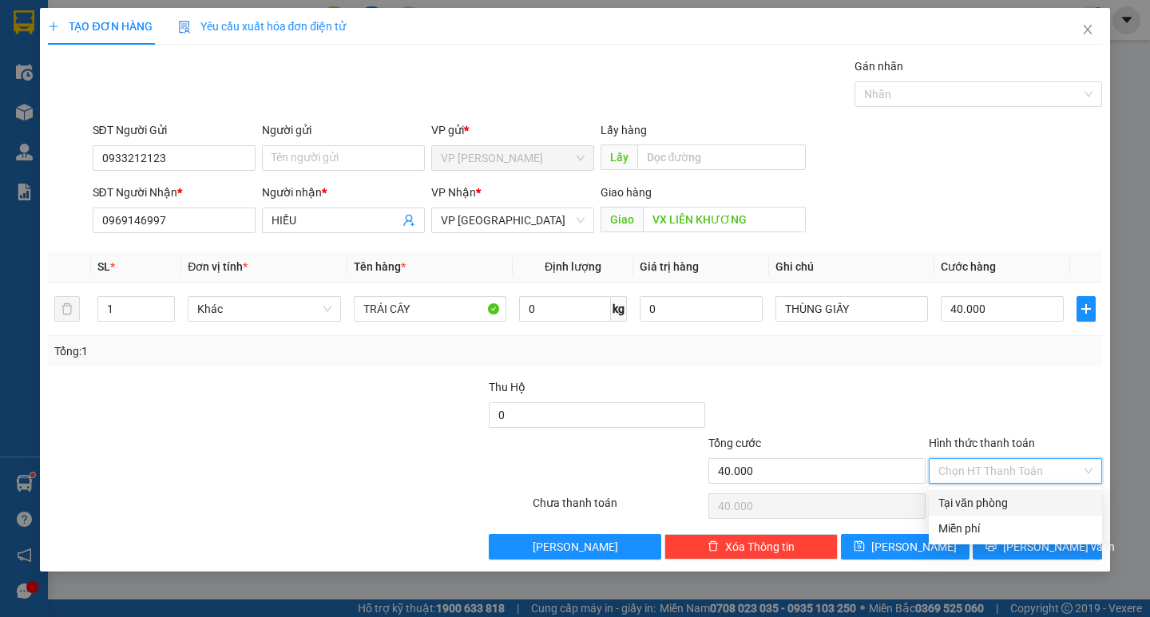
click at [989, 498] on div "Tại văn phòng" at bounding box center [1015, 503] width 154 height 18
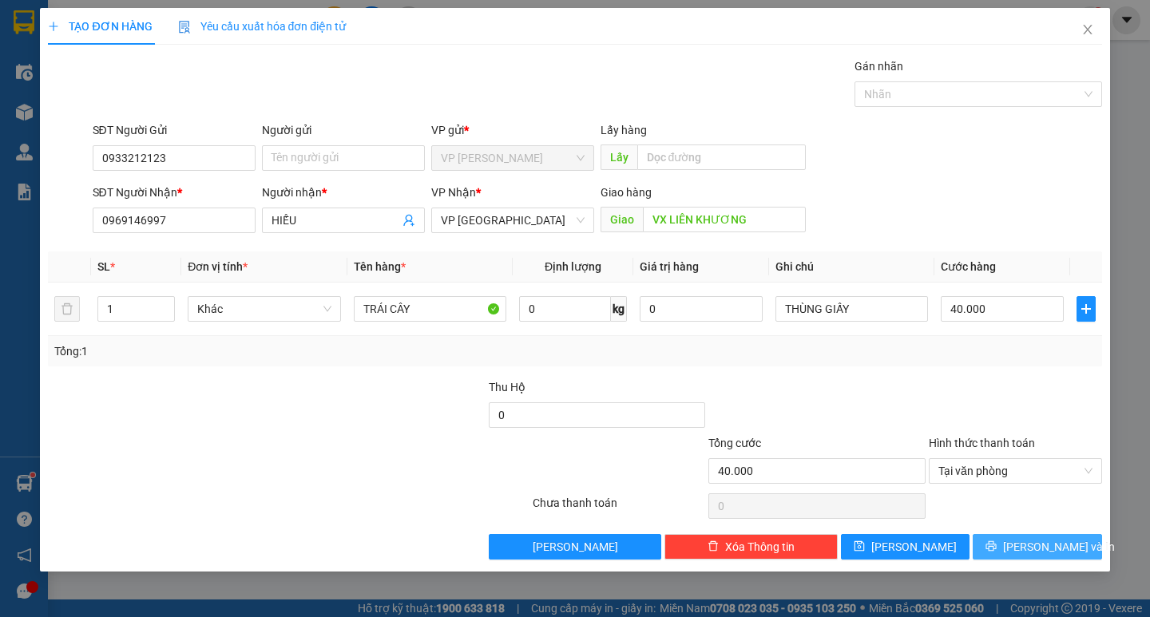
click at [996, 550] on icon "printer" at bounding box center [990, 545] width 11 height 11
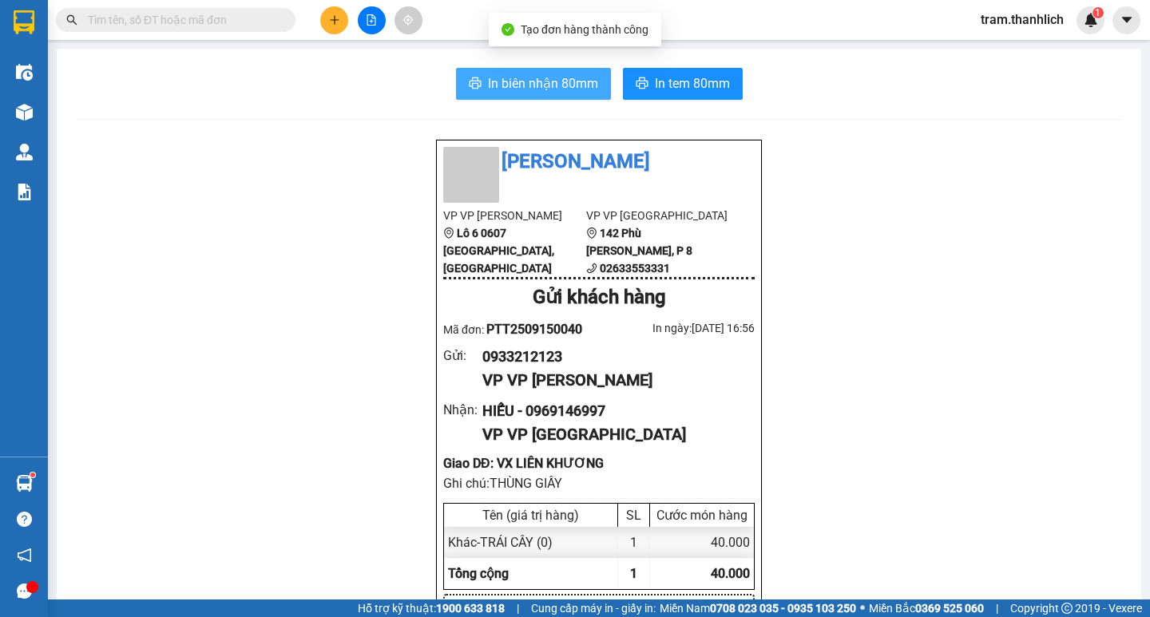
click at [520, 83] on span "In biên nhận 80mm" at bounding box center [543, 83] width 110 height 20
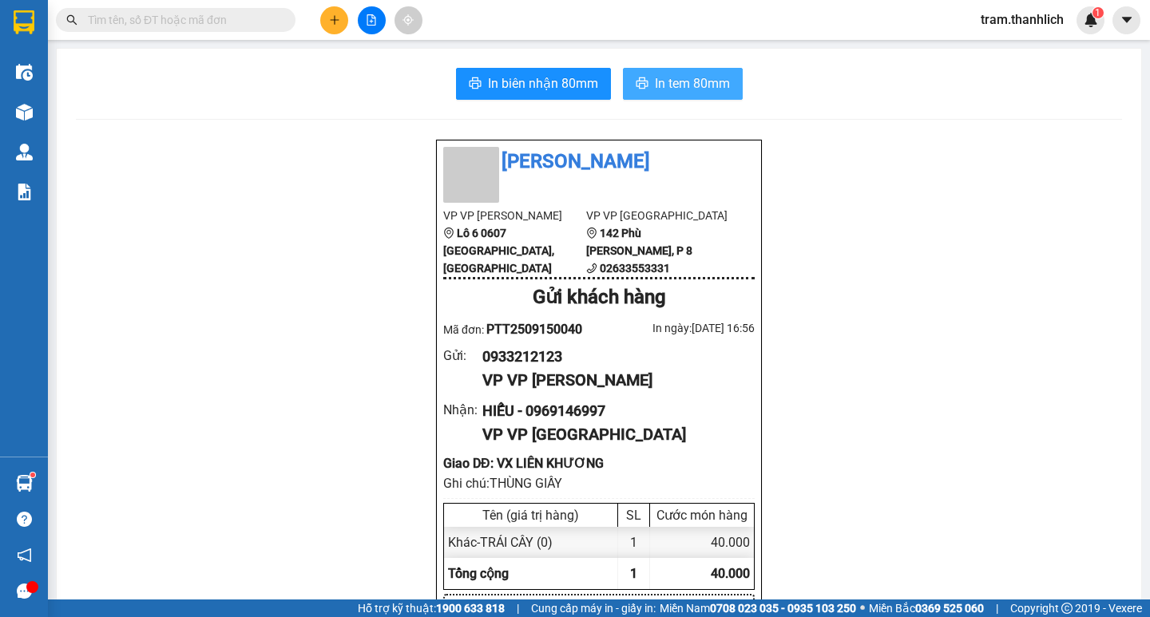
click at [706, 81] on span "In tem 80mm" at bounding box center [692, 83] width 75 height 20
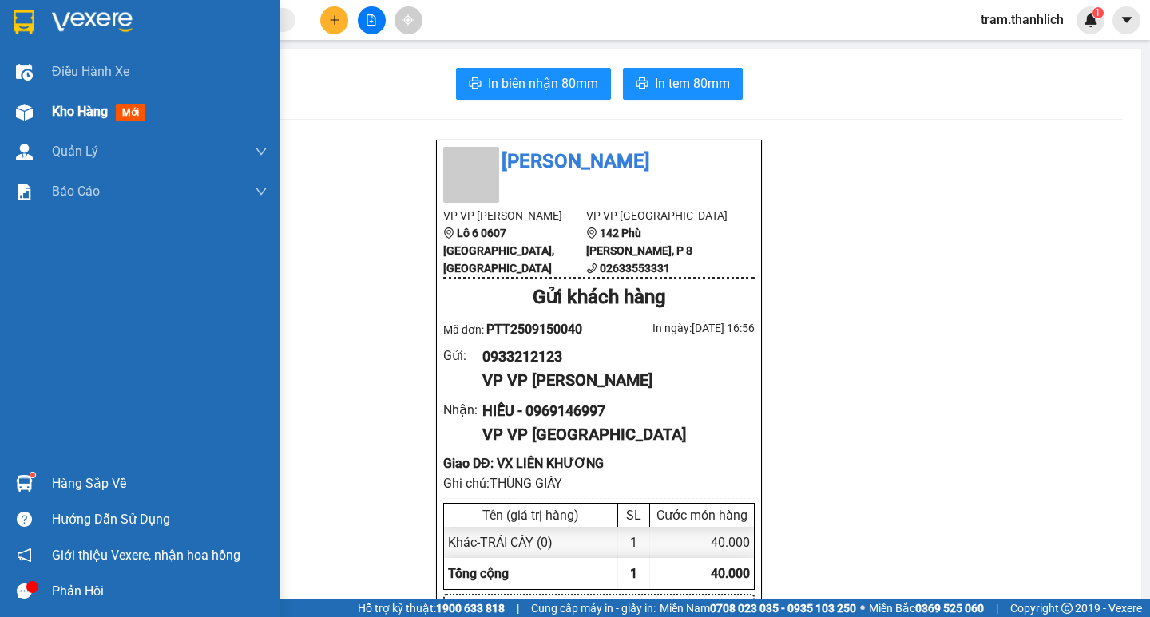
click at [39, 104] on div "Kho hàng mới" at bounding box center [139, 112] width 279 height 40
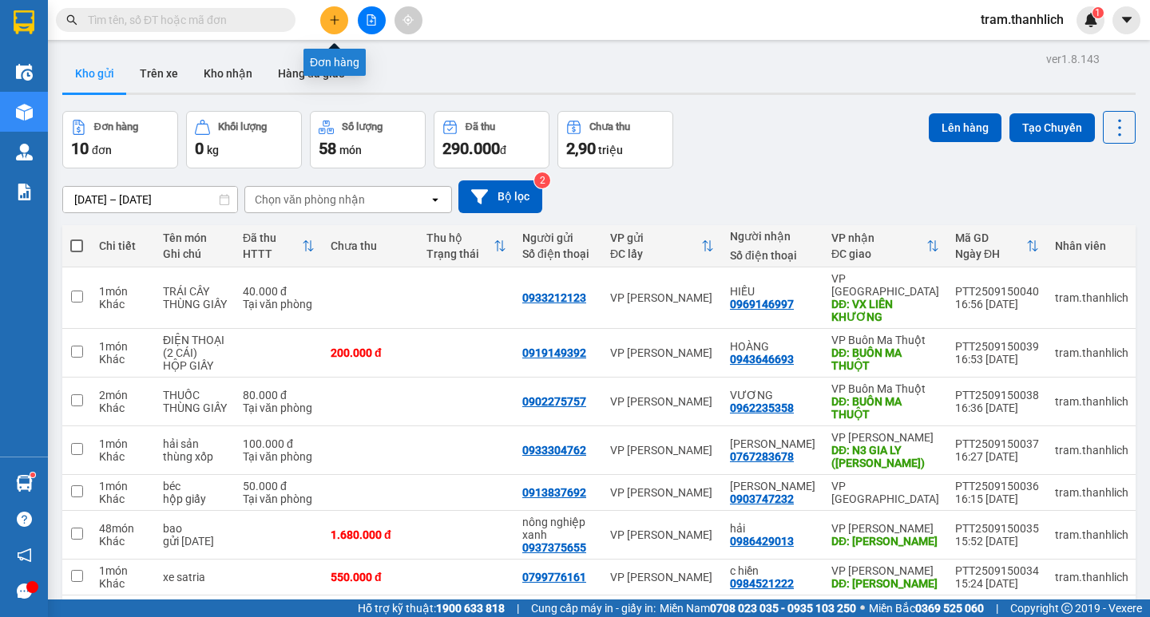
click at [332, 25] on icon "plus" at bounding box center [334, 19] width 11 height 11
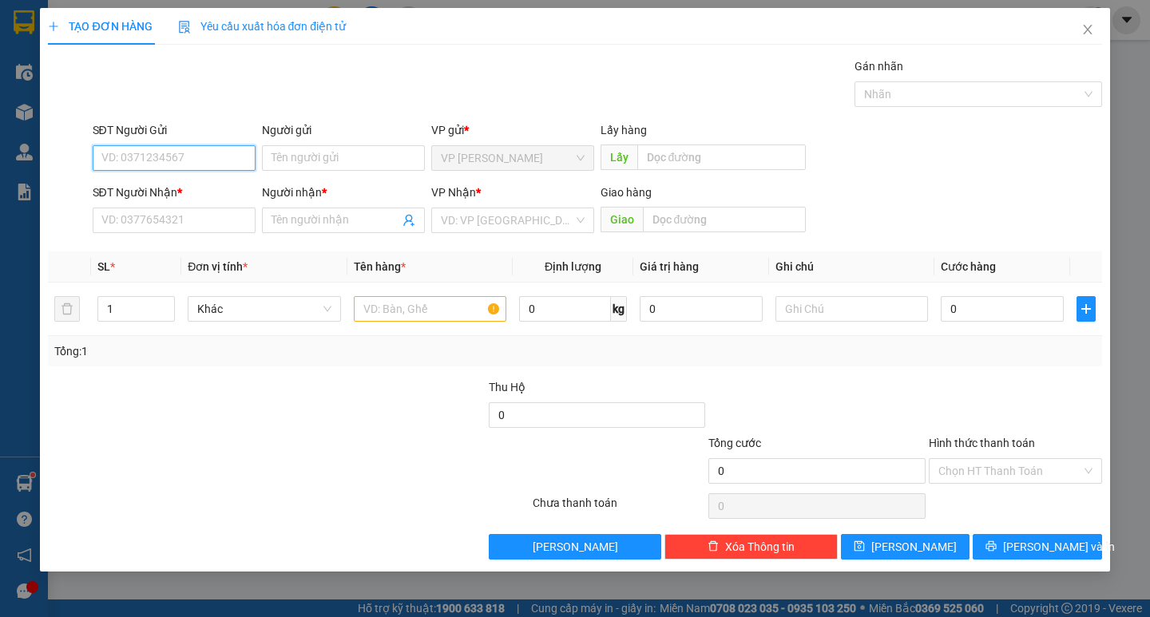
click at [143, 159] on input "SĐT Người Gửi" at bounding box center [174, 158] width 163 height 26
click at [142, 184] on div "0357058923" at bounding box center [174, 190] width 144 height 18
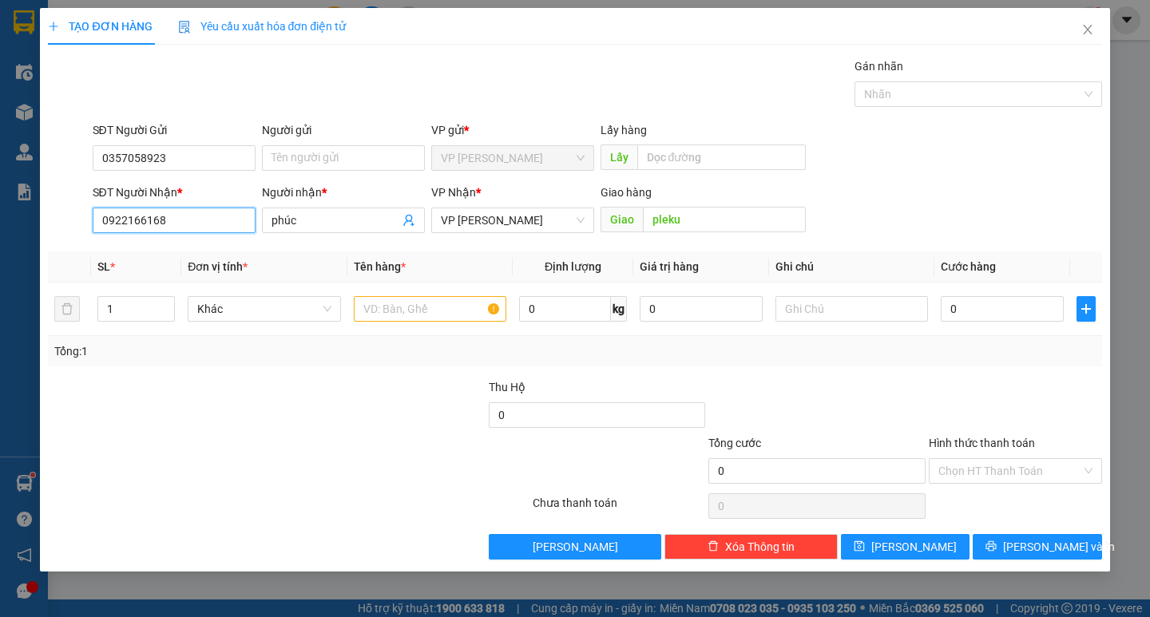
click at [206, 218] on input "0922166168" at bounding box center [174, 221] width 163 height 26
click at [207, 218] on input "0922166168" at bounding box center [174, 221] width 163 height 26
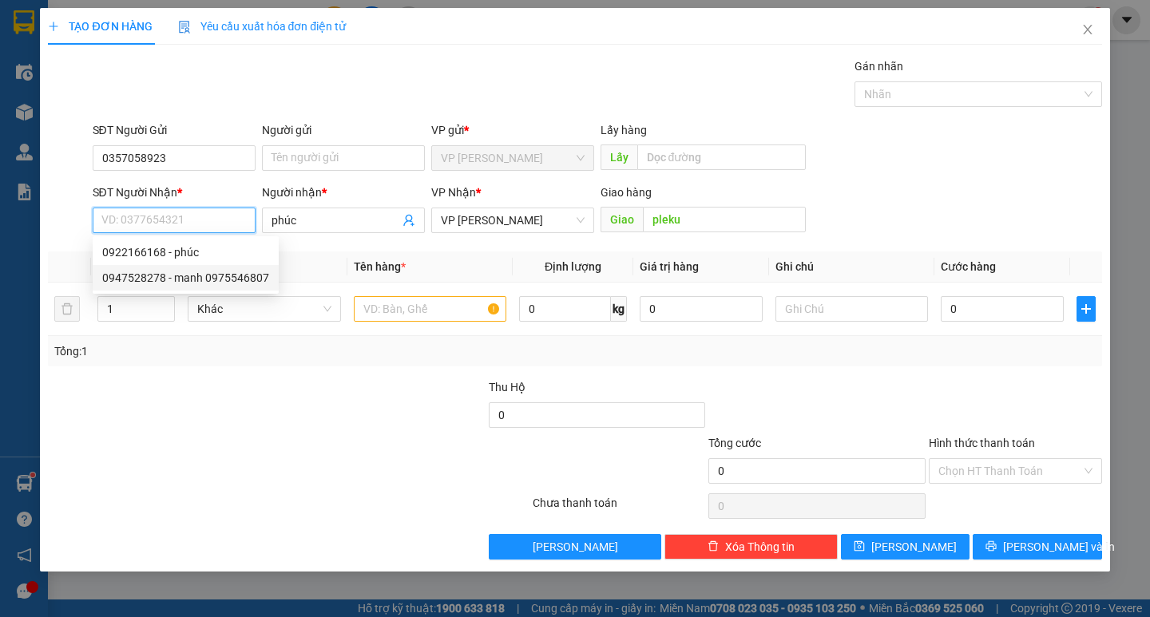
click at [204, 286] on div "0947528278 - manh 0975546807" at bounding box center [185, 278] width 167 height 18
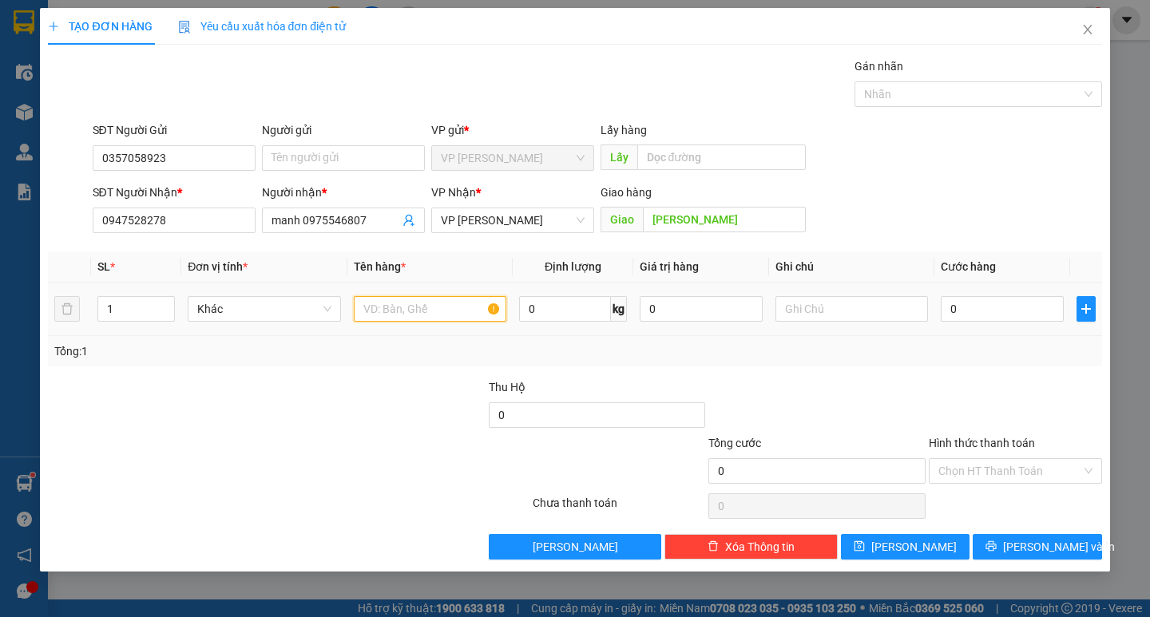
click at [412, 310] on input "text" at bounding box center [430, 309] width 152 height 26
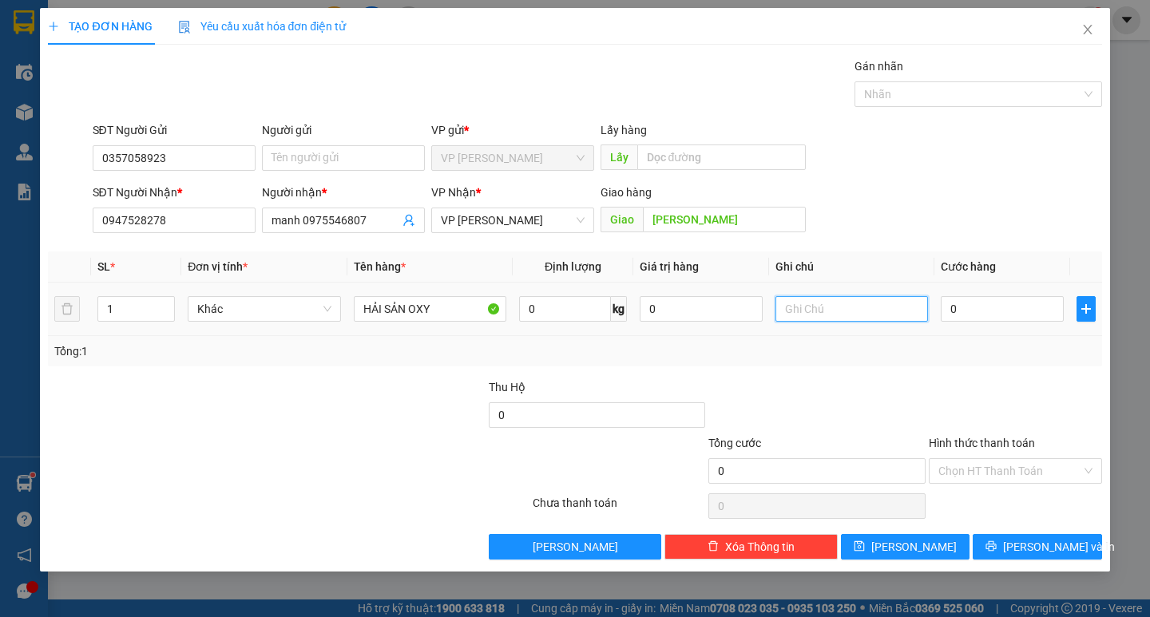
click at [853, 311] on input "text" at bounding box center [851, 309] width 152 height 26
click at [987, 306] on input "0" at bounding box center [1001, 309] width 123 height 26
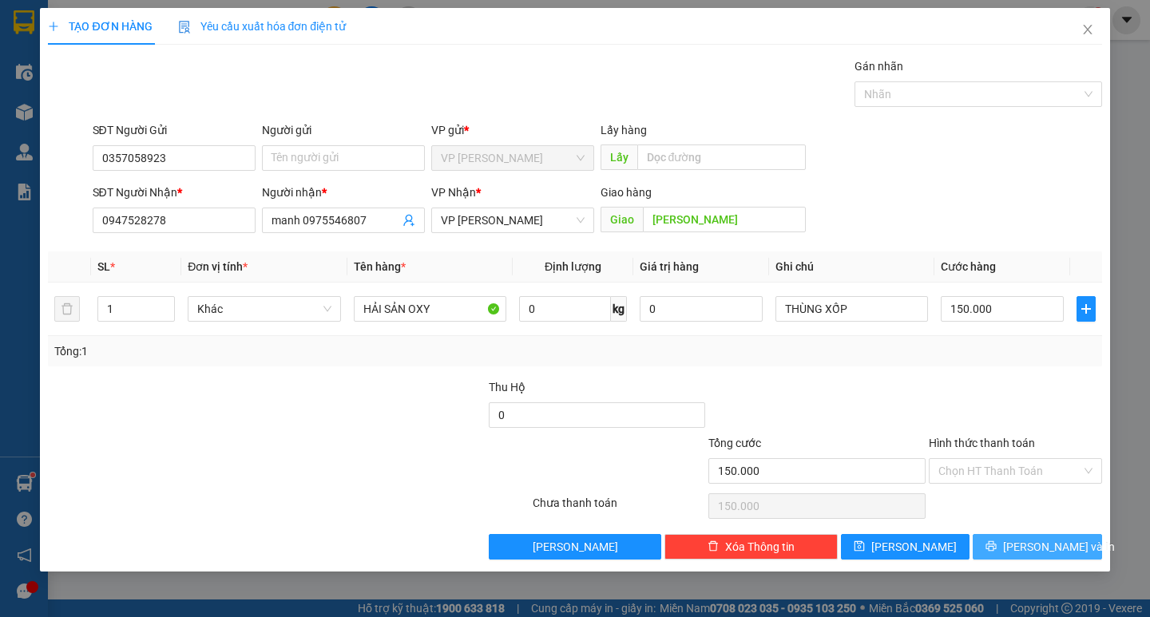
click at [1040, 557] on button "[PERSON_NAME] và In" at bounding box center [1036, 547] width 129 height 26
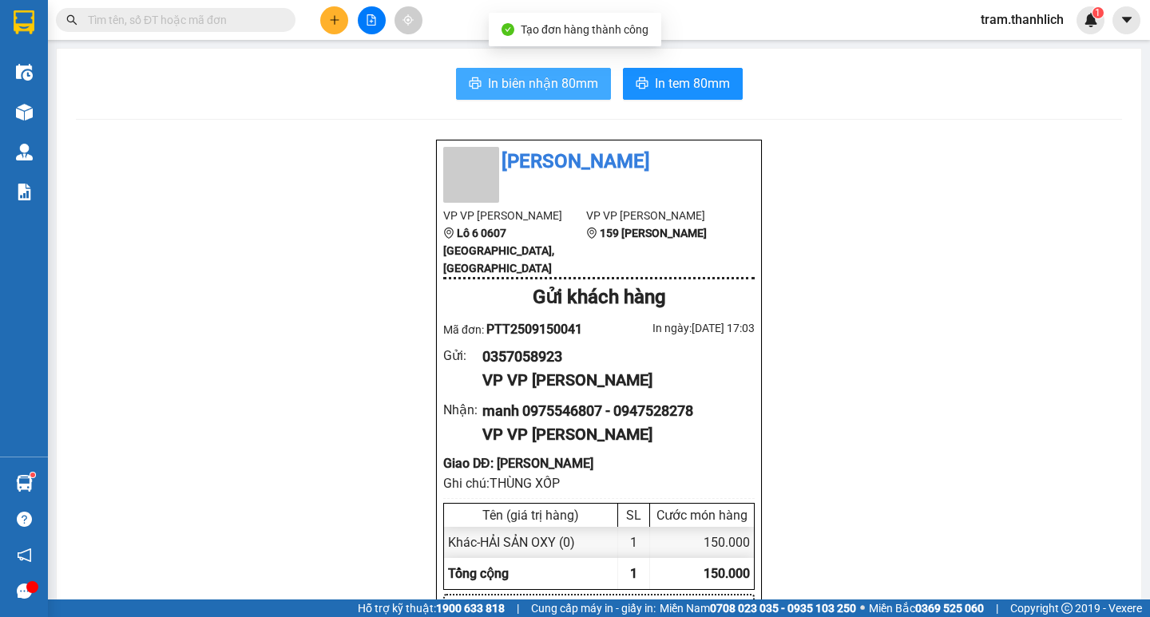
click at [527, 83] on span "In biên nhận 80mm" at bounding box center [543, 83] width 110 height 20
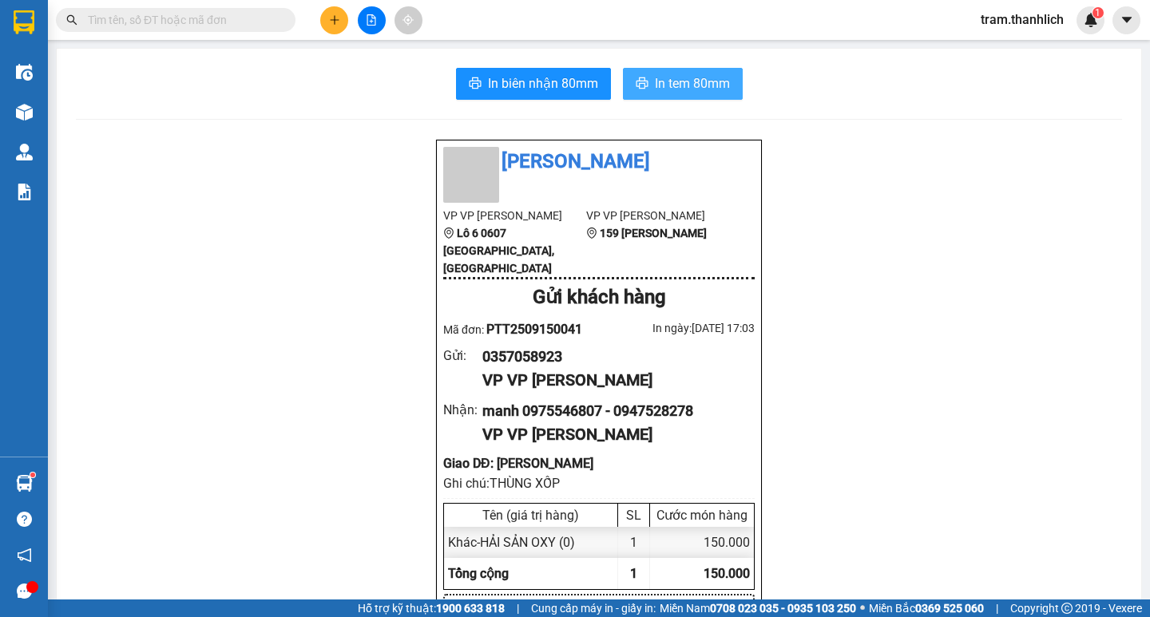
click at [672, 92] on span "In tem 80mm" at bounding box center [692, 83] width 75 height 20
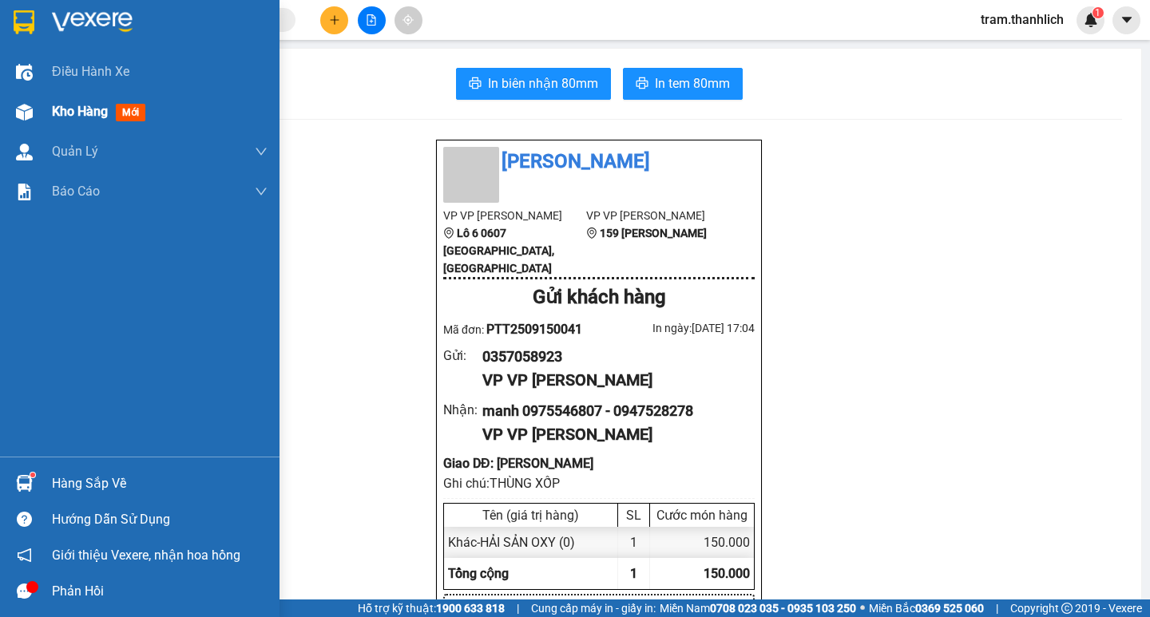
click at [99, 119] on span "Kho hàng" at bounding box center [80, 111] width 56 height 15
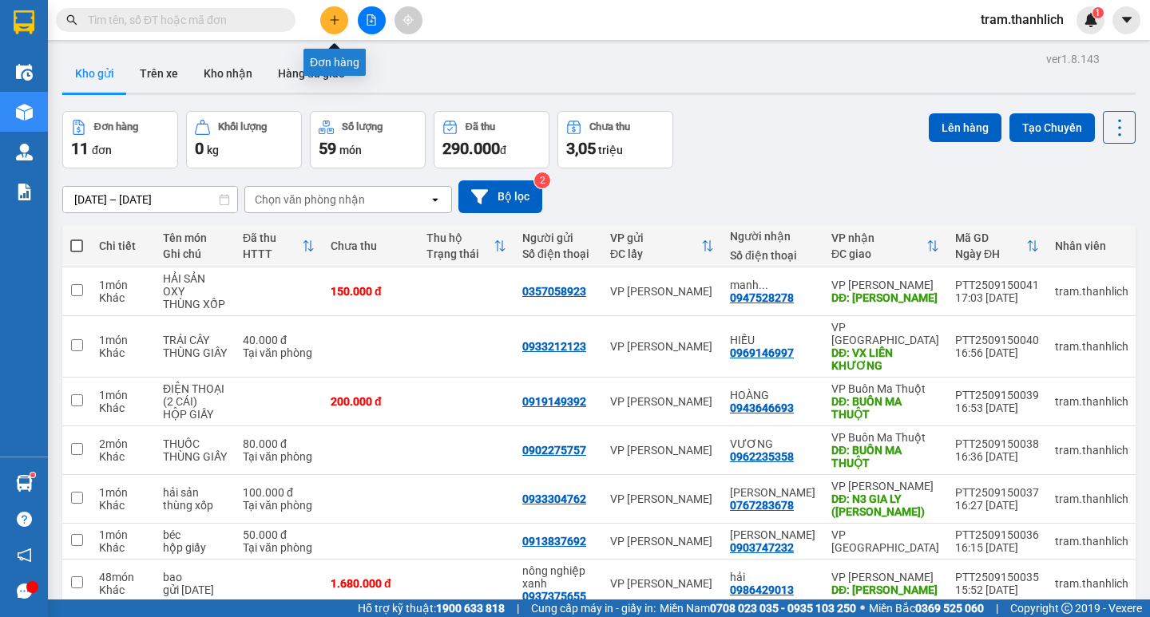
click at [327, 21] on button at bounding box center [334, 20] width 28 height 28
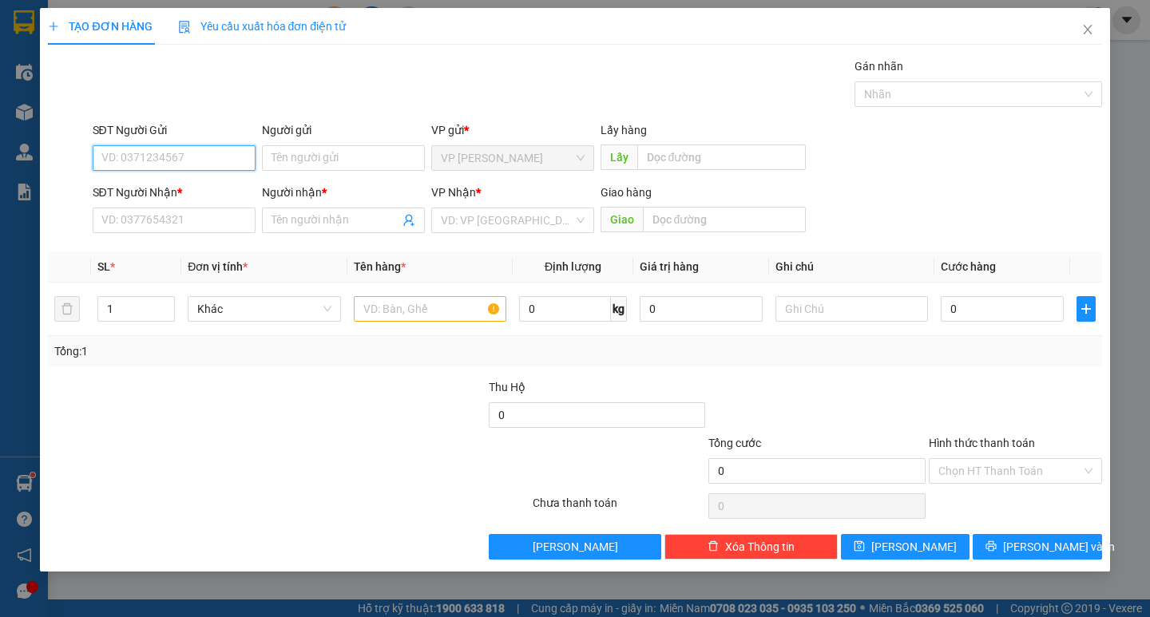
click at [164, 168] on input "SĐT Người Gửi" at bounding box center [174, 158] width 163 height 26
drag, startPoint x: 154, startPoint y: 187, endPoint x: 164, endPoint y: 196, distance: 14.1
click at [155, 188] on div "0987120727" at bounding box center [174, 190] width 144 height 18
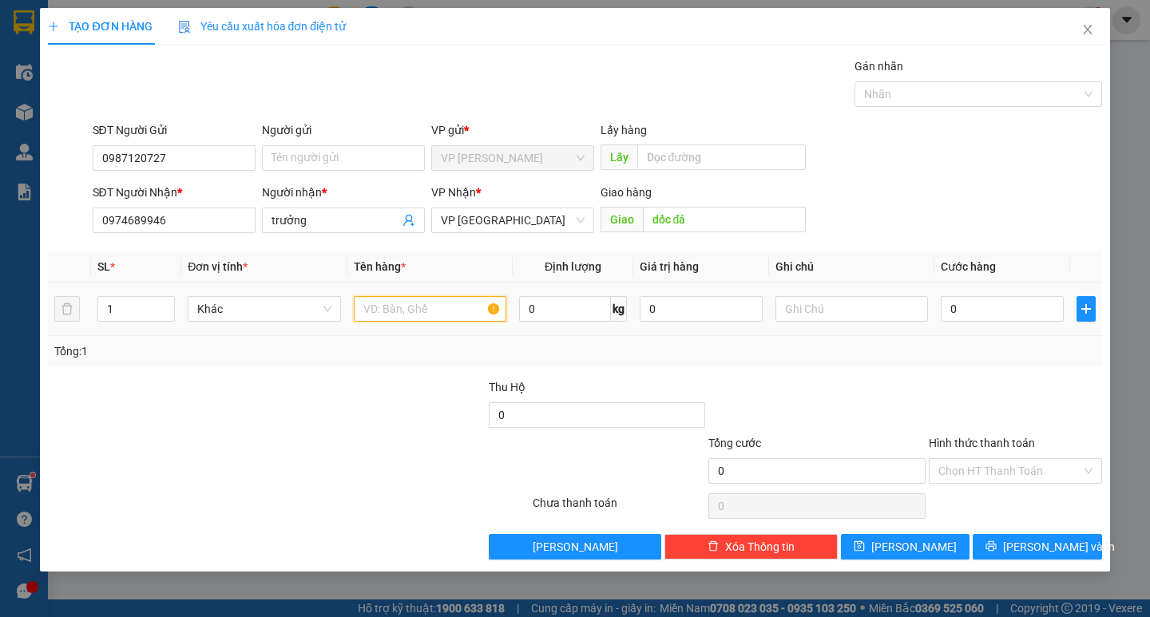
click at [444, 314] on input "text" at bounding box center [430, 309] width 152 height 26
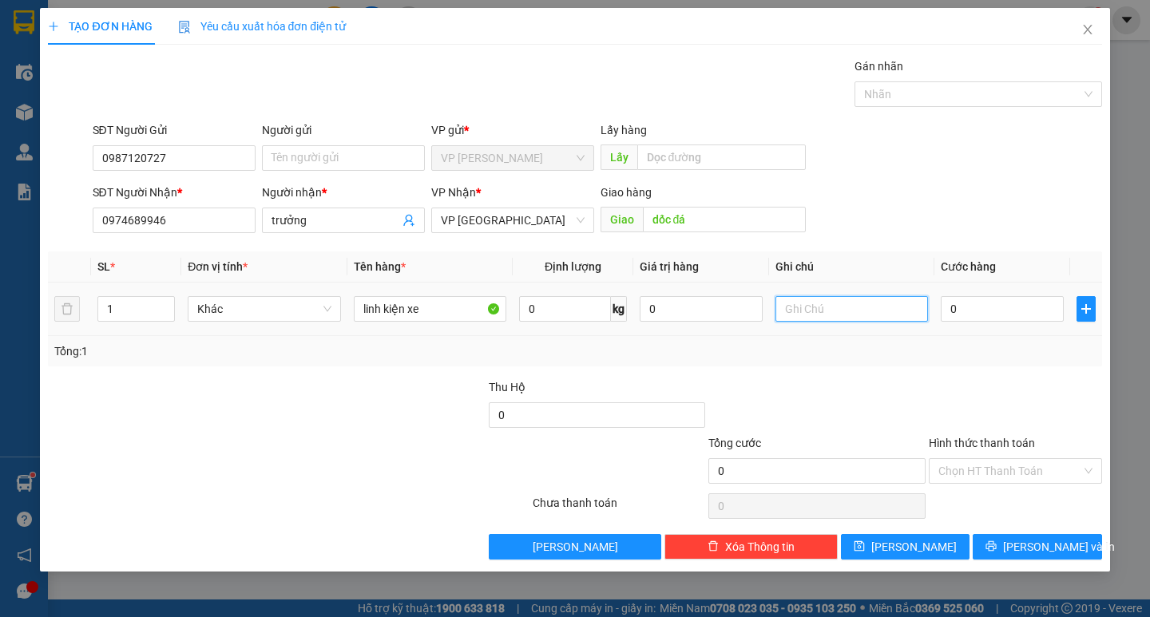
click at [855, 312] on input "text" at bounding box center [851, 309] width 152 height 26
click at [1013, 310] on input "0" at bounding box center [1001, 309] width 123 height 26
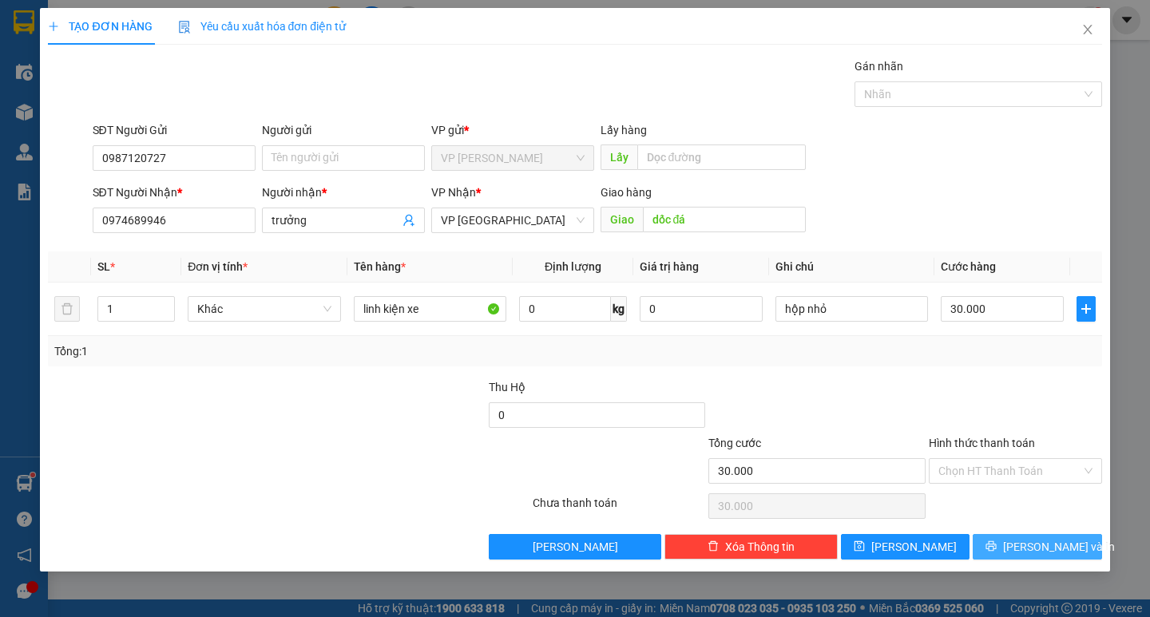
click at [1045, 549] on span "[PERSON_NAME] và In" at bounding box center [1059, 547] width 112 height 18
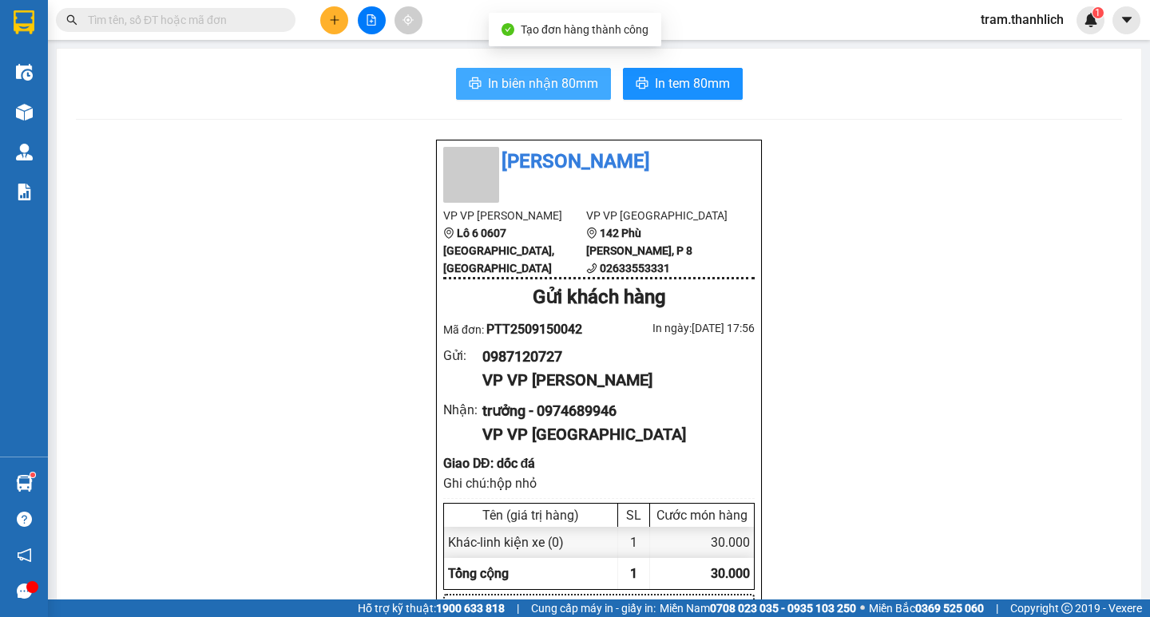
click at [532, 97] on button "In biên nhận 80mm" at bounding box center [533, 84] width 155 height 32
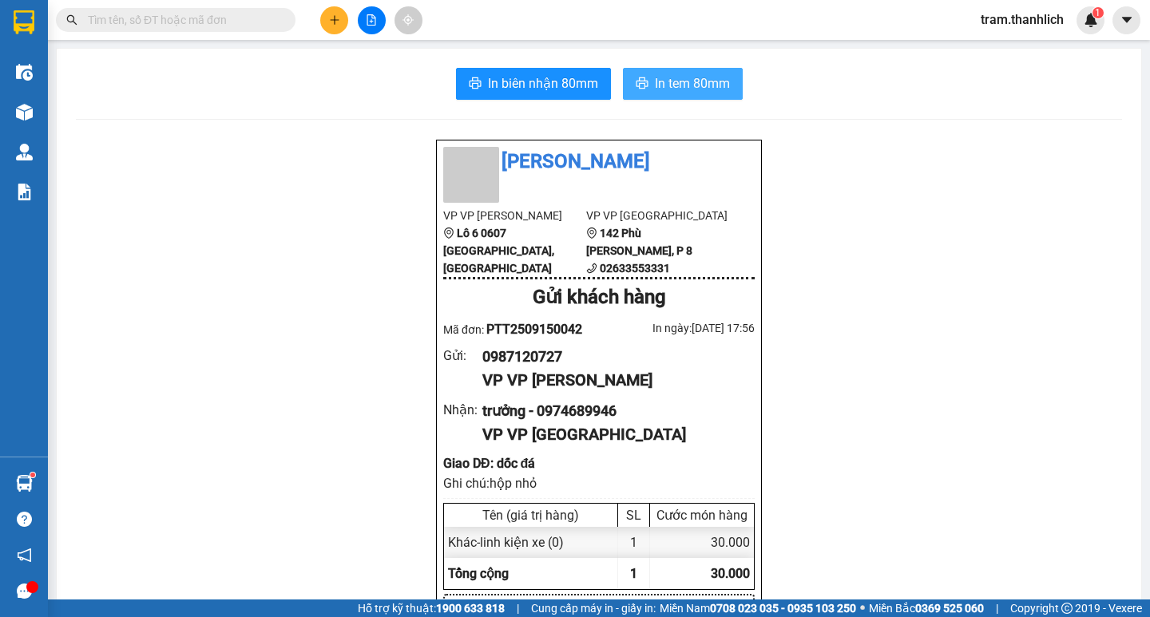
click at [673, 97] on button "In tem 80mm" at bounding box center [683, 84] width 120 height 32
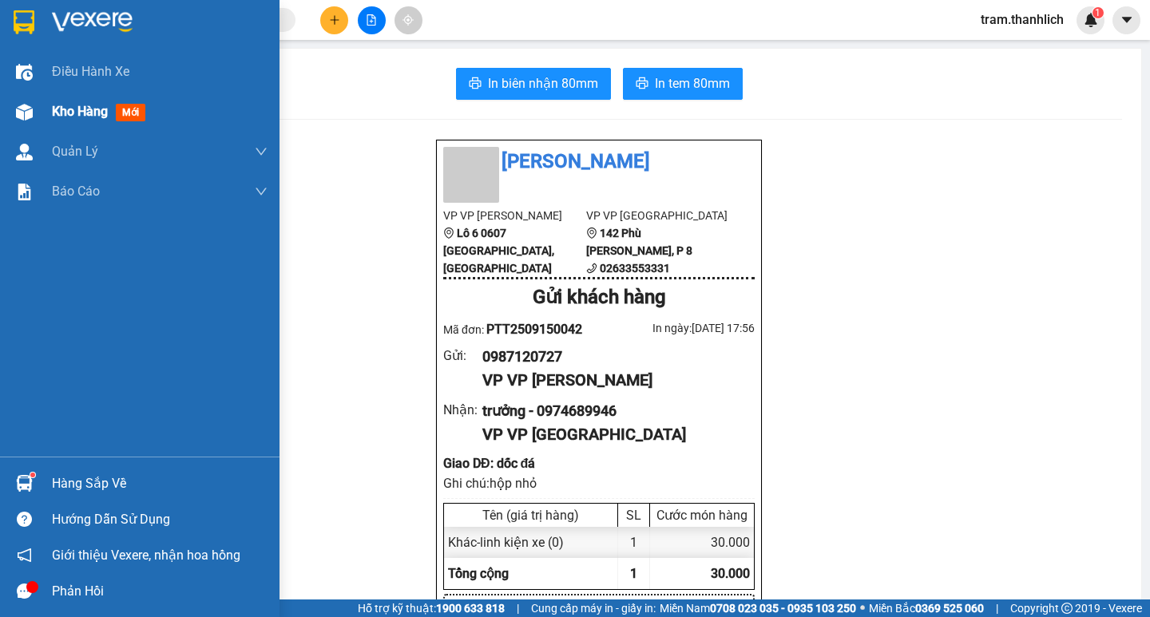
click at [60, 126] on div "Kho hàng mới" at bounding box center [160, 112] width 216 height 40
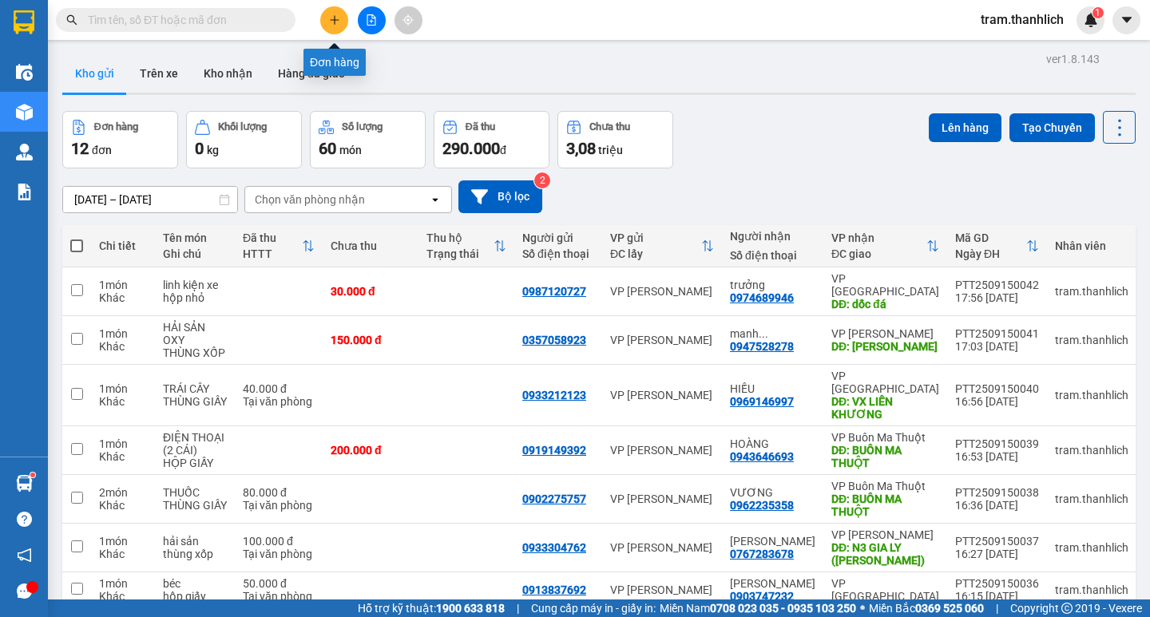
click at [331, 29] on button at bounding box center [334, 20] width 28 height 28
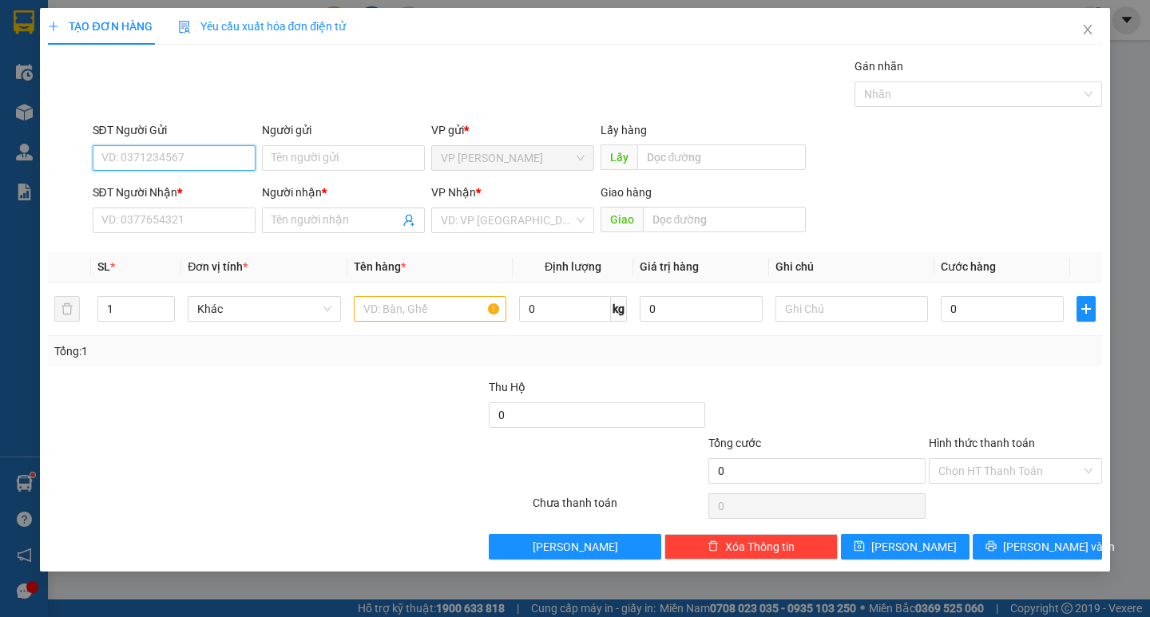
paste input "0907190475"
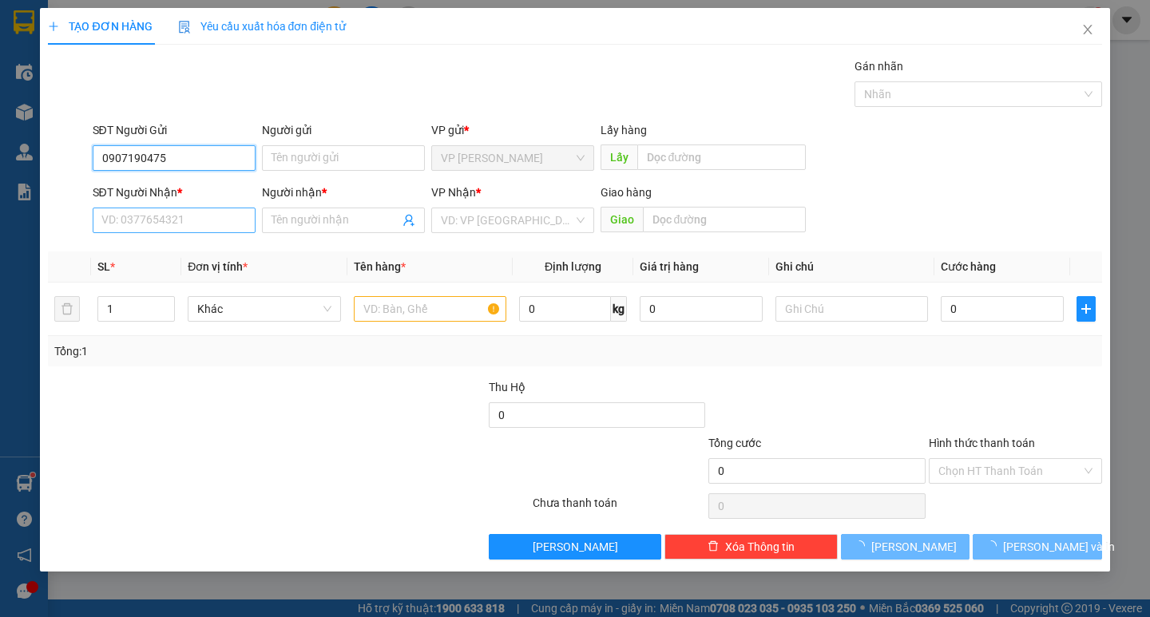
type input "0907190475"
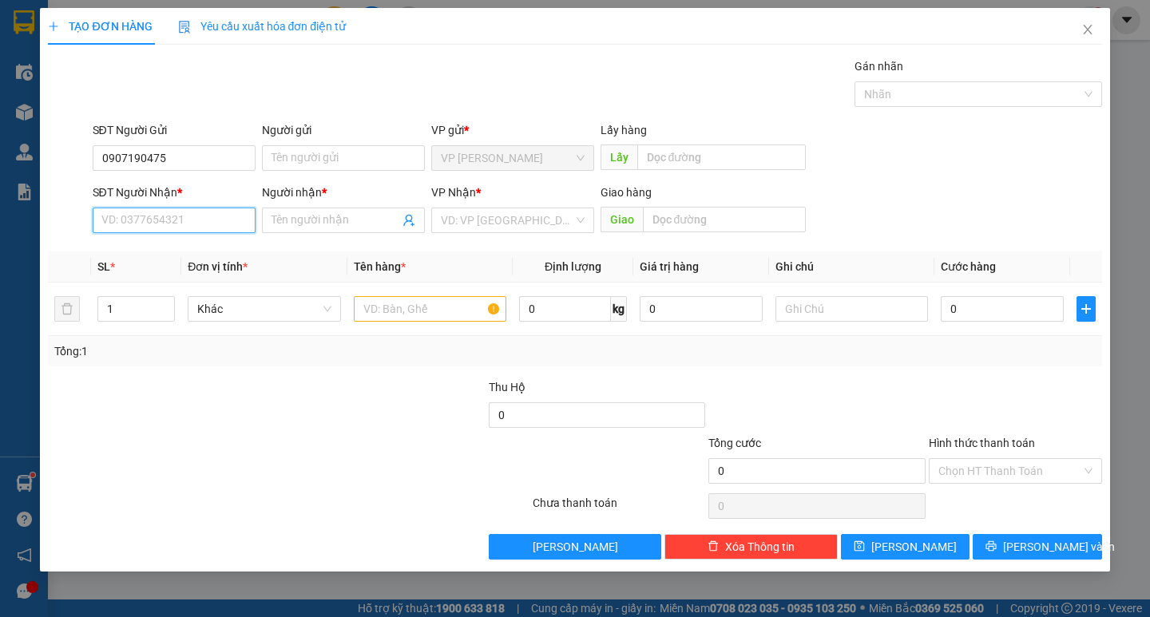
click at [199, 223] on input "SĐT Người Nhận *" at bounding box center [174, 221] width 163 height 26
paste input "0907190475"
type input "0907190475"
click at [163, 254] on div "0907190475 - nghĩa" at bounding box center [174, 252] width 144 height 18
type input "nghĩa"
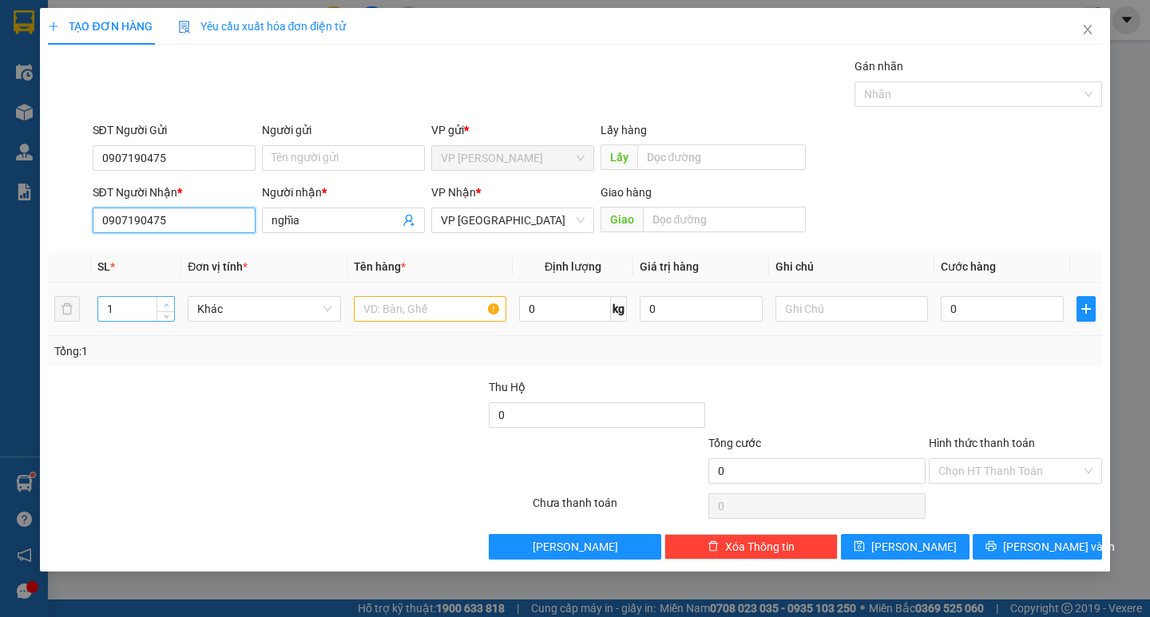
type input "0907190475"
type input "2"
click at [164, 304] on icon "up" at bounding box center [167, 306] width 6 height 6
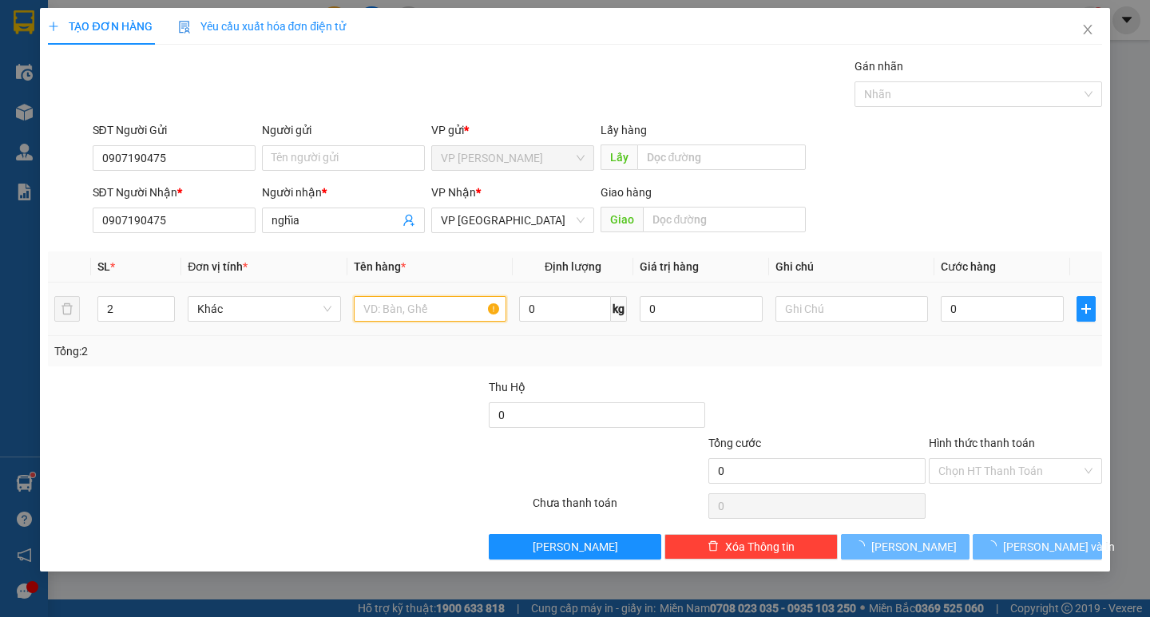
click at [360, 312] on input "text" at bounding box center [430, 309] width 152 height 26
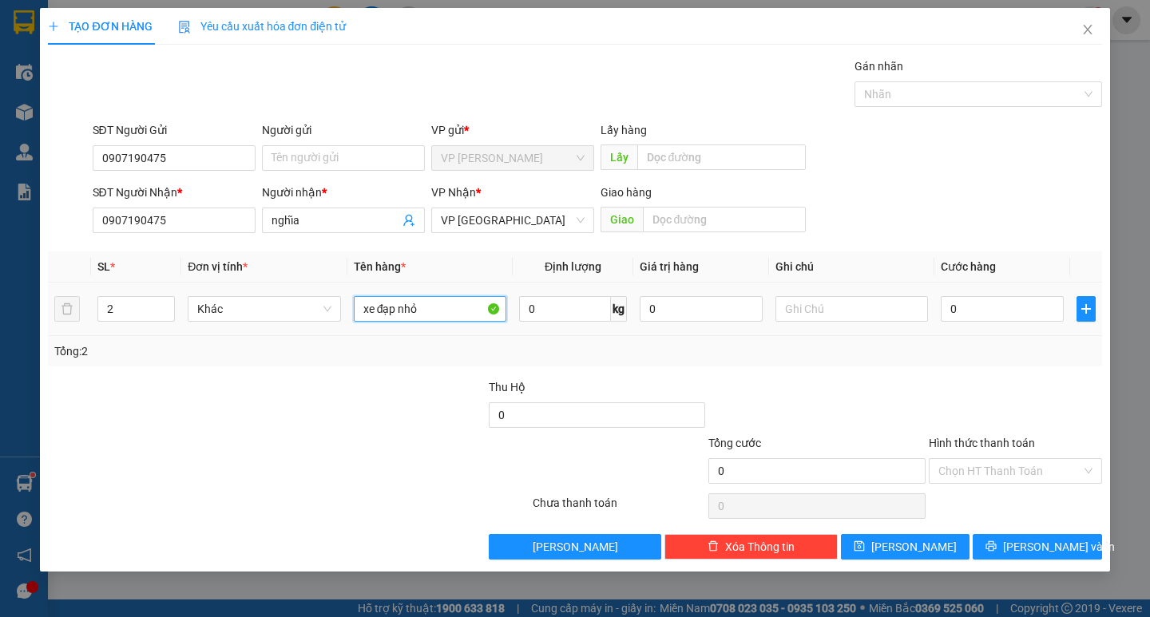
type input "xe đạp nhỏ"
click at [1039, 295] on div "0" at bounding box center [1001, 309] width 123 height 32
click at [1028, 315] on input "0" at bounding box center [1001, 309] width 123 height 26
type input "3"
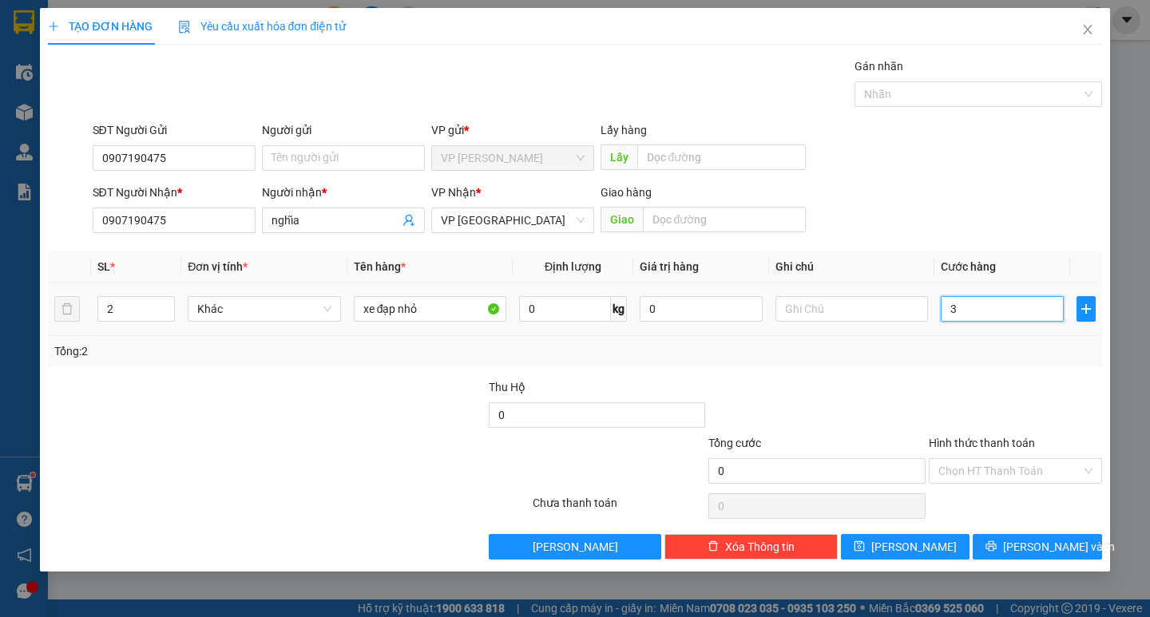
type input "3"
type input "30"
type input "300"
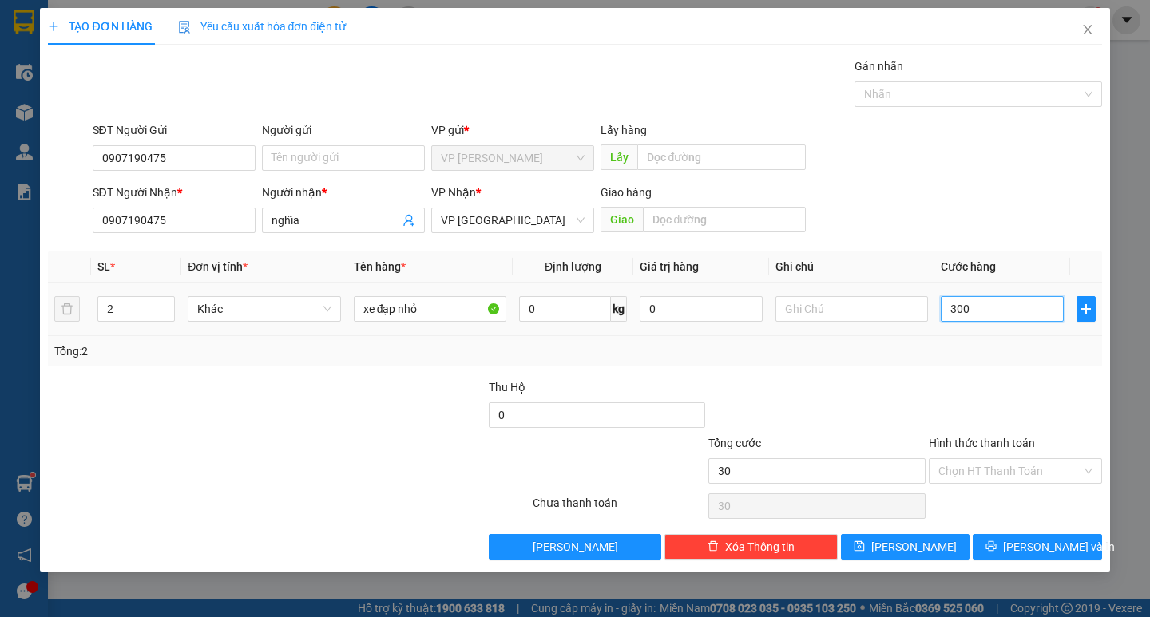
type input "300"
type input "3.000"
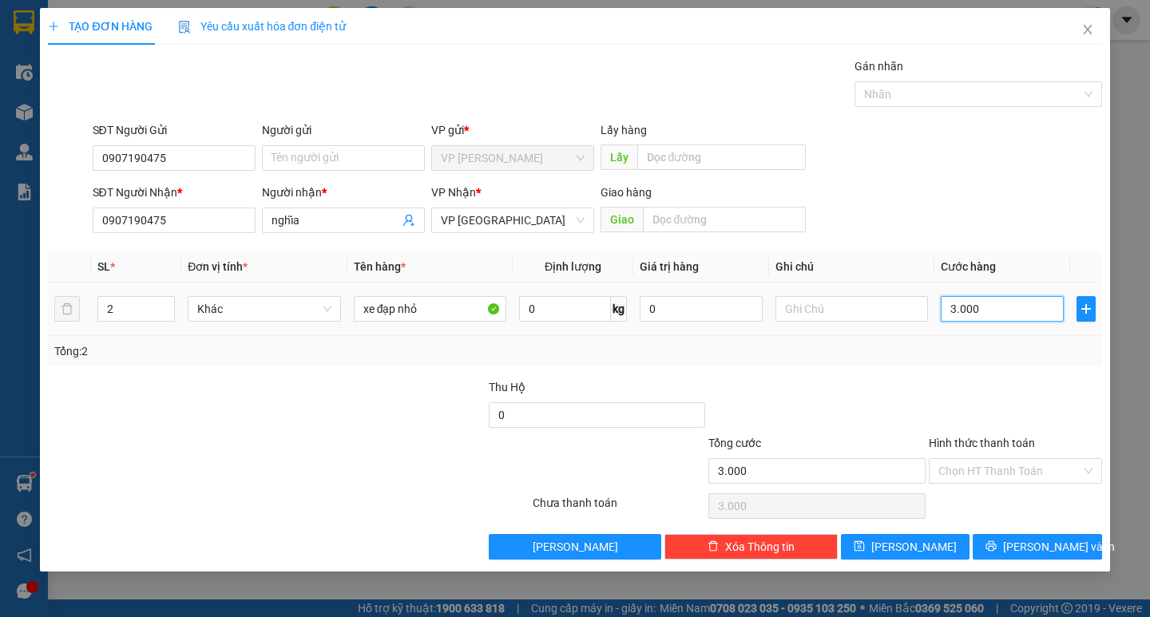
type input "30.000"
type input "300.000"
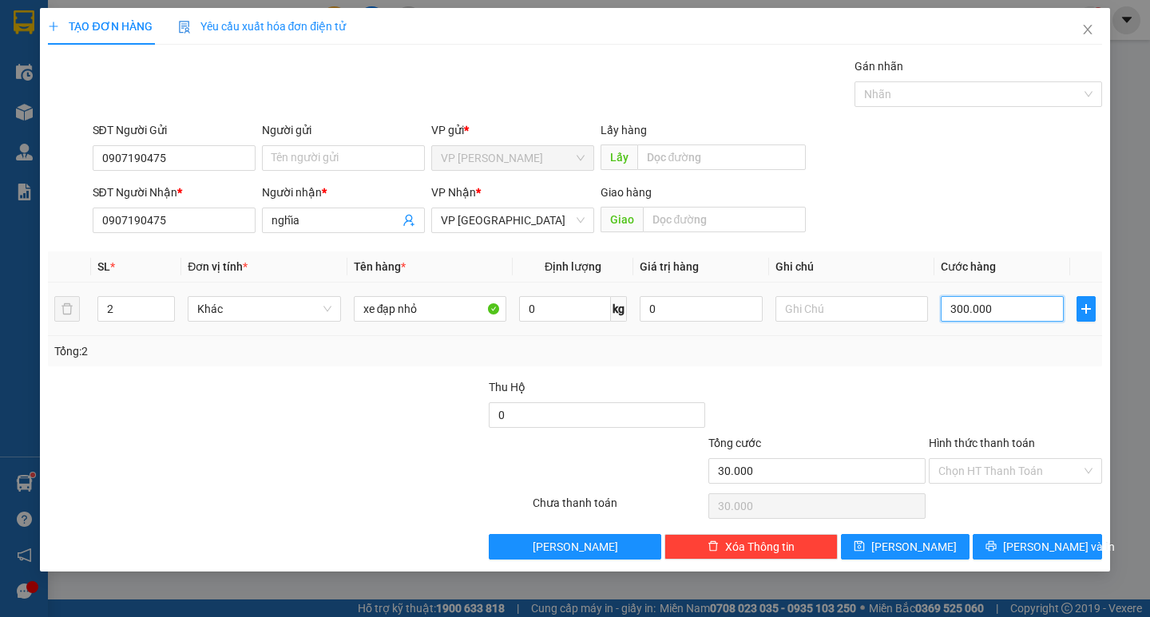
type input "300.000"
click at [882, 316] on input "text" at bounding box center [851, 309] width 152 height 26
type input "k"
type input "c"
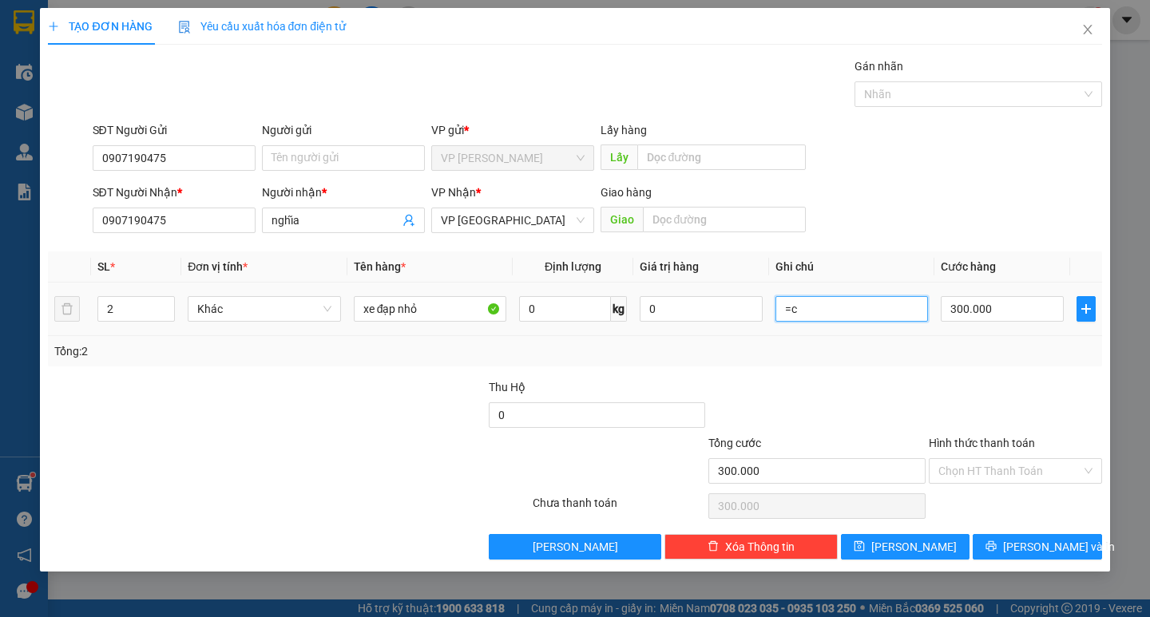
type input "="
type input "của khách đi xe limousine 11h"
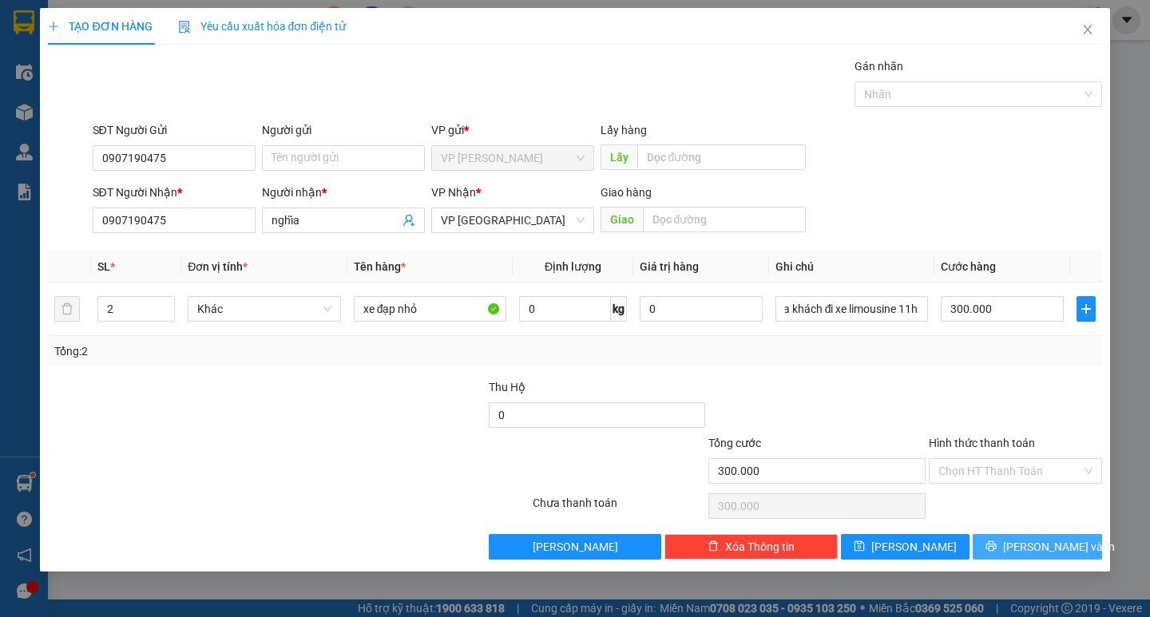
click at [1030, 546] on span "[PERSON_NAME] và In" at bounding box center [1059, 547] width 112 height 18
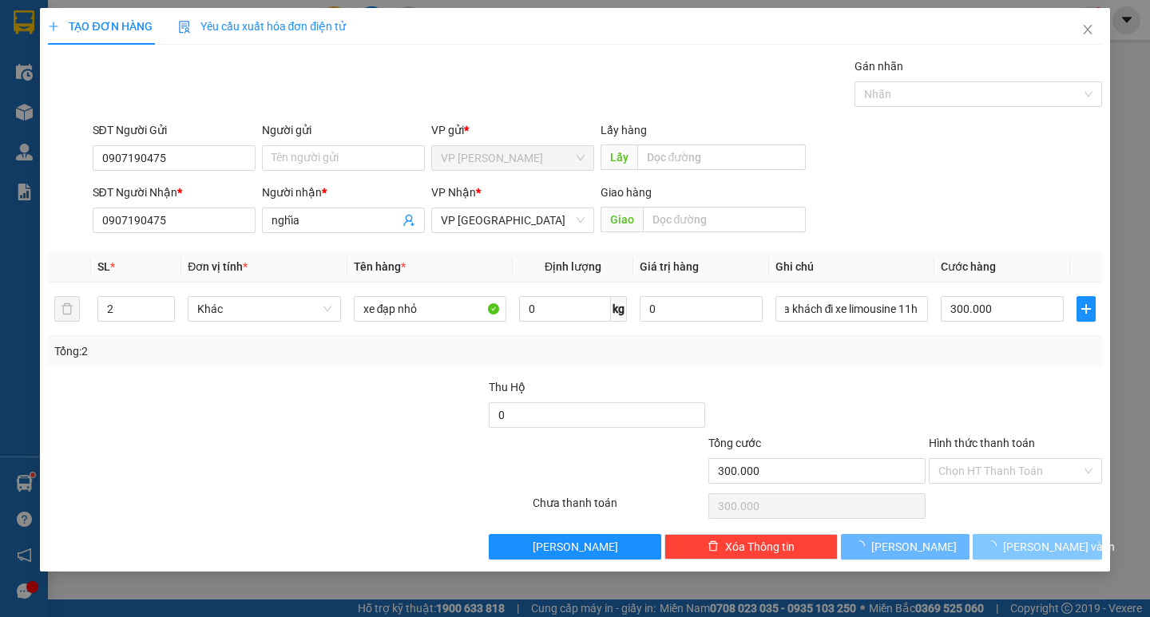
scroll to position [0, 0]
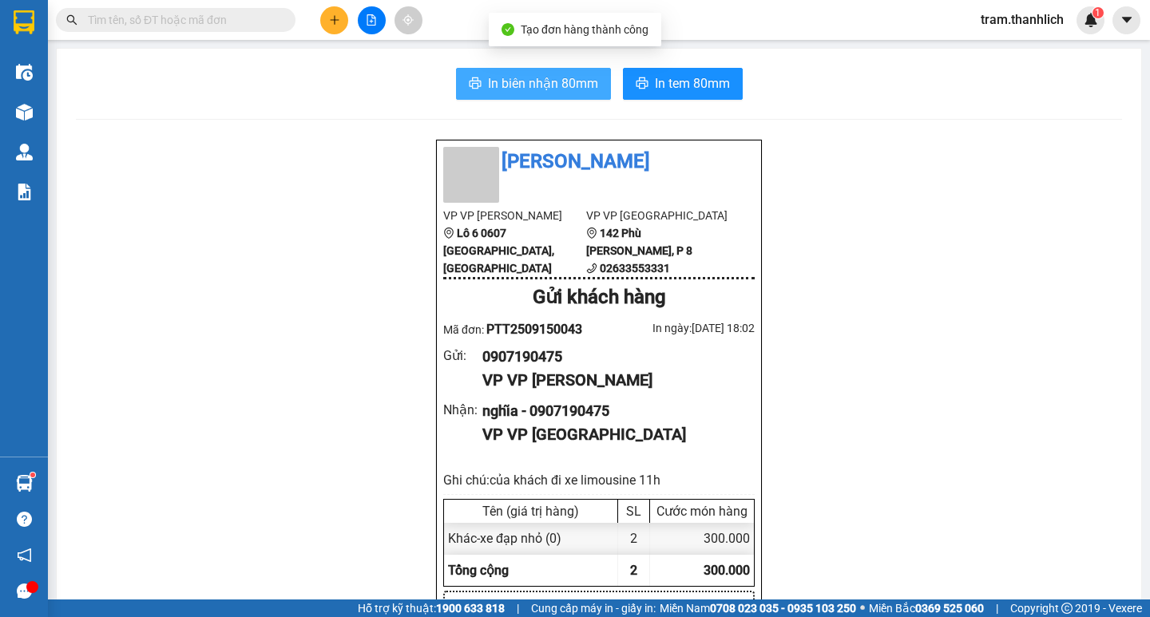
click at [527, 76] on span "In biên nhận 80mm" at bounding box center [543, 83] width 110 height 20
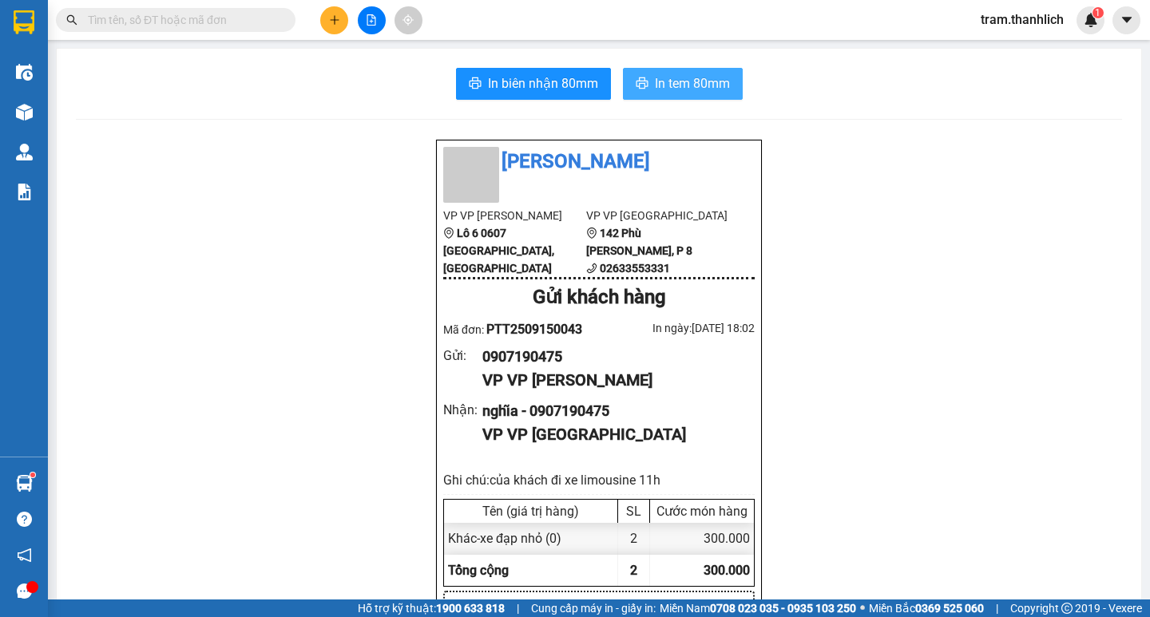
click at [655, 77] on span "In tem 80mm" at bounding box center [692, 83] width 75 height 20
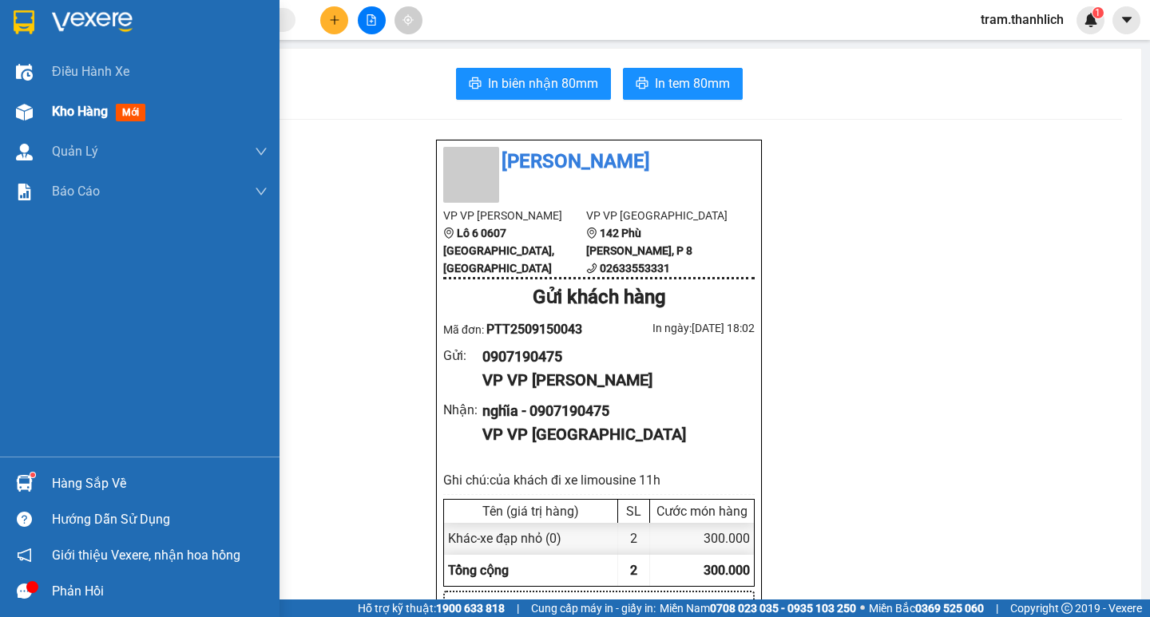
click at [35, 105] on div at bounding box center [24, 112] width 28 height 28
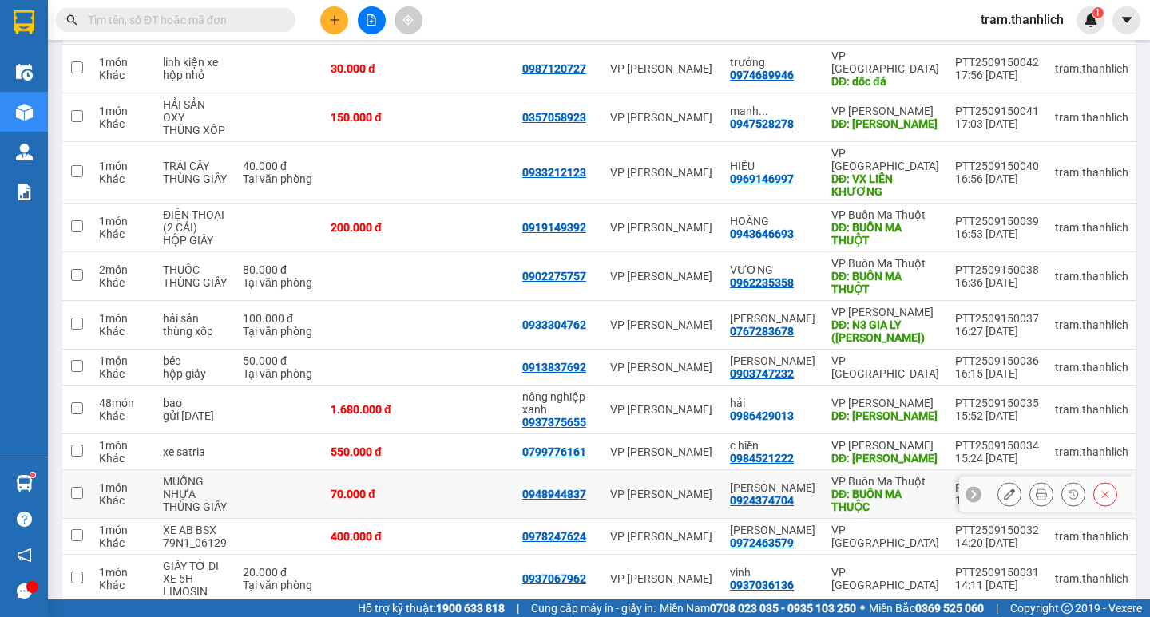
scroll to position [328, 0]
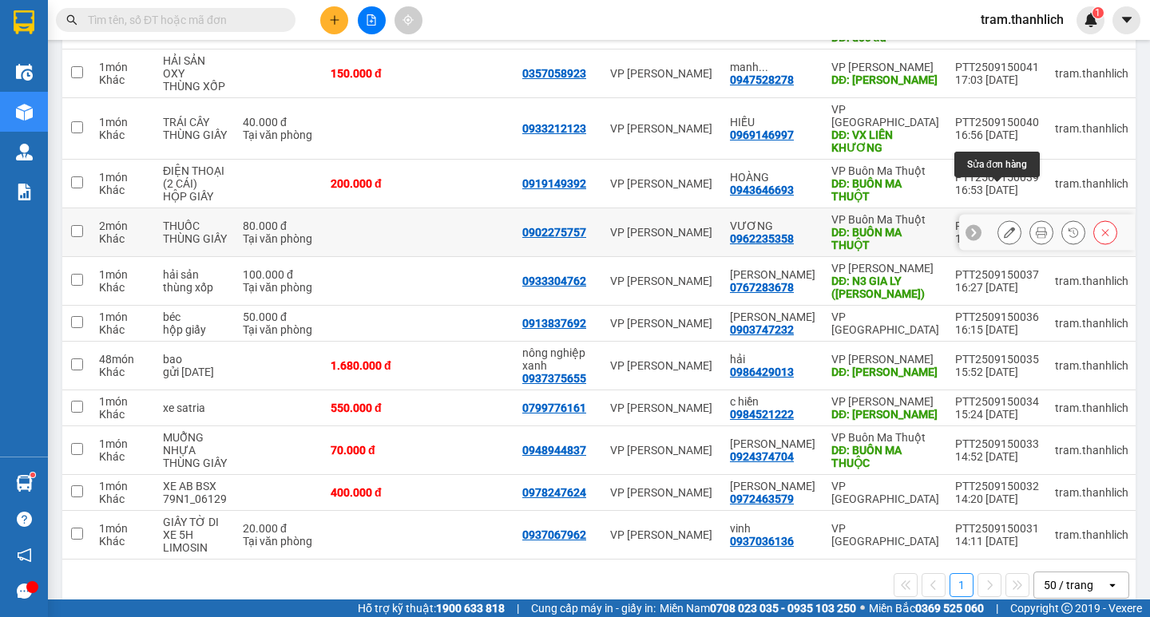
click at [1003, 227] on icon at bounding box center [1008, 232] width 11 height 11
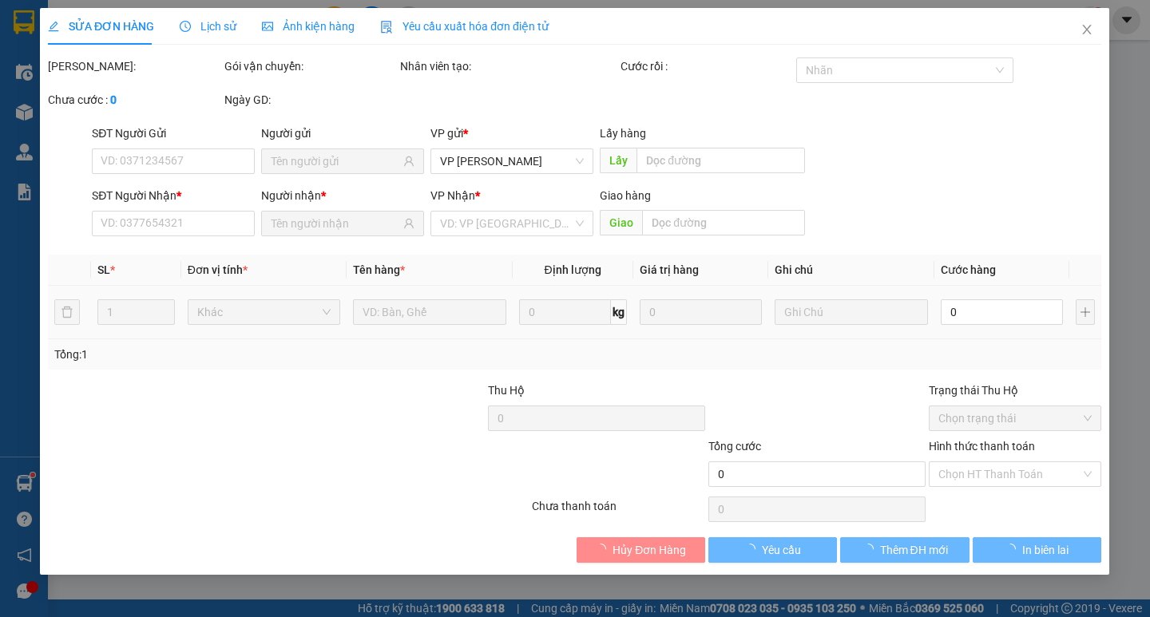
type input "0902275757"
type input "0962235358"
type input "BUÔN MA THUỘT"
type input "80.000"
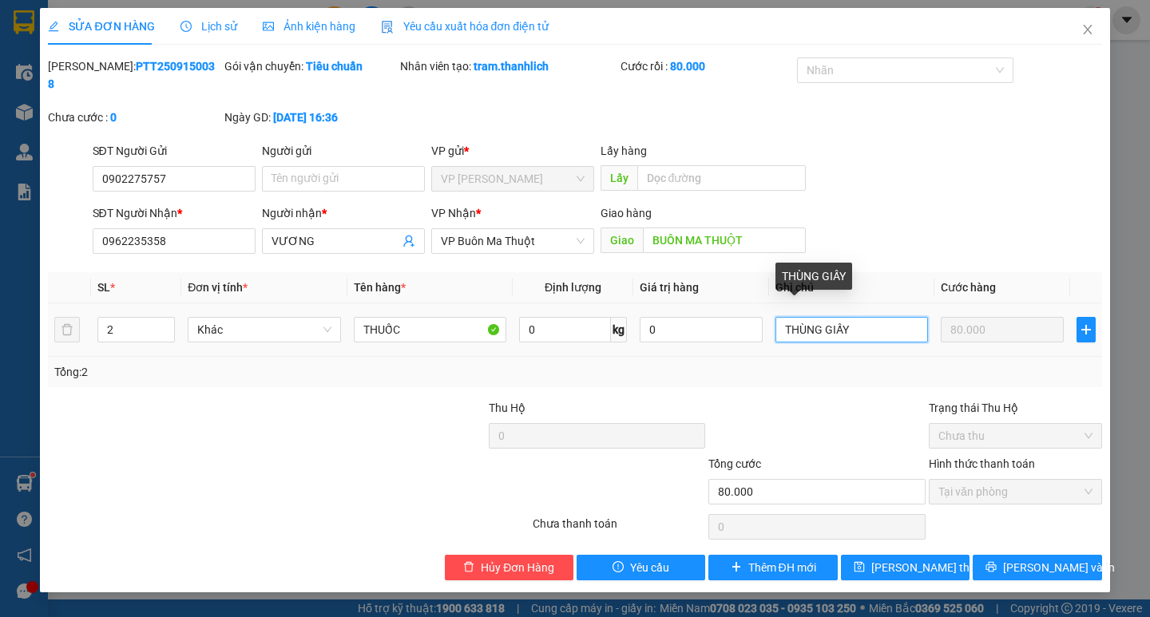
click at [881, 318] on input "THÙNG GIẤY" at bounding box center [851, 330] width 152 height 26
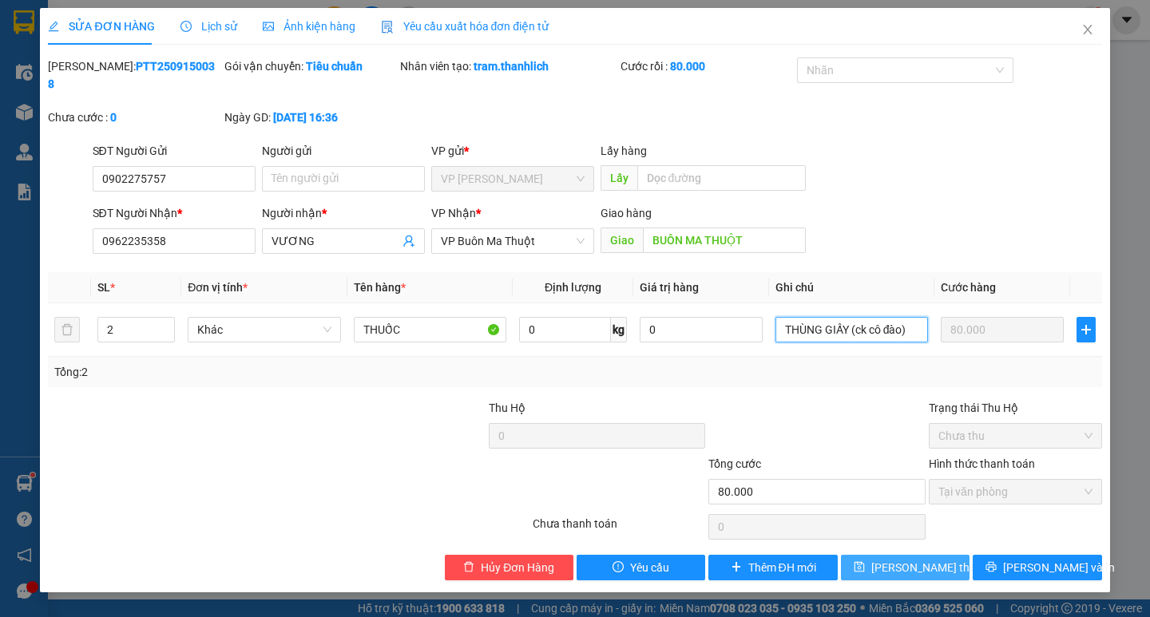
type input "THÙNG GIẤY (ck cô đào)"
click at [894, 559] on span "[PERSON_NAME] thay đổi" at bounding box center [935, 568] width 128 height 18
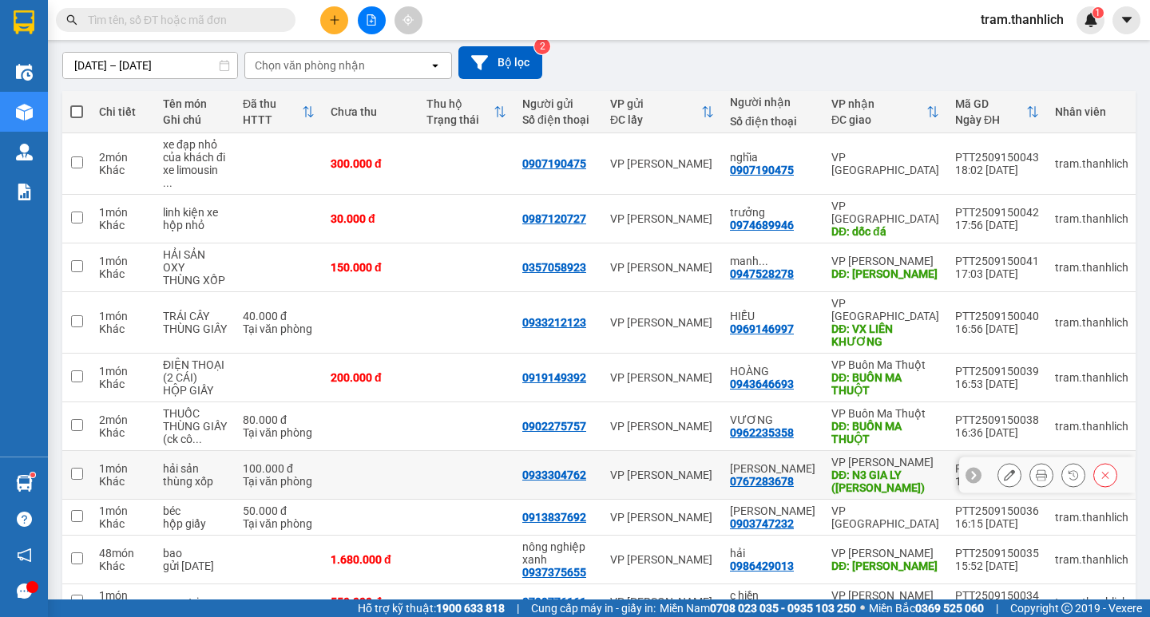
scroll to position [328, 0]
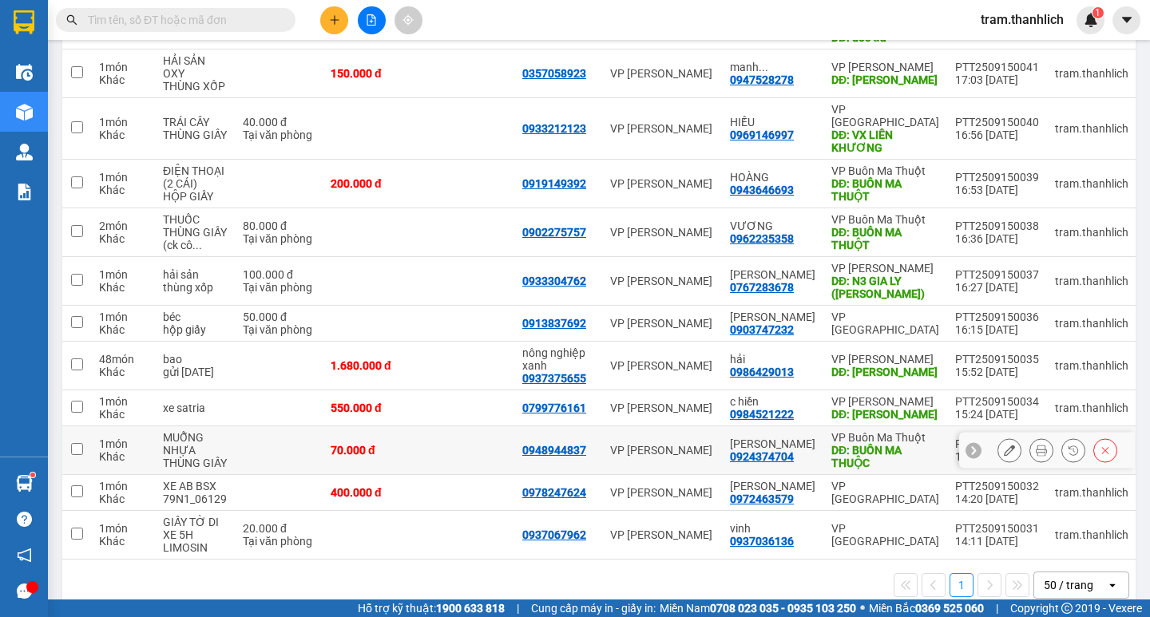
click at [475, 427] on td at bounding box center [466, 450] width 96 height 49
checkbox input "true"
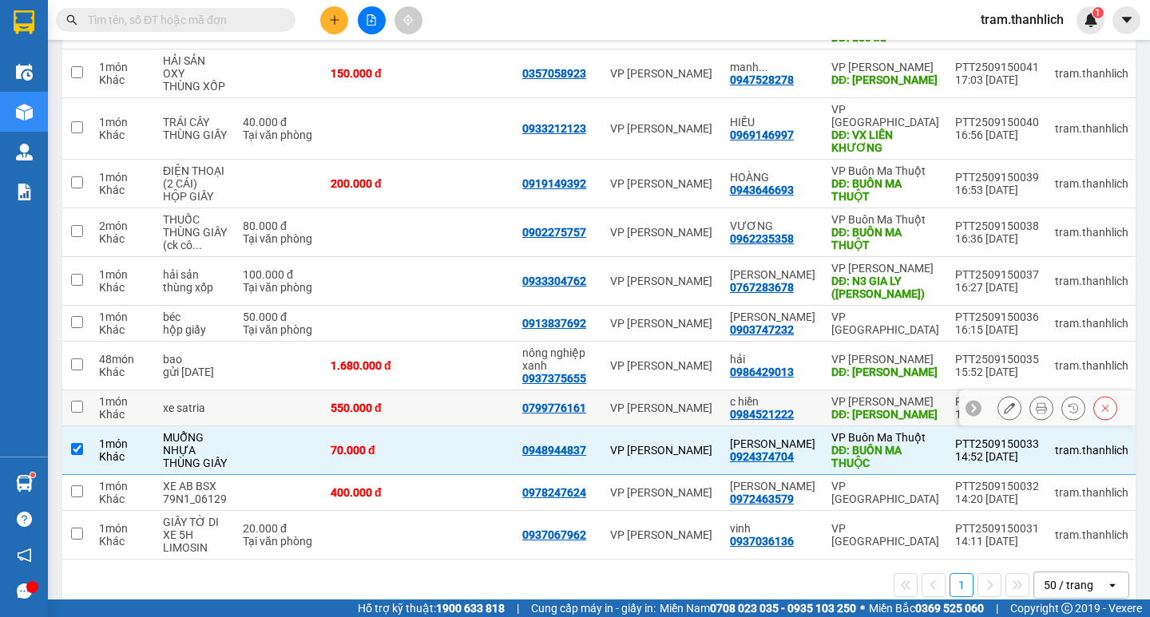
click at [449, 390] on td at bounding box center [466, 408] width 96 height 36
checkbox input "true"
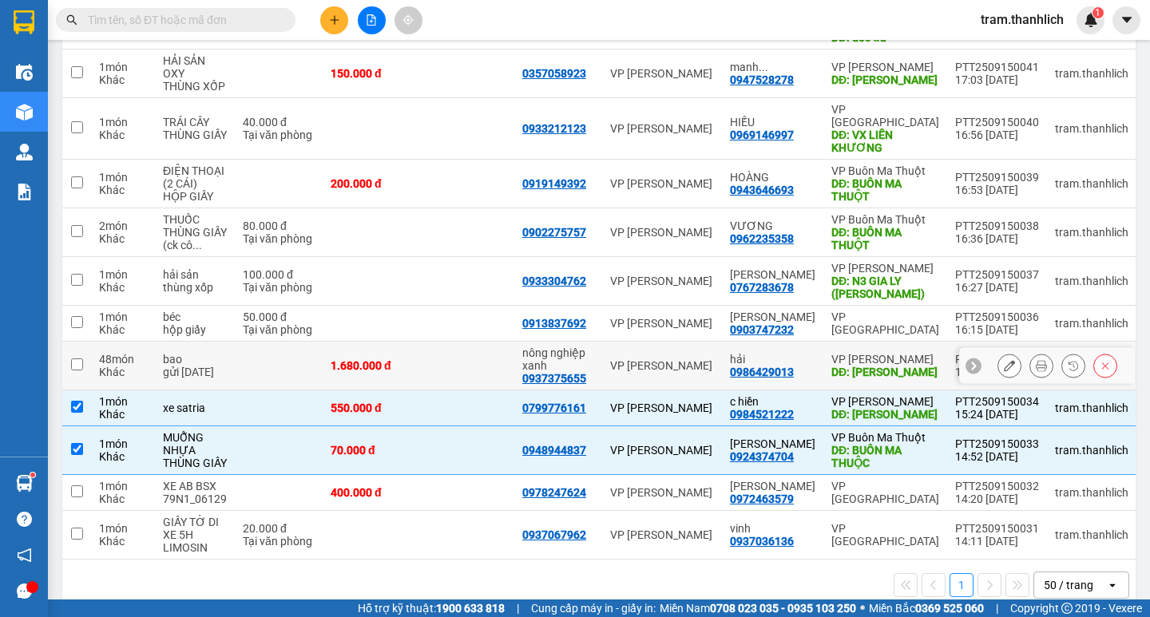
click at [460, 342] on td at bounding box center [466, 366] width 96 height 49
checkbox input "true"
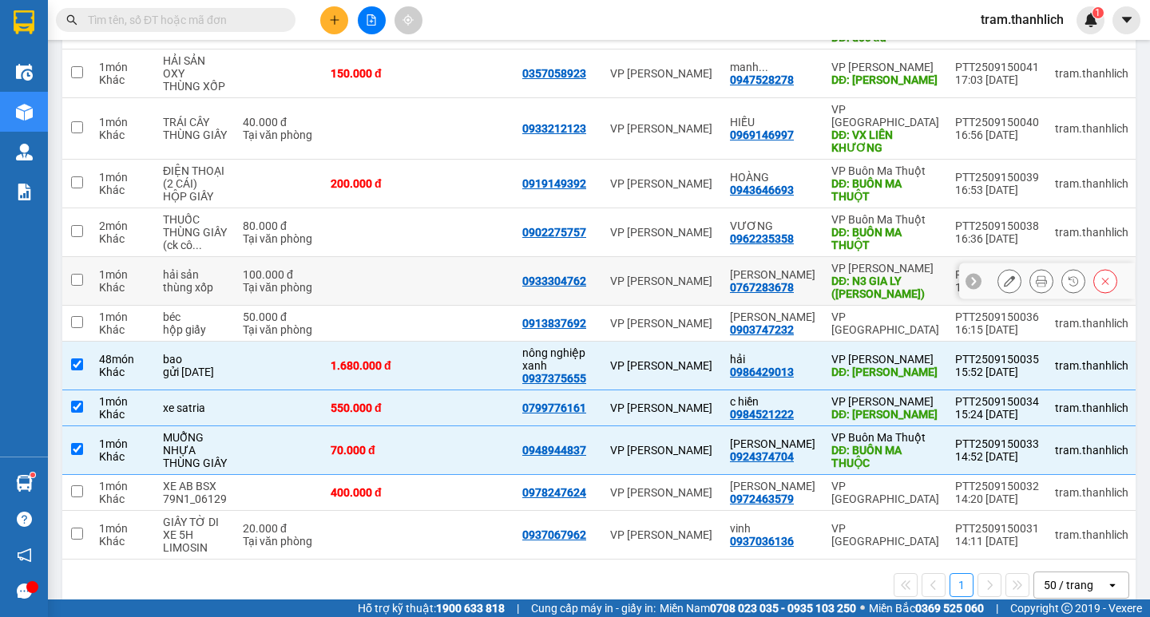
click at [483, 257] on td at bounding box center [466, 281] width 96 height 49
checkbox input "true"
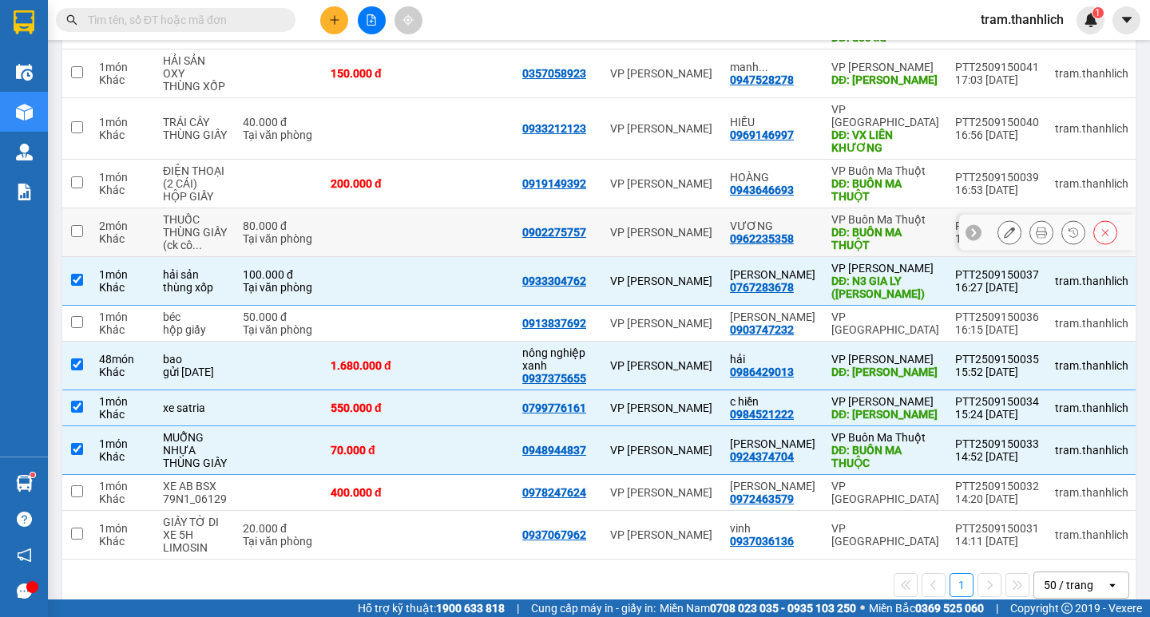
click at [481, 208] on td at bounding box center [466, 232] width 96 height 49
checkbox input "true"
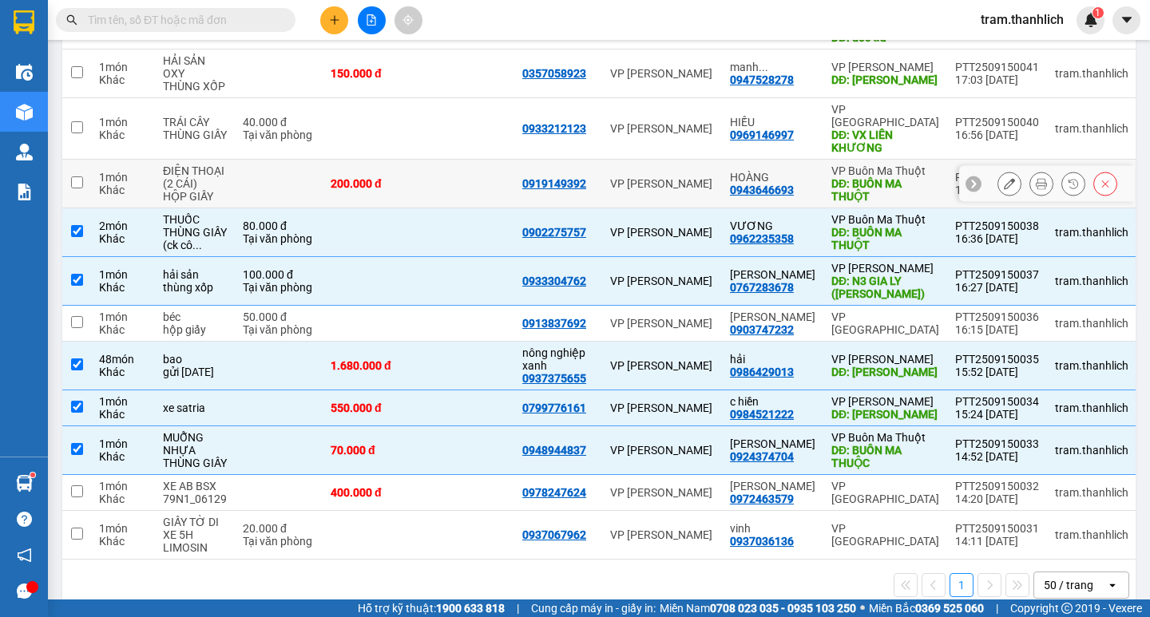
click at [464, 160] on td at bounding box center [466, 184] width 96 height 49
checkbox input "true"
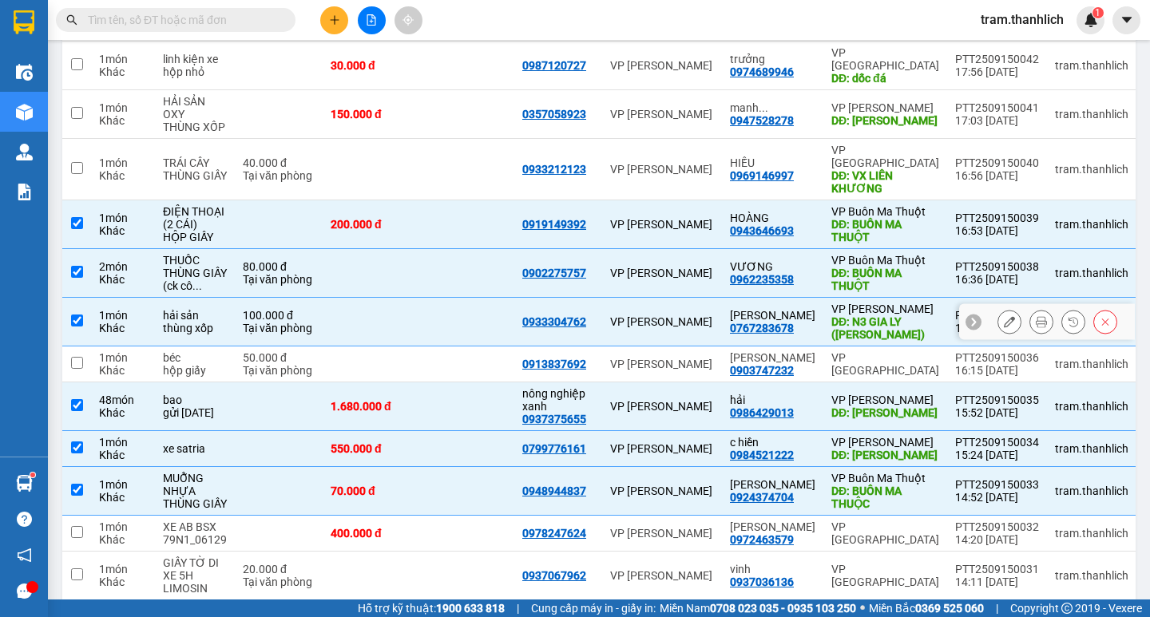
scroll to position [248, 0]
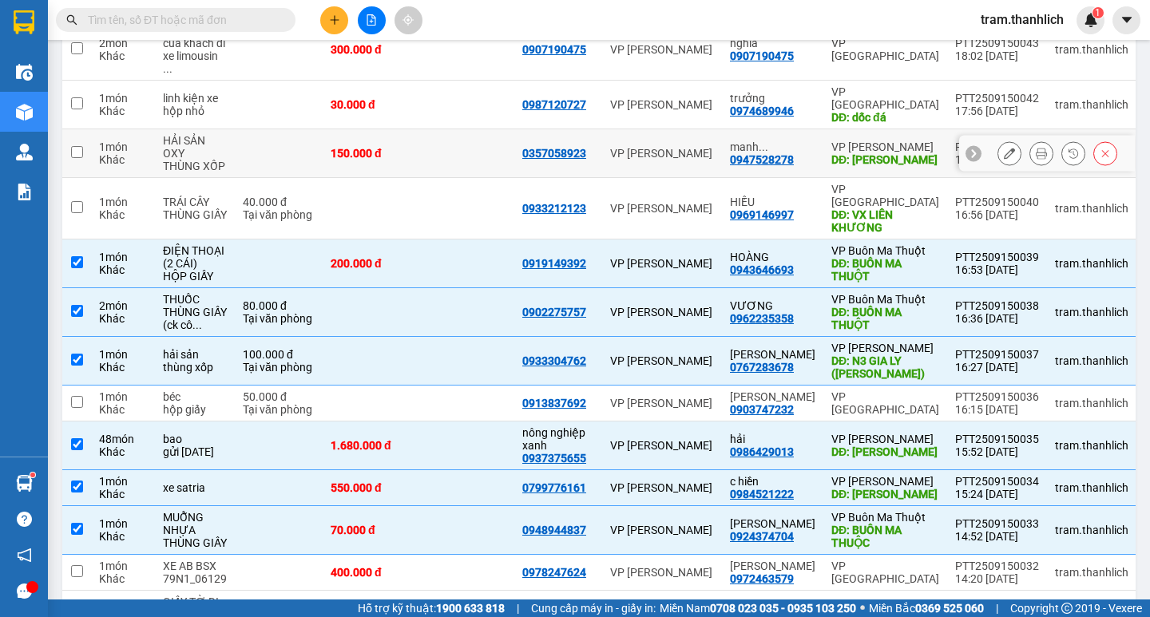
click at [465, 129] on td at bounding box center [466, 153] width 96 height 49
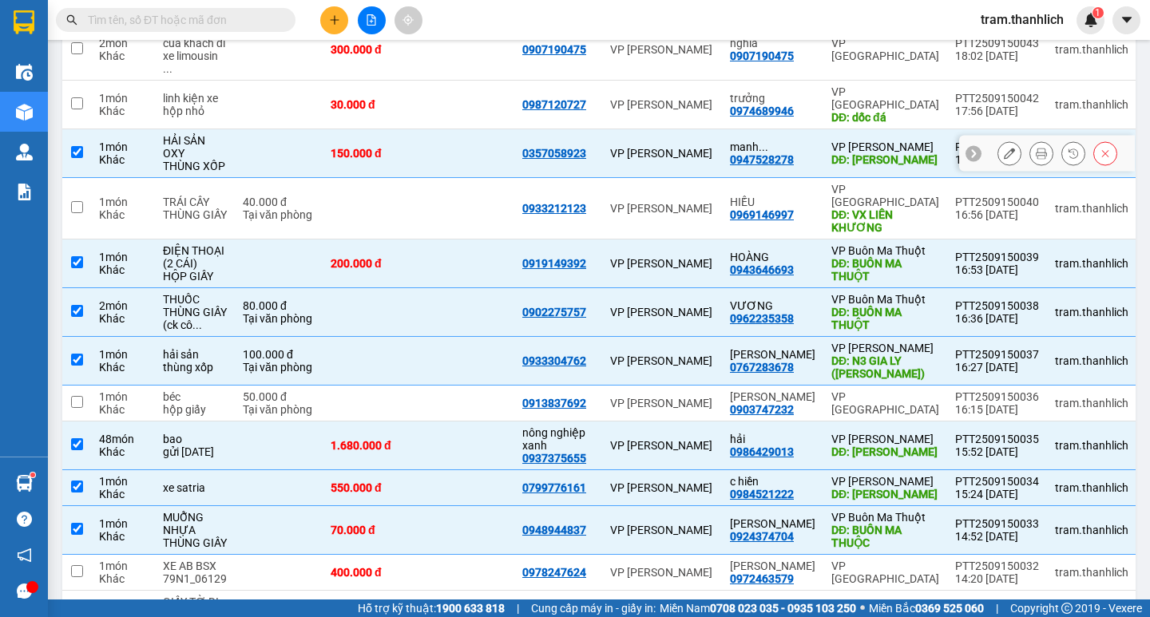
checkbox input "true"
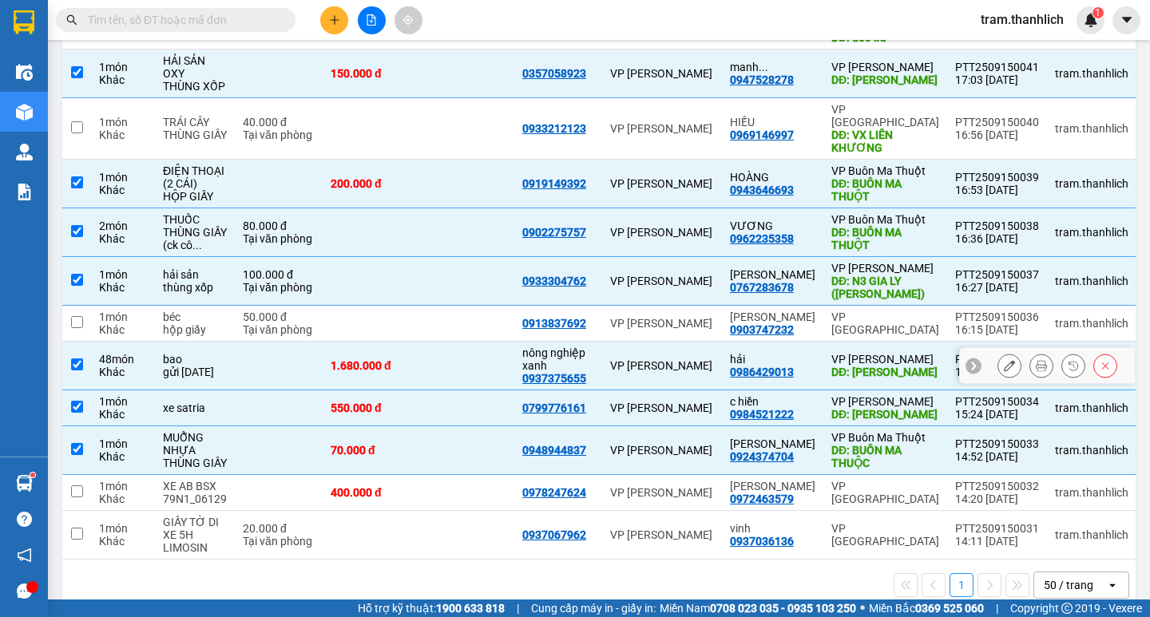
scroll to position [9, 0]
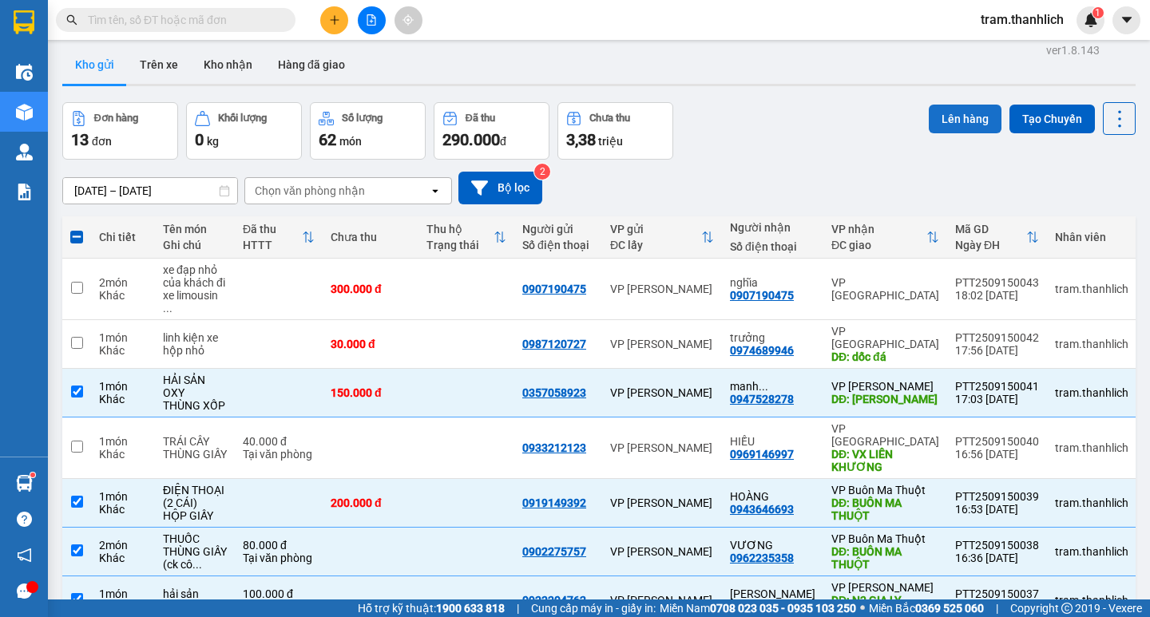
click at [944, 121] on button "Lên hàng" at bounding box center [964, 119] width 73 height 29
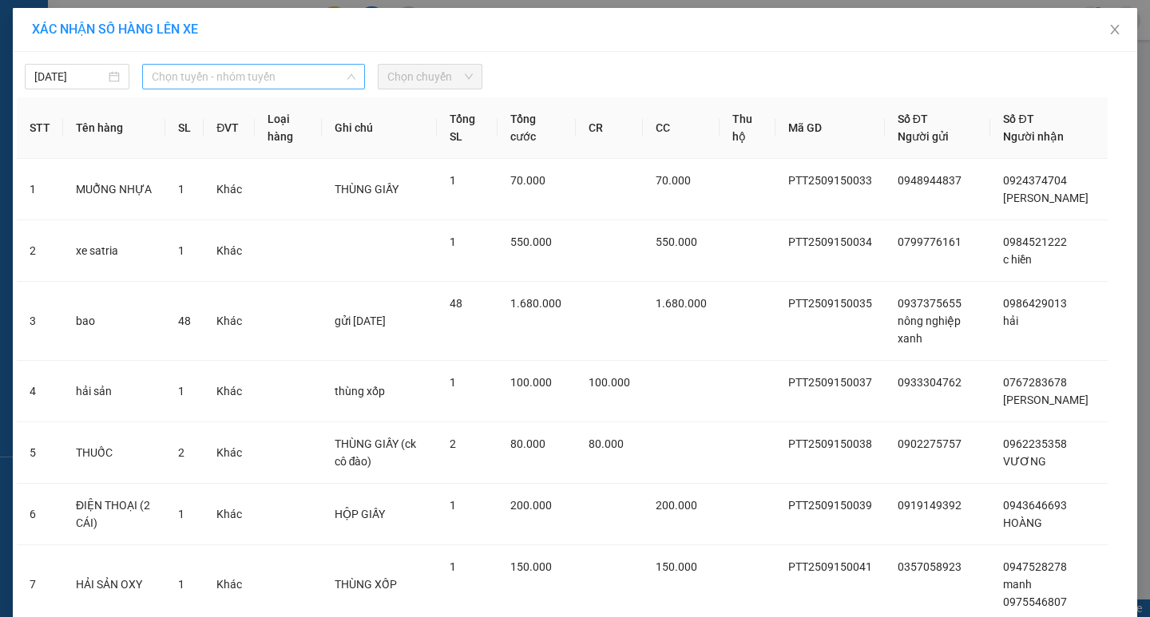
click at [278, 84] on span "Chọn tuyến - nhóm tuyến" at bounding box center [254, 77] width 204 height 24
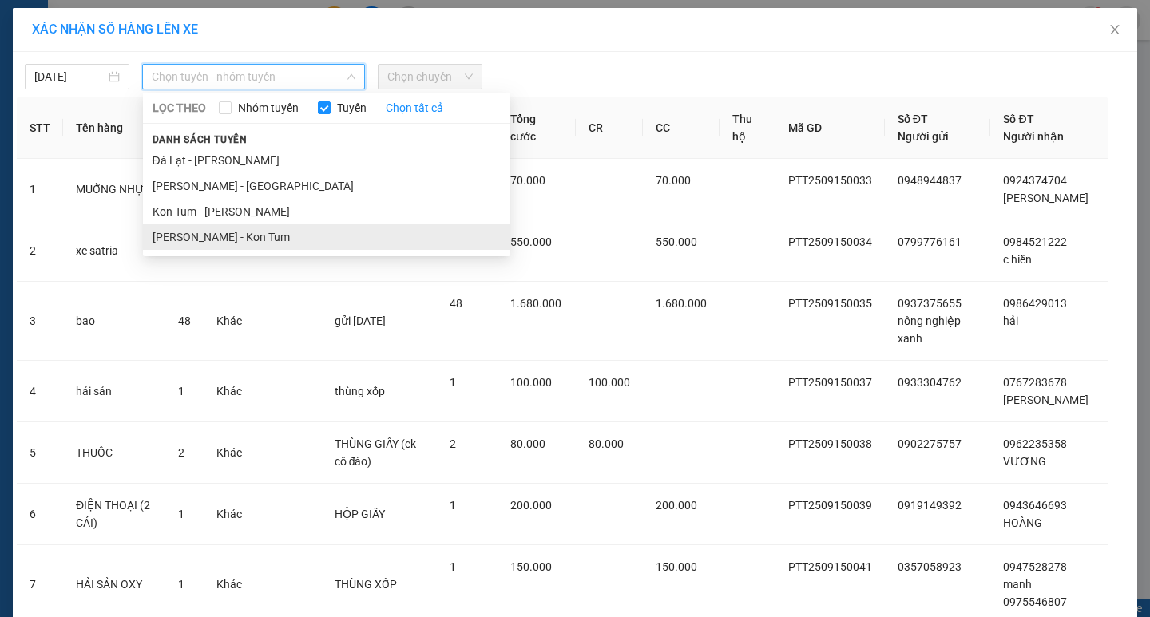
click at [220, 247] on li "[PERSON_NAME] - Kon Tum" at bounding box center [326, 237] width 367 height 26
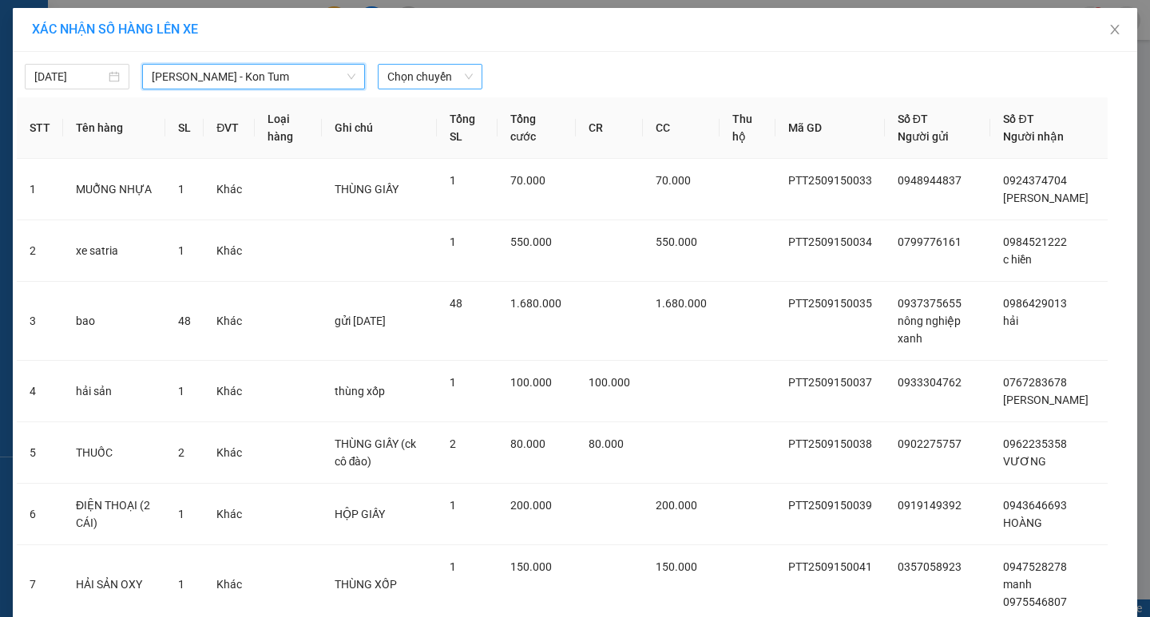
click at [453, 73] on span "Chọn chuyến" at bounding box center [429, 77] width 85 height 24
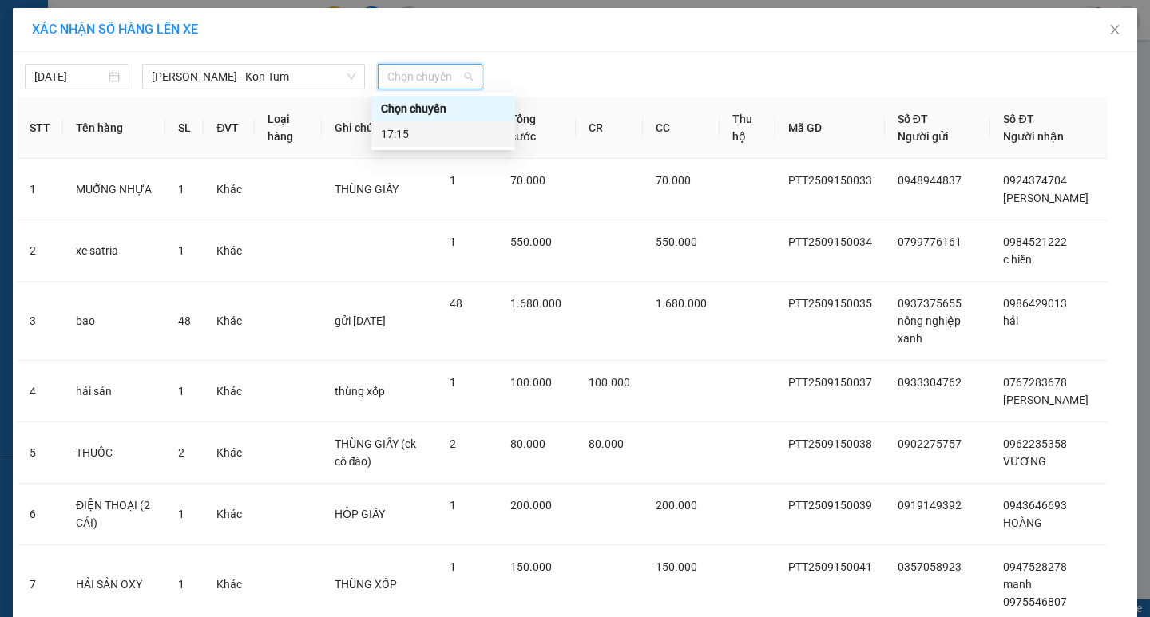
click at [445, 136] on div "17:15" at bounding box center [443, 134] width 125 height 18
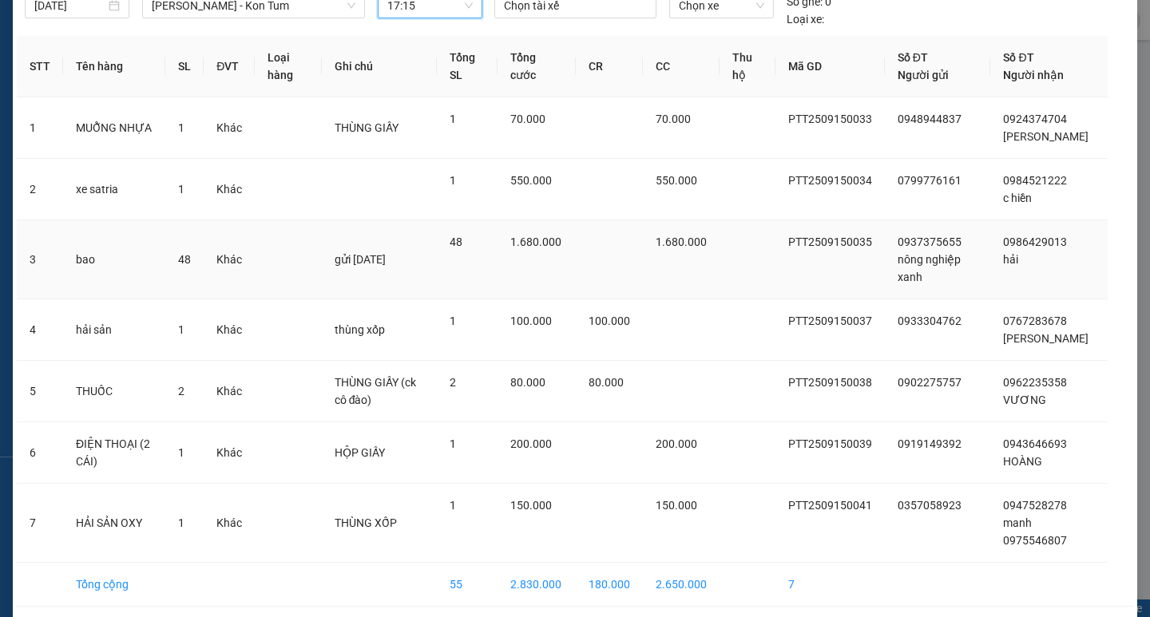
scroll to position [133, 0]
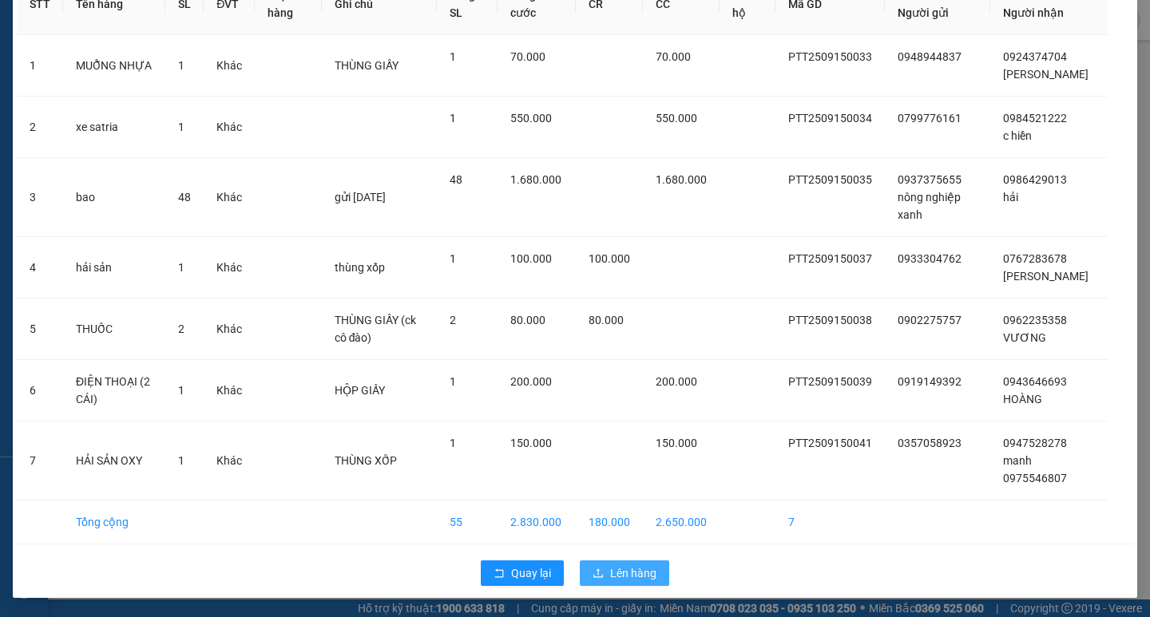
click at [610, 575] on span "Lên hàng" at bounding box center [633, 573] width 46 height 18
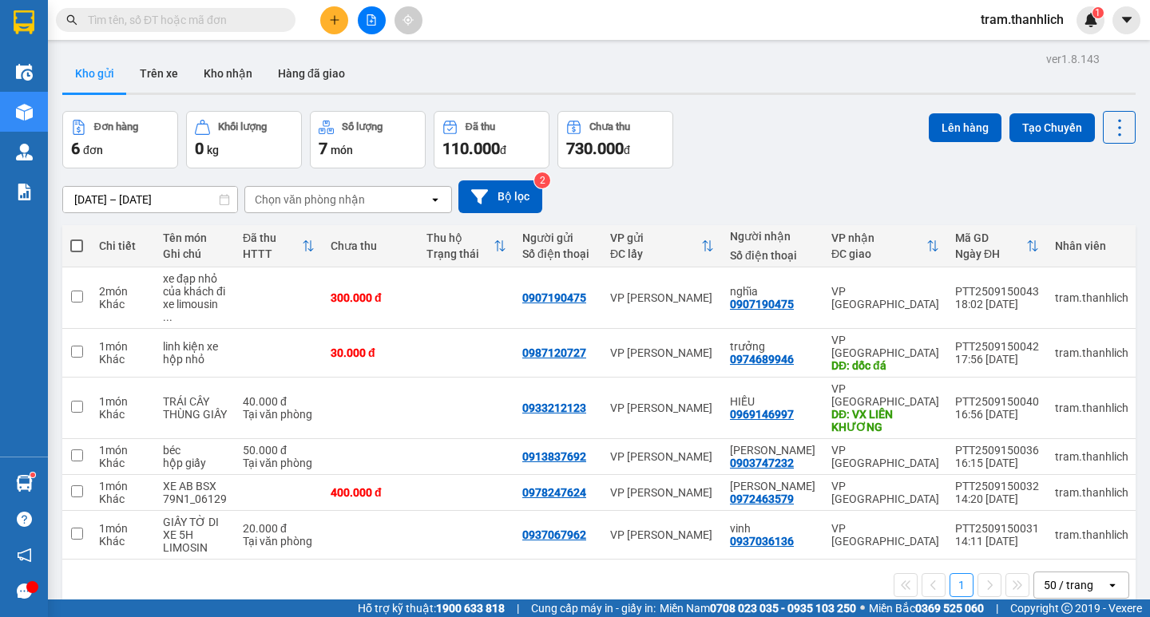
click at [236, 25] on input "text" at bounding box center [182, 20] width 188 height 18
paste input "034 9575897"
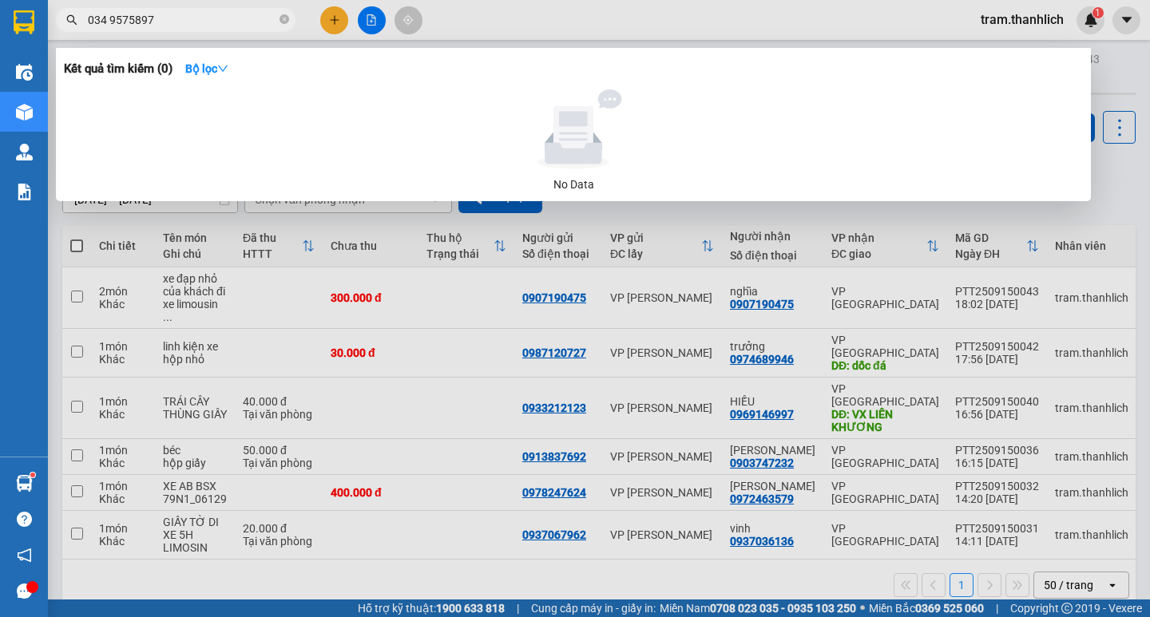
click at [111, 22] on input "034 9575897" at bounding box center [182, 20] width 188 height 18
type input "0349575897"
click at [284, 23] on icon "close-circle" at bounding box center [284, 19] width 10 height 10
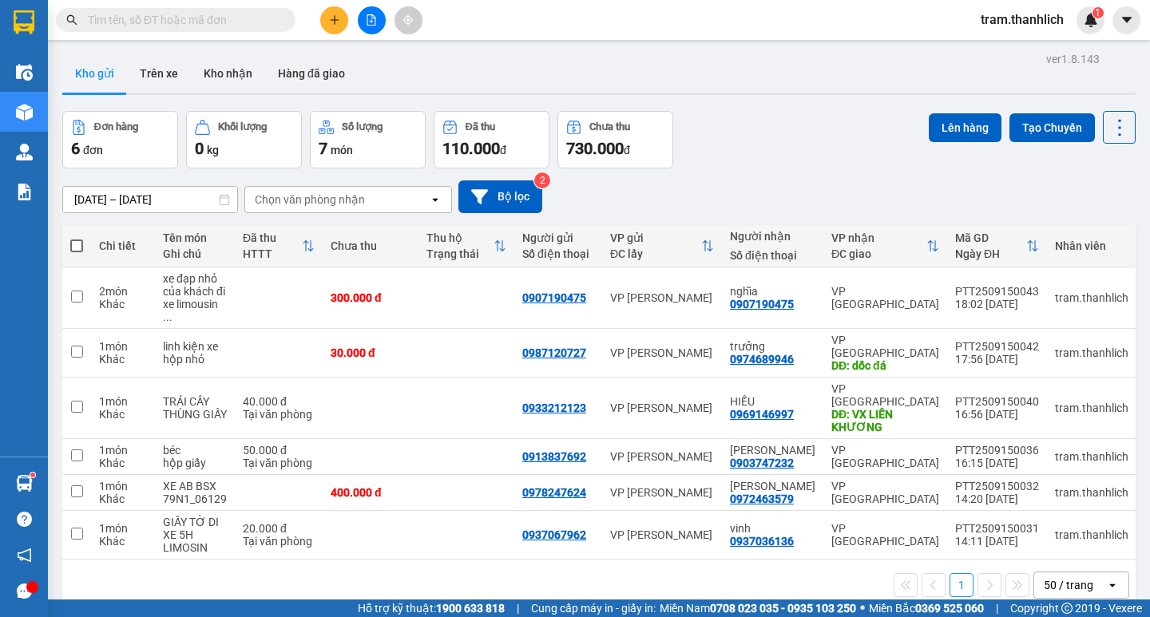
click at [517, 11] on div "Kết quả tìm kiếm ( 0 ) Bộ lọc No Data tram.thanhlich 1" at bounding box center [575, 20] width 1150 height 40
